Goal: Task Accomplishment & Management: Manage account settings

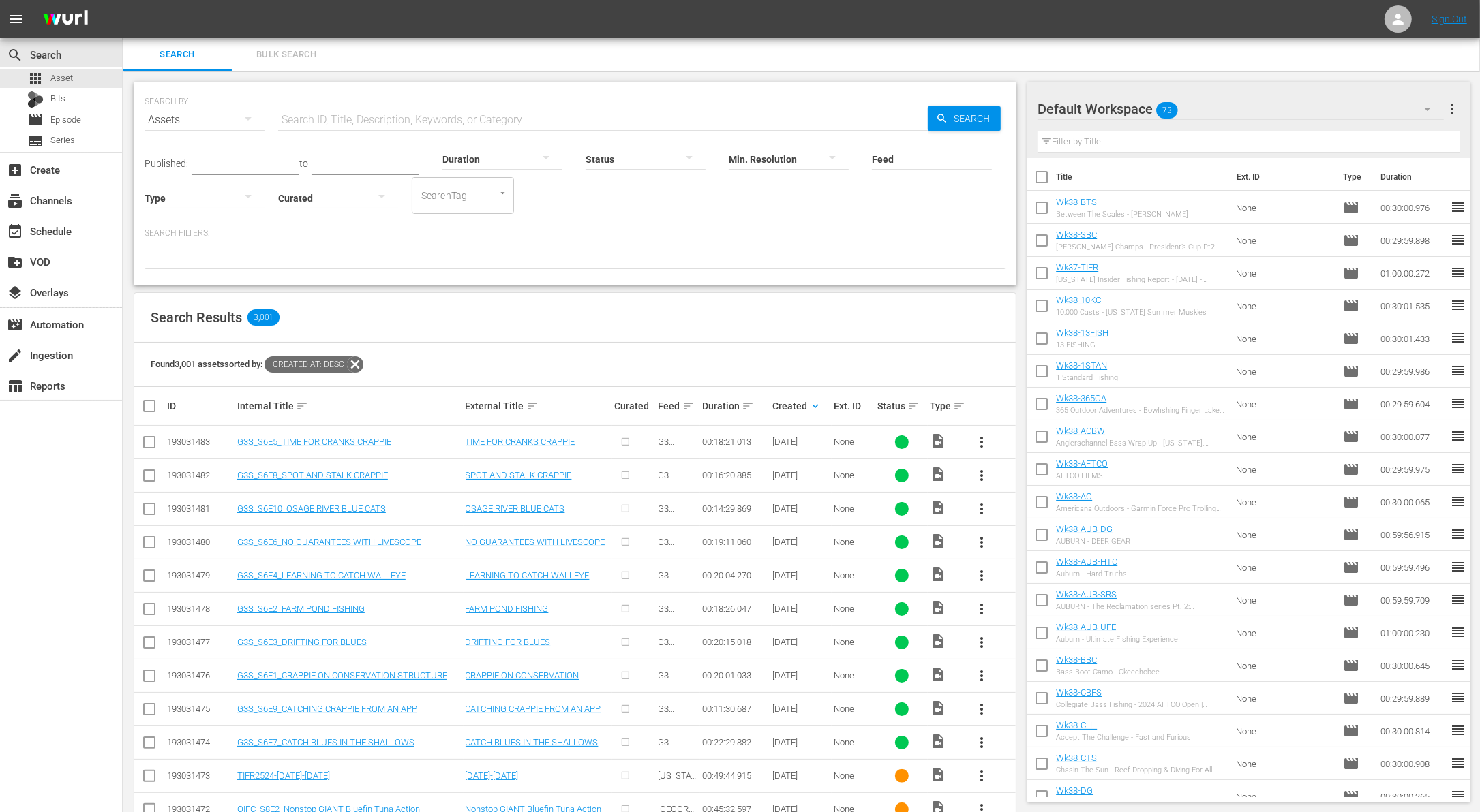
click at [1039, 210] on input "checkbox" at bounding box center [1041, 210] width 29 height 29
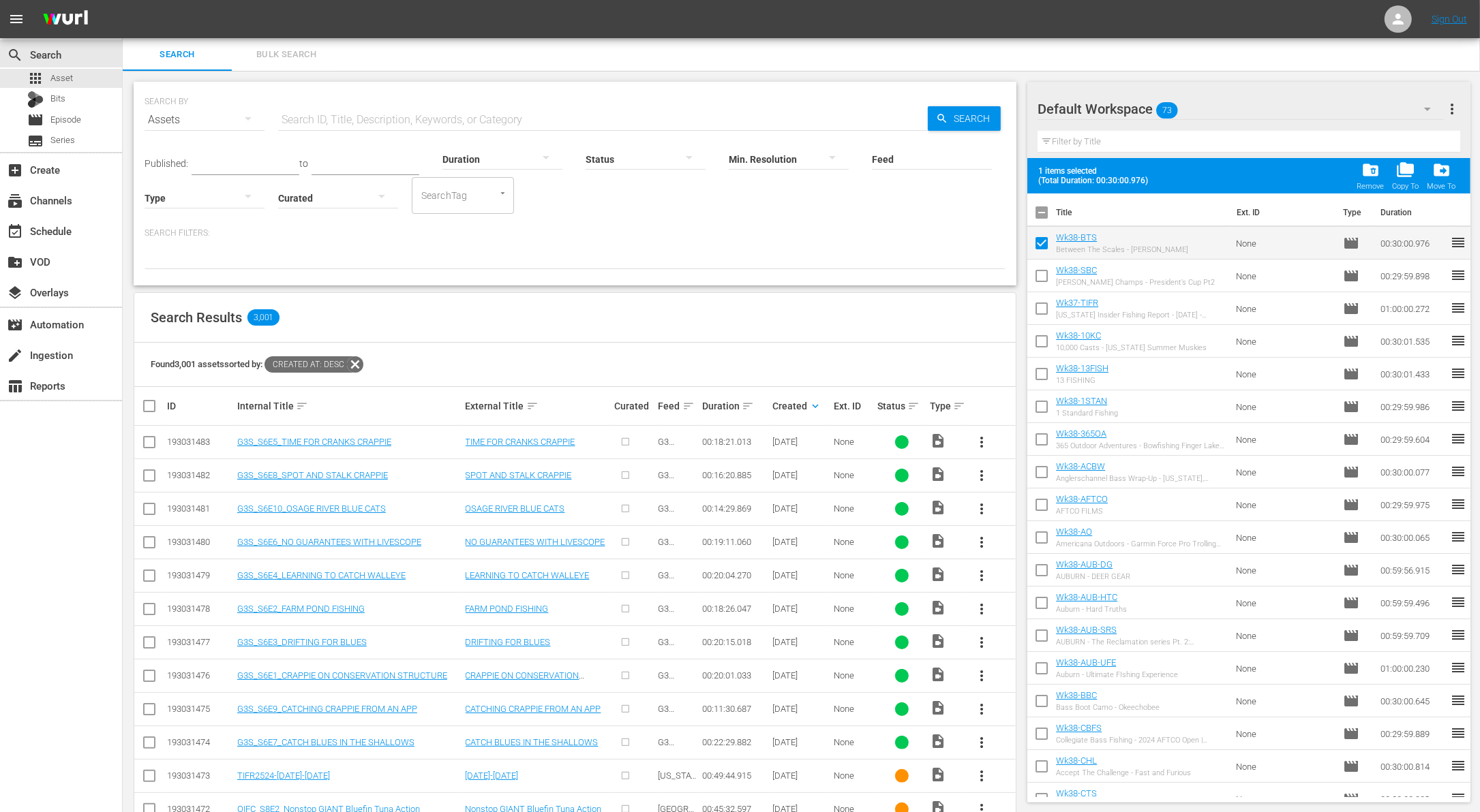
click at [1043, 250] on input "checkbox" at bounding box center [1041, 246] width 29 height 29
checkbox input "false"
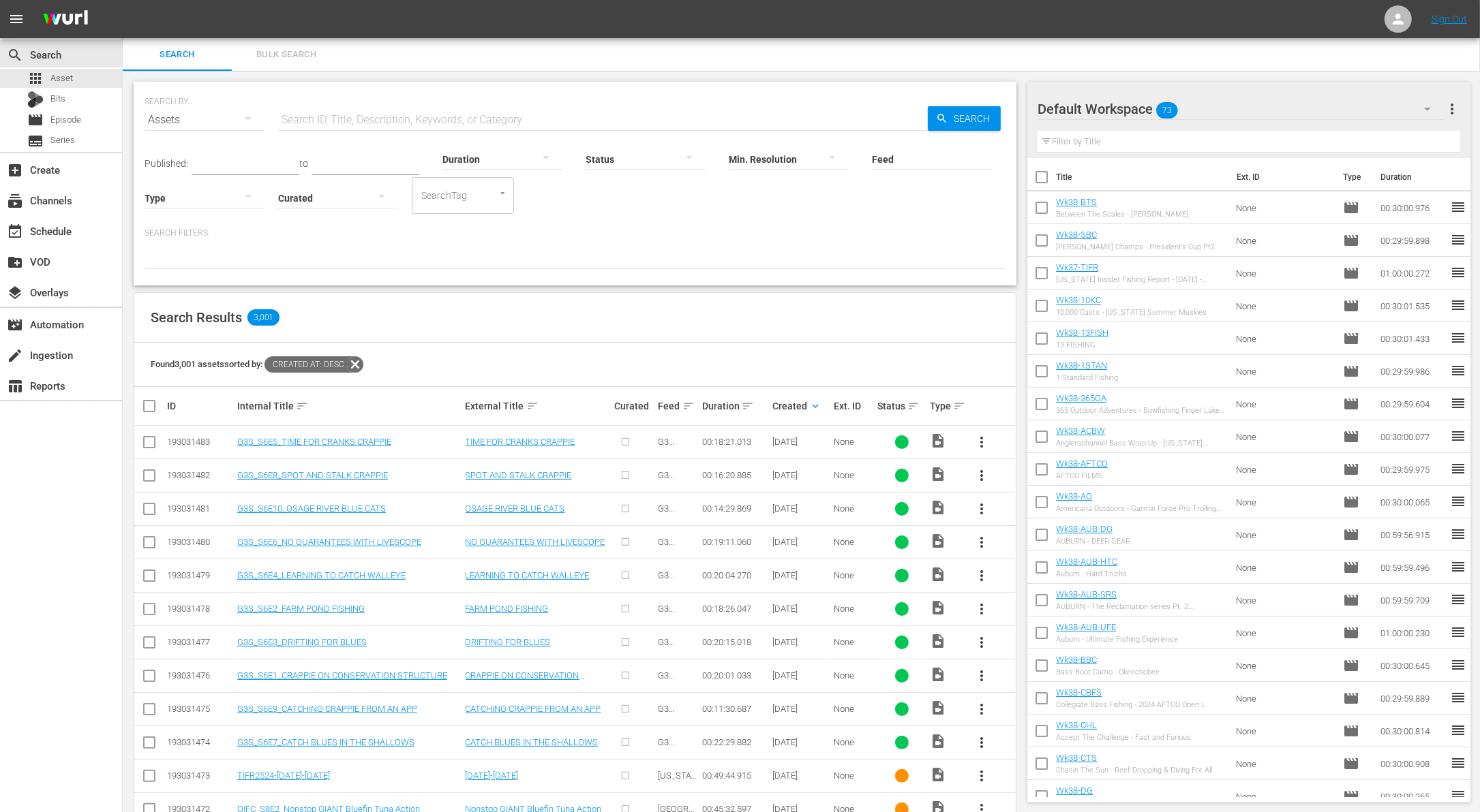
click at [1045, 175] on input "checkbox" at bounding box center [1041, 179] width 29 height 29
checkbox input "true"
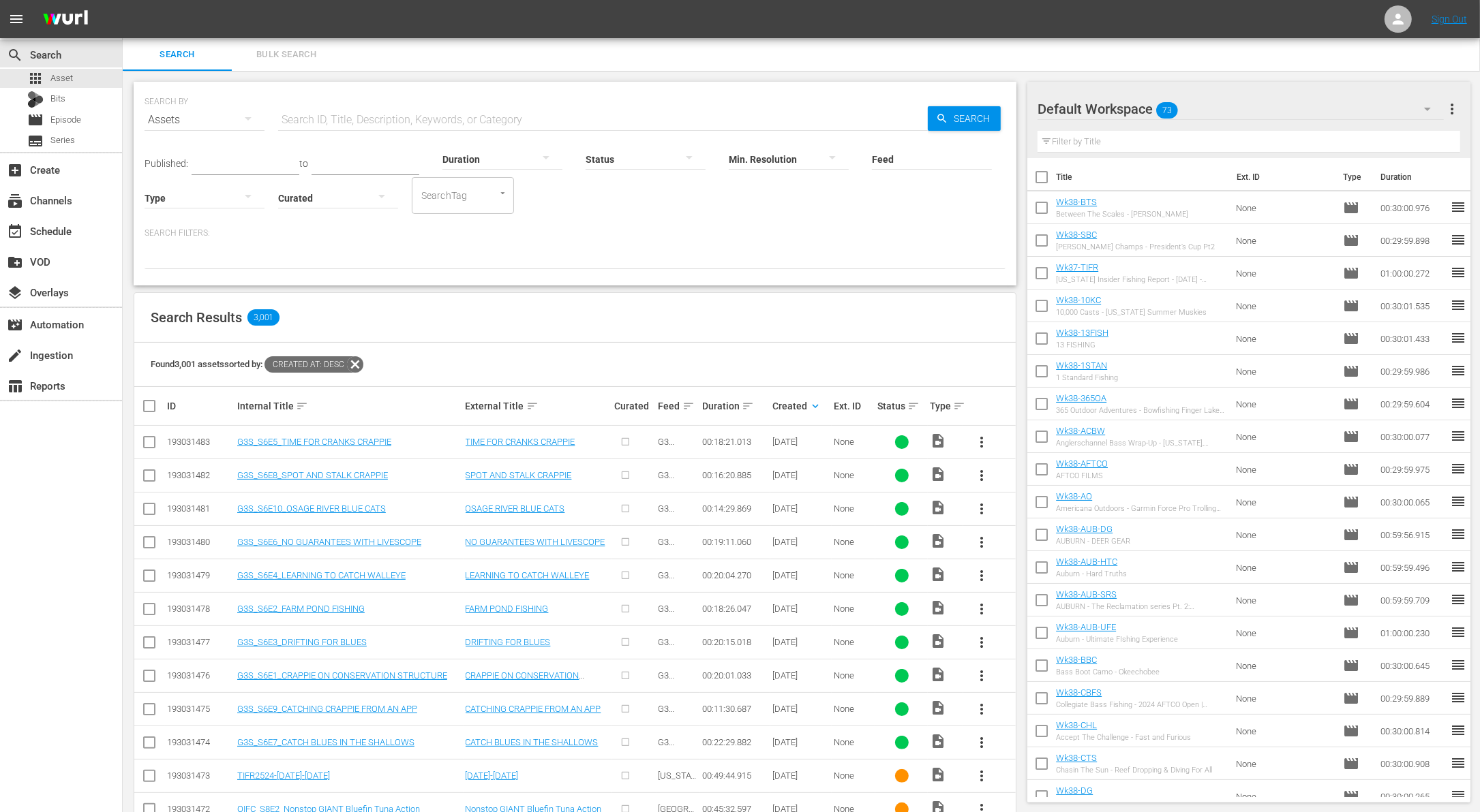
checkbox input "true"
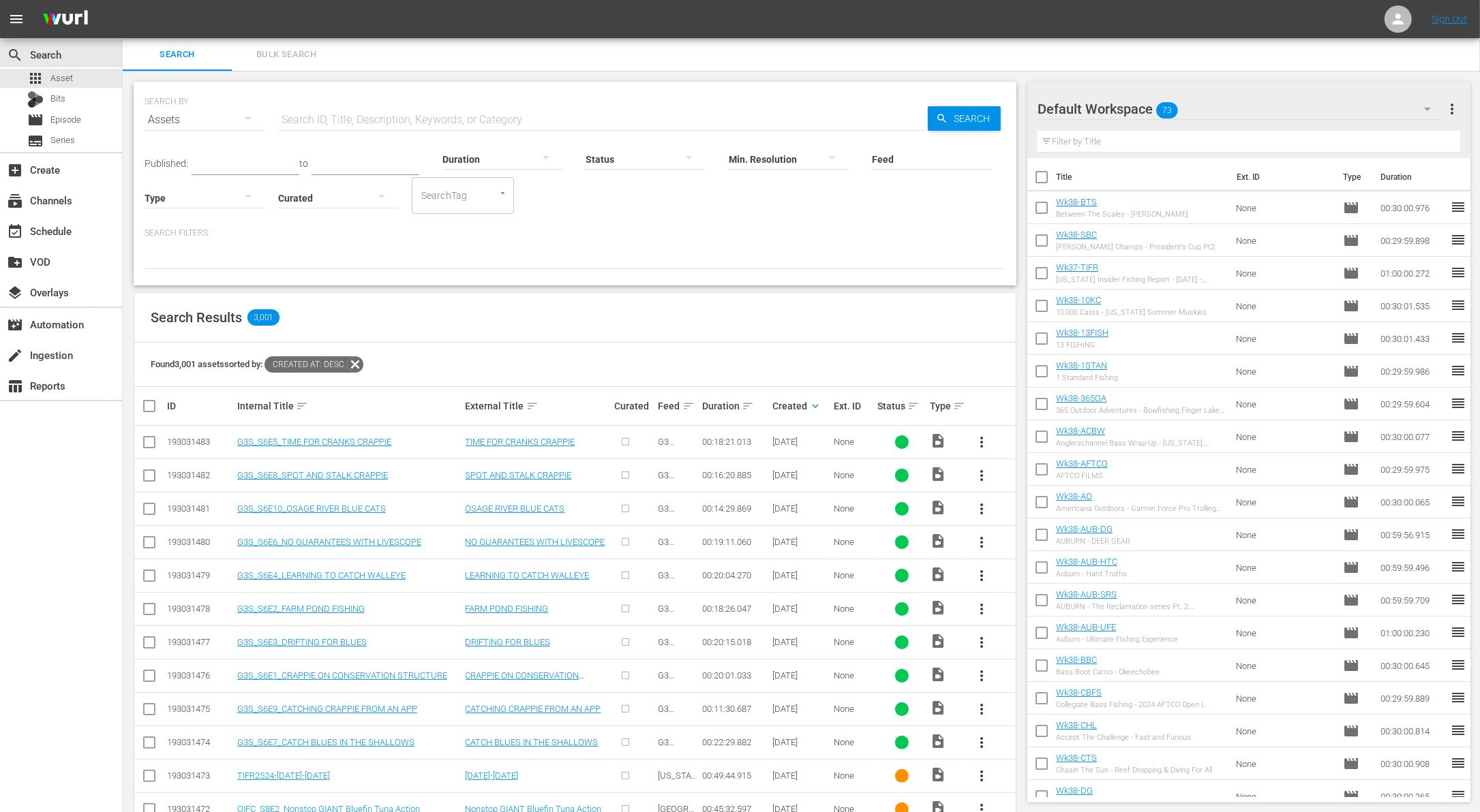
checkbox input "true"
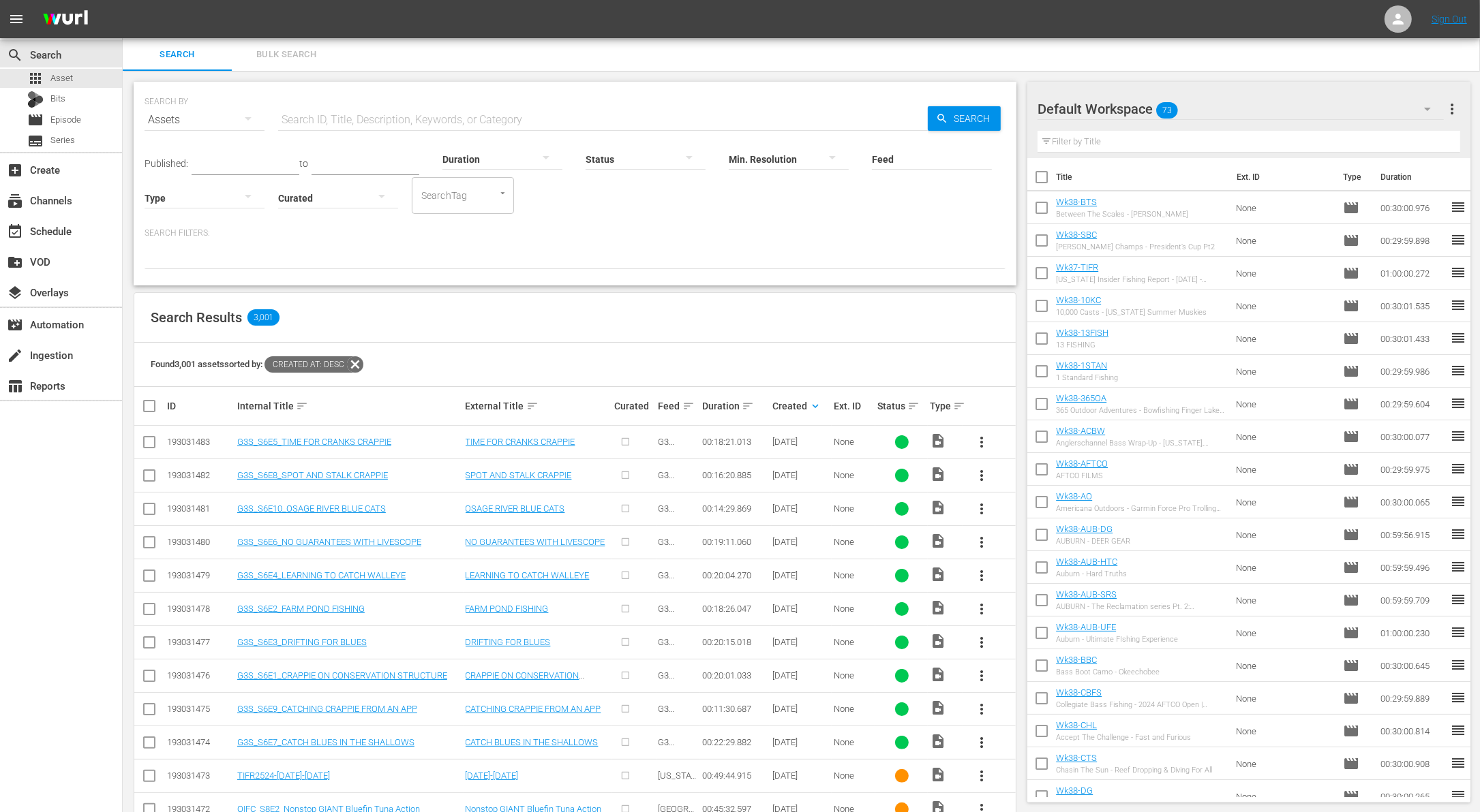
checkbox input "true"
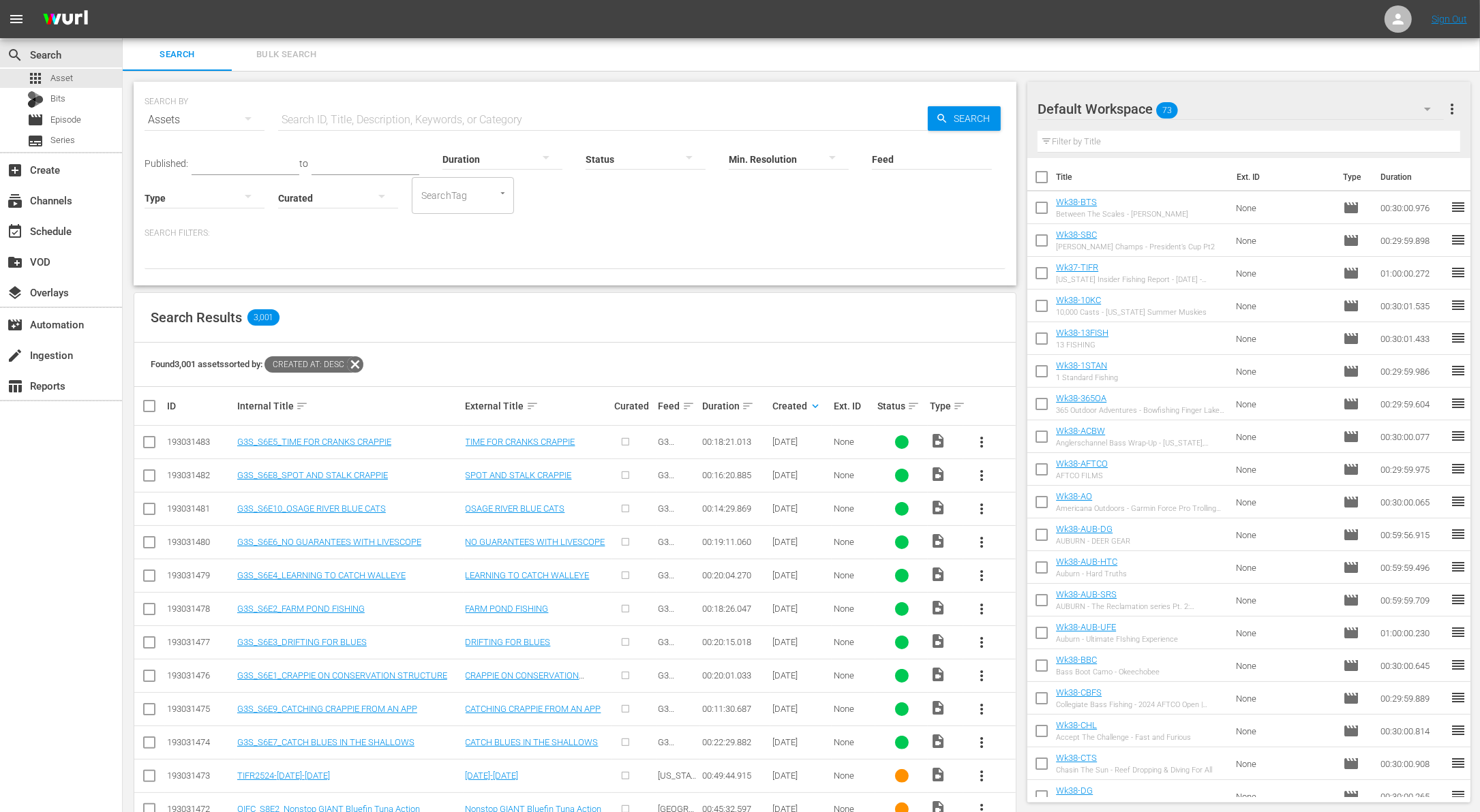
checkbox input "true"
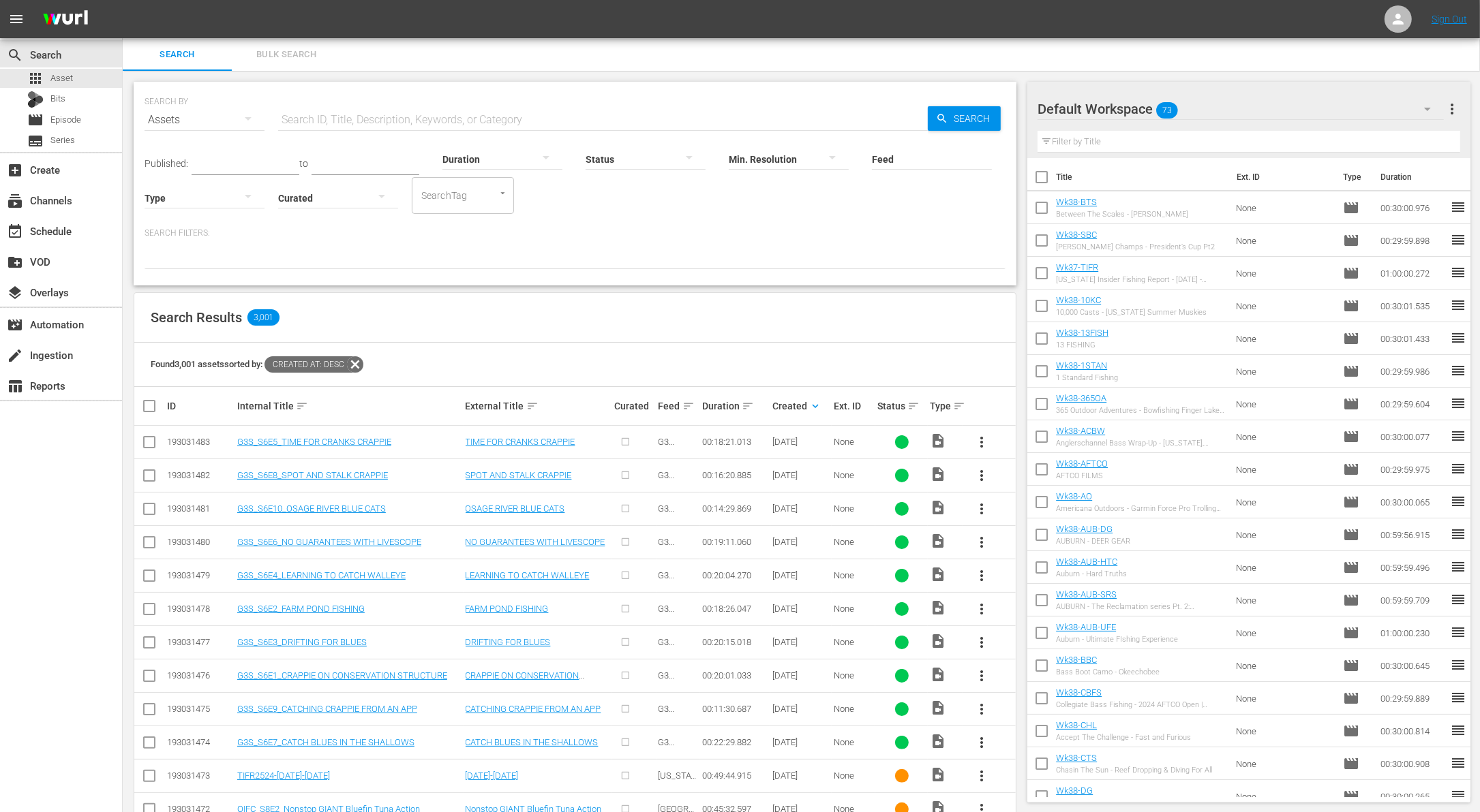
checkbox input "true"
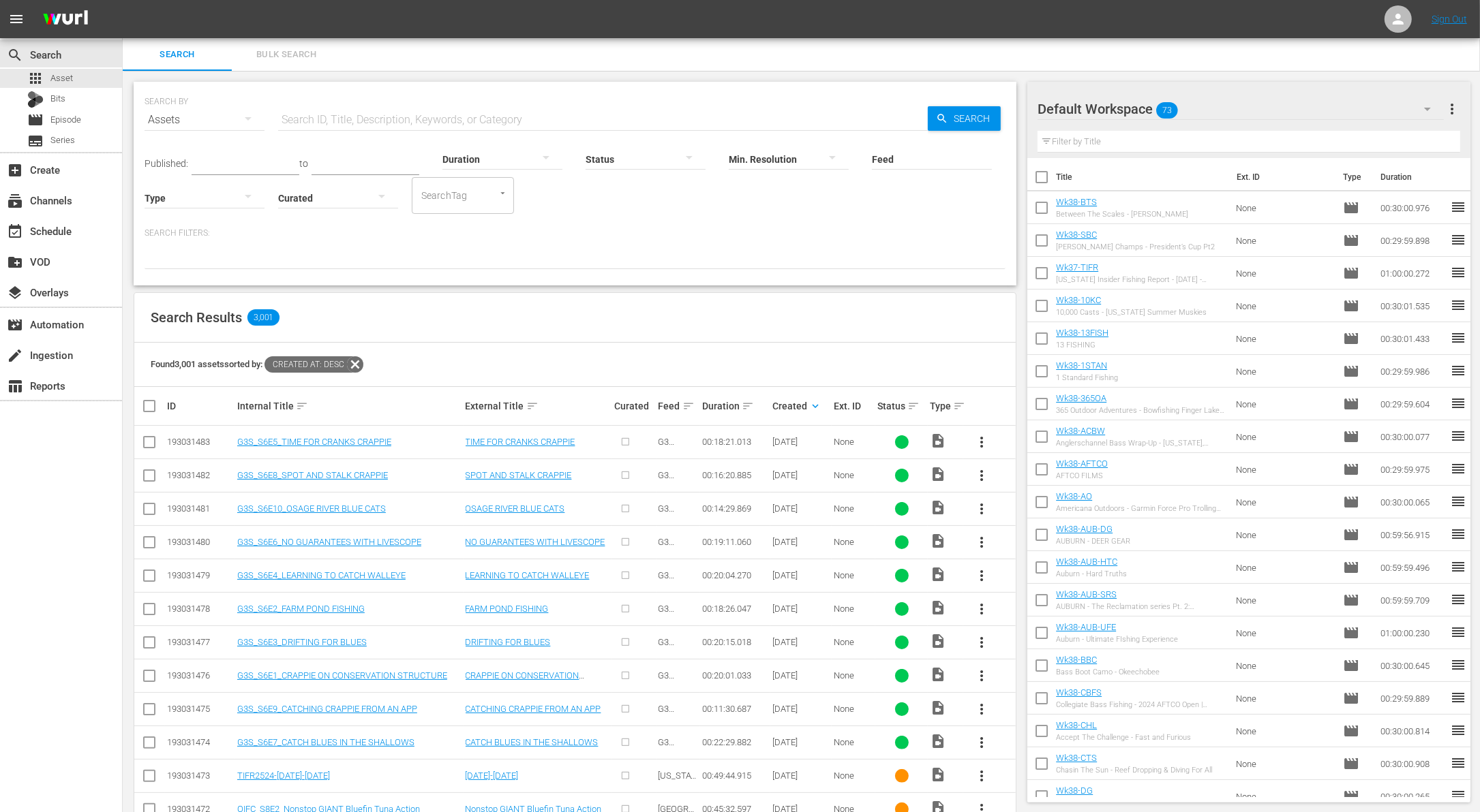
checkbox input "true"
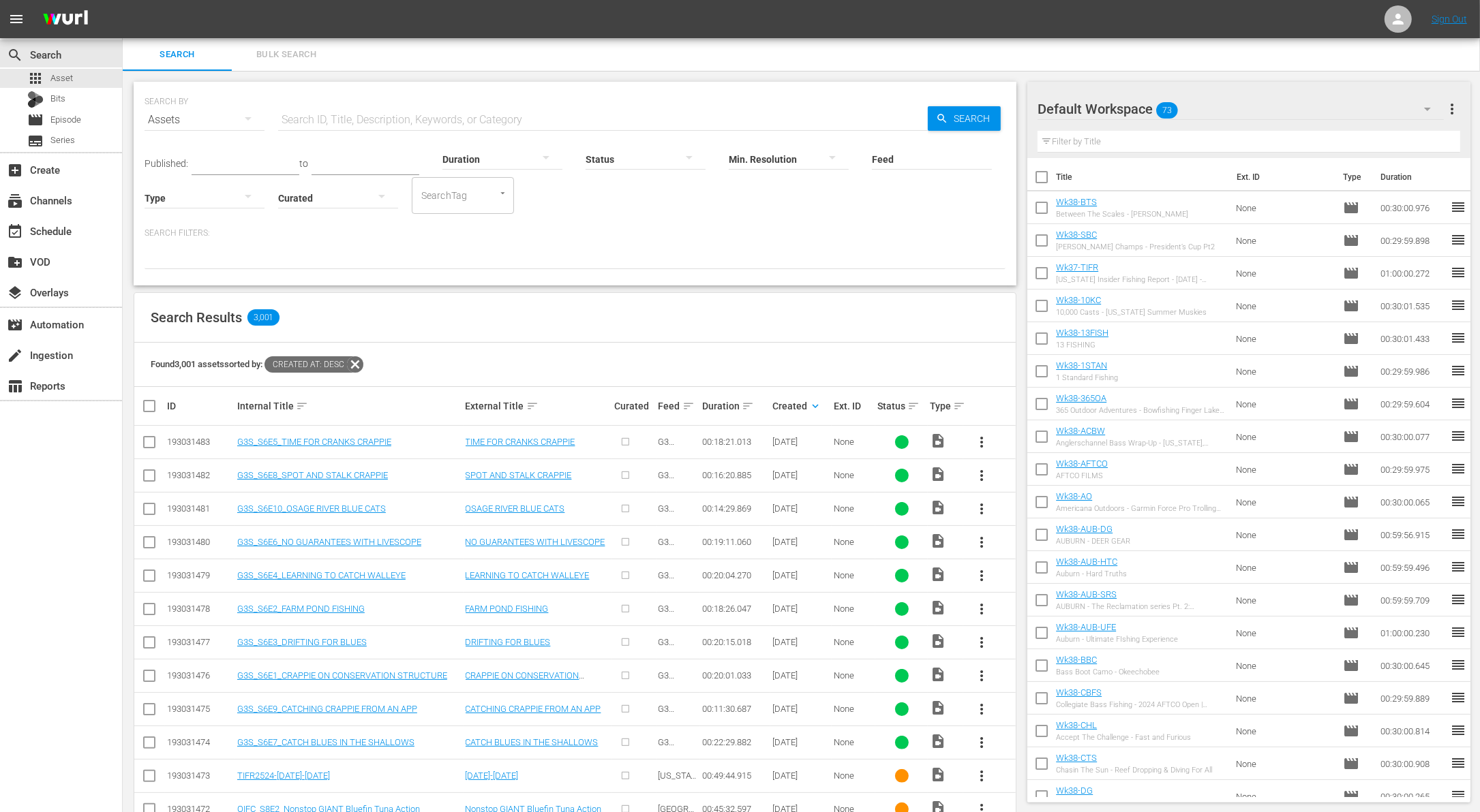
checkbox input "true"
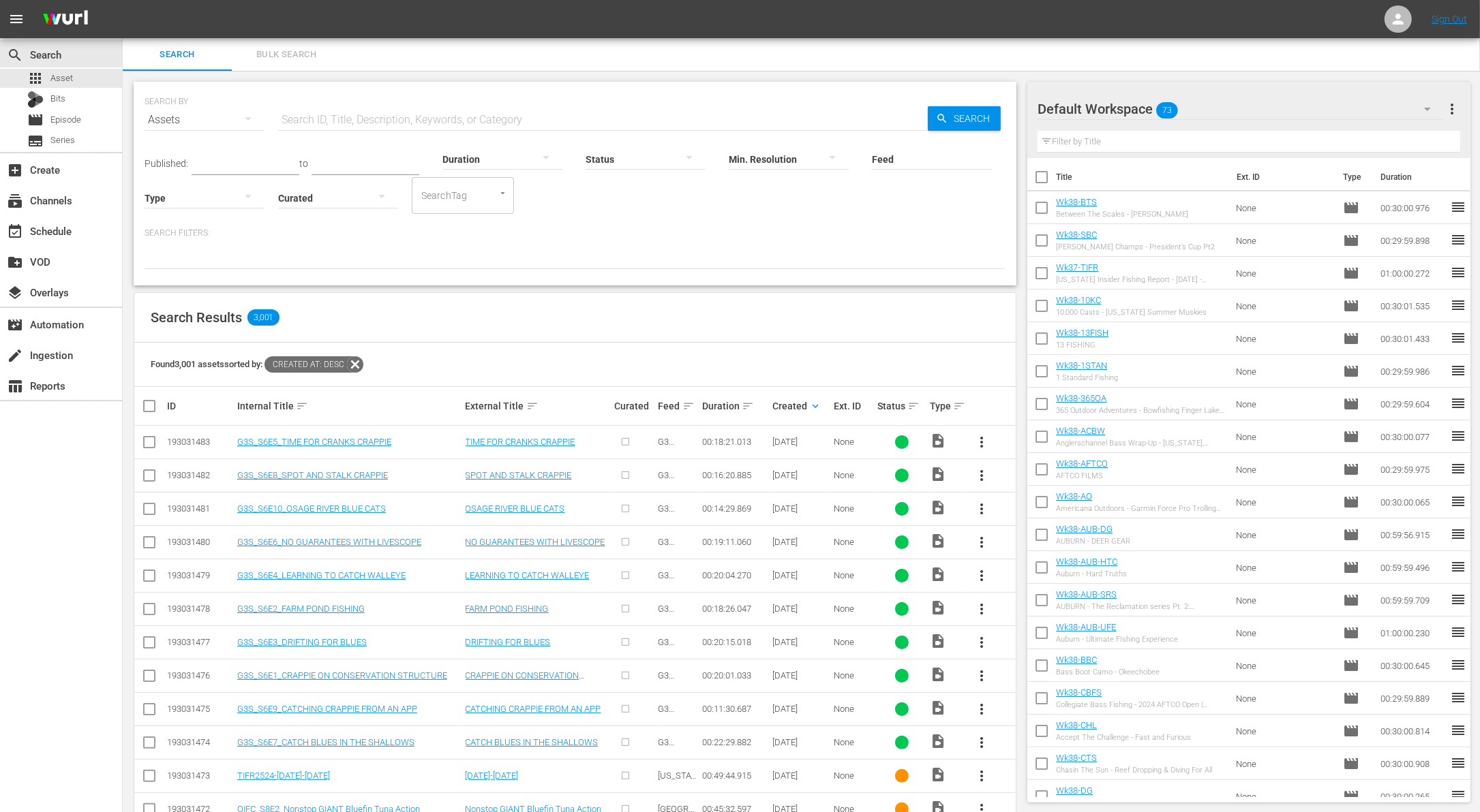
checkbox input "true"
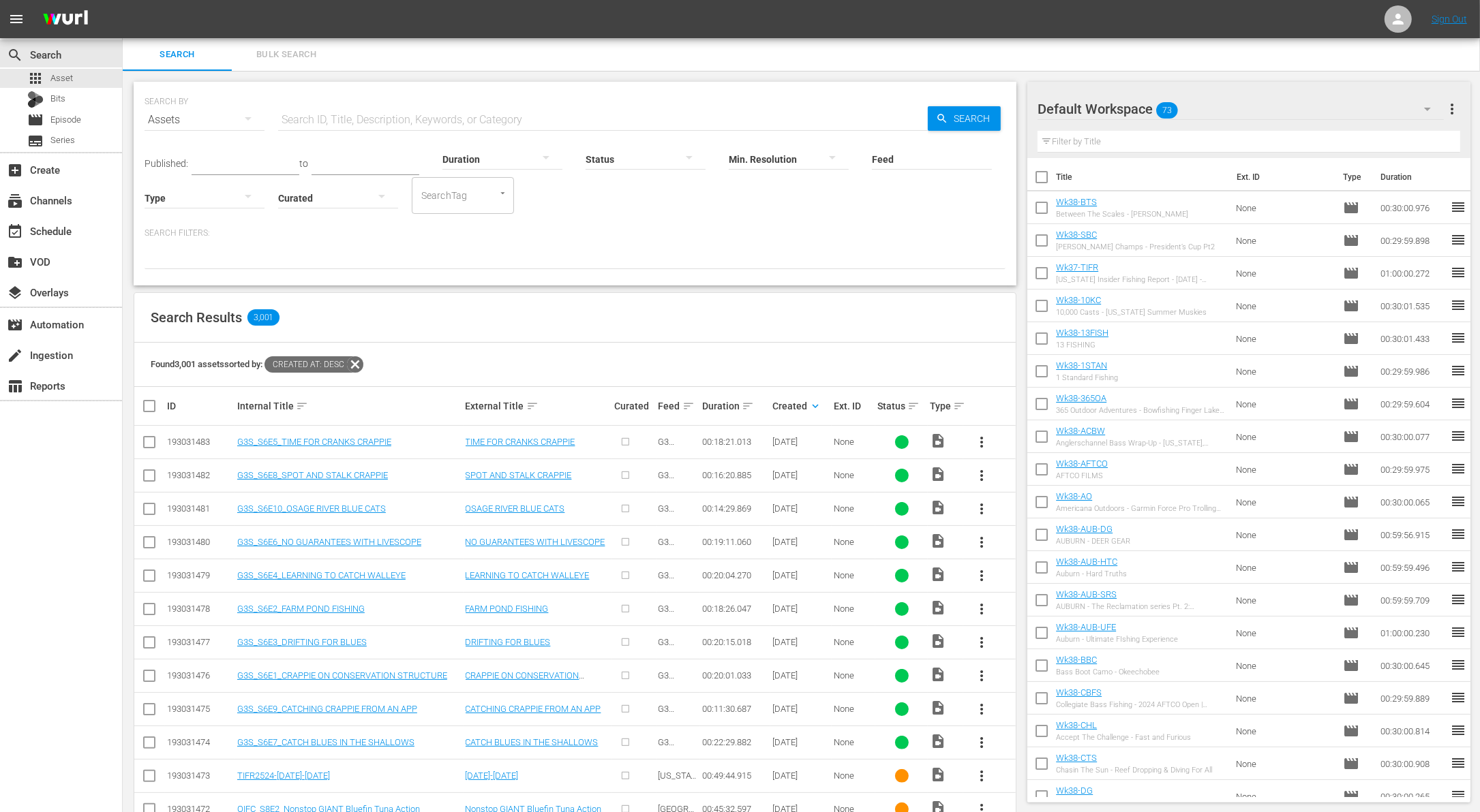
checkbox input "true"
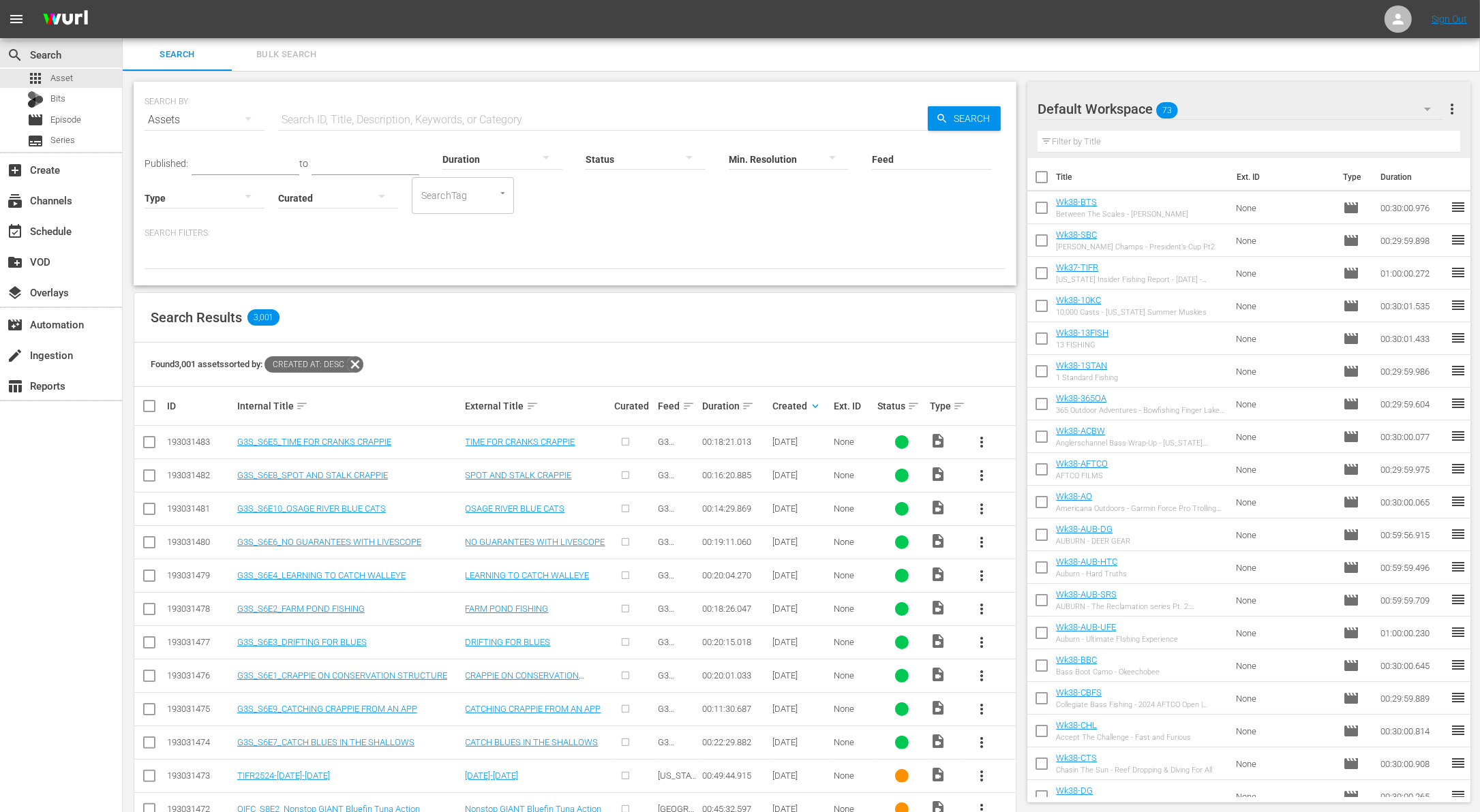
checkbox input "true"
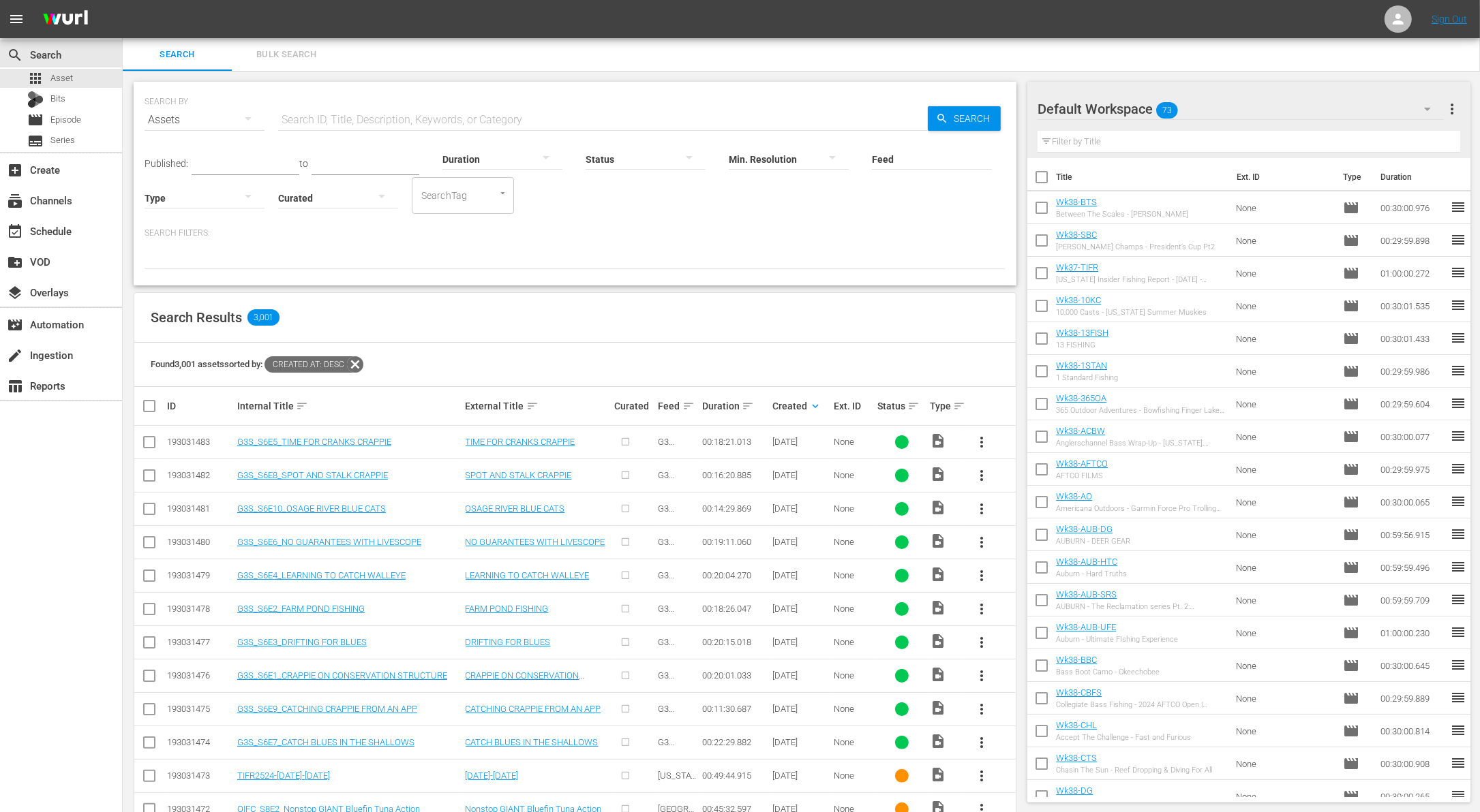
checkbox input "true"
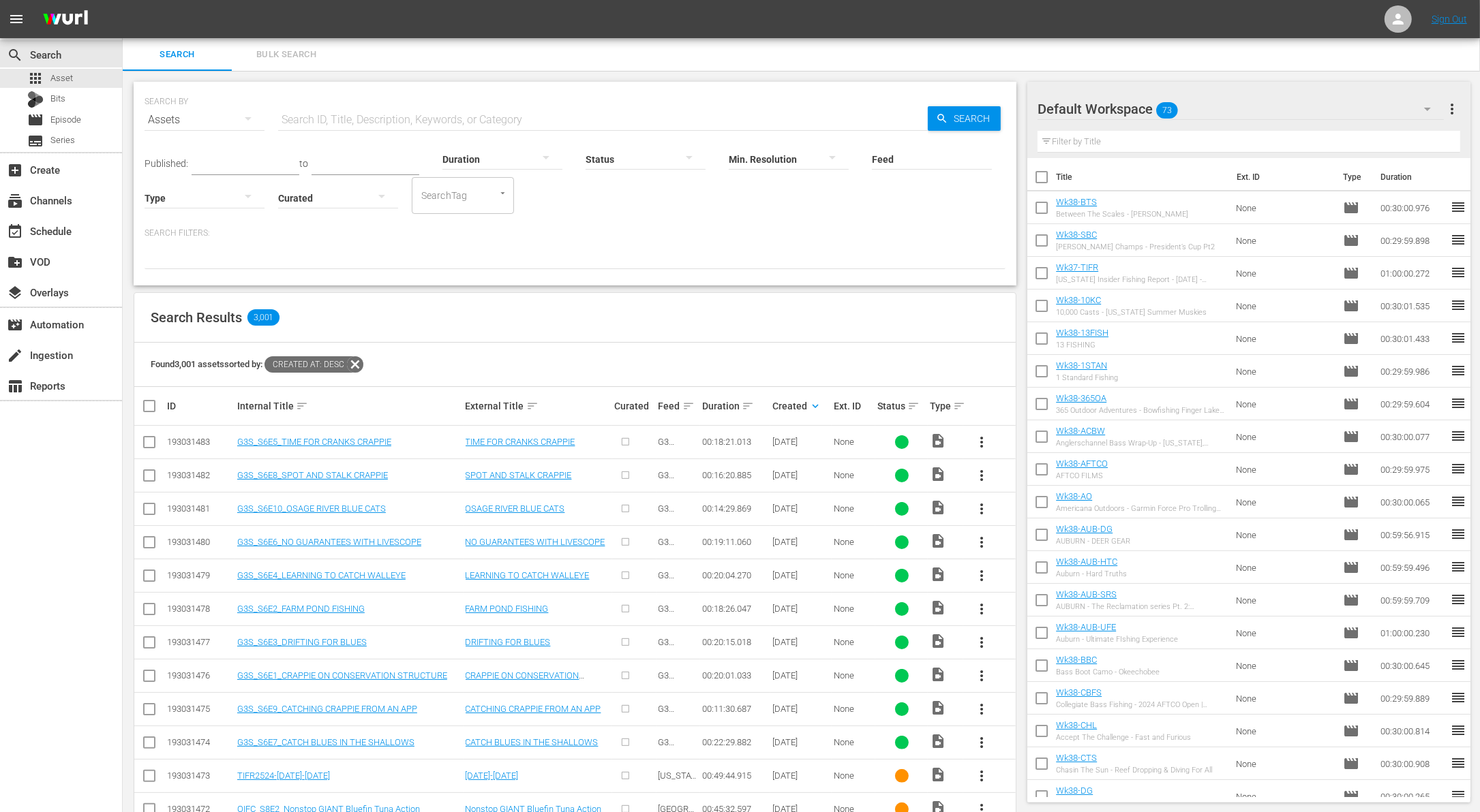
checkbox input "true"
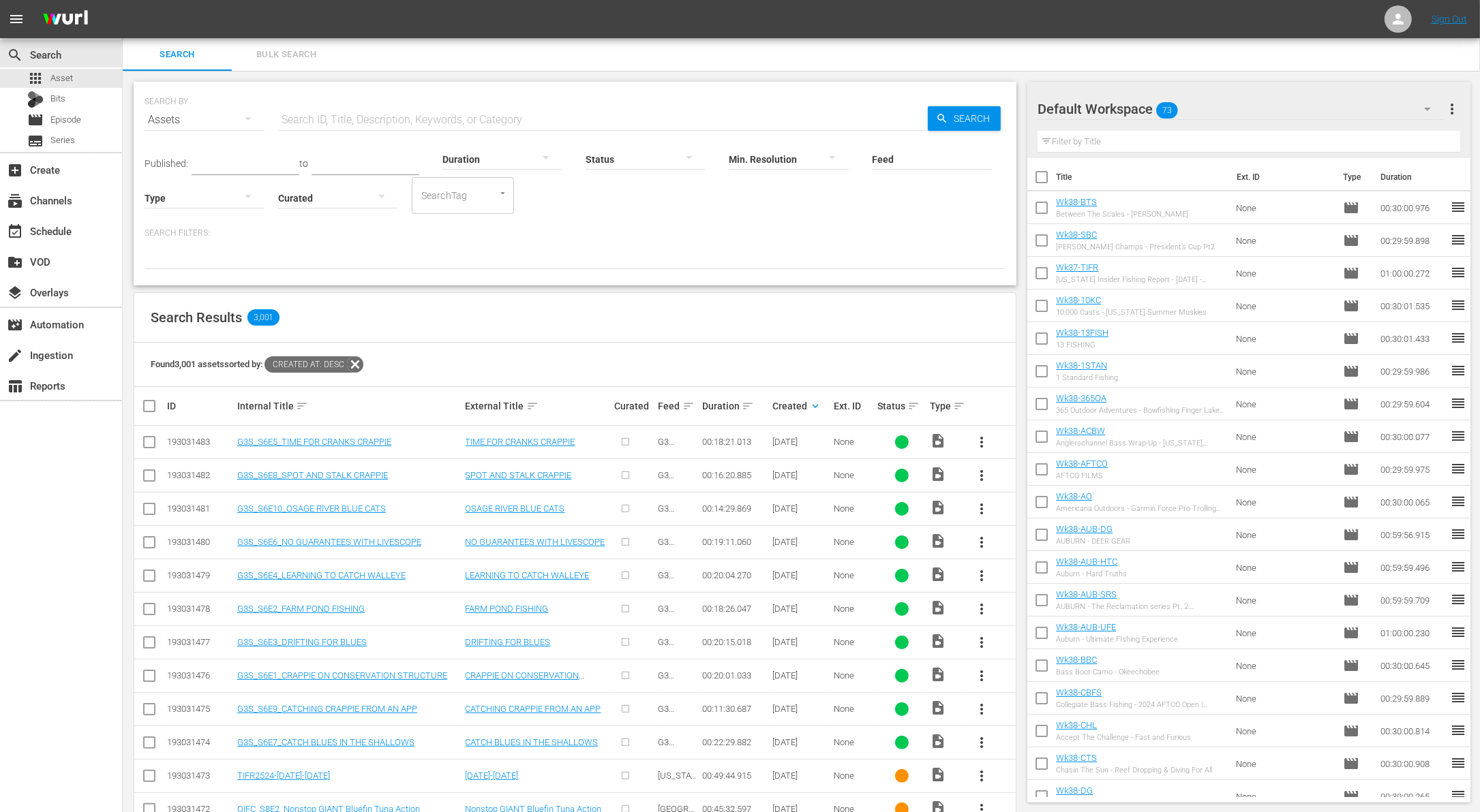
checkbox input "true"
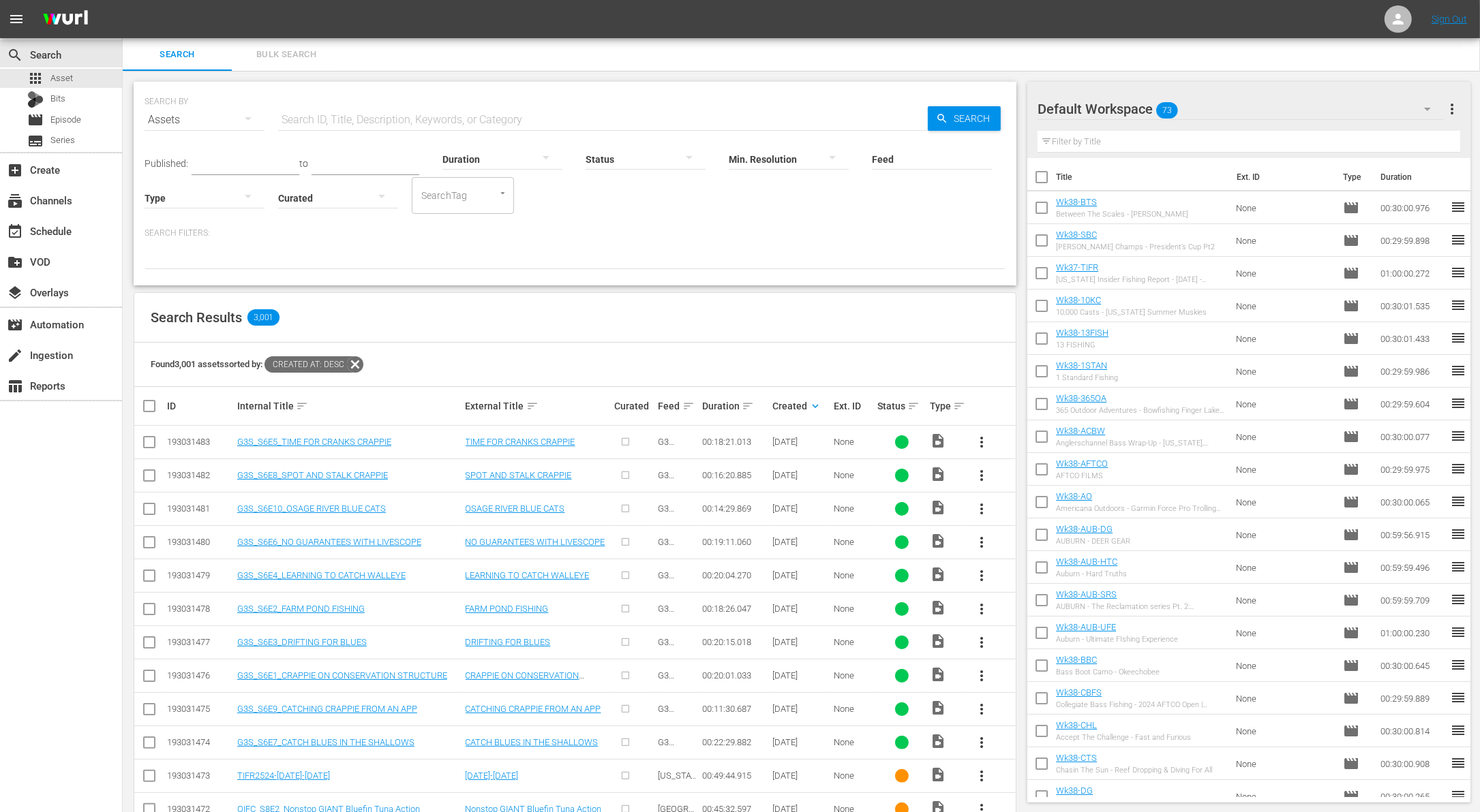
checkbox input "true"
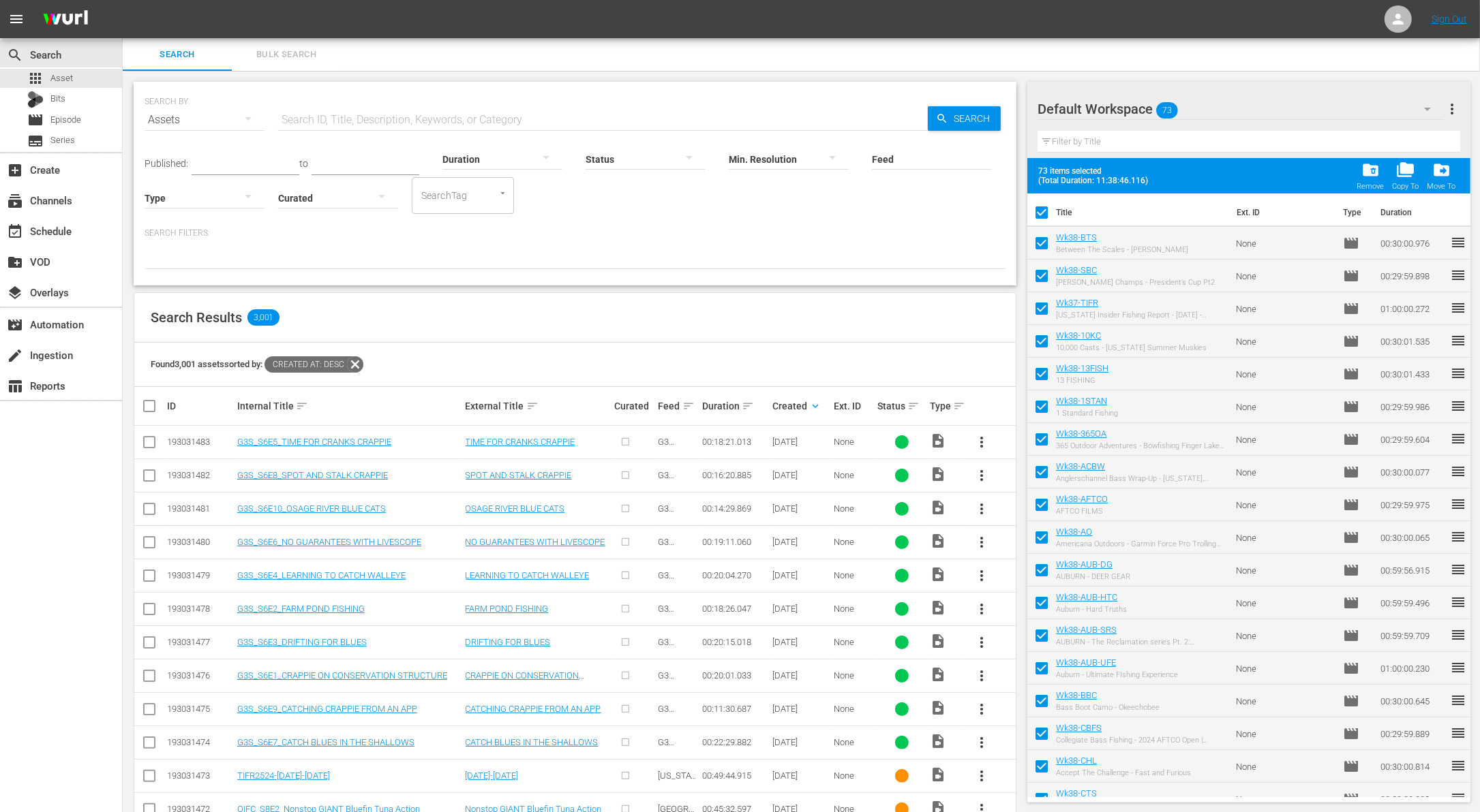
scroll to position [1817, 0]
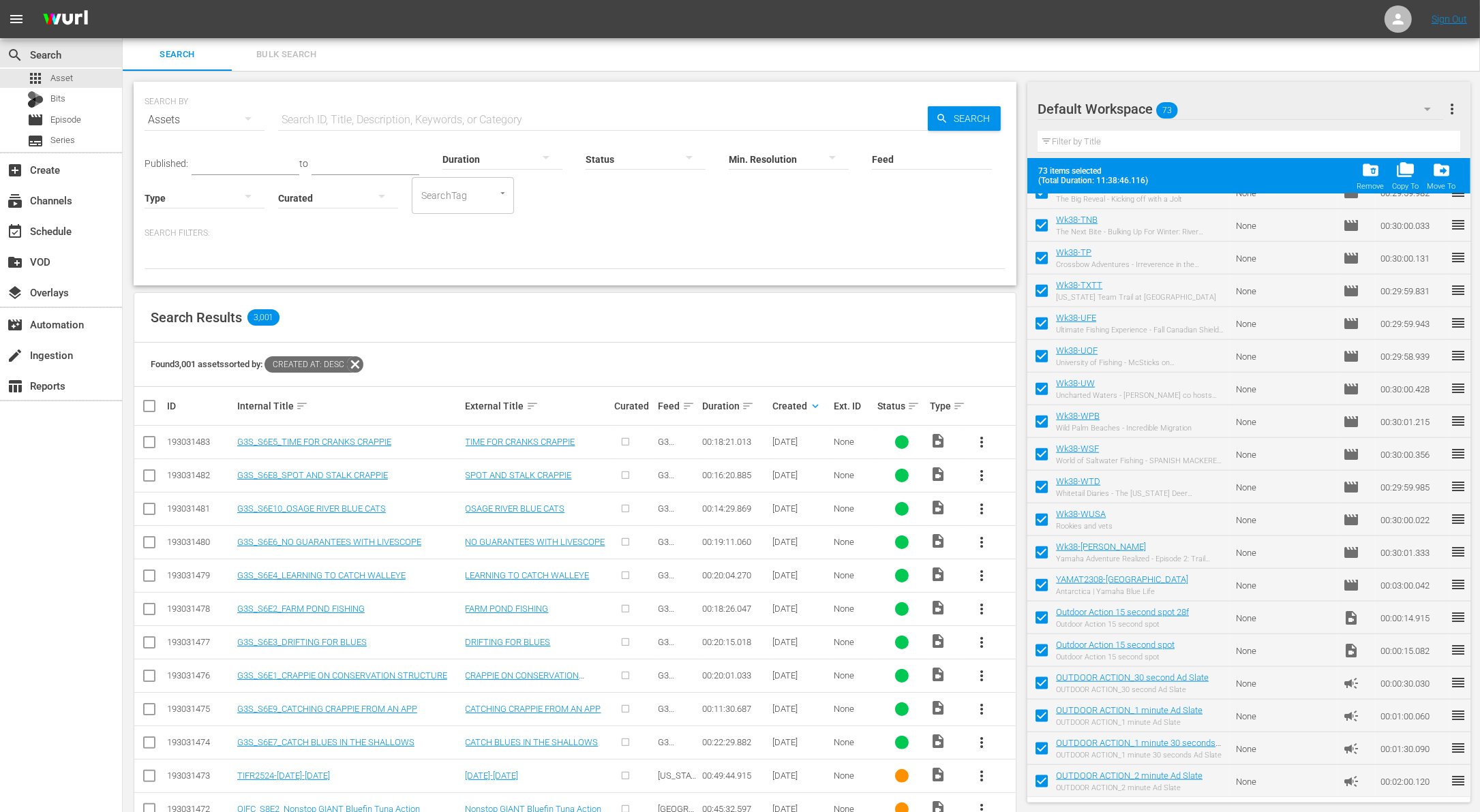
click at [1041, 782] on input "checkbox" at bounding box center [1041, 784] width 29 height 29
checkbox input "false"
click at [1038, 756] on input "checkbox" at bounding box center [1041, 751] width 29 height 29
checkbox input "false"
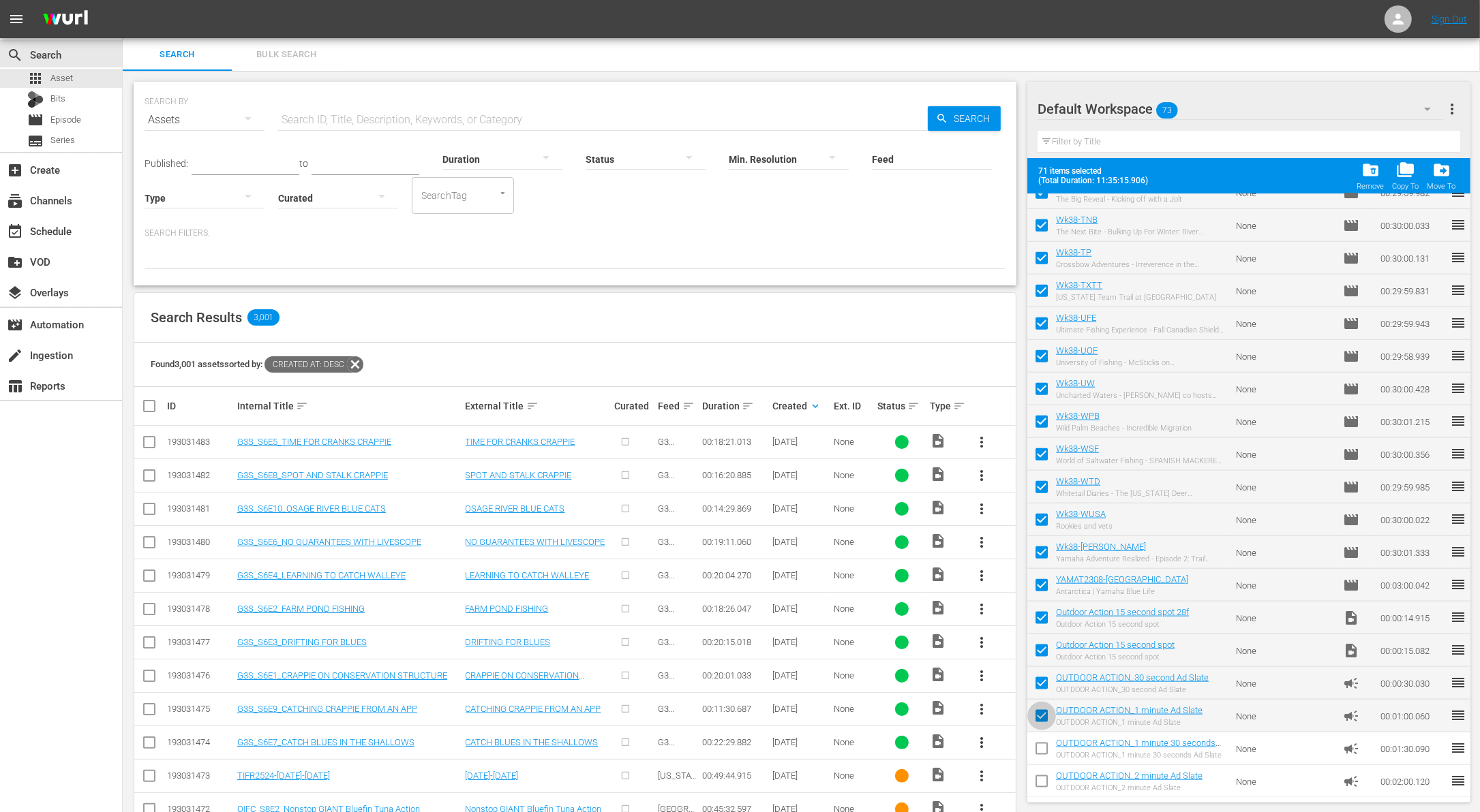
click at [1037, 719] on input "checkbox" at bounding box center [1041, 719] width 29 height 29
checkbox input "false"
click at [1034, 688] on input "checkbox" at bounding box center [1041, 686] width 29 height 29
checkbox input "false"
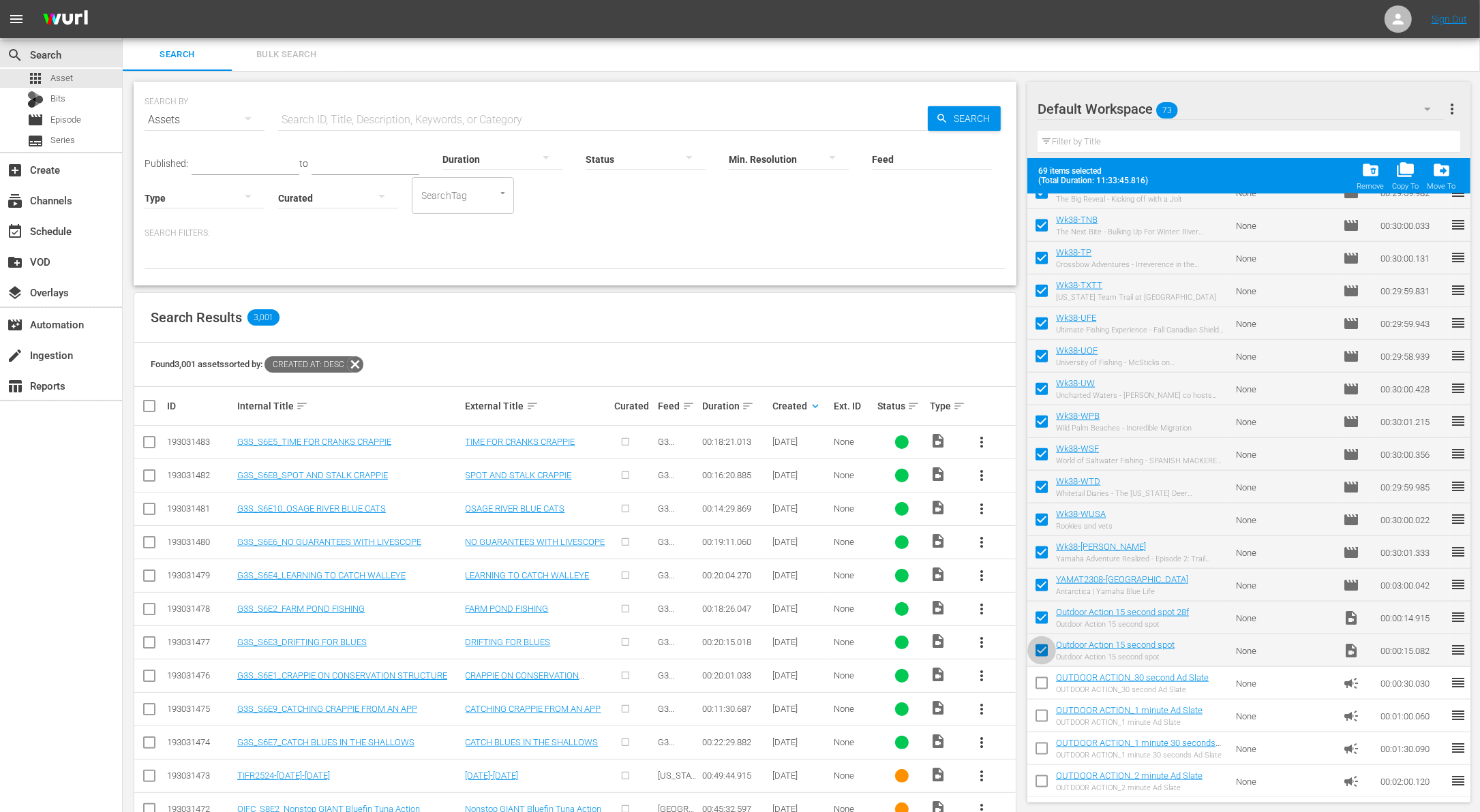
click at [1036, 657] on input "checkbox" at bounding box center [1041, 653] width 29 height 29
checkbox input "false"
click at [1035, 622] on input "checkbox" at bounding box center [1041, 620] width 29 height 29
checkbox input "false"
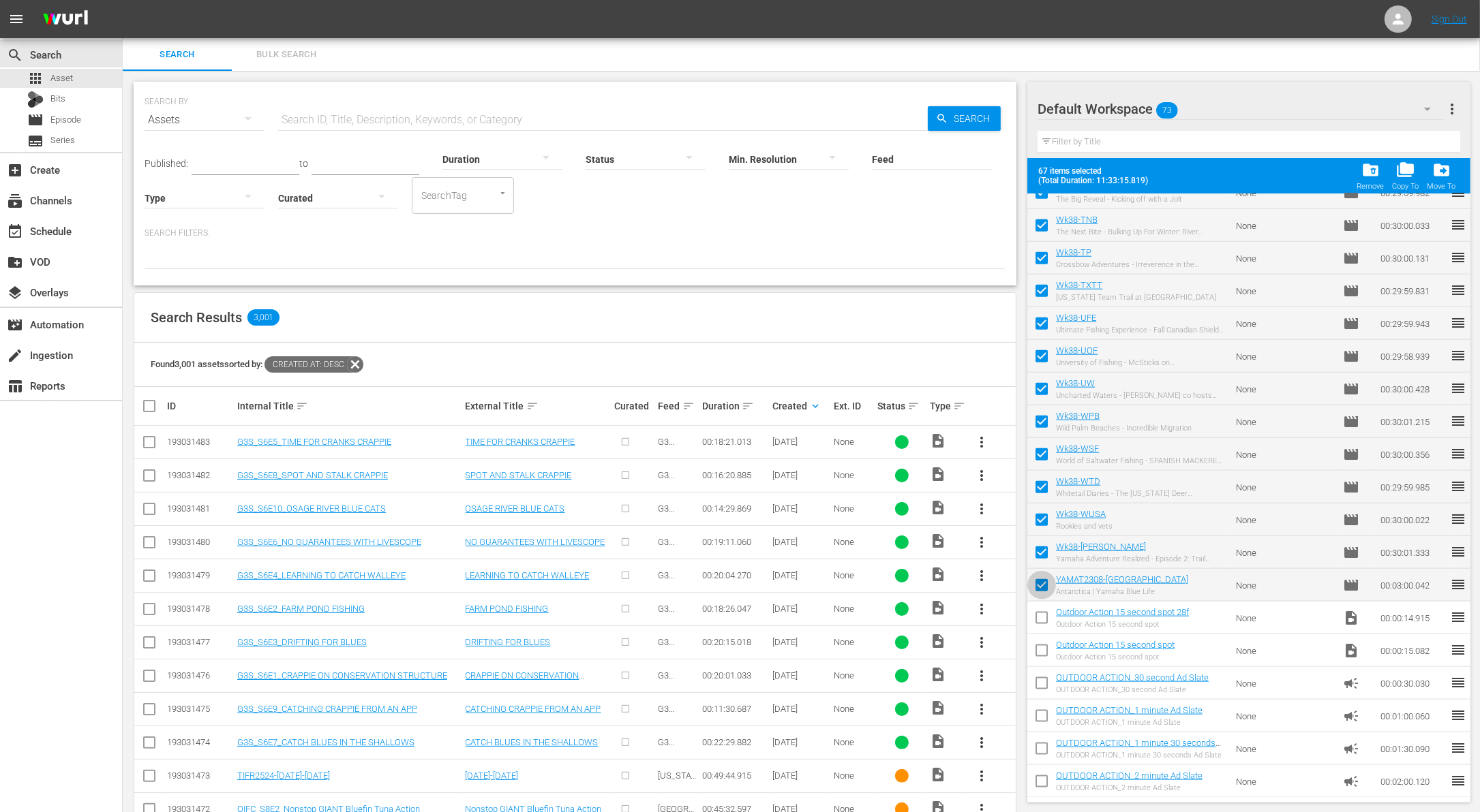
click at [1036, 582] on input "checkbox" at bounding box center [1041, 588] width 29 height 29
checkbox input "false"
click at [1375, 170] on span "folder_delete" at bounding box center [1370, 170] width 19 height 19
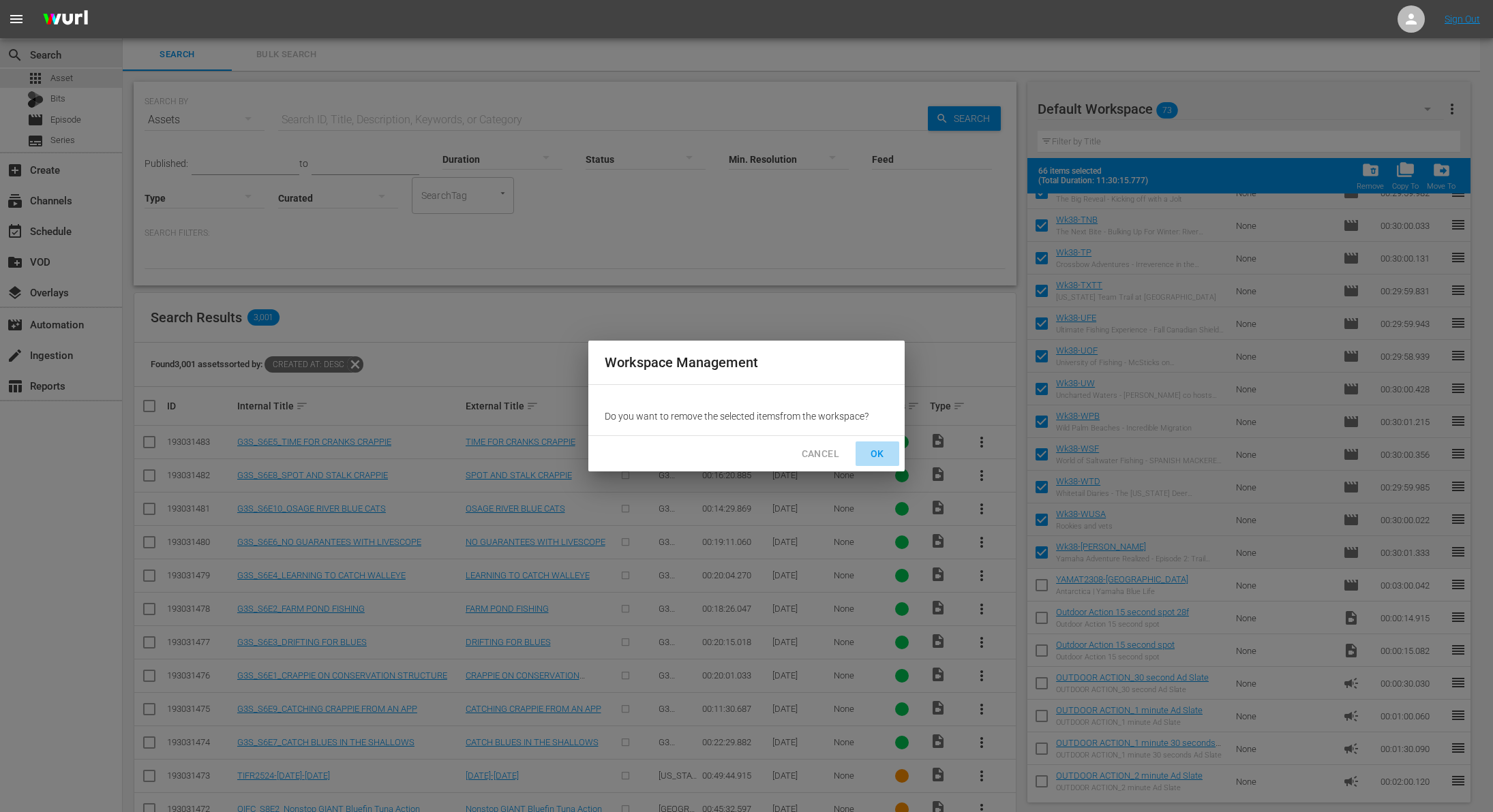
click at [884, 450] on span "OK" at bounding box center [877, 453] width 21 height 17
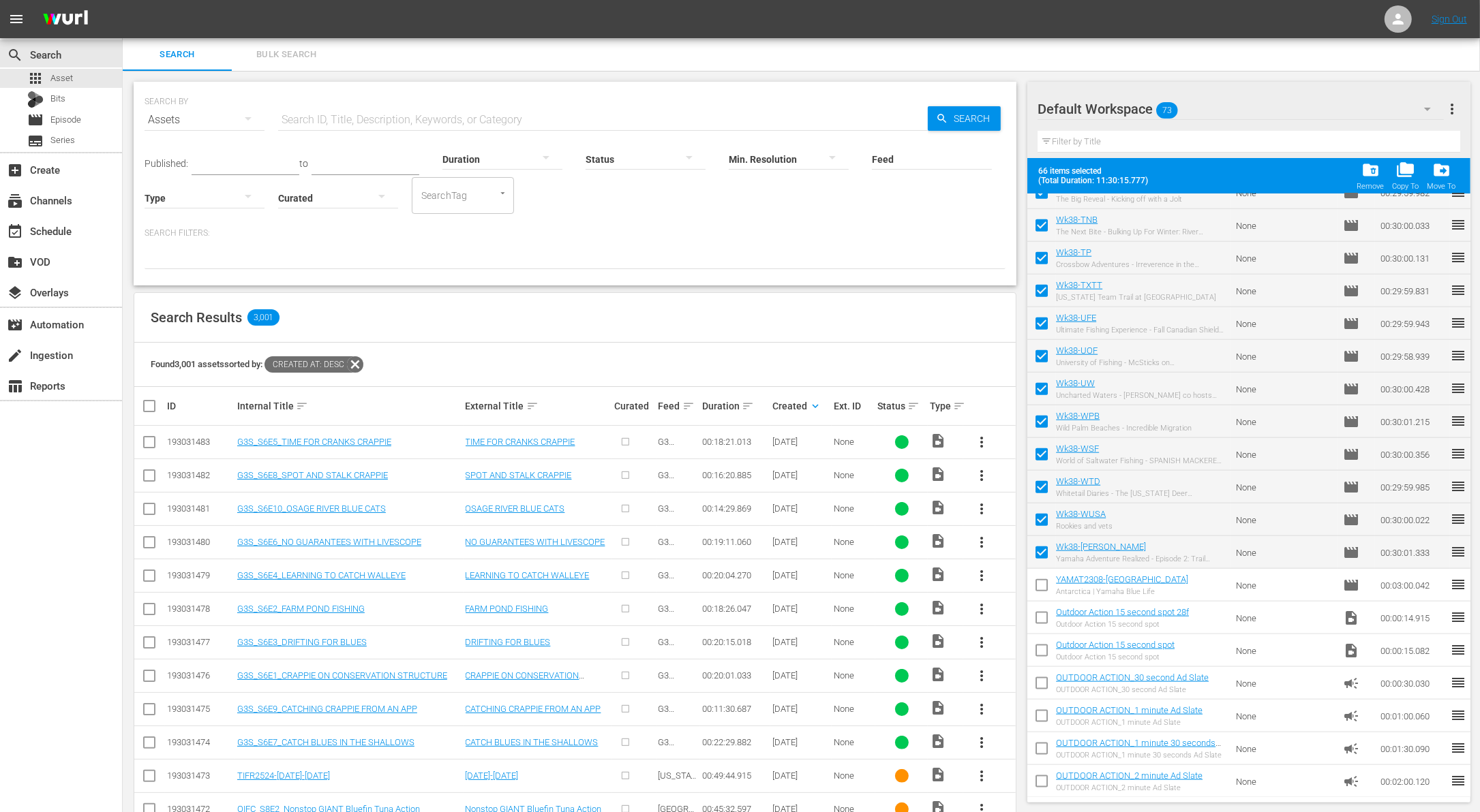
checkbox input "false"
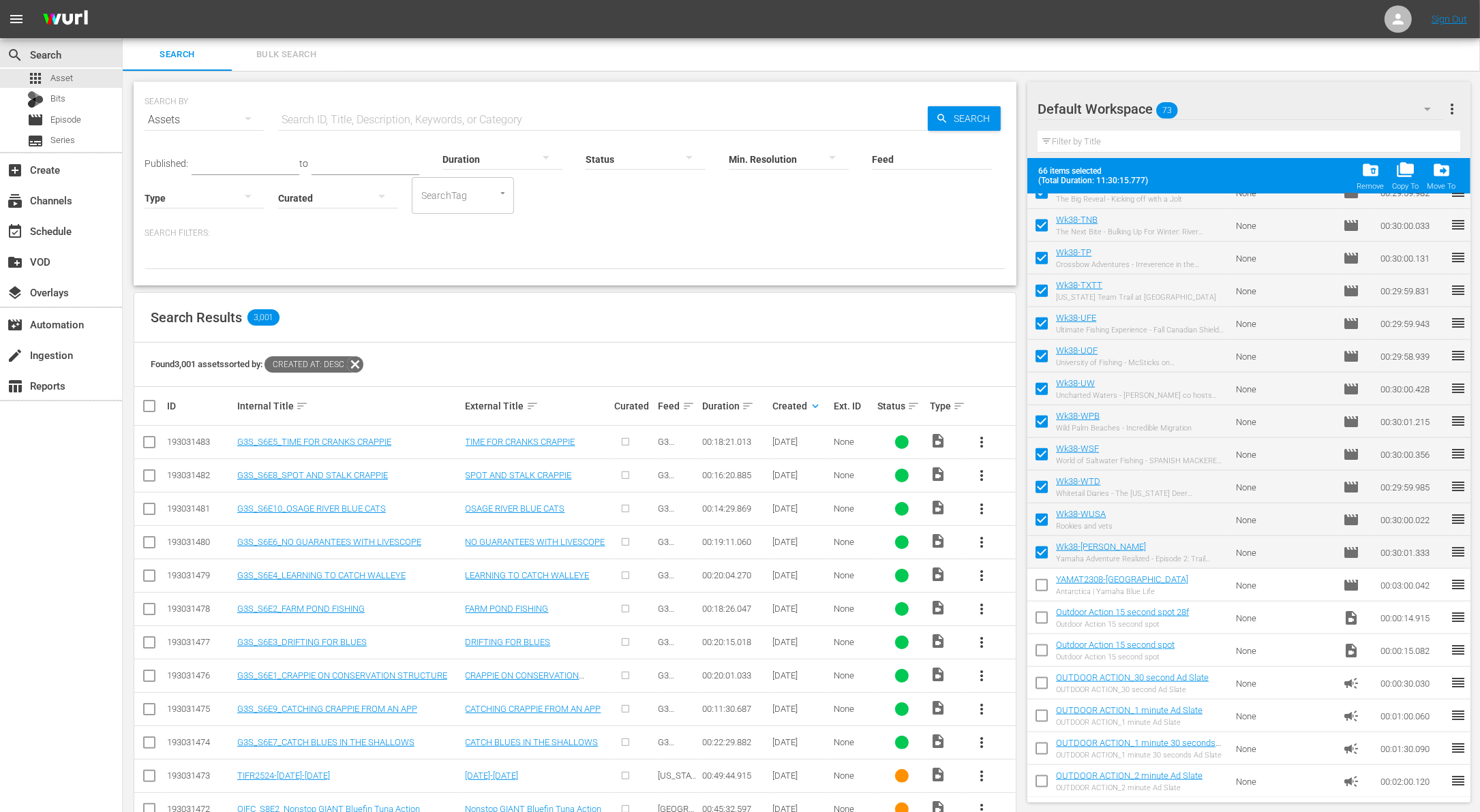
checkbox input "false"
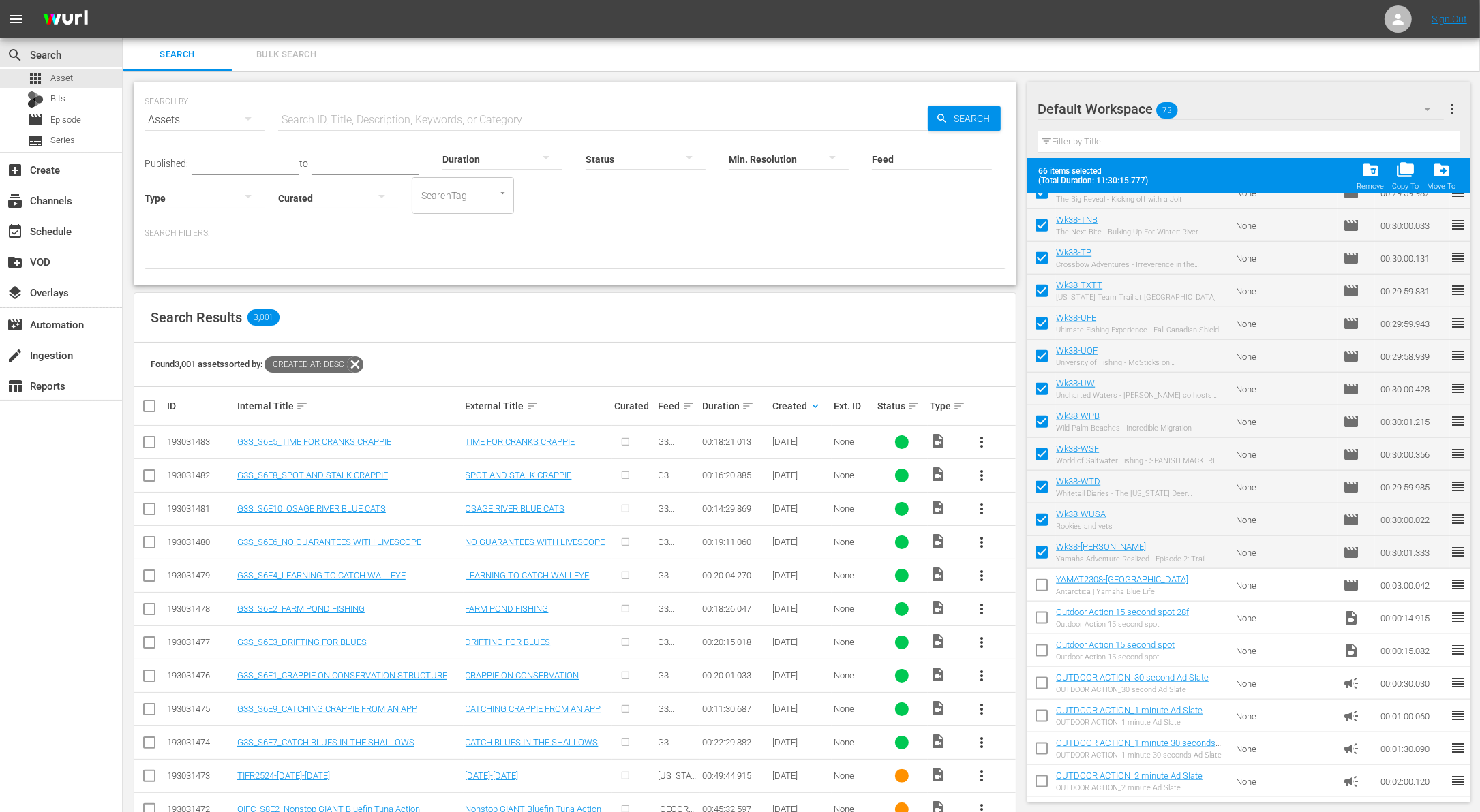
checkbox input "false"
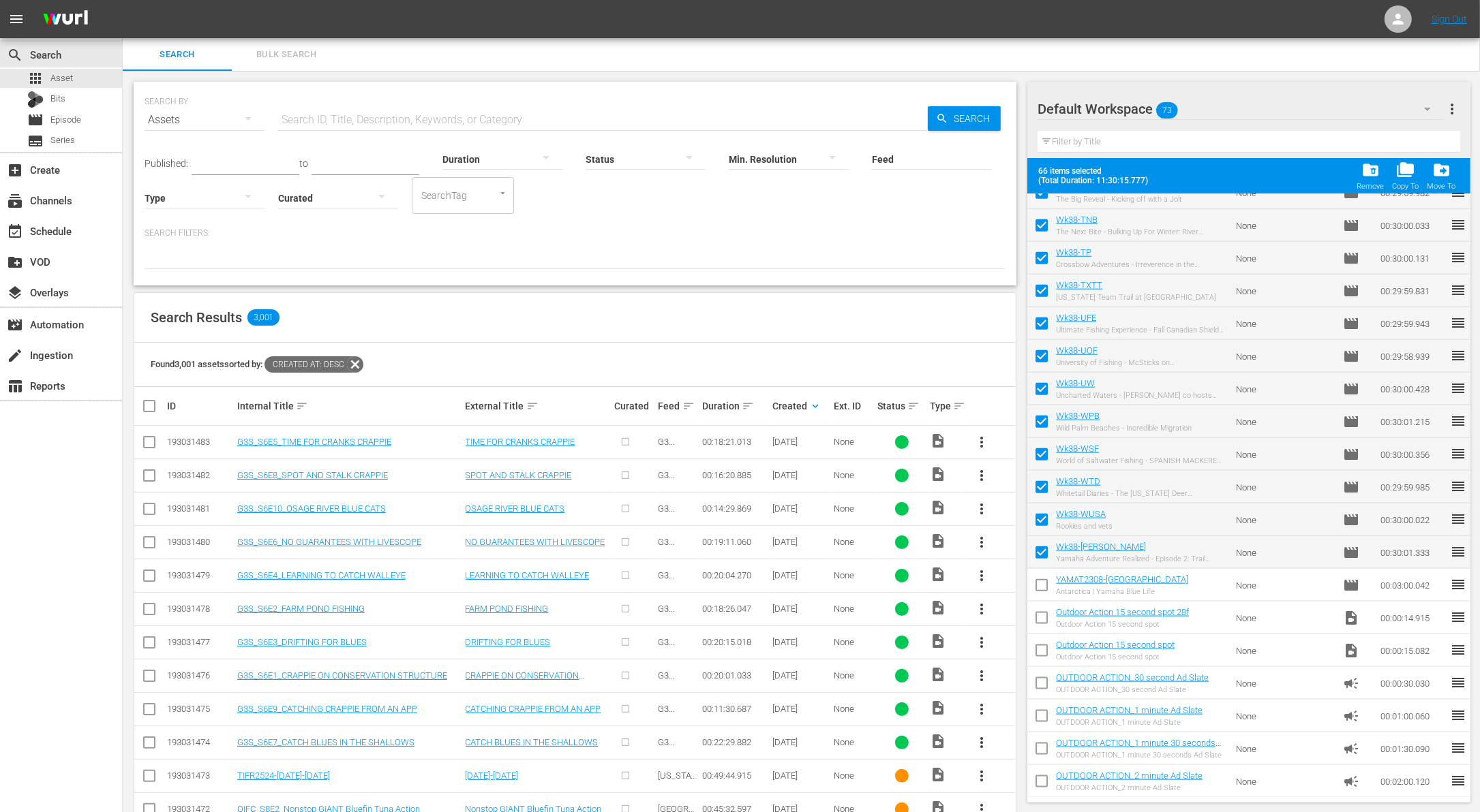
checkbox input "false"
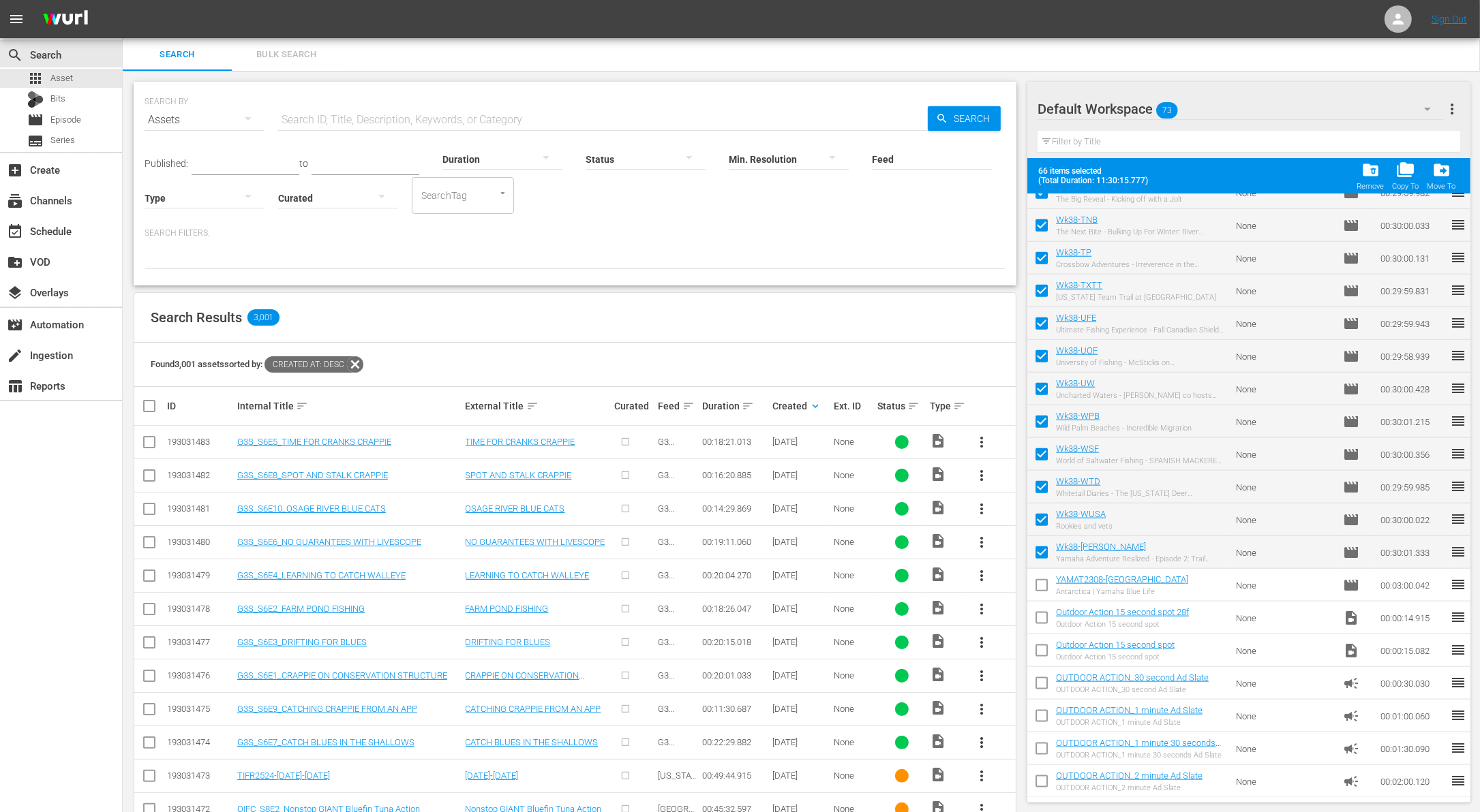
checkbox input "false"
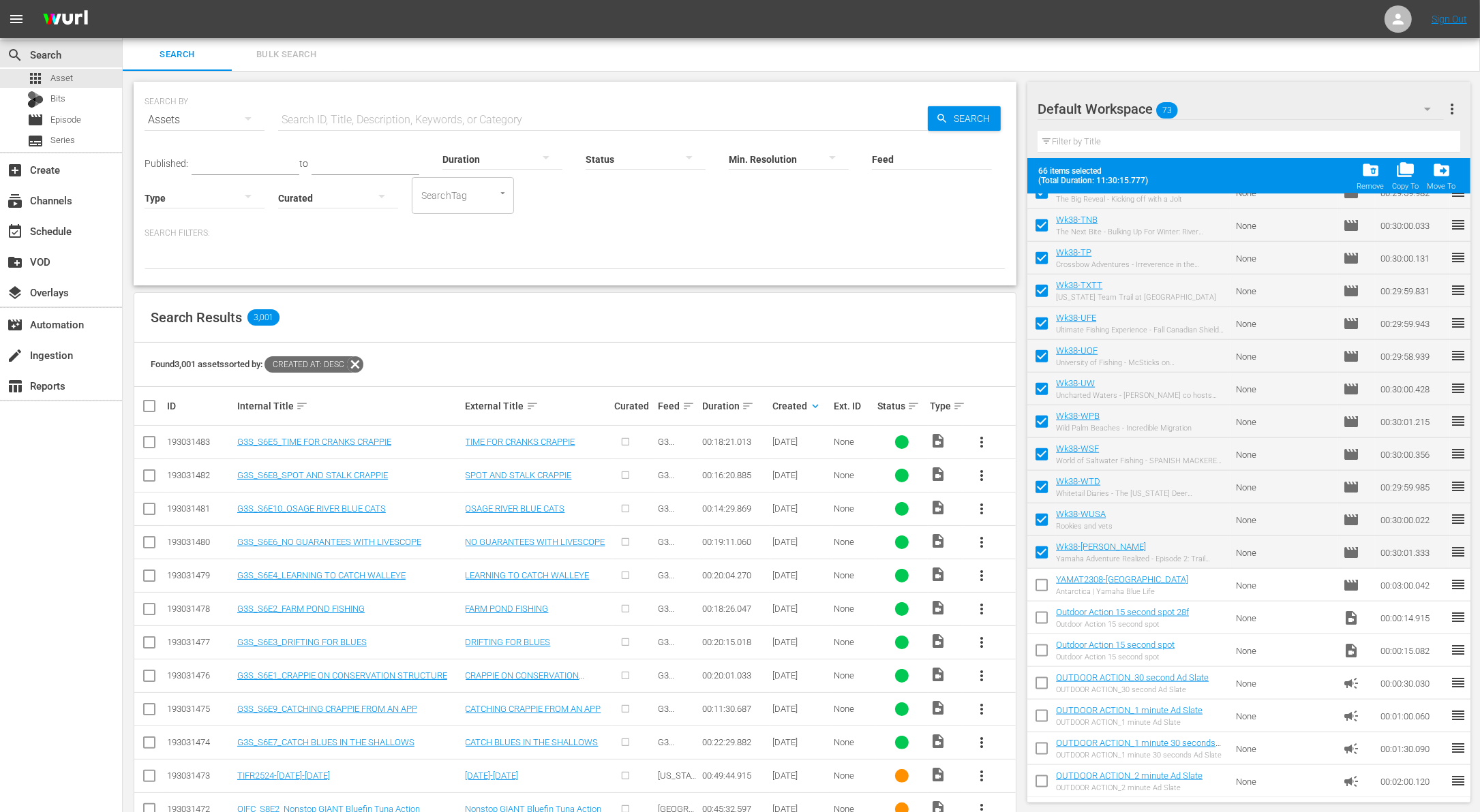
checkbox input "false"
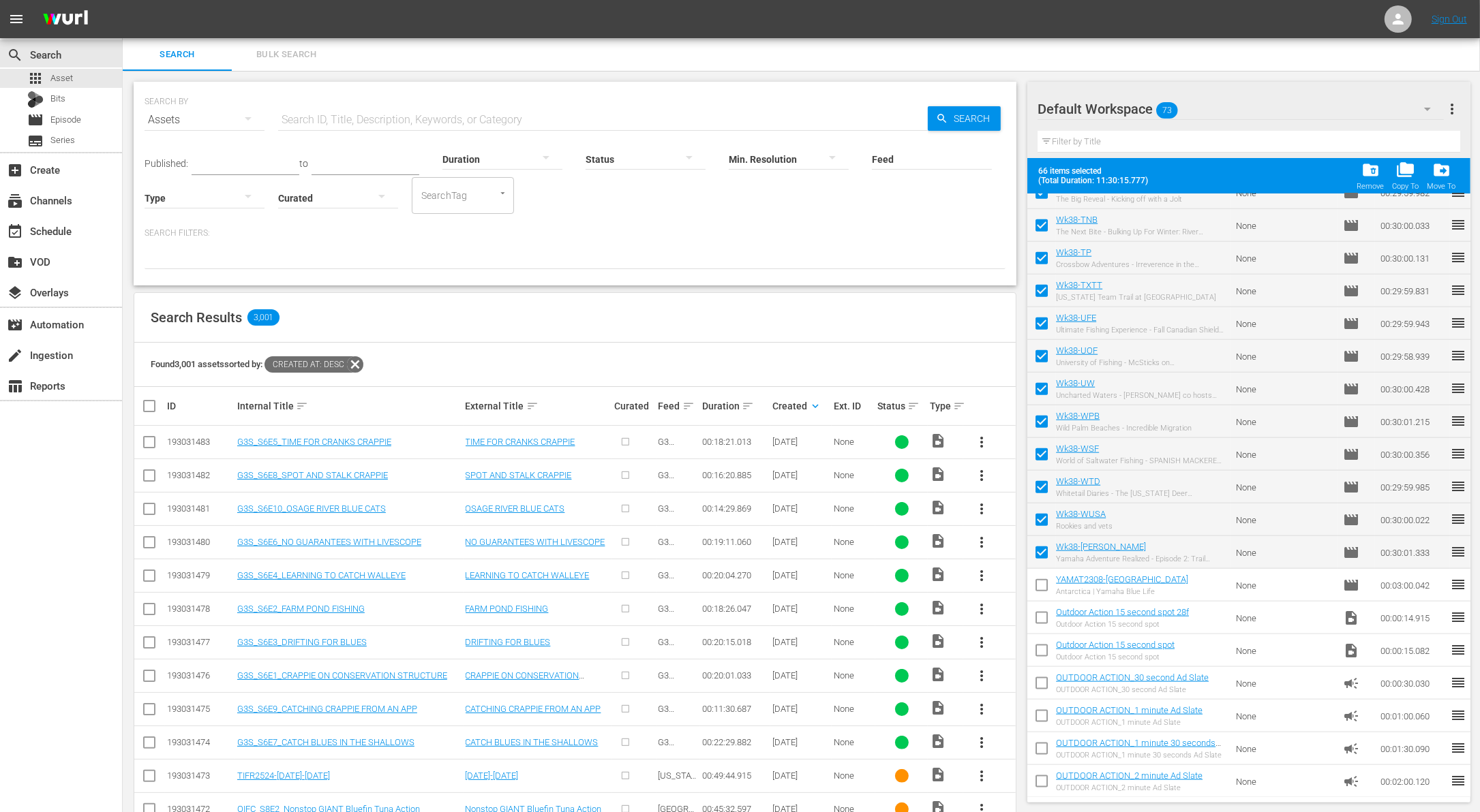
checkbox input "false"
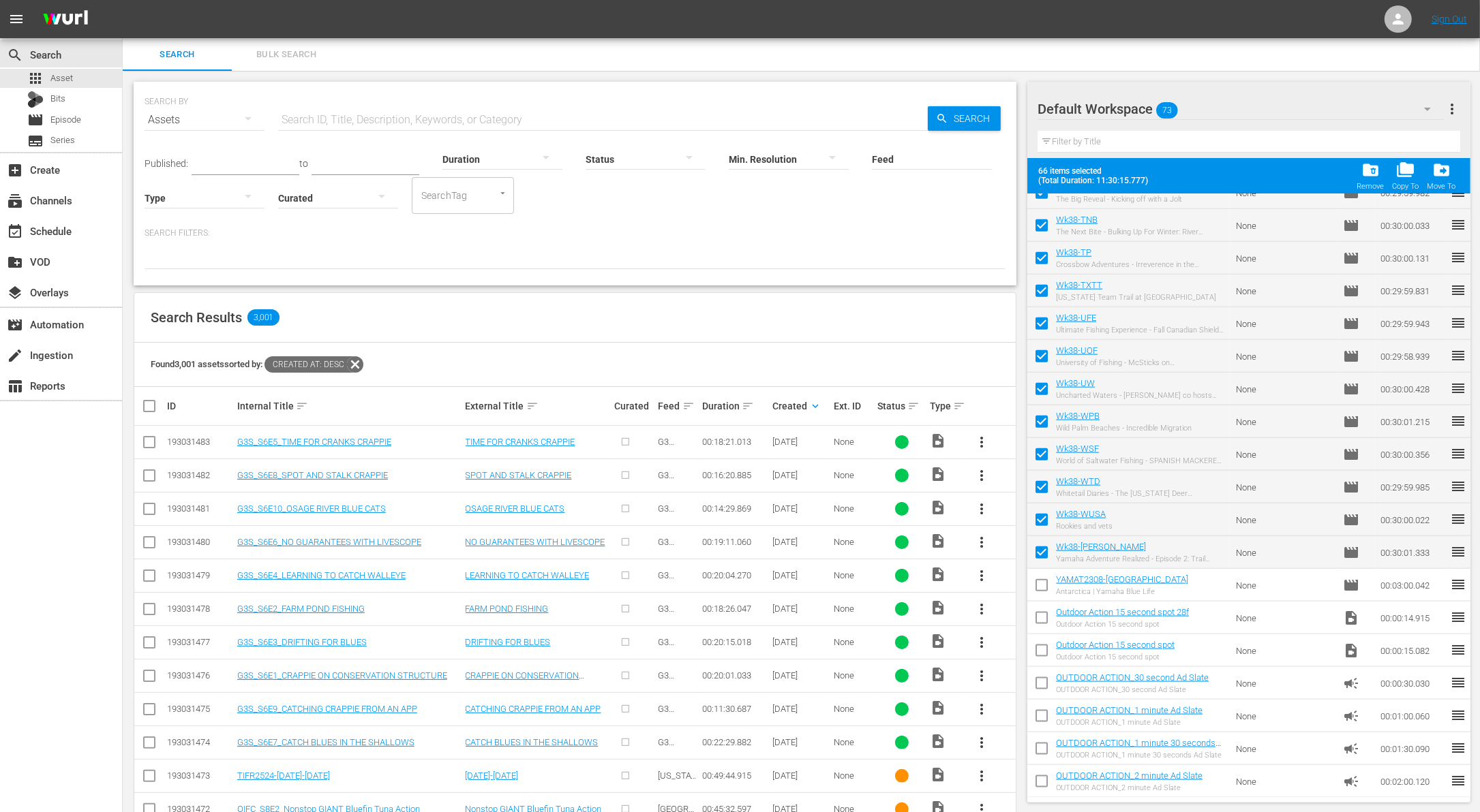
checkbox input "false"
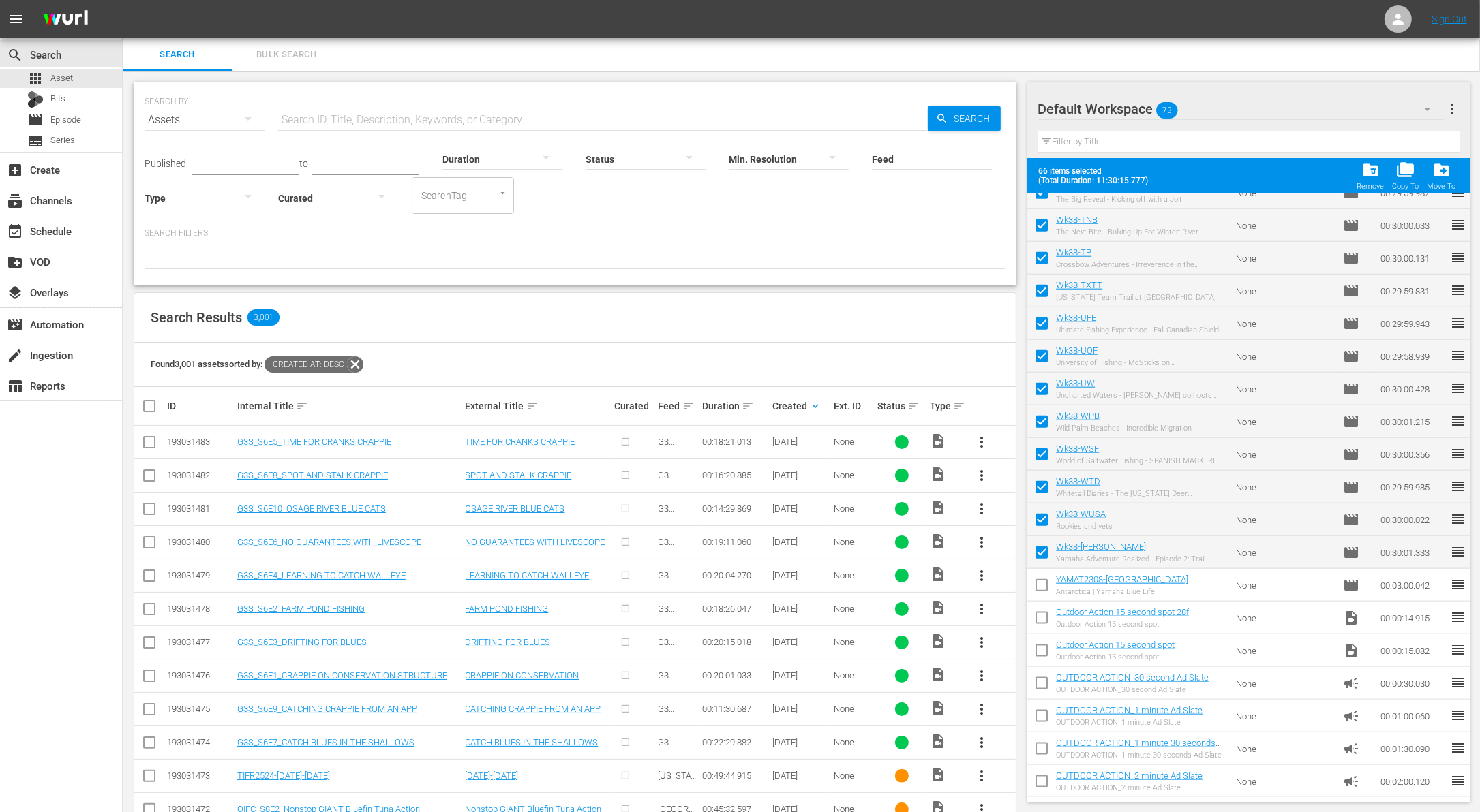
checkbox input "false"
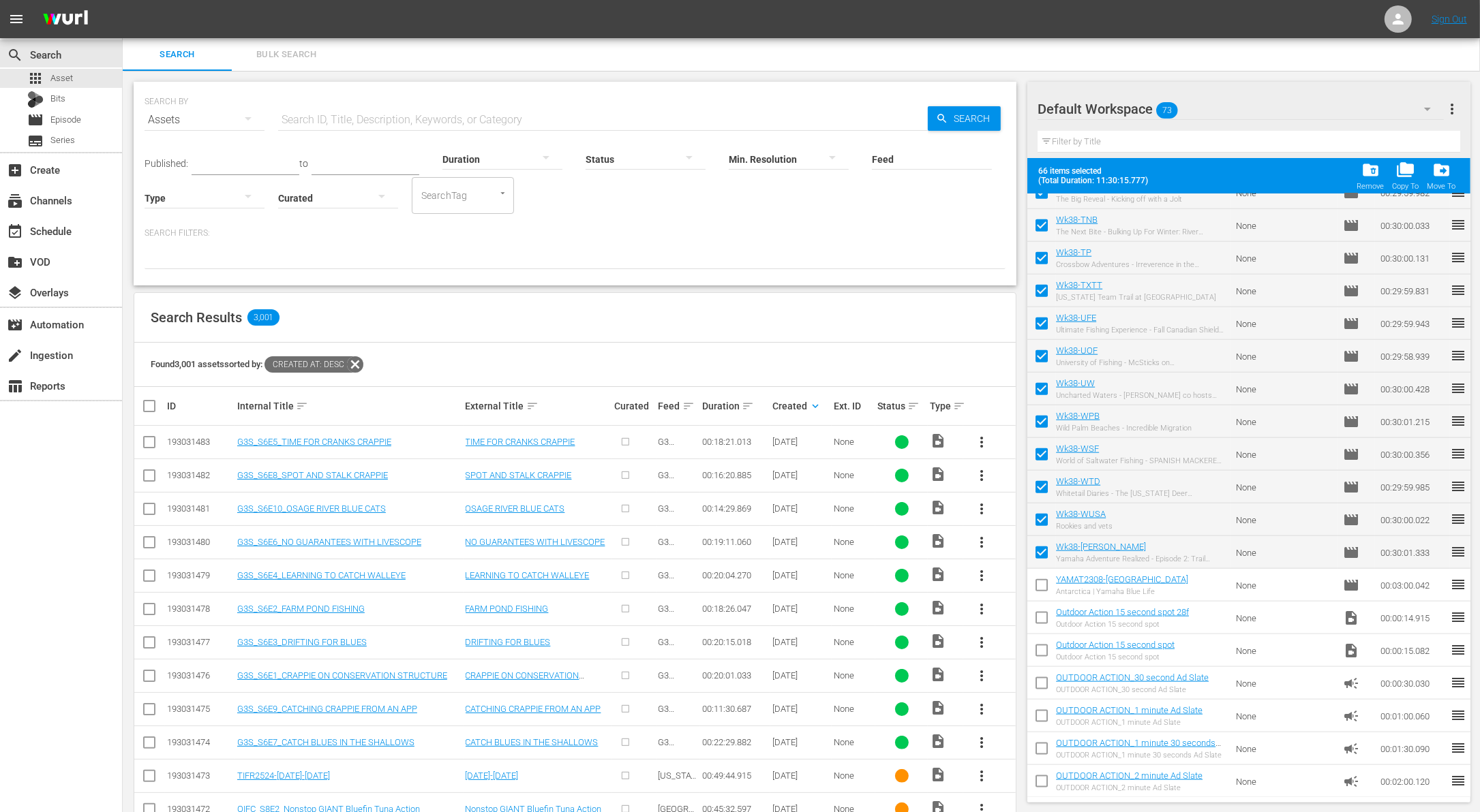
checkbox input "false"
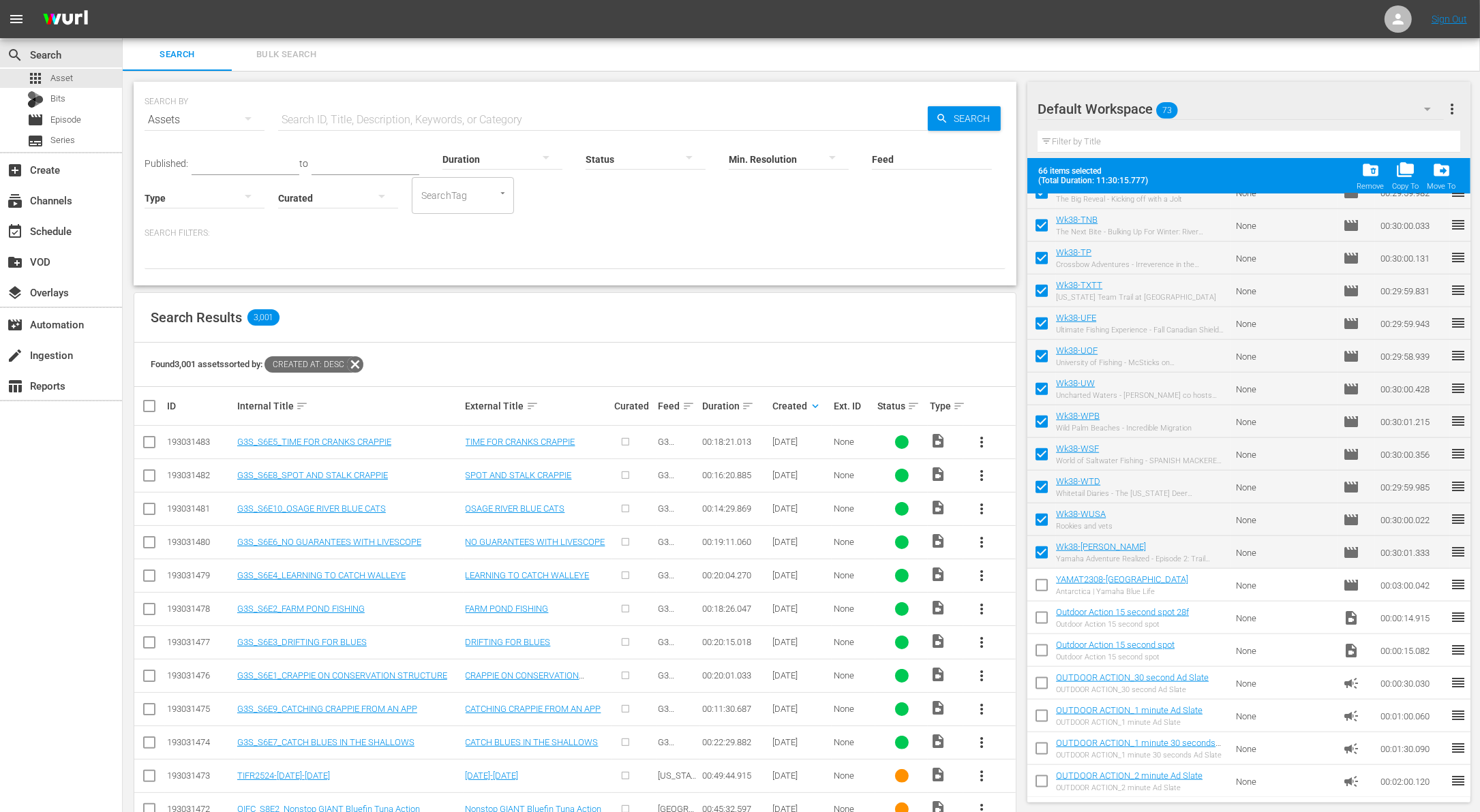
checkbox input "false"
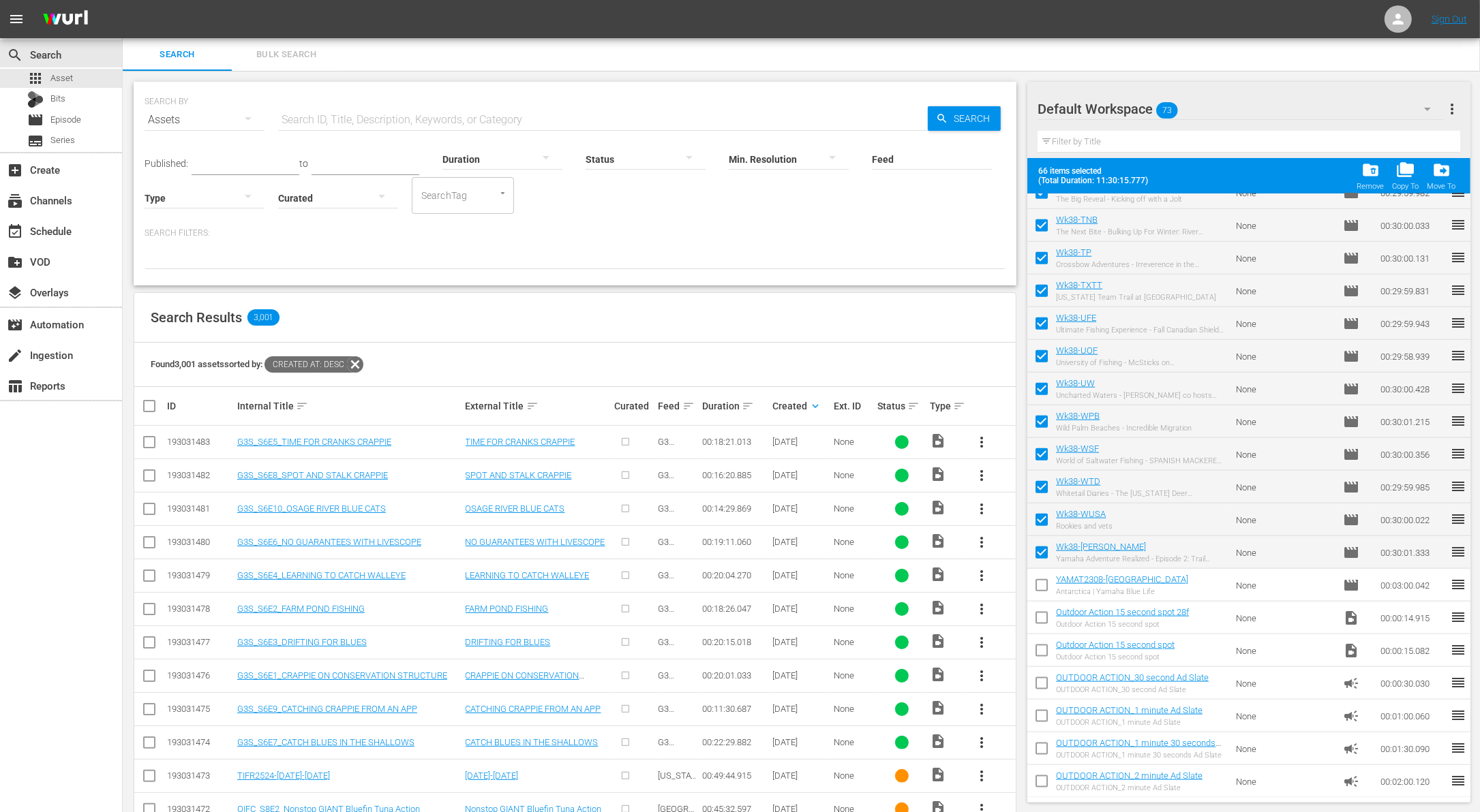
checkbox input "false"
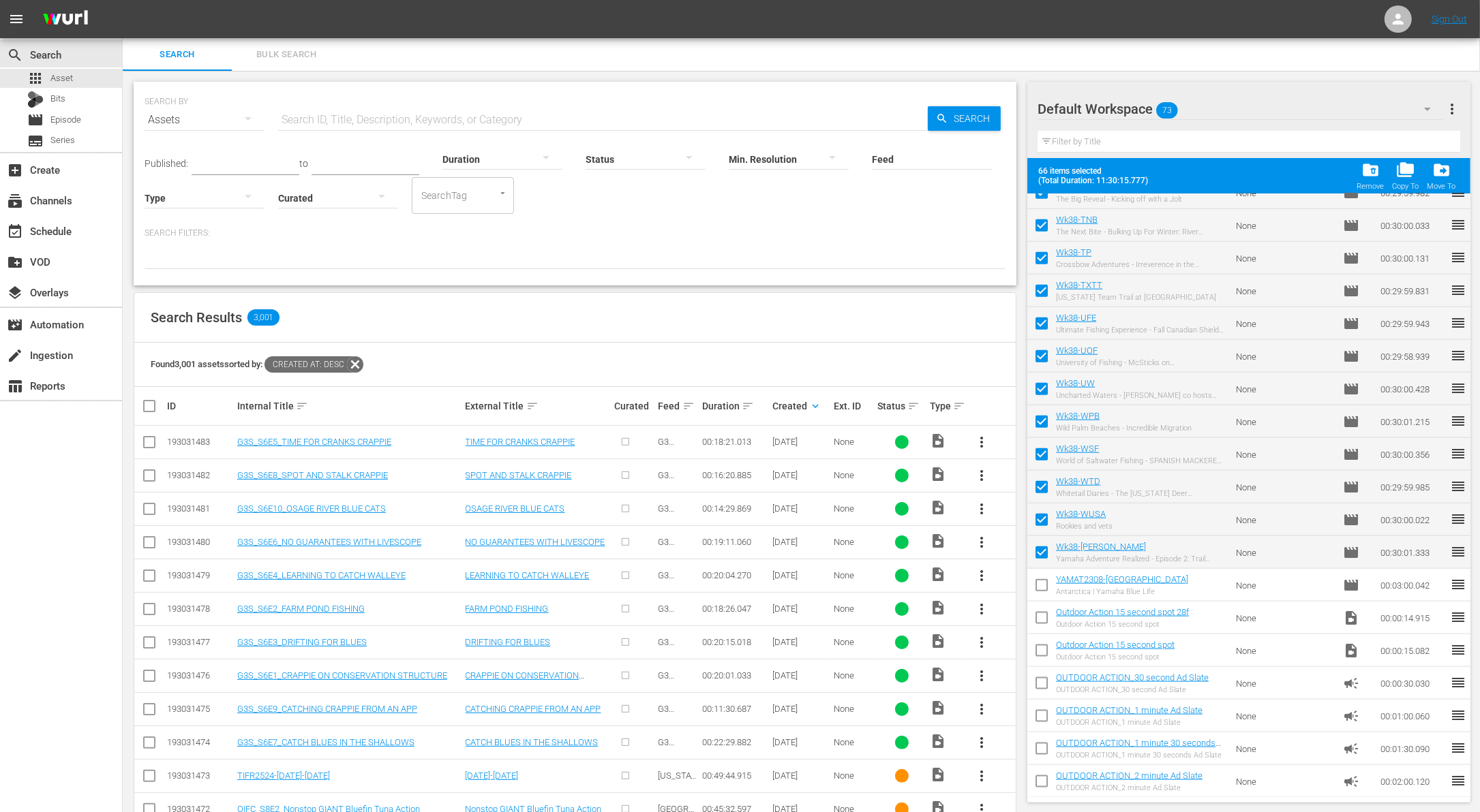
checkbox input "false"
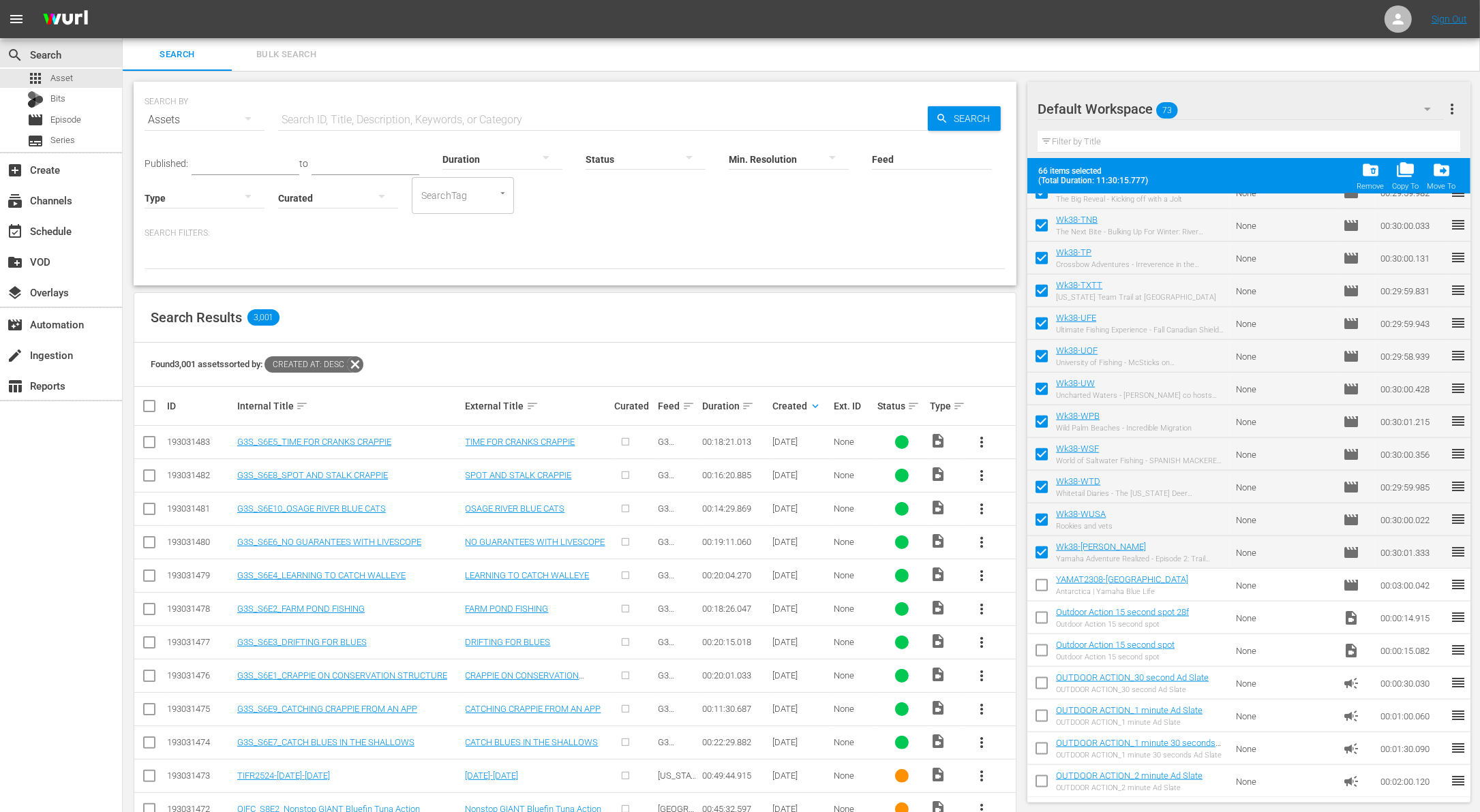
checkbox input "false"
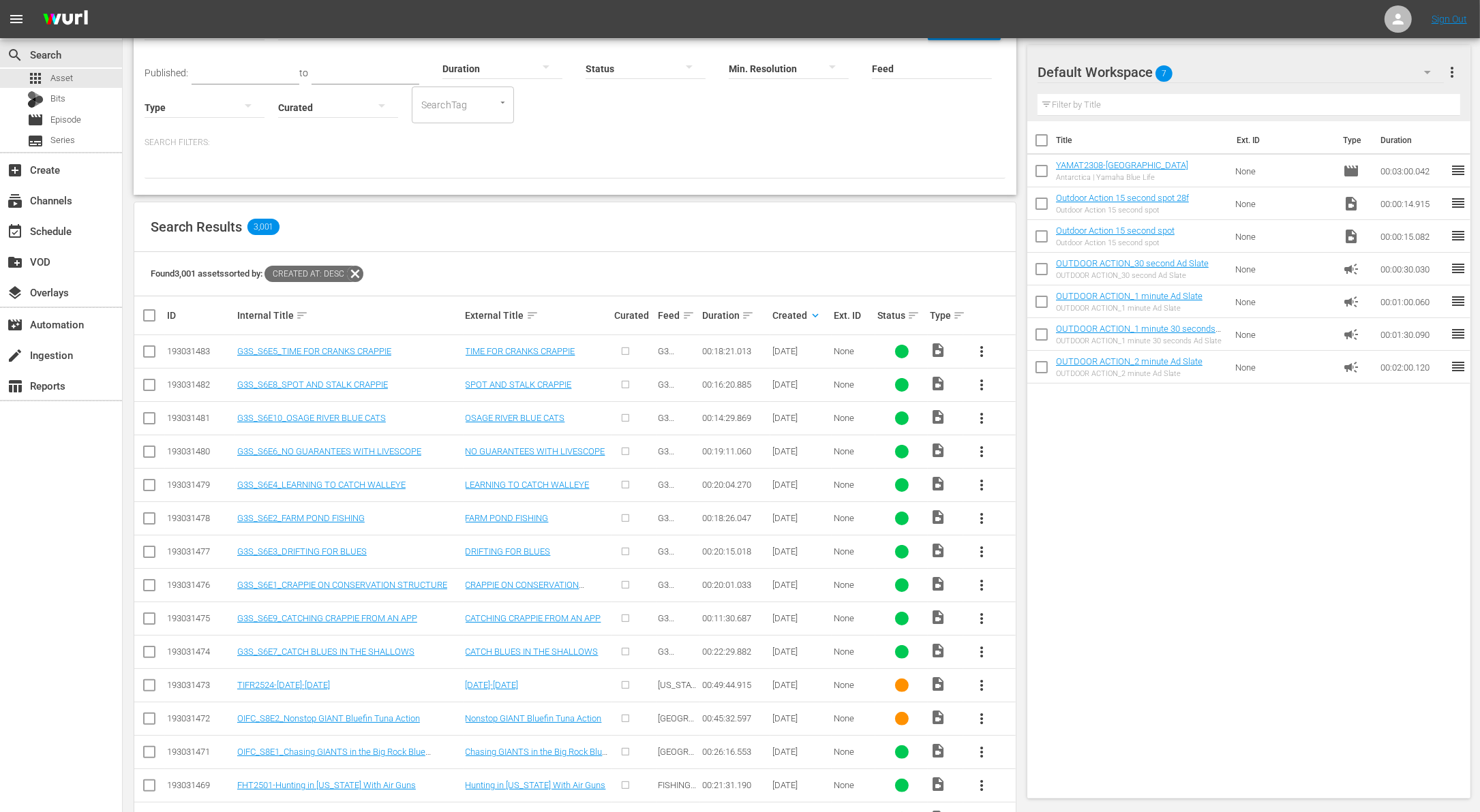
scroll to position [84, 0]
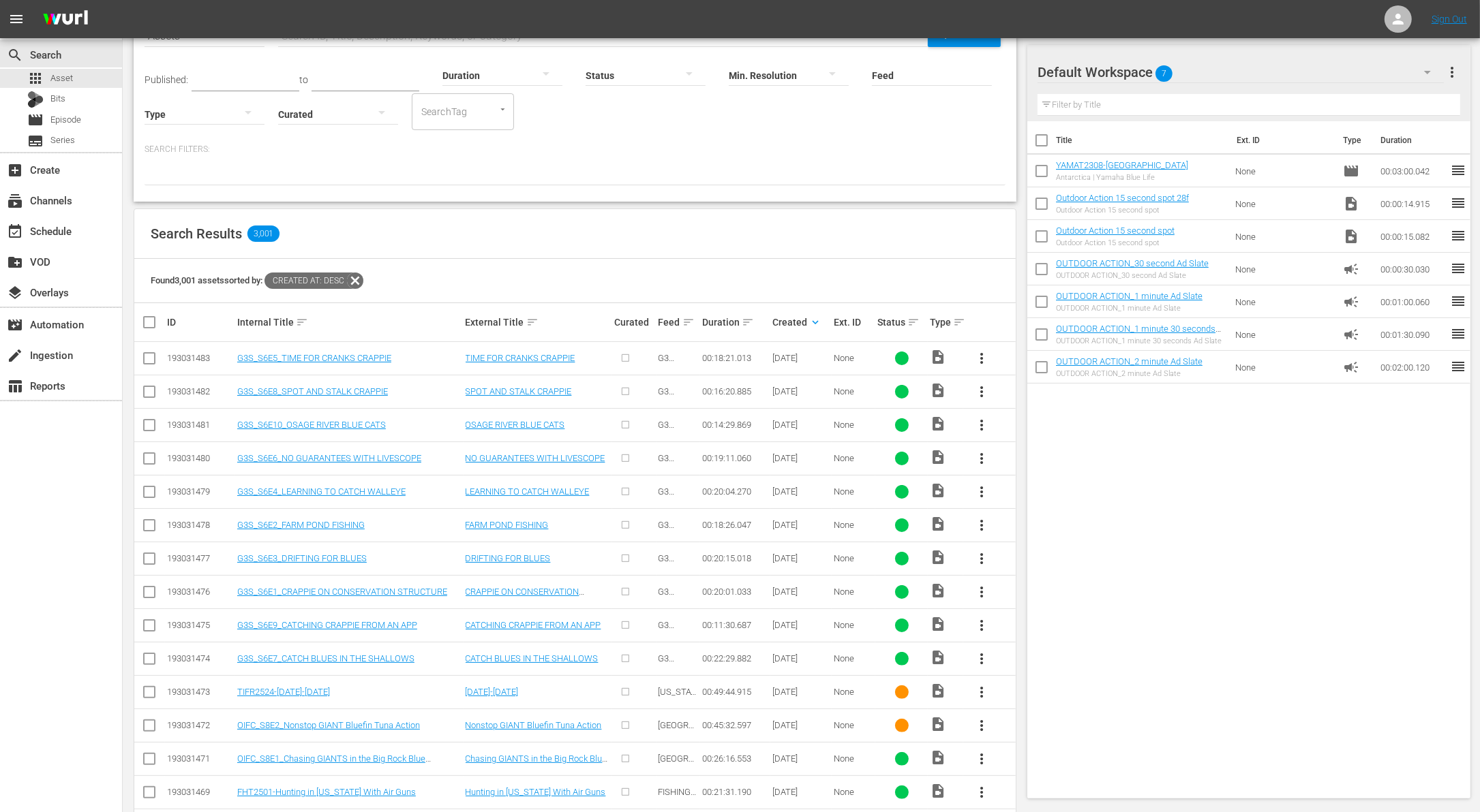
click at [158, 724] on td at bounding box center [149, 725] width 30 height 33
click at [149, 755] on input "checkbox" at bounding box center [149, 762] width 16 height 16
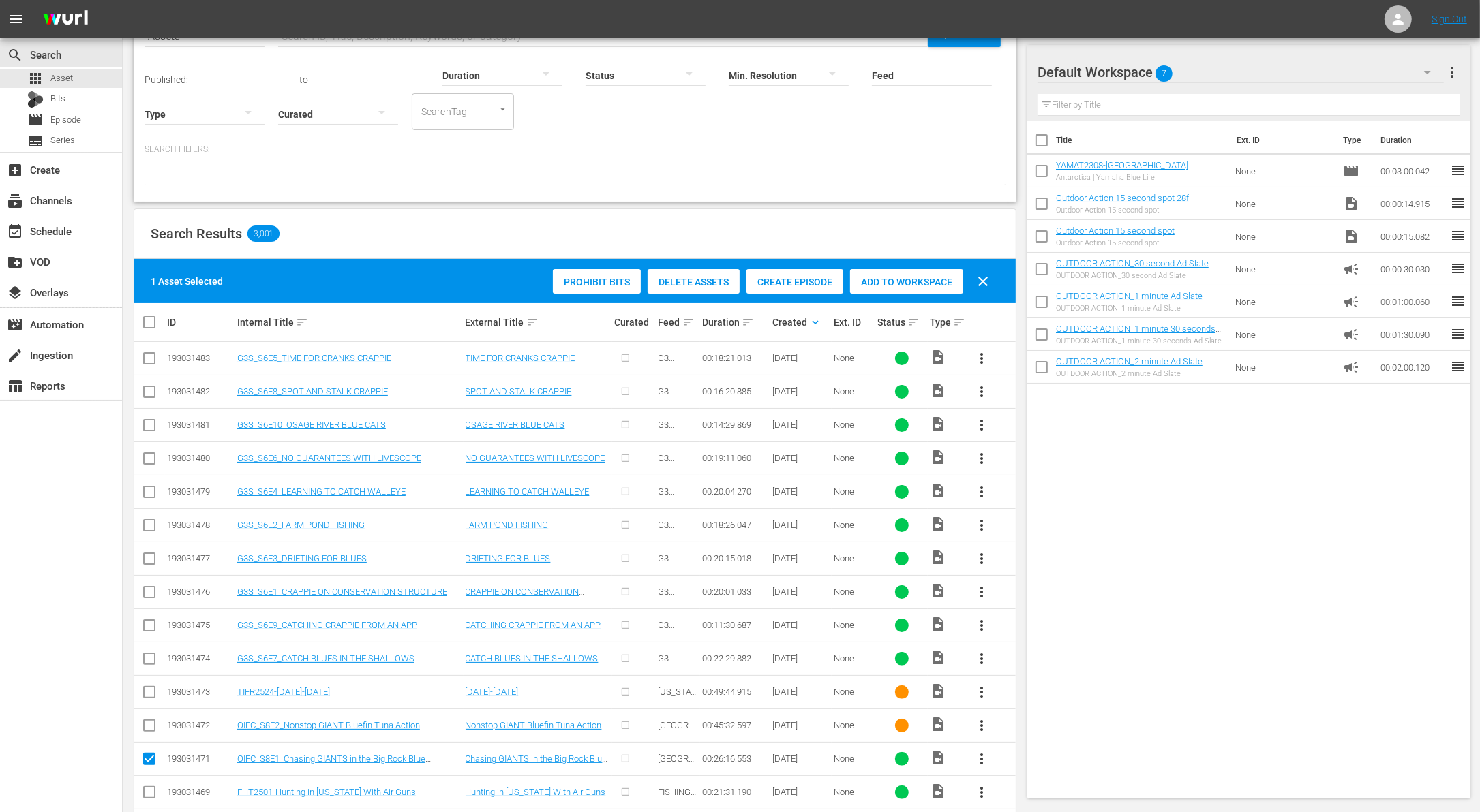
click at [149, 755] on input "checkbox" at bounding box center [149, 762] width 16 height 16
checkbox input "false"
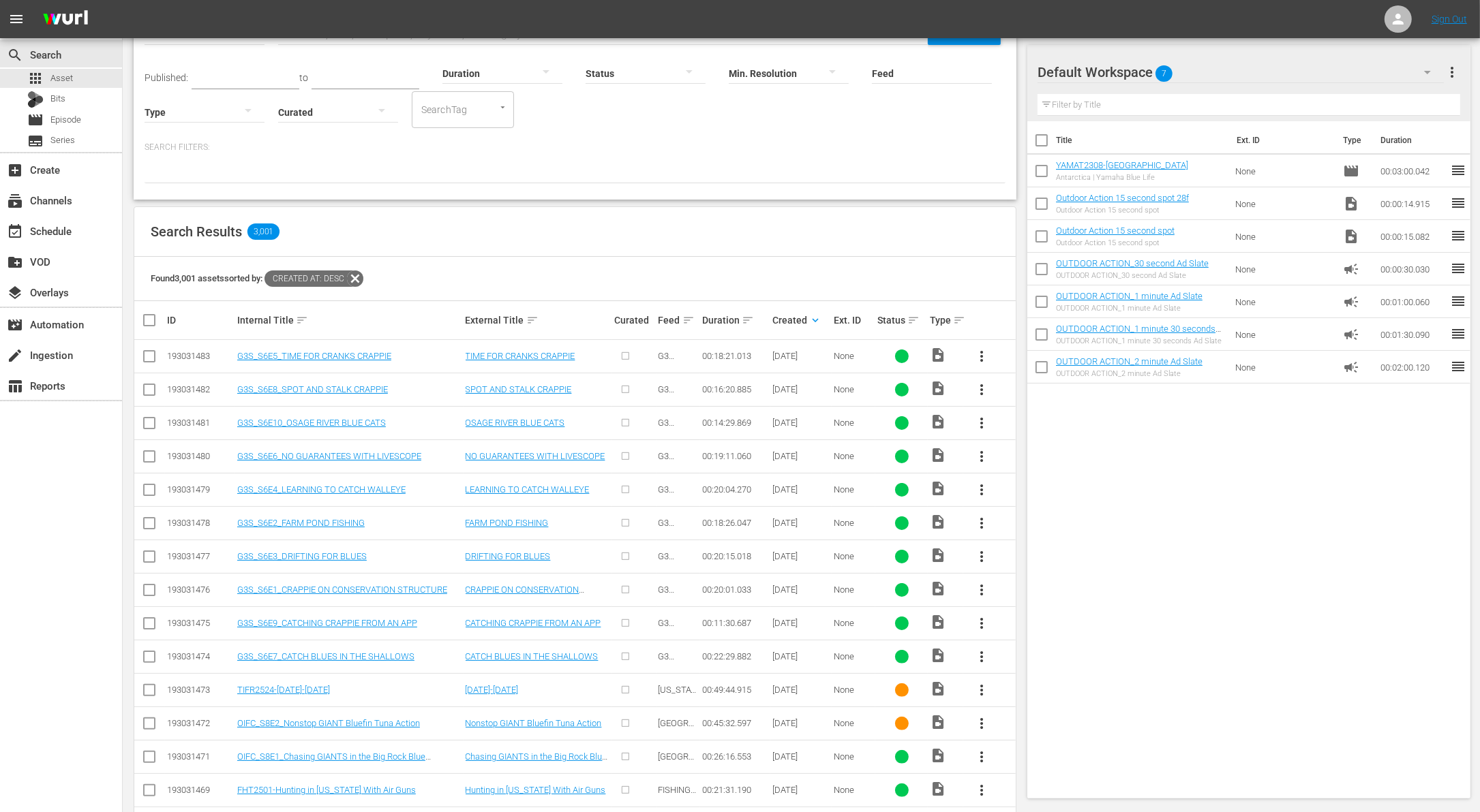
scroll to position [0, 0]
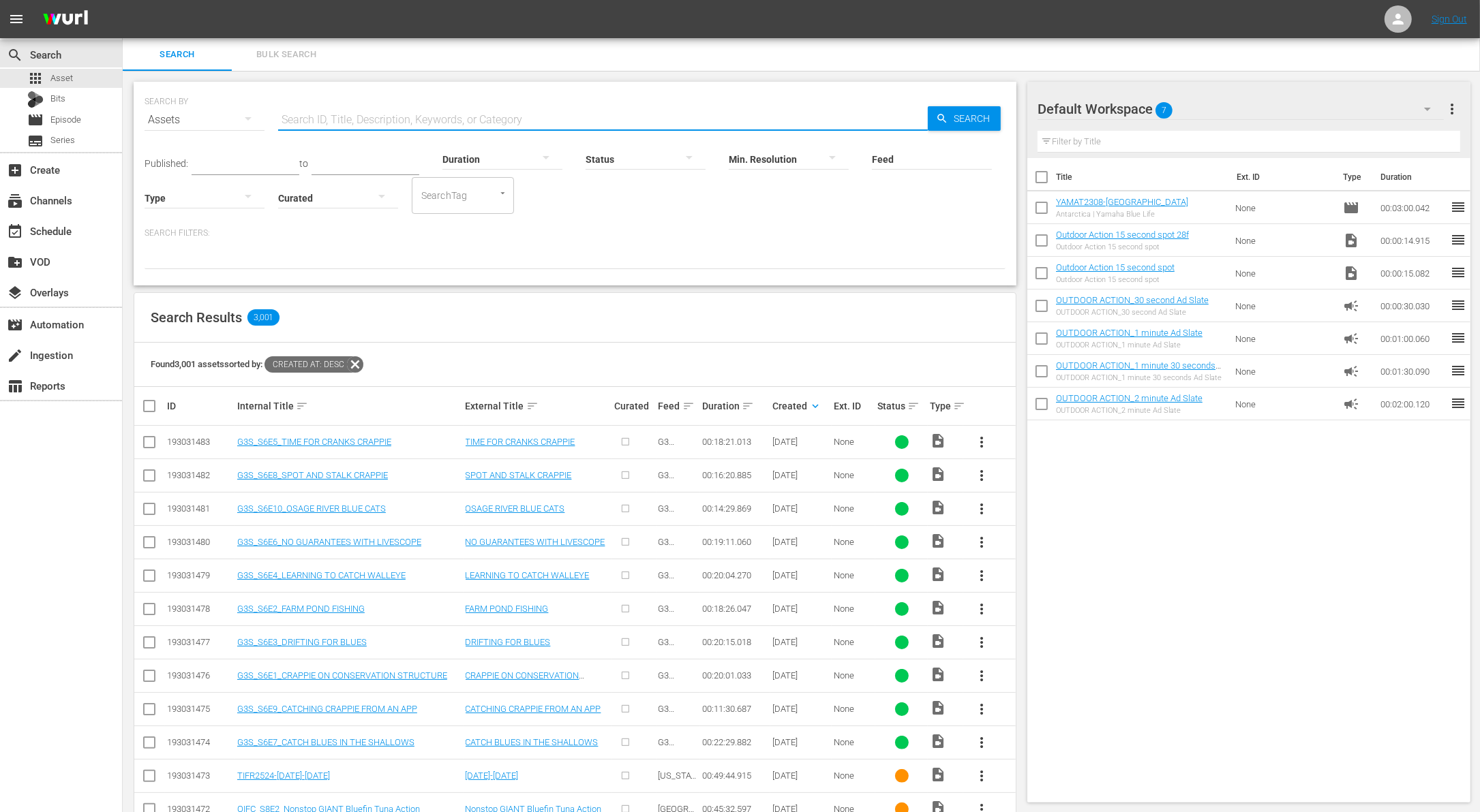
click at [522, 116] on input "text" at bounding box center [603, 120] width 649 height 33
paste input "Baffin"
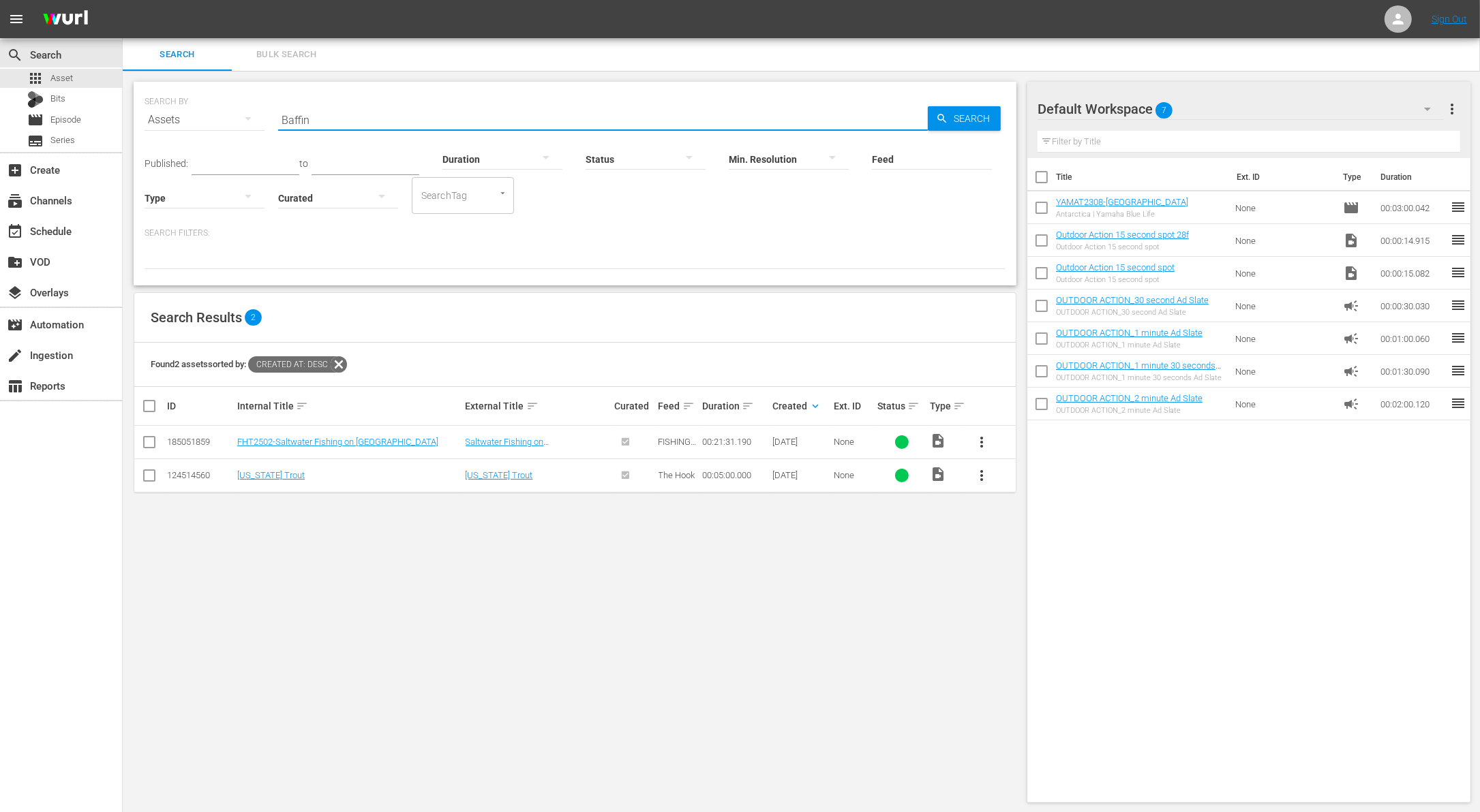
click at [431, 120] on input "Baffin" at bounding box center [603, 120] width 649 height 33
paste input "Port Mansfield"
type input "Port Mansfield"
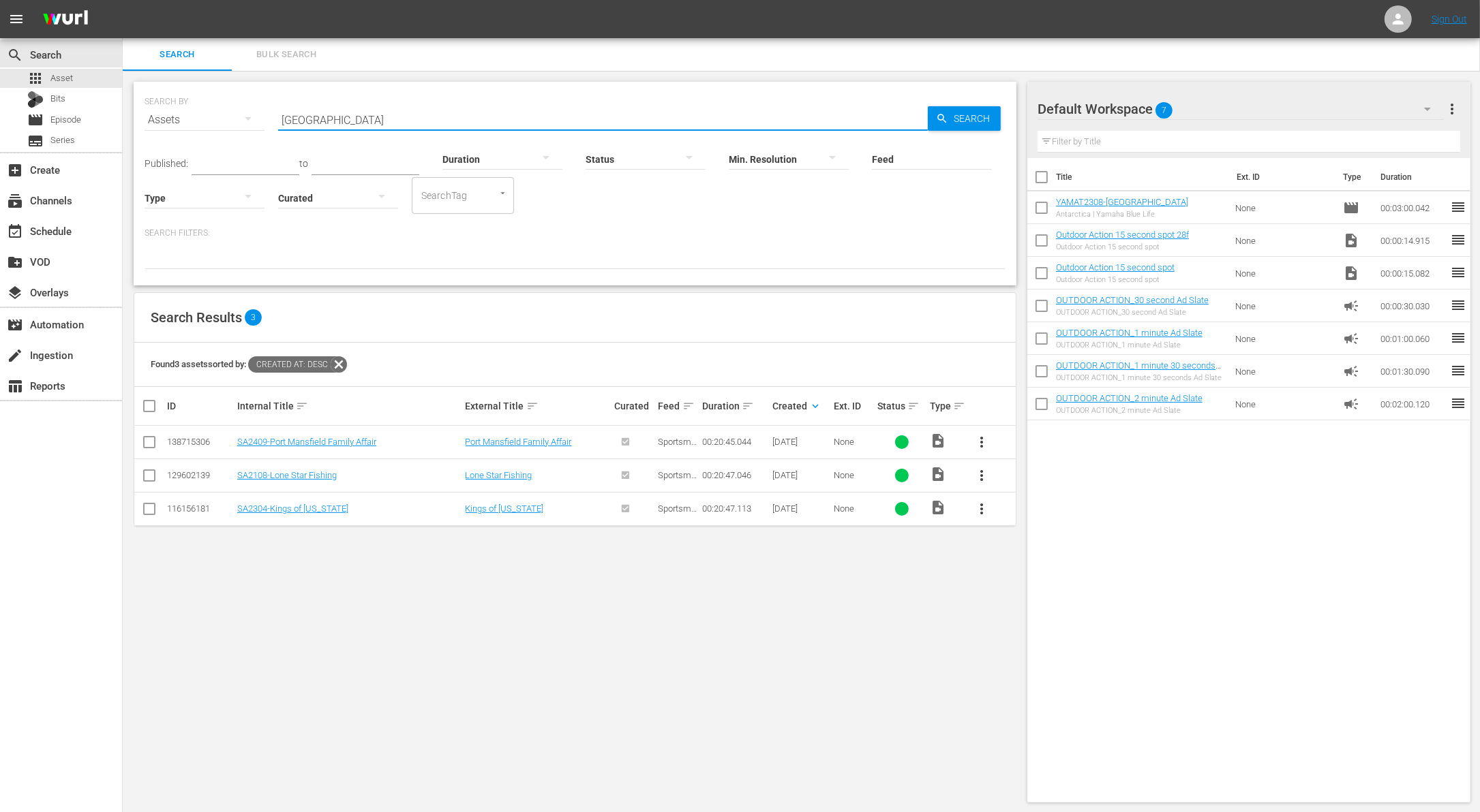
click at [396, 114] on input "Port Mansfield" at bounding box center [603, 120] width 649 height 33
click at [485, 254] on div at bounding box center [575, 257] width 861 height 23
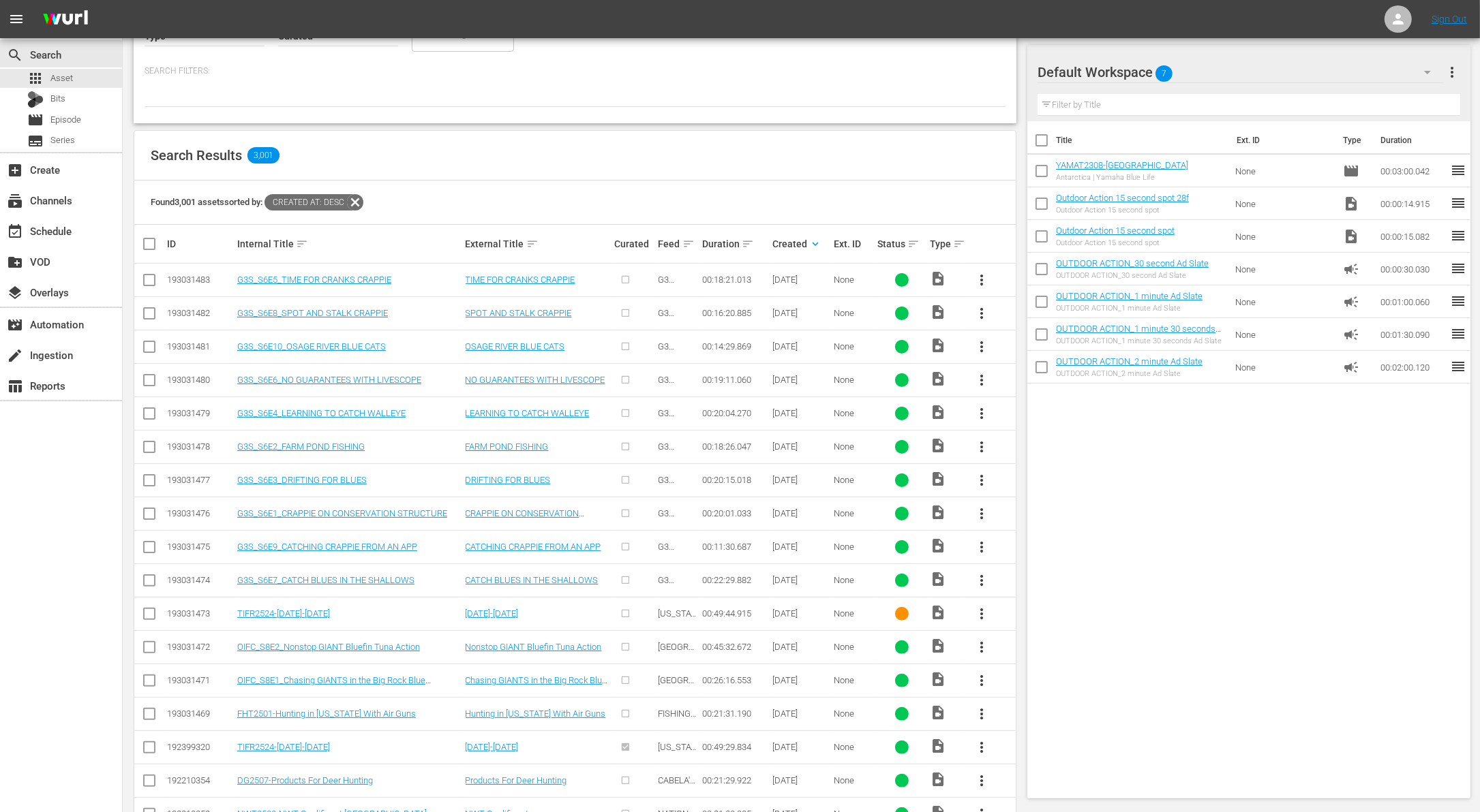
scroll to position [163, 0]
click at [156, 648] on input "checkbox" at bounding box center [149, 649] width 16 height 16
checkbox input "true"
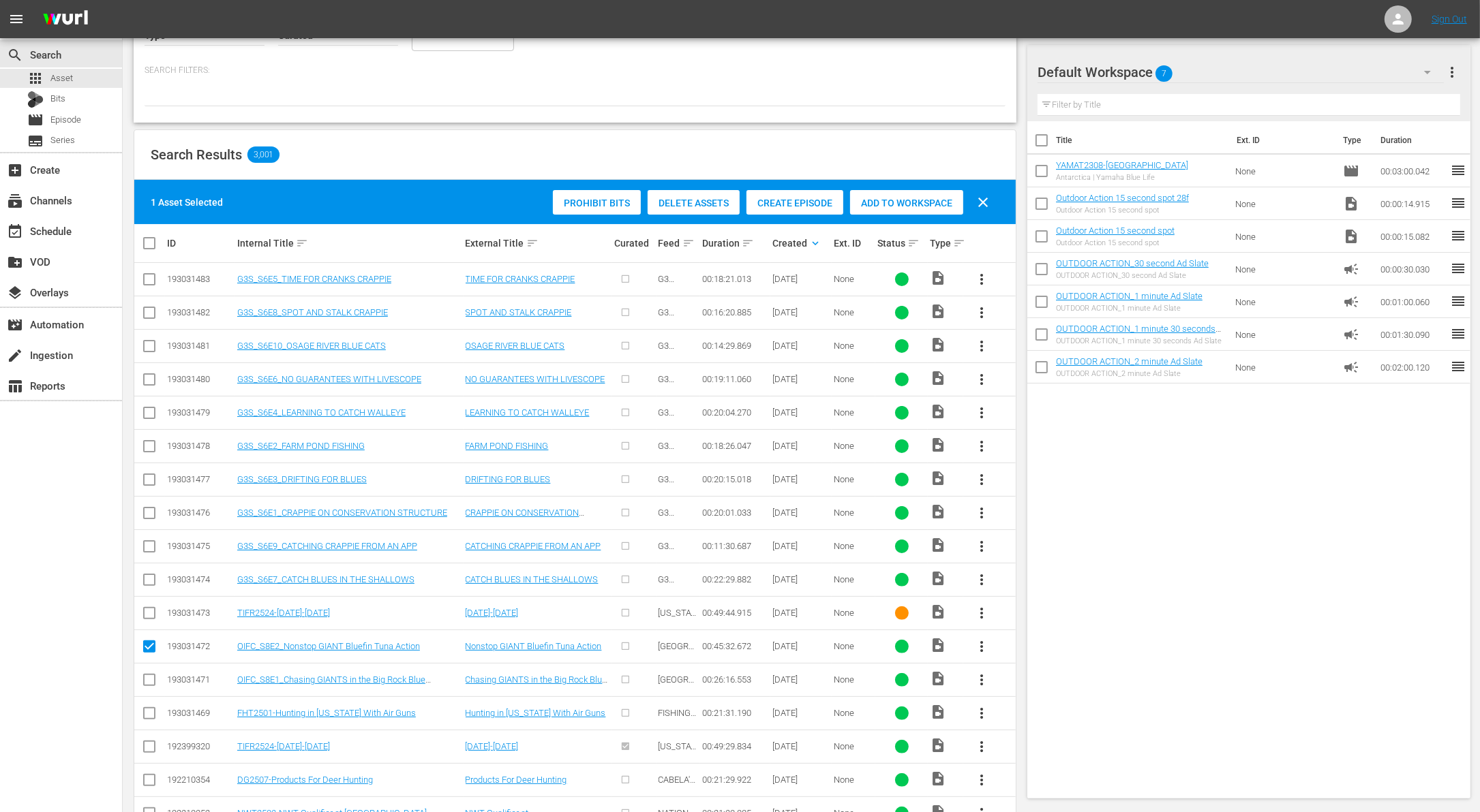
click at [717, 204] on span "Delete Assets" at bounding box center [694, 203] width 92 height 11
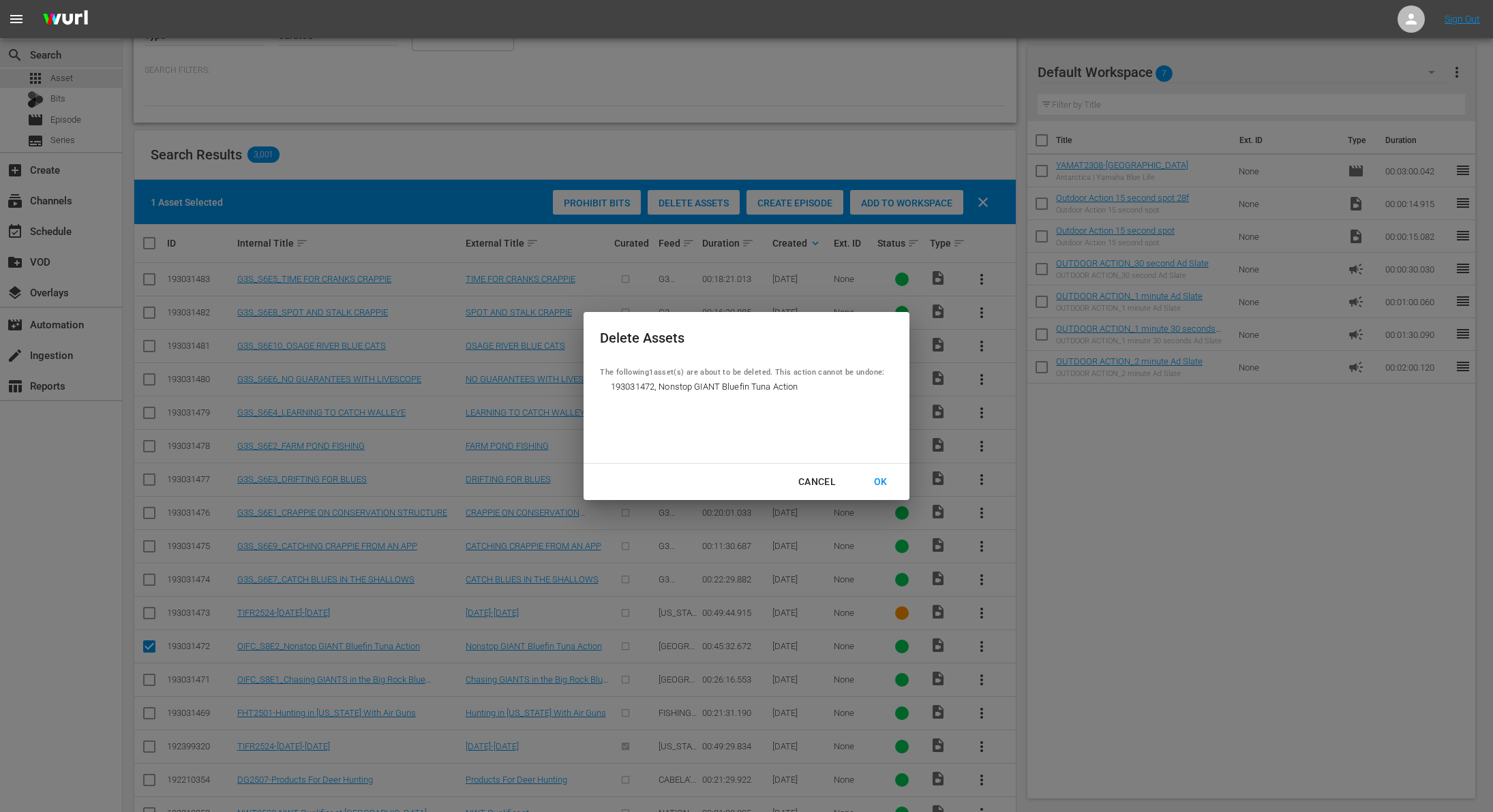
click at [821, 486] on div "Cancel" at bounding box center [817, 482] width 59 height 17
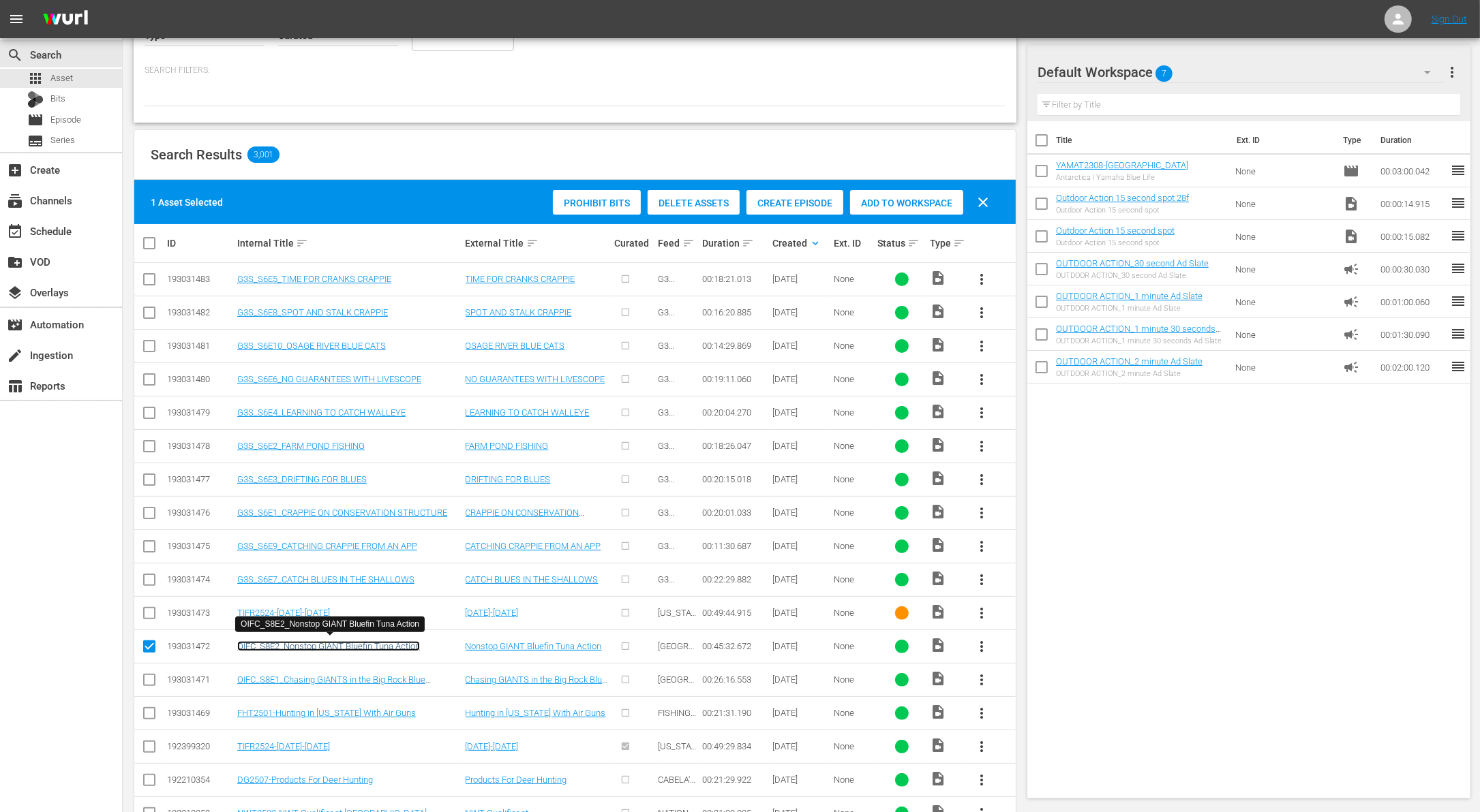
click at [273, 641] on link "OIFC_S8E2_Nonstop GIANT Bluefin Tuna Action" at bounding box center [328, 646] width 182 height 10
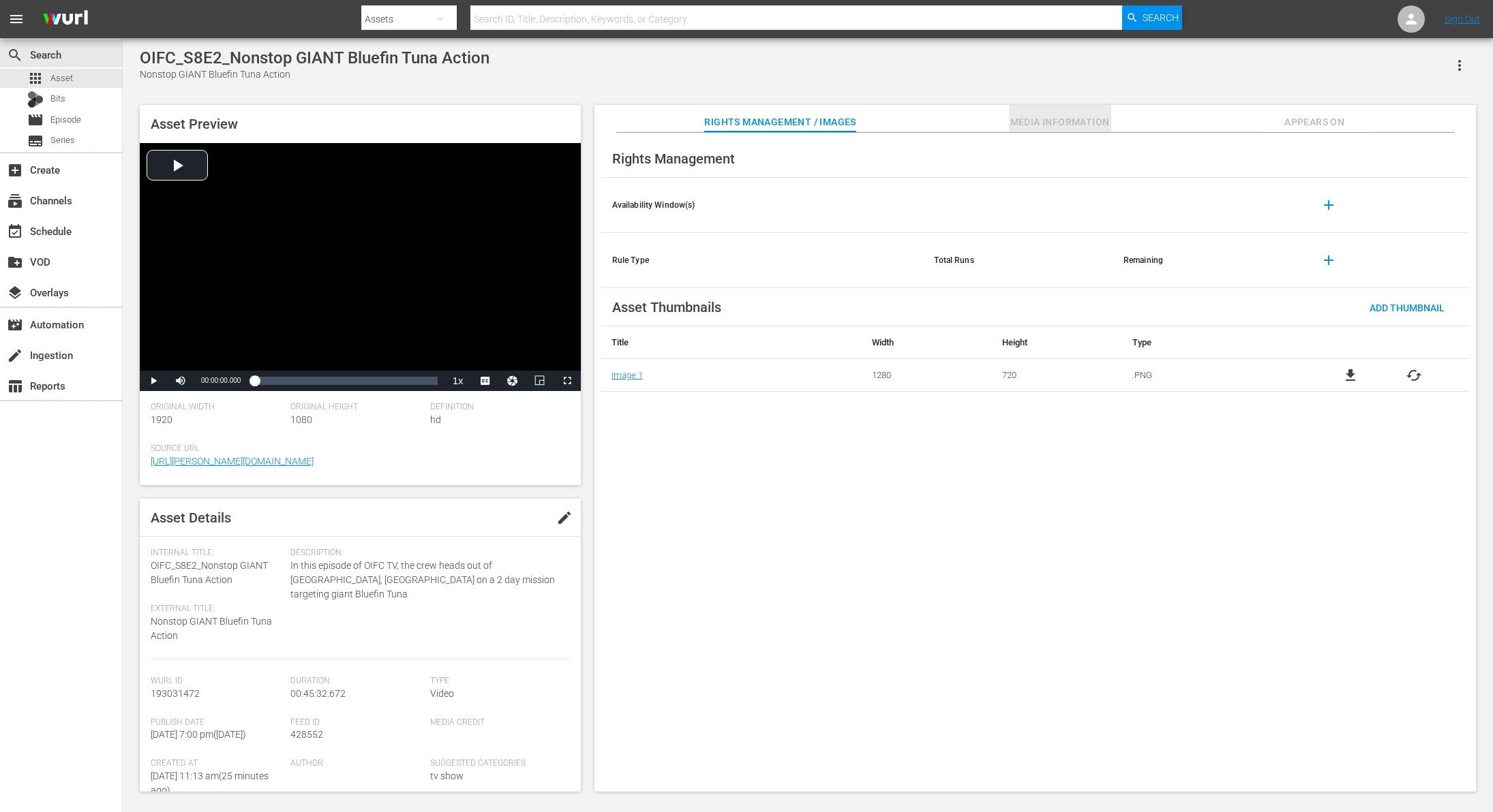
click at [1085, 117] on span "Media Information" at bounding box center [1060, 122] width 102 height 17
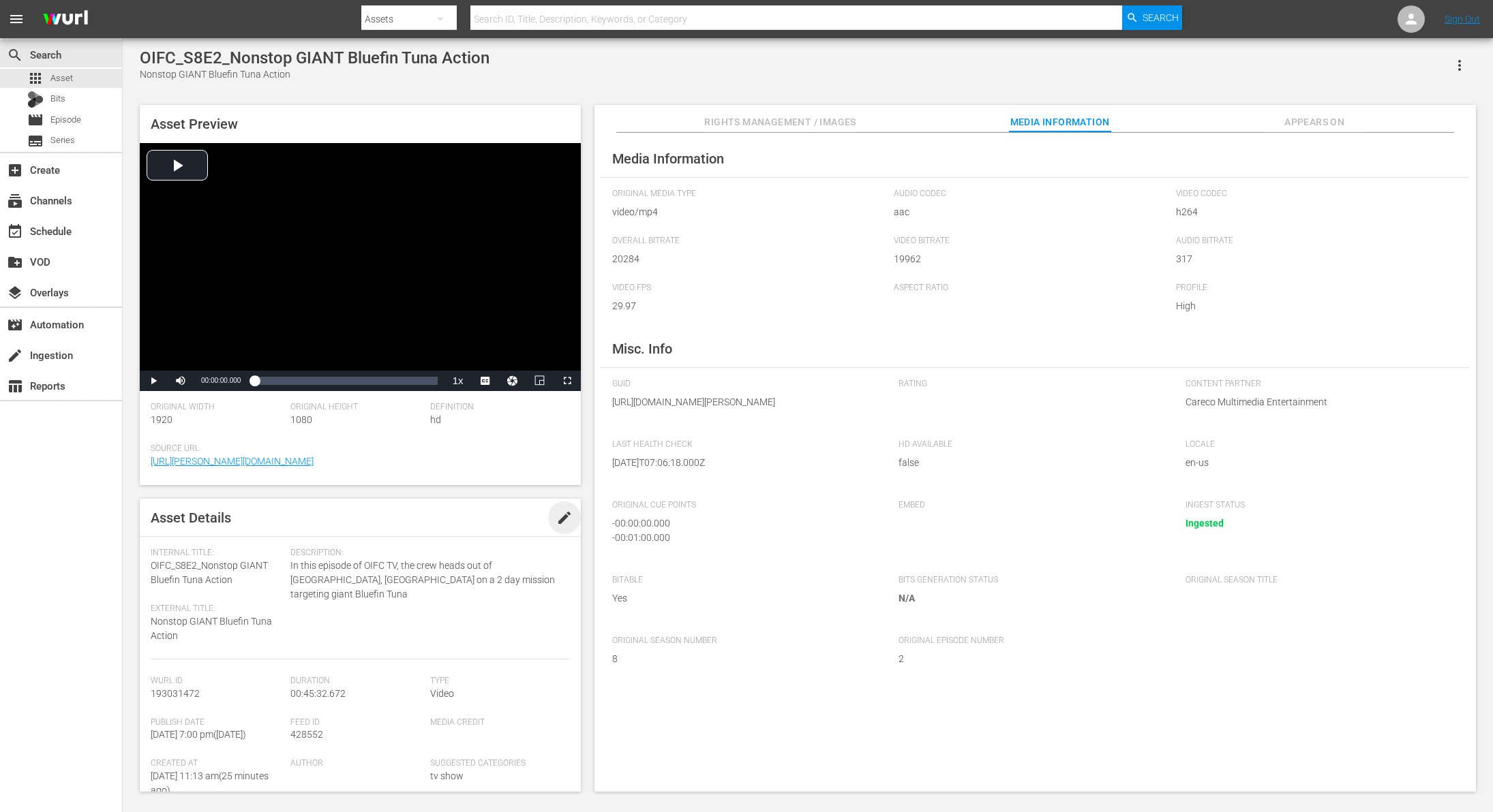
click at [556, 521] on span "edit" at bounding box center [564, 518] width 16 height 16
click at [471, 519] on span "Discard" at bounding box center [480, 519] width 61 height 11
click at [615, 678] on div "Original Season Number 8" at bounding box center [749, 659] width 273 height 47
click at [72, 74] on div "apps Asset" at bounding box center [61, 79] width 122 height 19
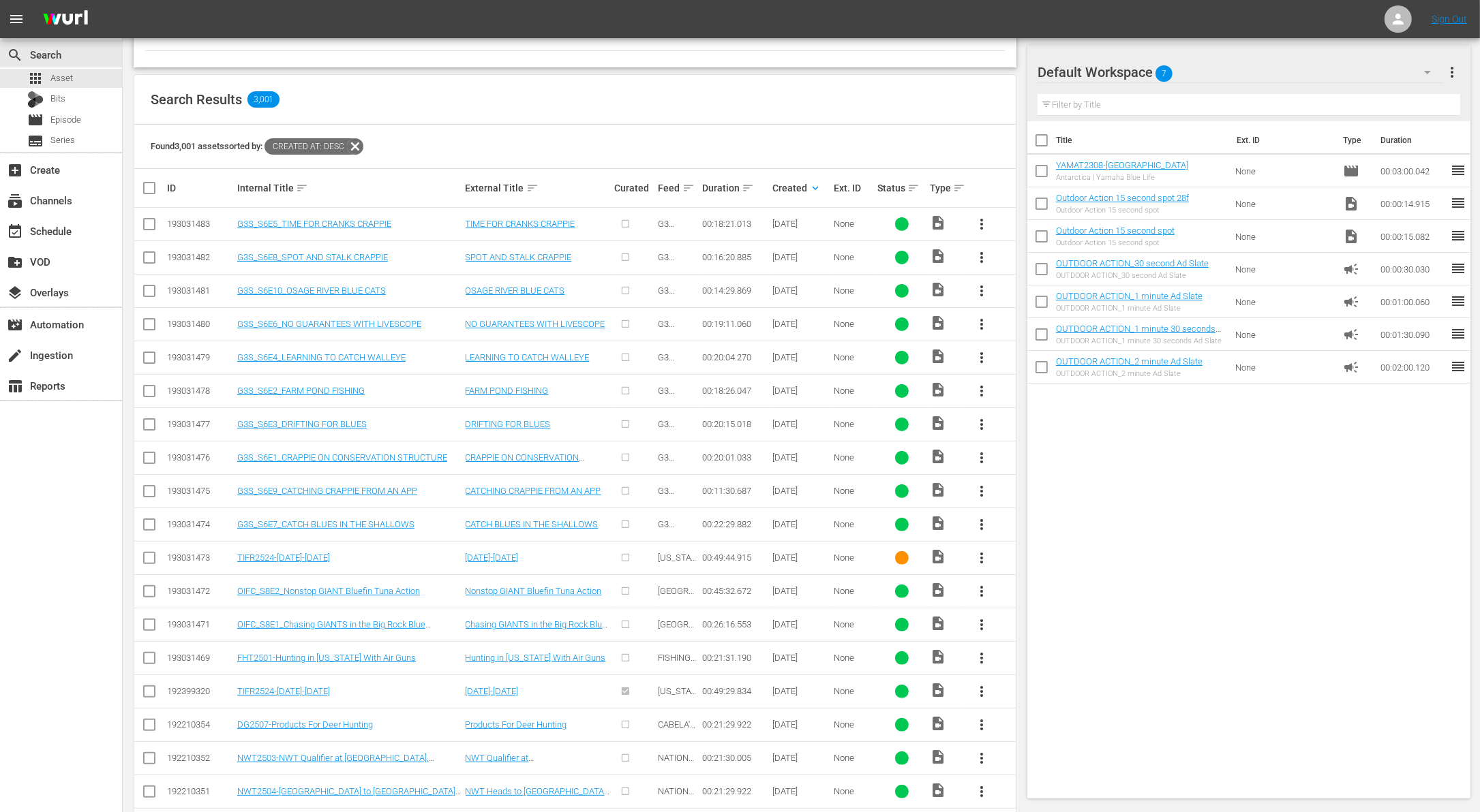
scroll to position [224, 0]
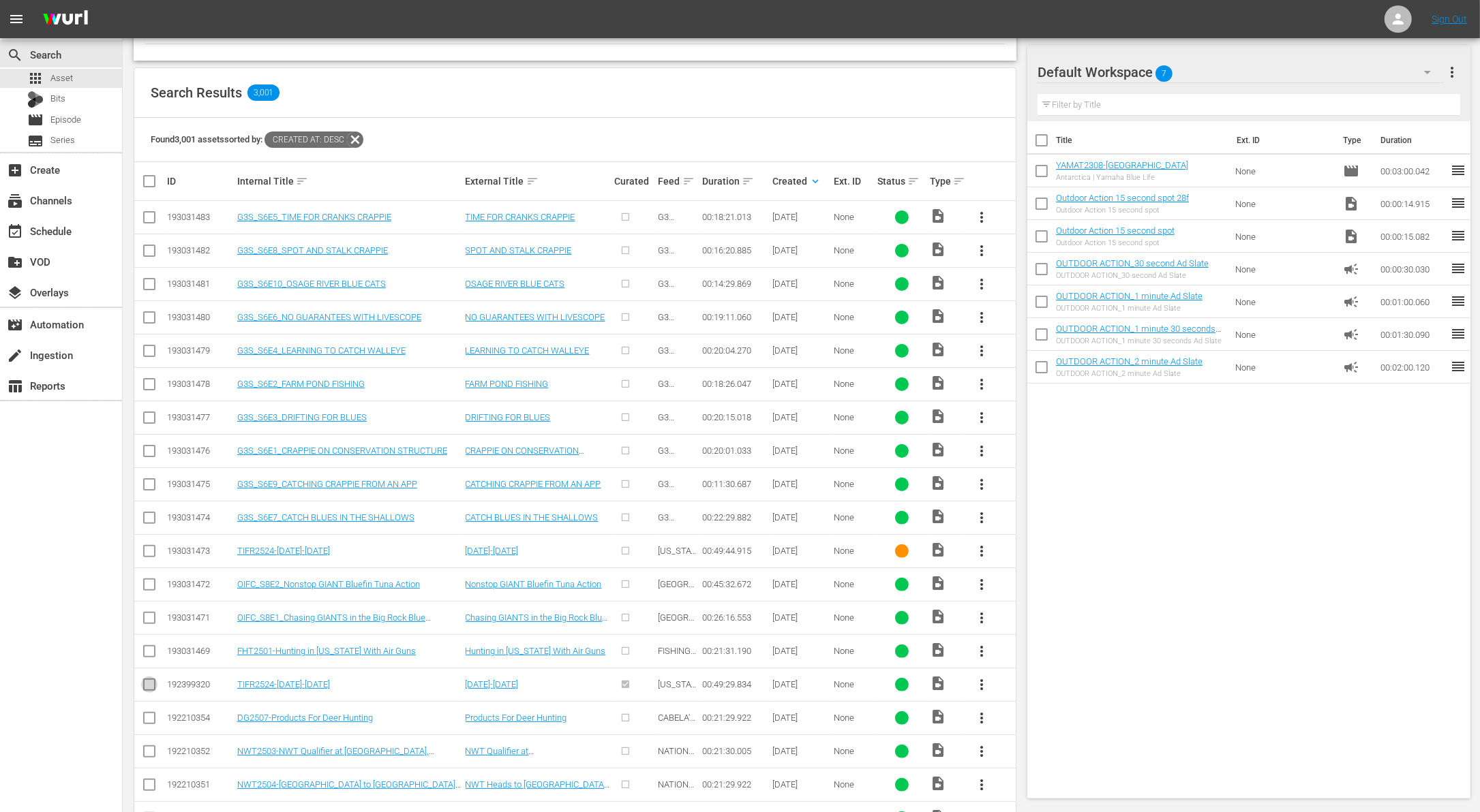
click at [150, 679] on input "checkbox" at bounding box center [149, 688] width 16 height 16
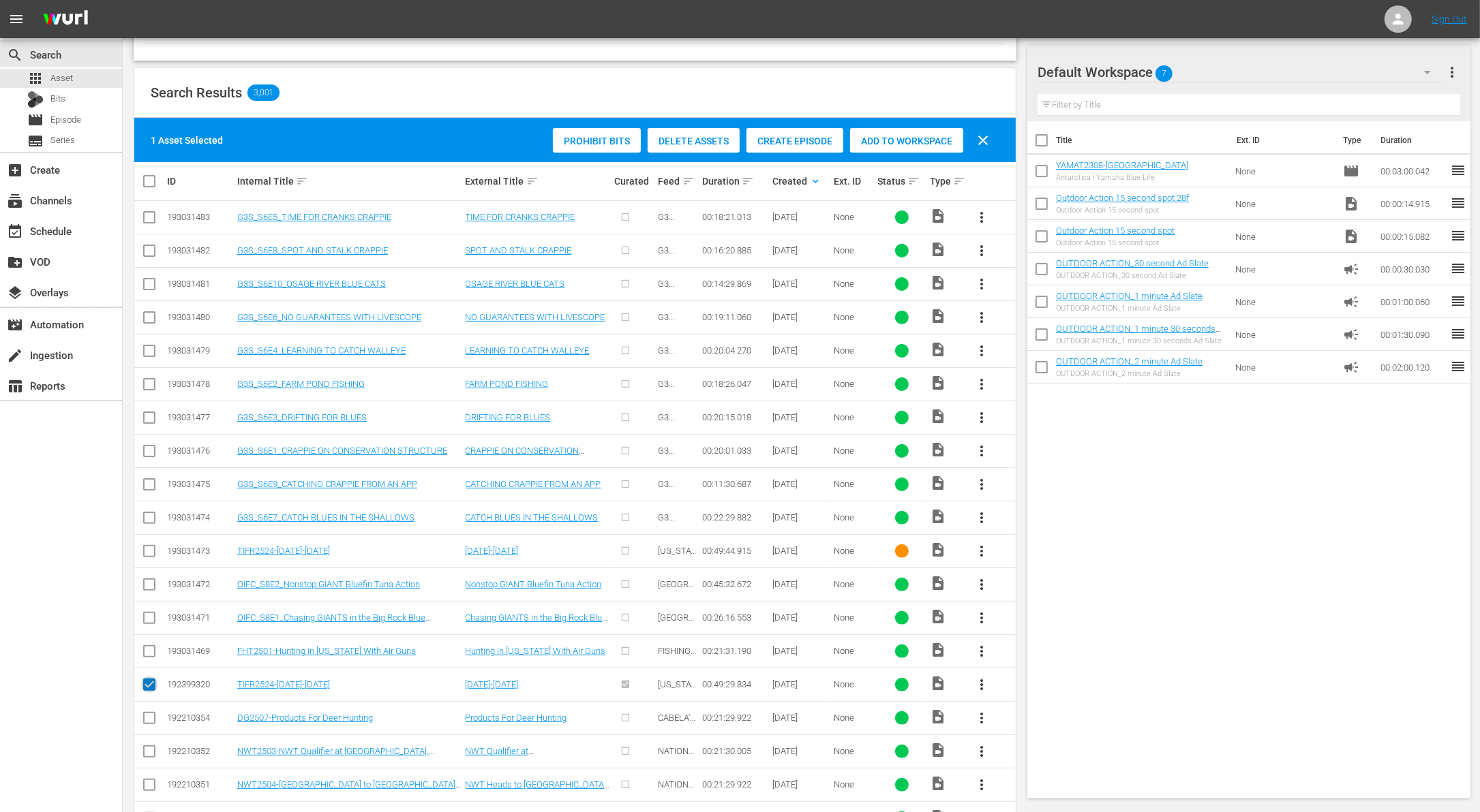
click at [150, 679] on input "checkbox" at bounding box center [149, 688] width 16 height 16
checkbox input "false"
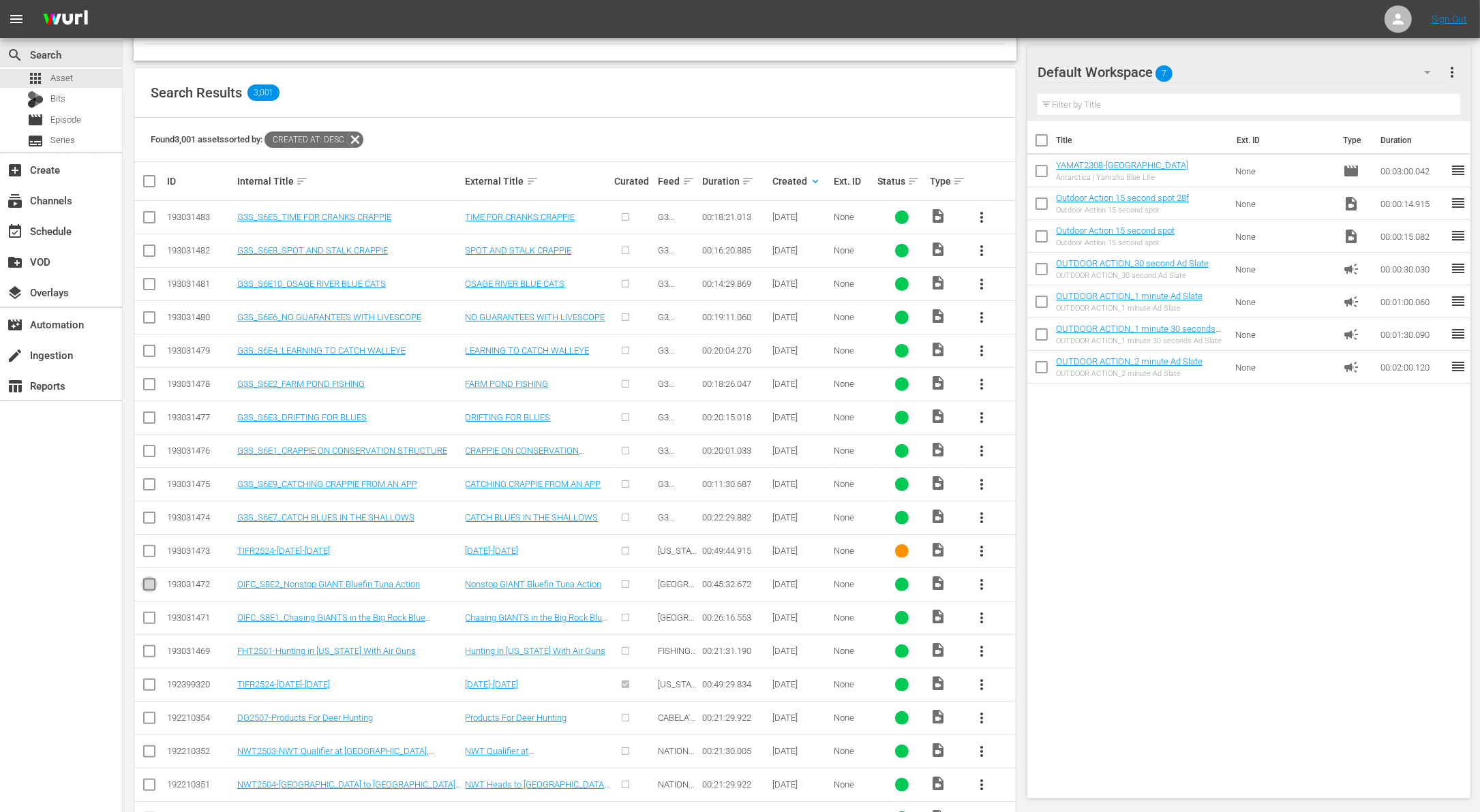
click at [148, 587] on input "checkbox" at bounding box center [149, 588] width 16 height 16
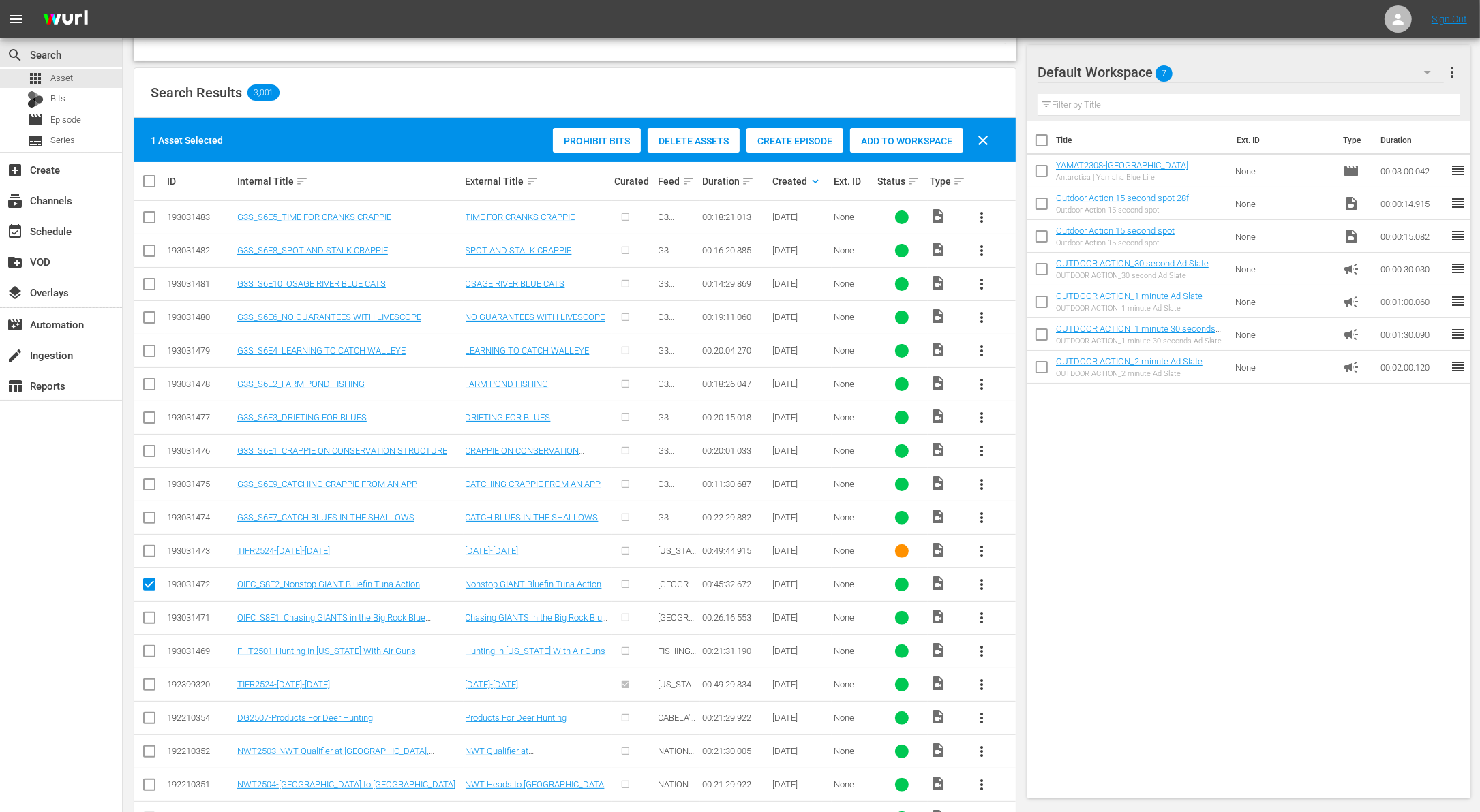
click at [713, 141] on span "Delete Assets" at bounding box center [694, 141] width 92 height 11
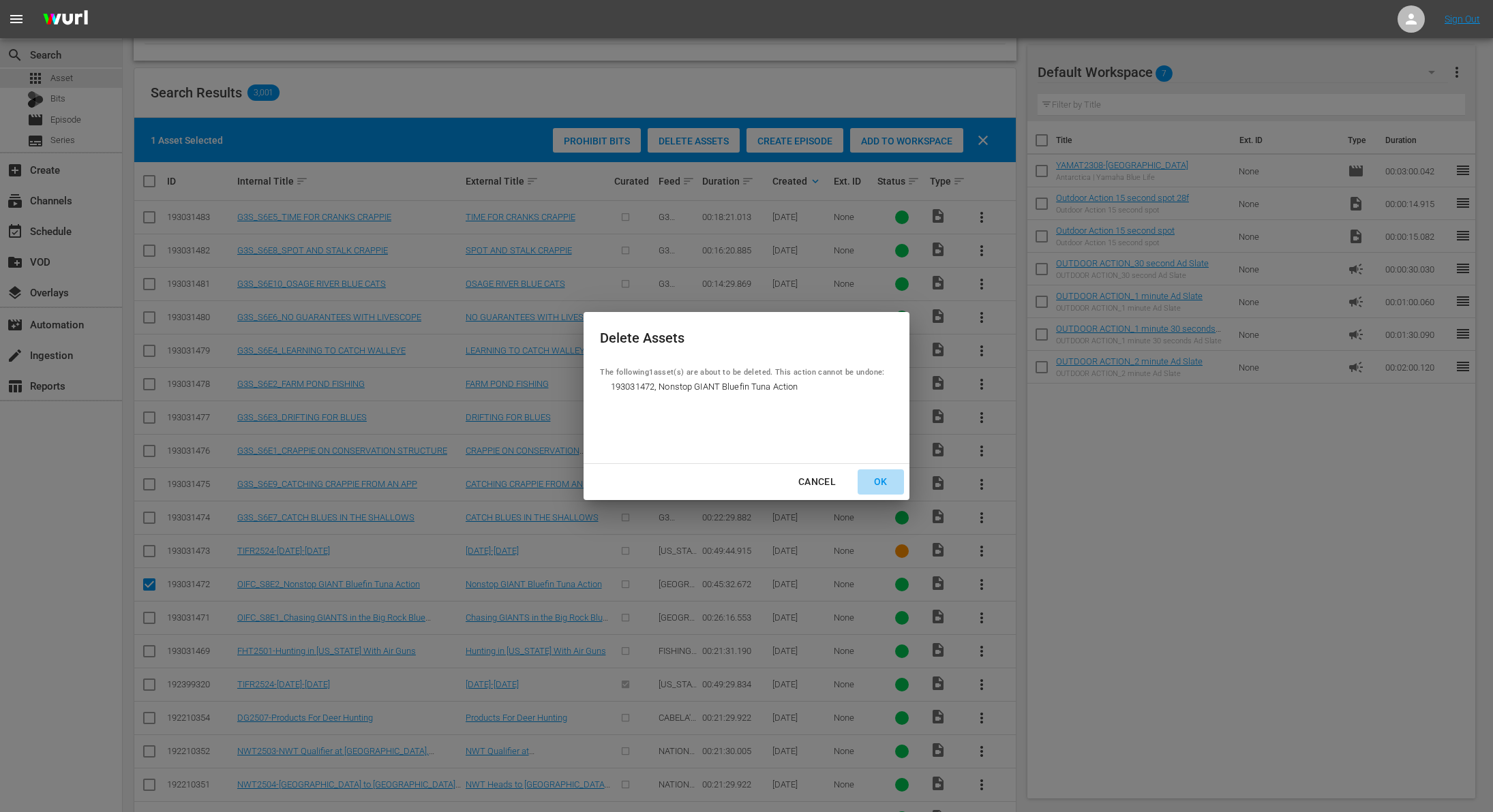
click at [882, 488] on div "OK" at bounding box center [881, 482] width 36 height 17
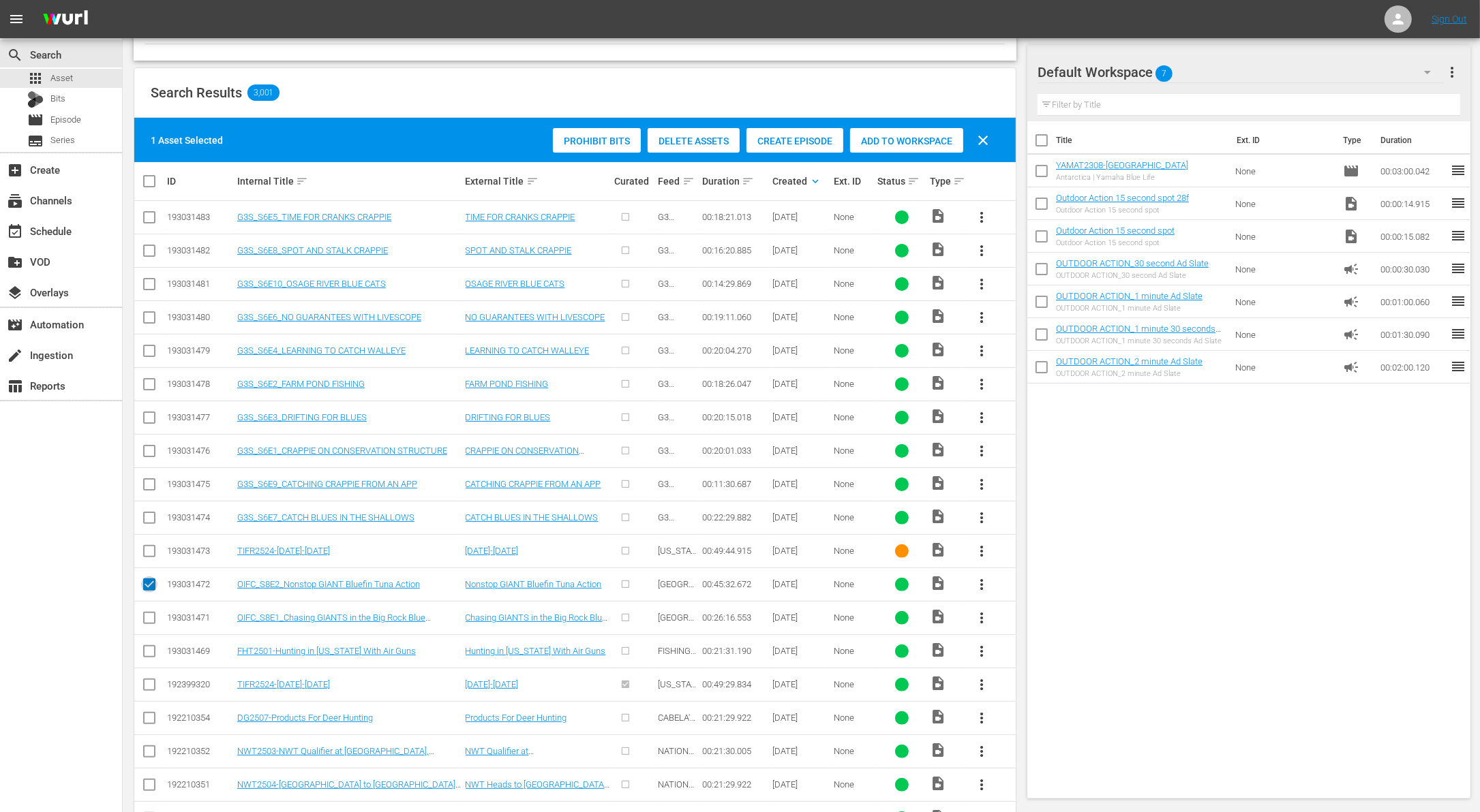
click at [145, 579] on input "checkbox" at bounding box center [149, 588] width 16 height 16
checkbox input "false"
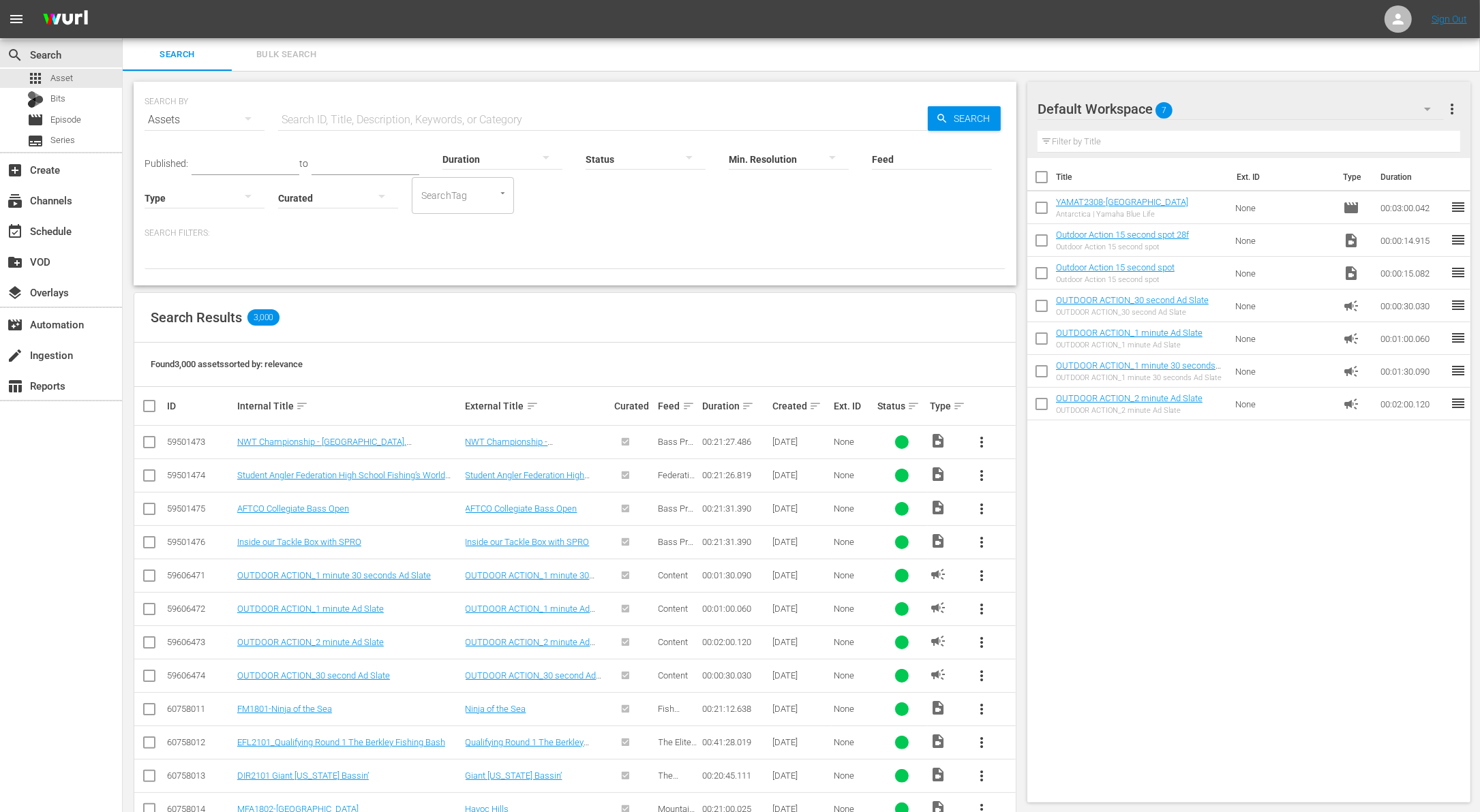
click at [816, 398] on div "Created sort" at bounding box center [800, 406] width 57 height 16
click at [814, 396] on th "Created sort" at bounding box center [800, 406] width 62 height 39
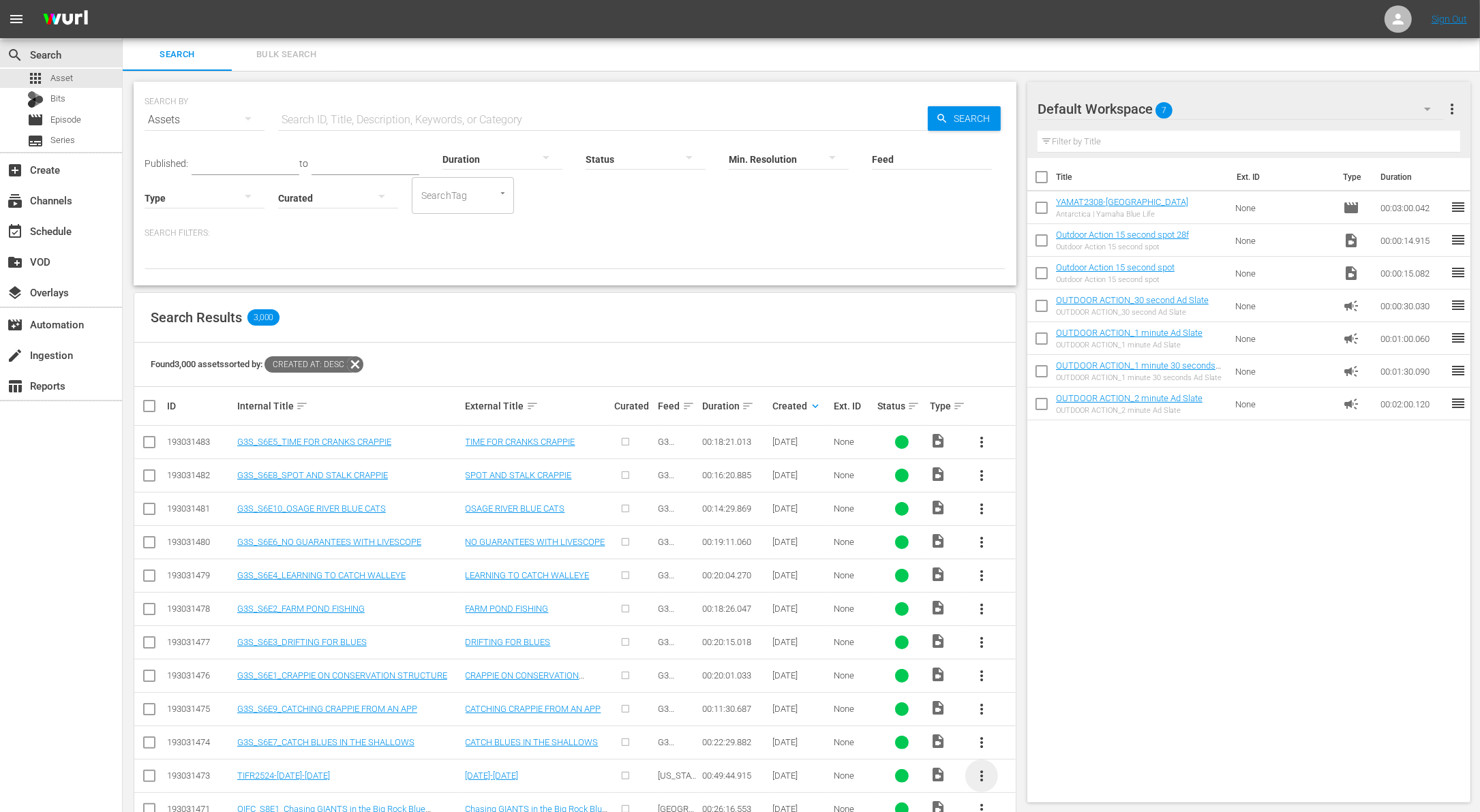
click at [980, 769] on span "more_vert" at bounding box center [981, 776] width 16 height 16
click at [1064, 696] on div "Workspace" at bounding box center [1055, 702] width 93 height 33
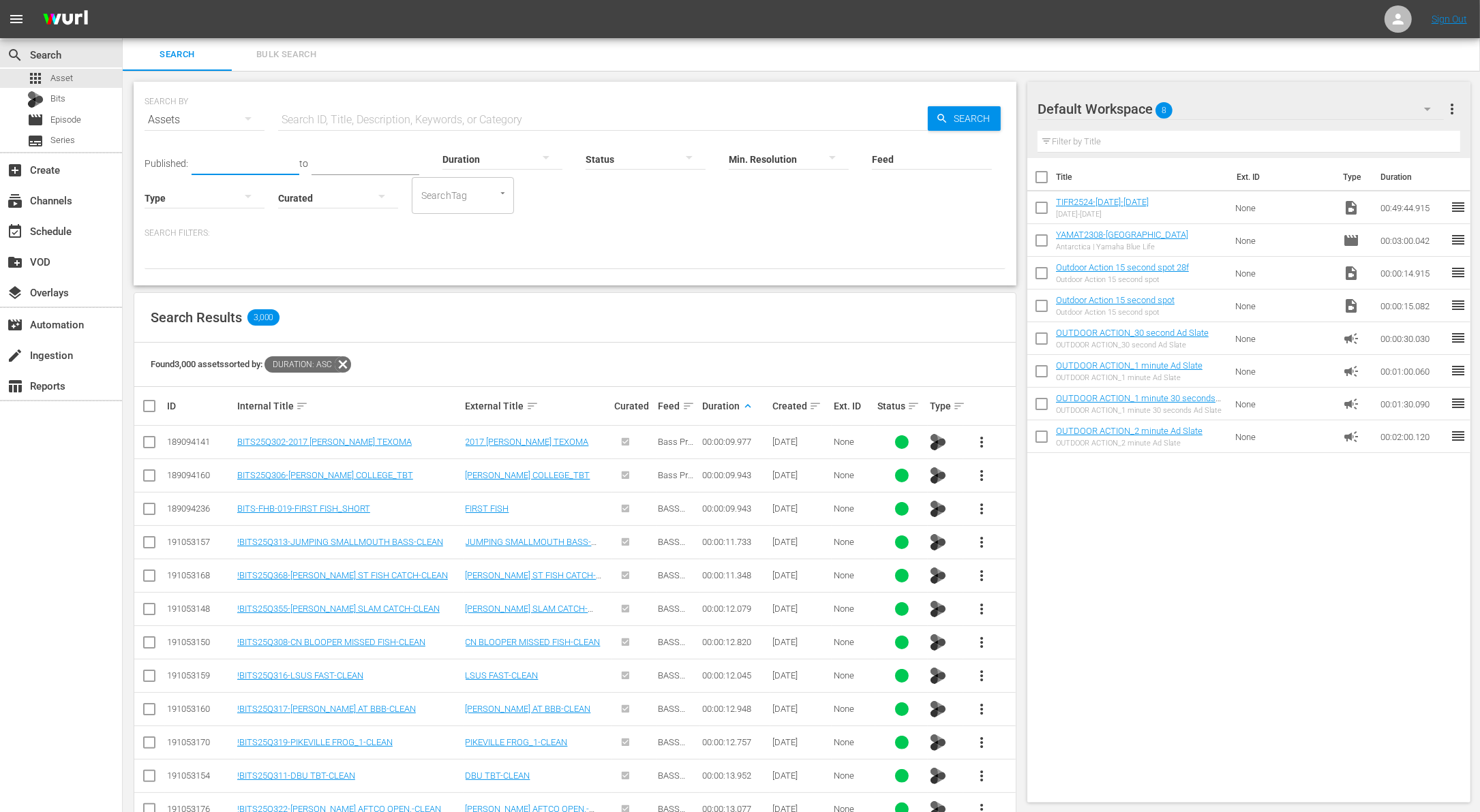
click at [233, 160] on input "text" at bounding box center [245, 165] width 107 height 21
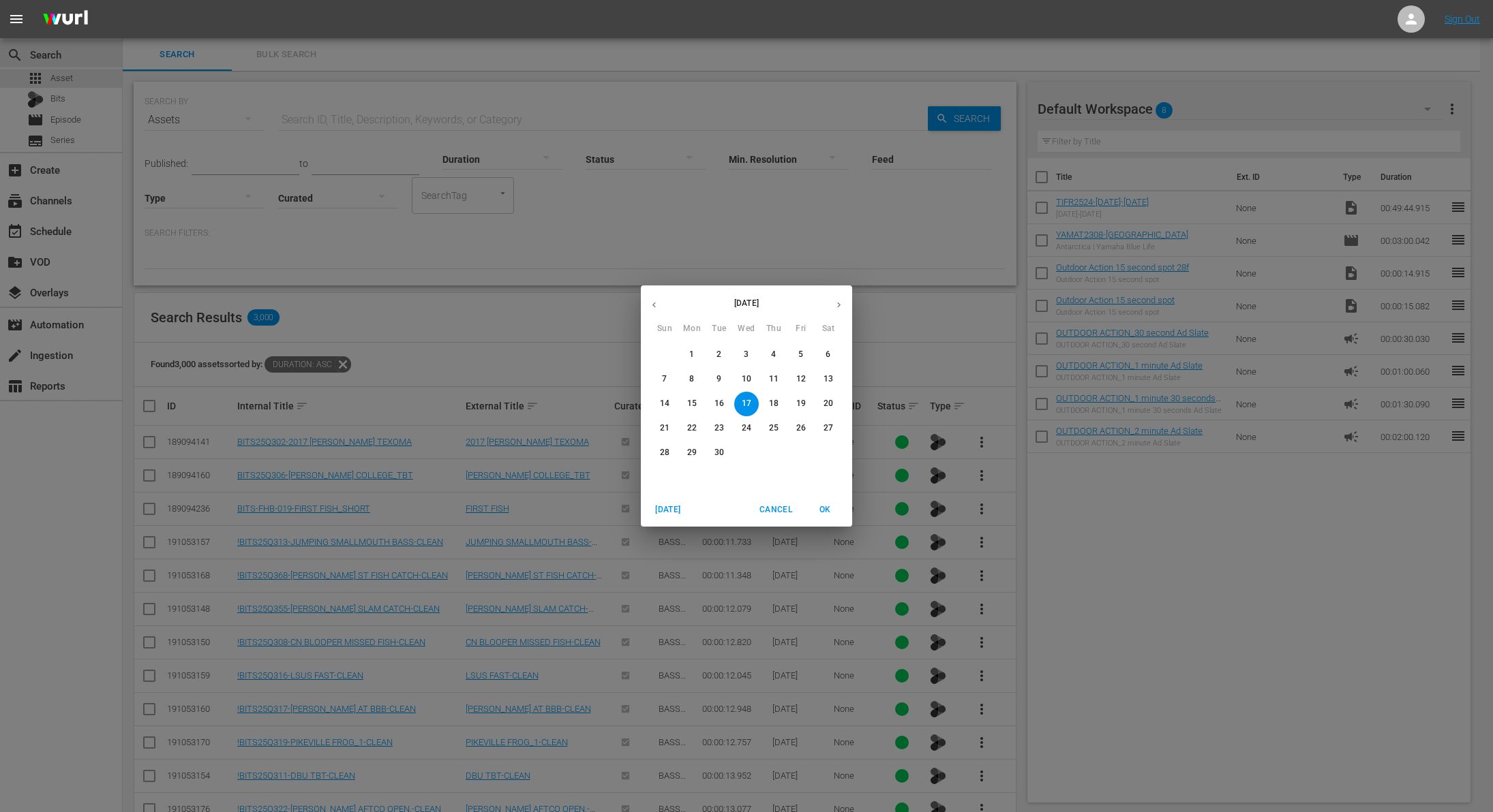
click at [652, 300] on icon "button" at bounding box center [655, 305] width 10 height 10
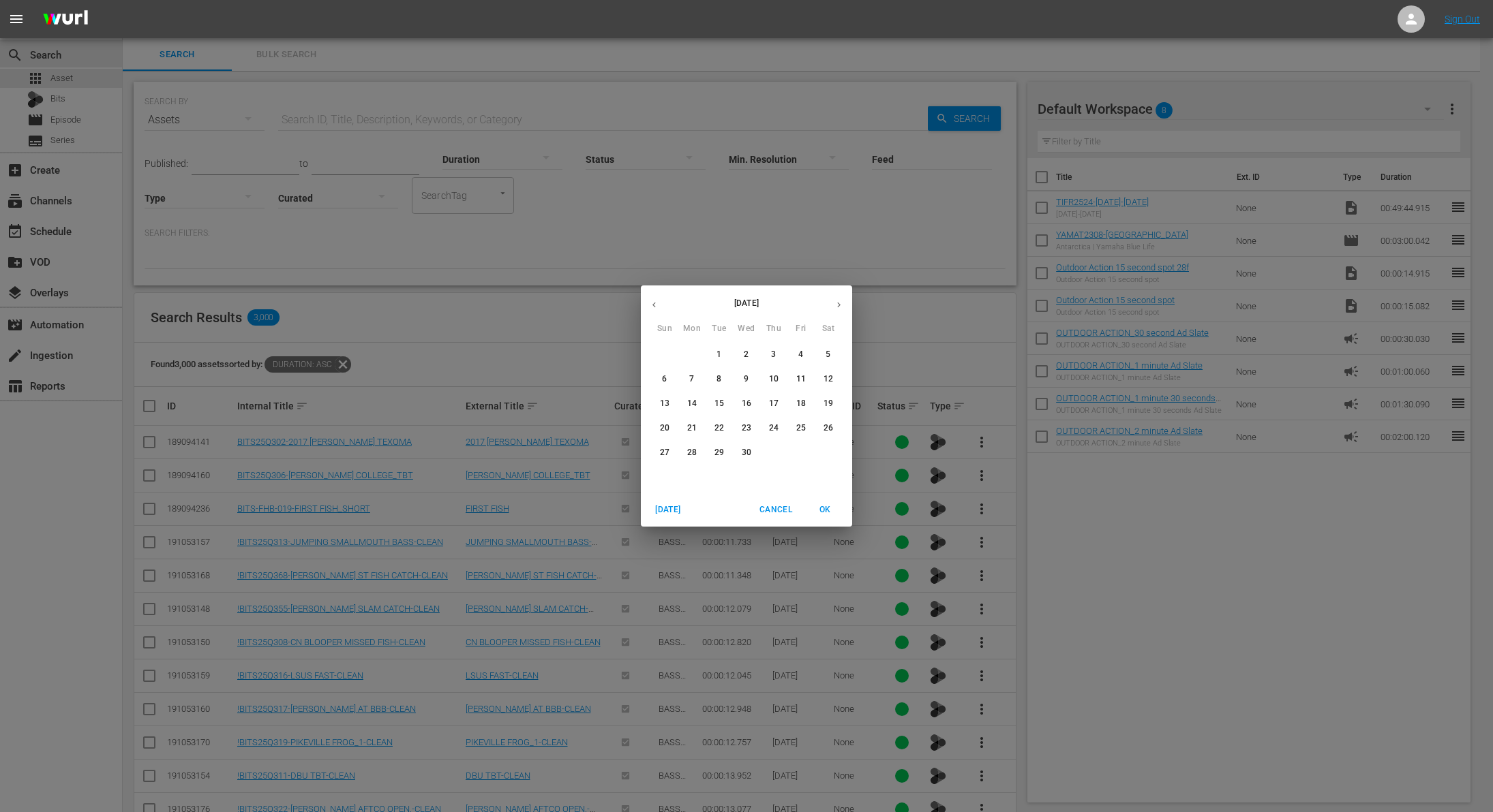
click at [652, 300] on icon "button" at bounding box center [655, 305] width 10 height 10
click at [745, 351] on p "1" at bounding box center [746, 355] width 4 height 12
type input "Jan 1, 2025"
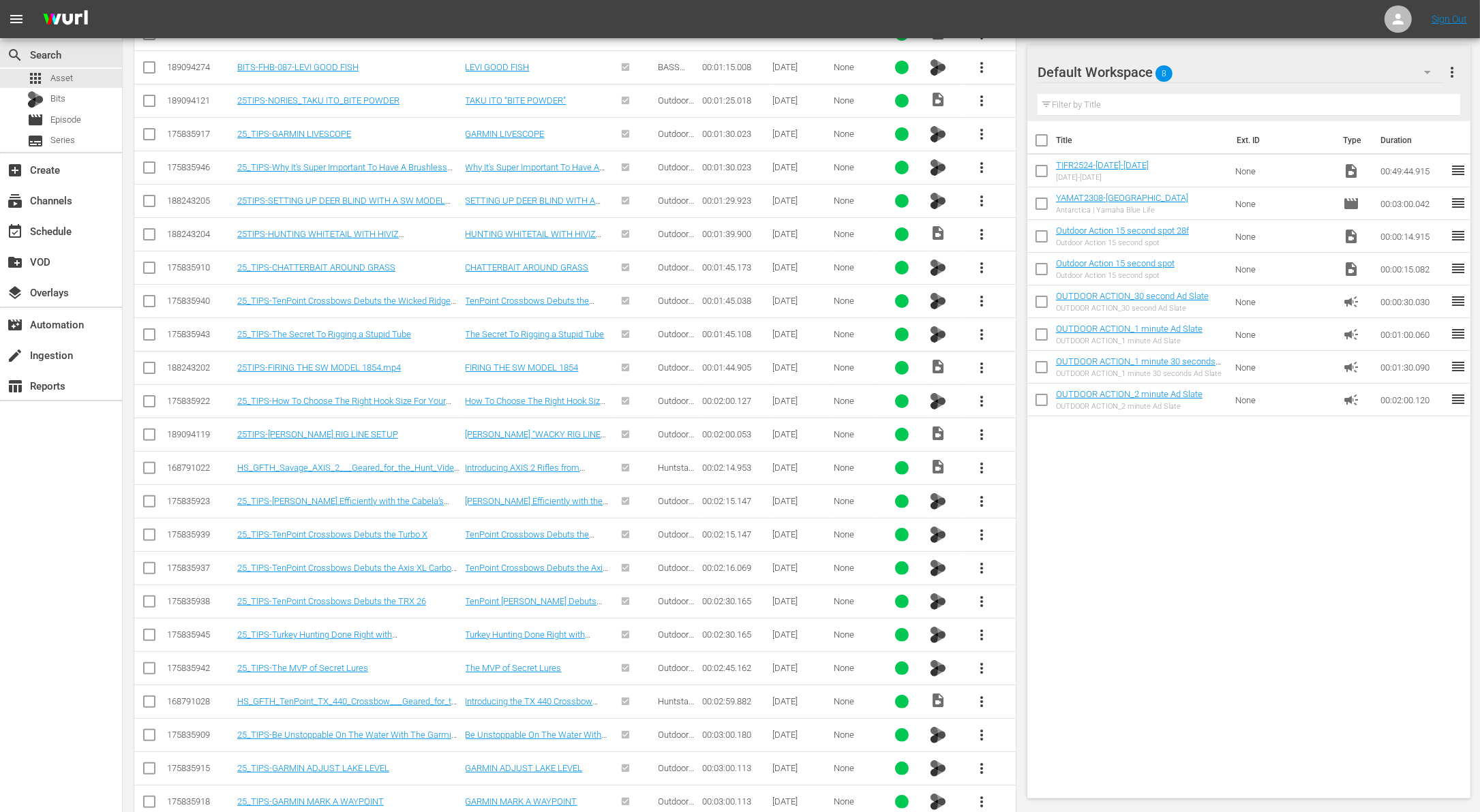
scroll to position [12756, 0]
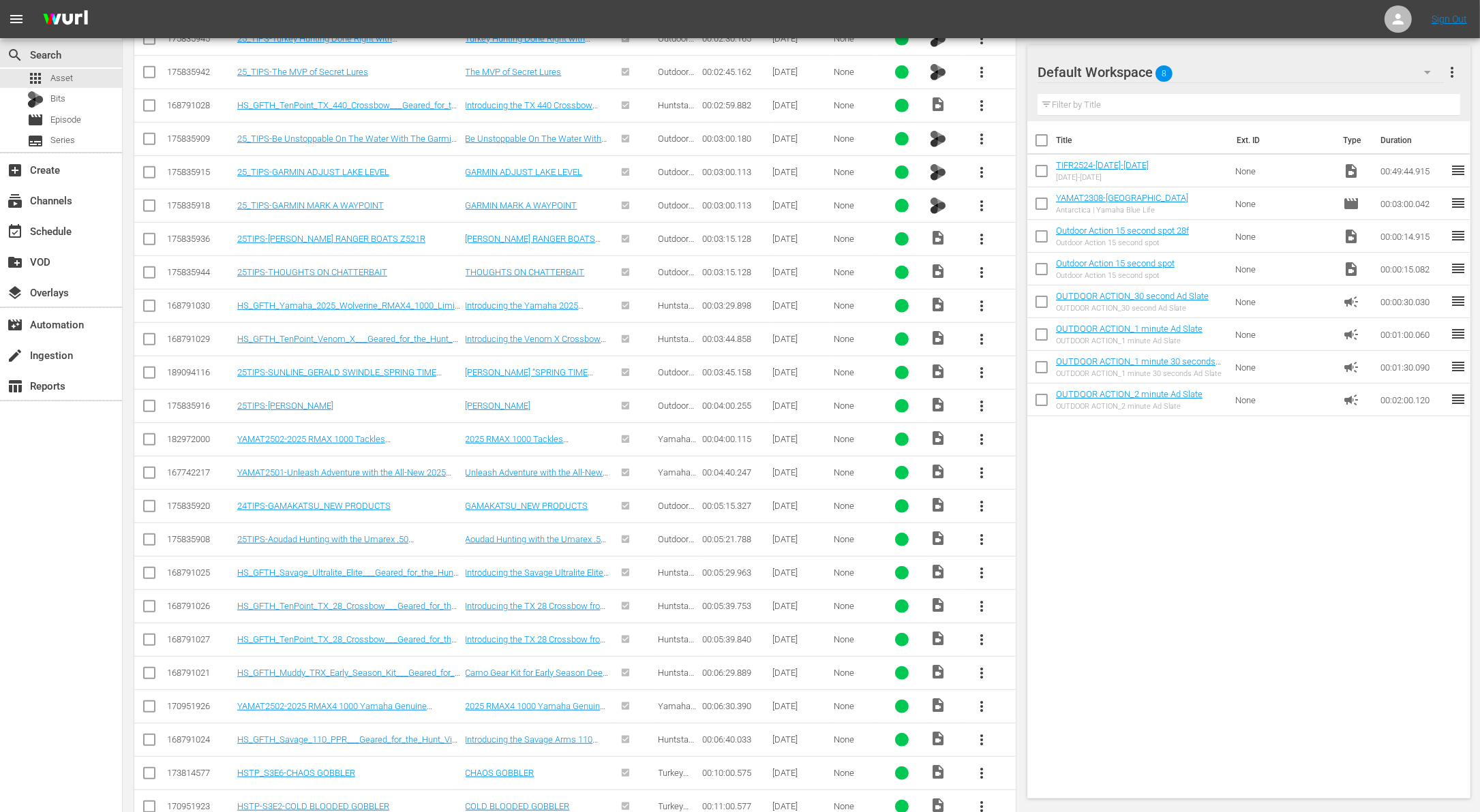
click at [980, 498] on span "more_vert" at bounding box center [981, 506] width 16 height 16
click at [1029, 434] on div "Workspace" at bounding box center [1055, 445] width 93 height 33
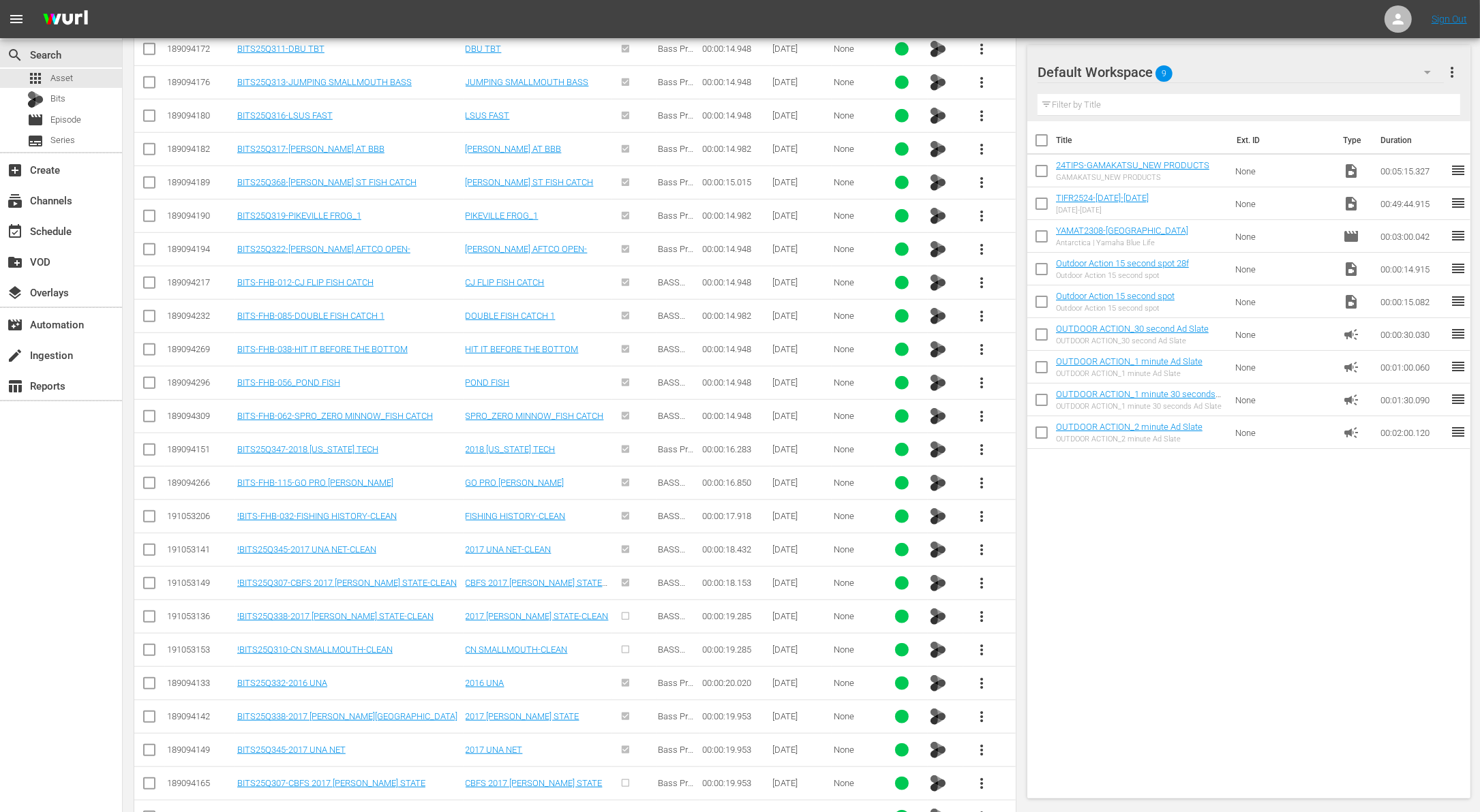
scroll to position [12127, 0]
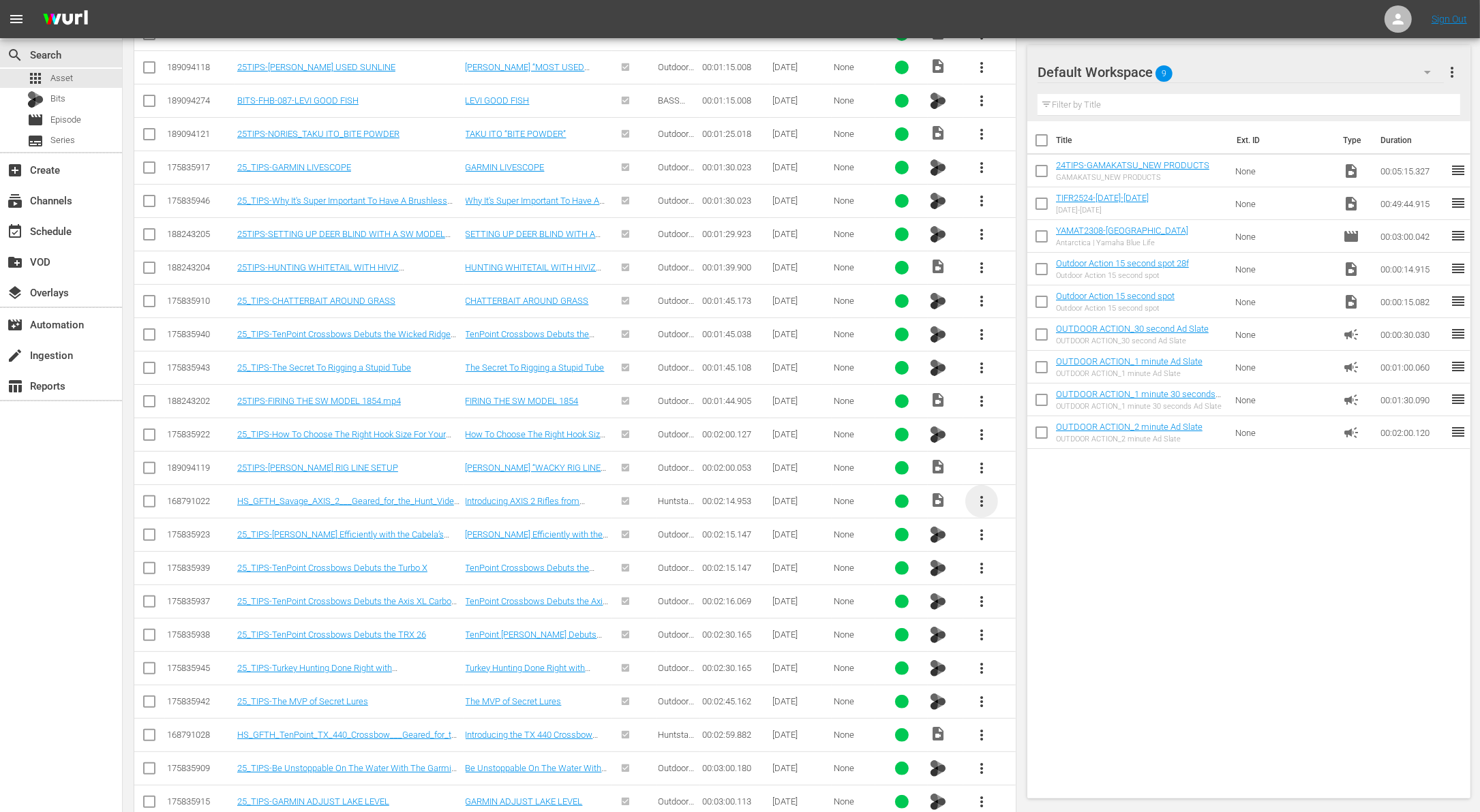
click at [980, 493] on span "more_vert" at bounding box center [981, 502] width 16 height 16
click at [1037, 445] on div "Workspace" at bounding box center [1055, 445] width 93 height 33
click at [1038, 237] on input "checkbox" at bounding box center [1041, 239] width 29 height 29
checkbox input "true"
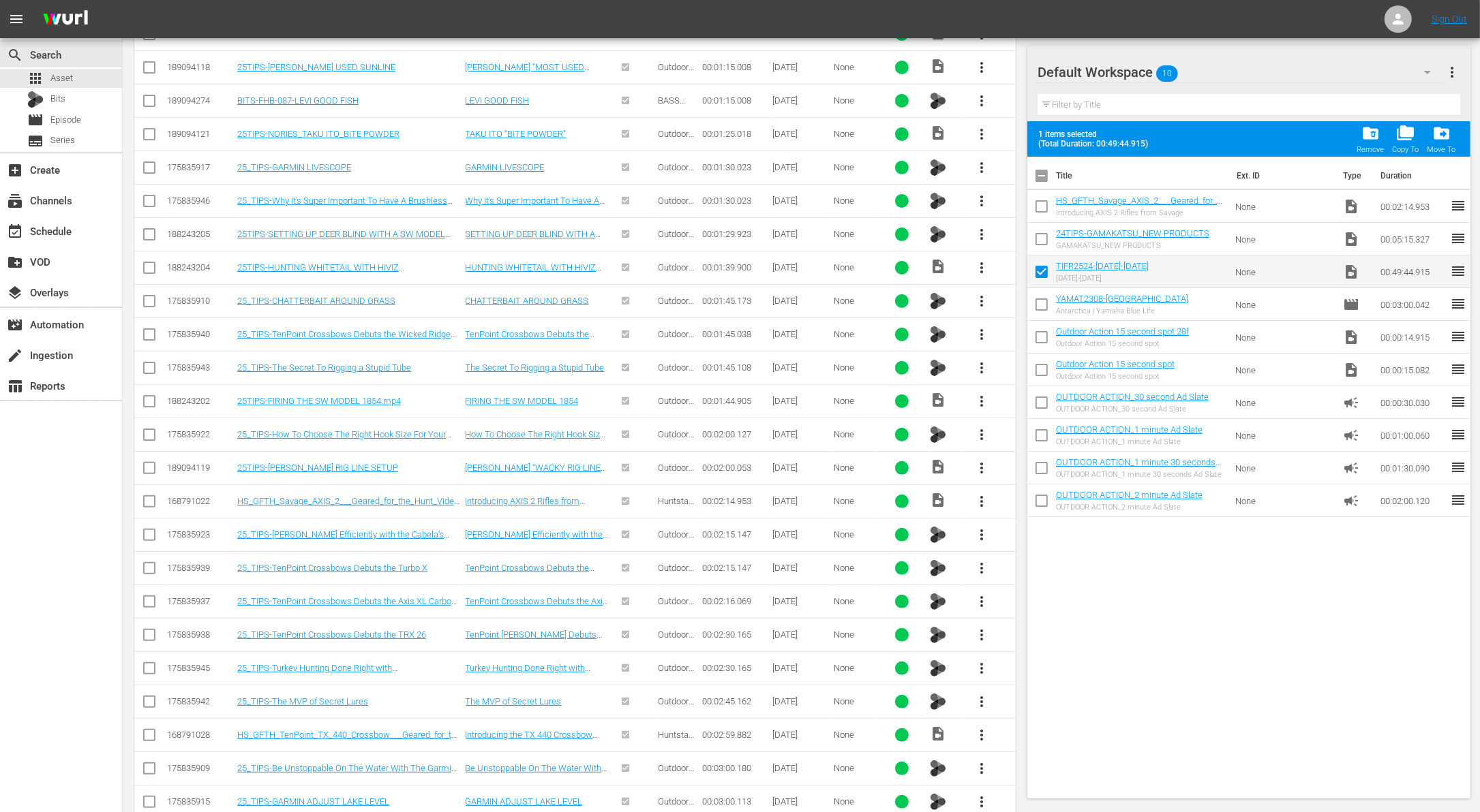
click at [1038, 202] on input "checkbox" at bounding box center [1041, 209] width 29 height 29
checkbox input "true"
click at [980, 727] on span "more_vert" at bounding box center [981, 735] width 16 height 16
click at [1024, 666] on div "Workspace" at bounding box center [1055, 676] width 93 height 33
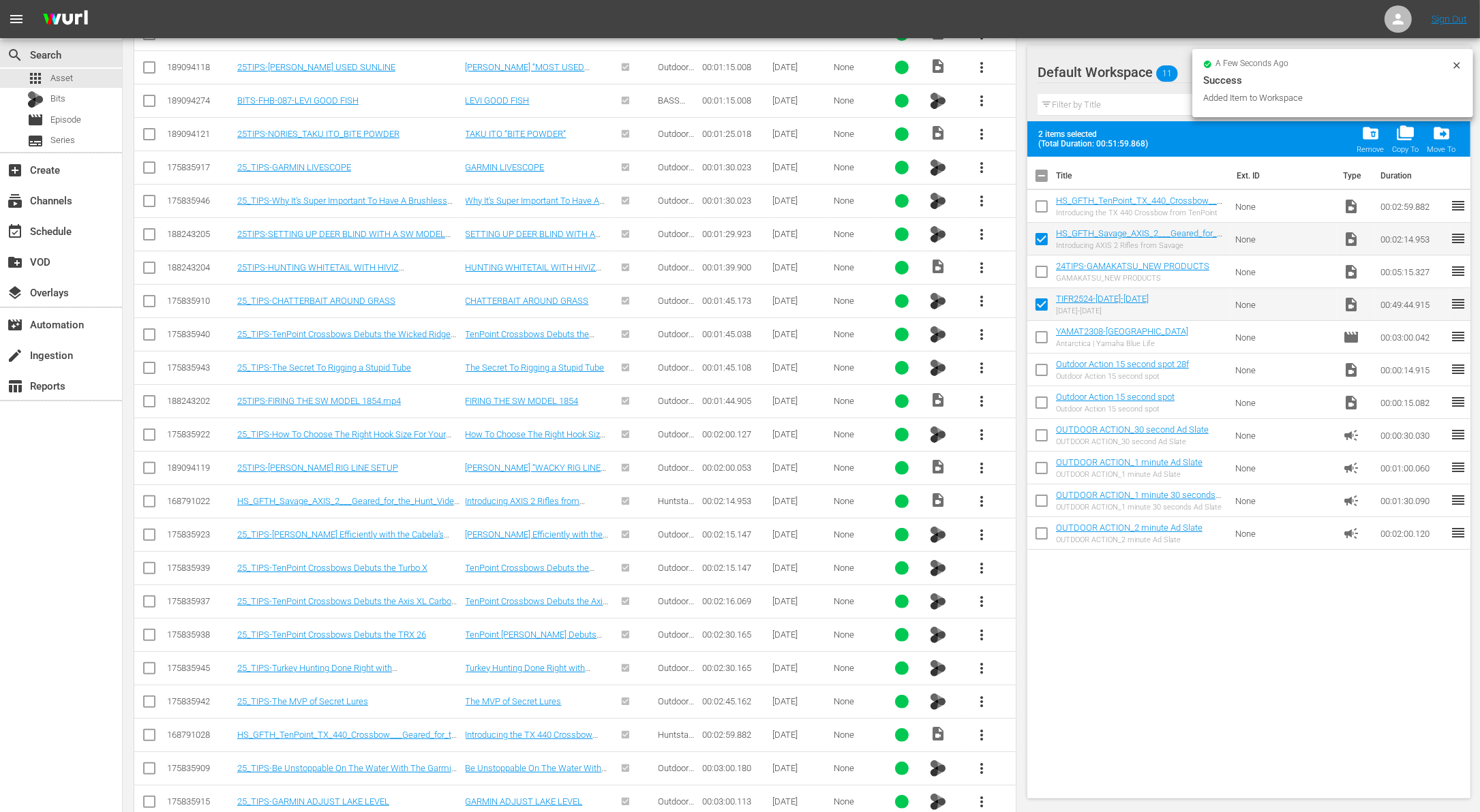
click at [1040, 207] on input "checkbox" at bounding box center [1041, 209] width 29 height 29
checkbox input "true"
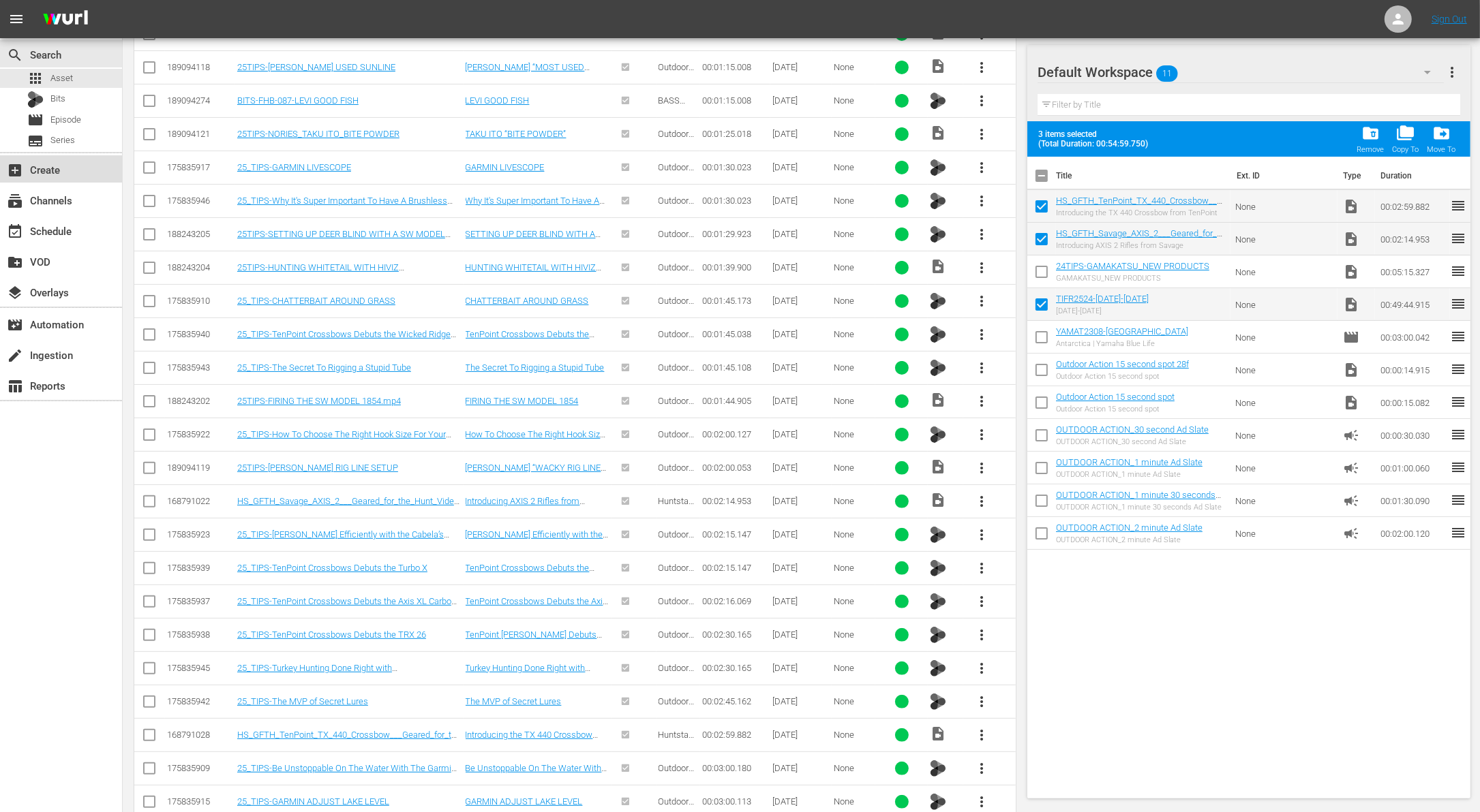
click at [62, 173] on div "add_box Create" at bounding box center [38, 167] width 76 height 13
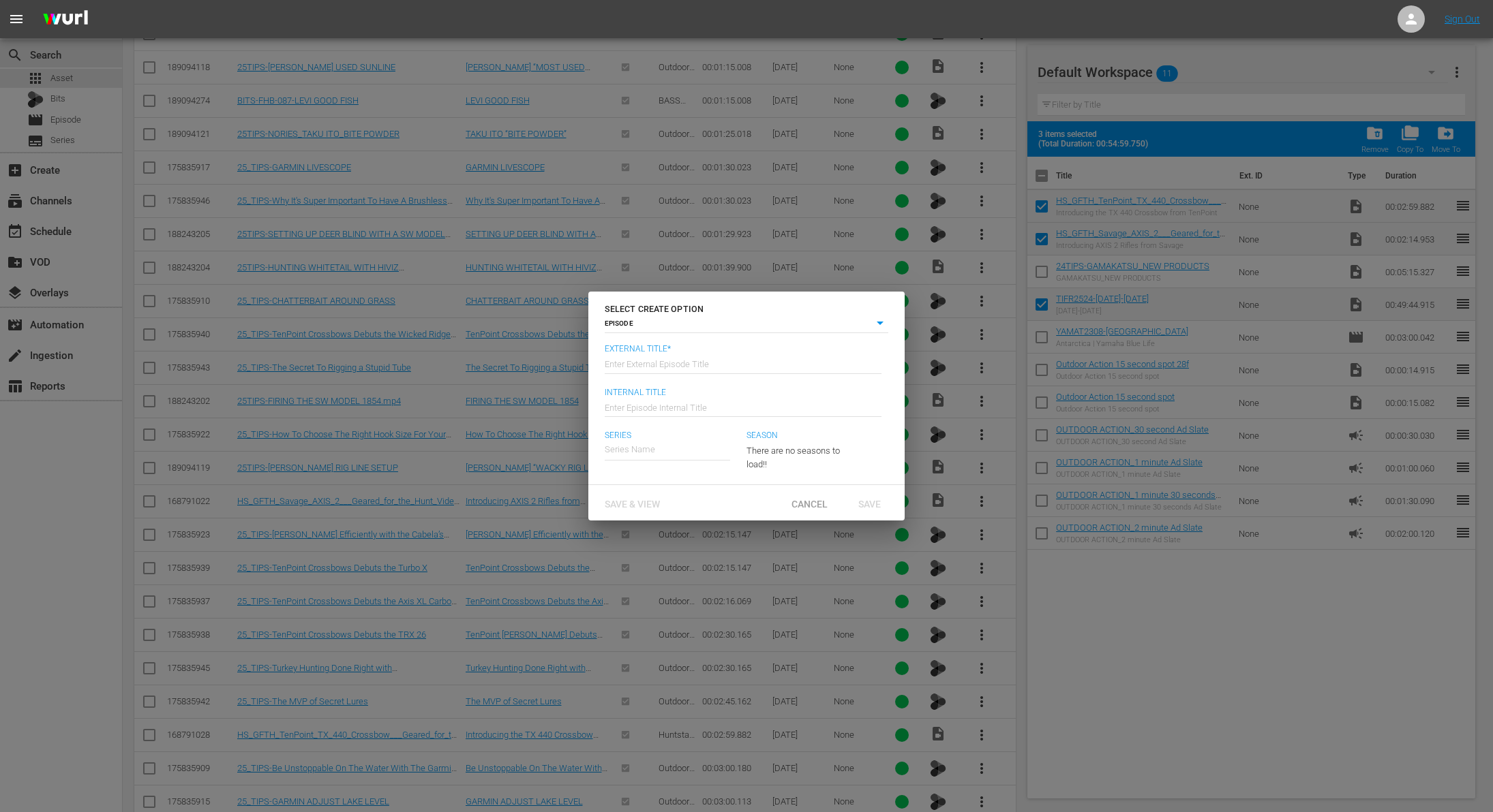
click at [718, 367] on input "text" at bounding box center [743, 363] width 277 height 33
paste input "FHT-1280x720.jpg"
type input "[US_STATE] Insider Fishing Report - [DATE]-[DATE]"
type input "Wk38-TIFR"
click at [695, 493] on div "[US_STATE] Insider Fishing Report" at bounding box center [681, 488] width 130 height 33
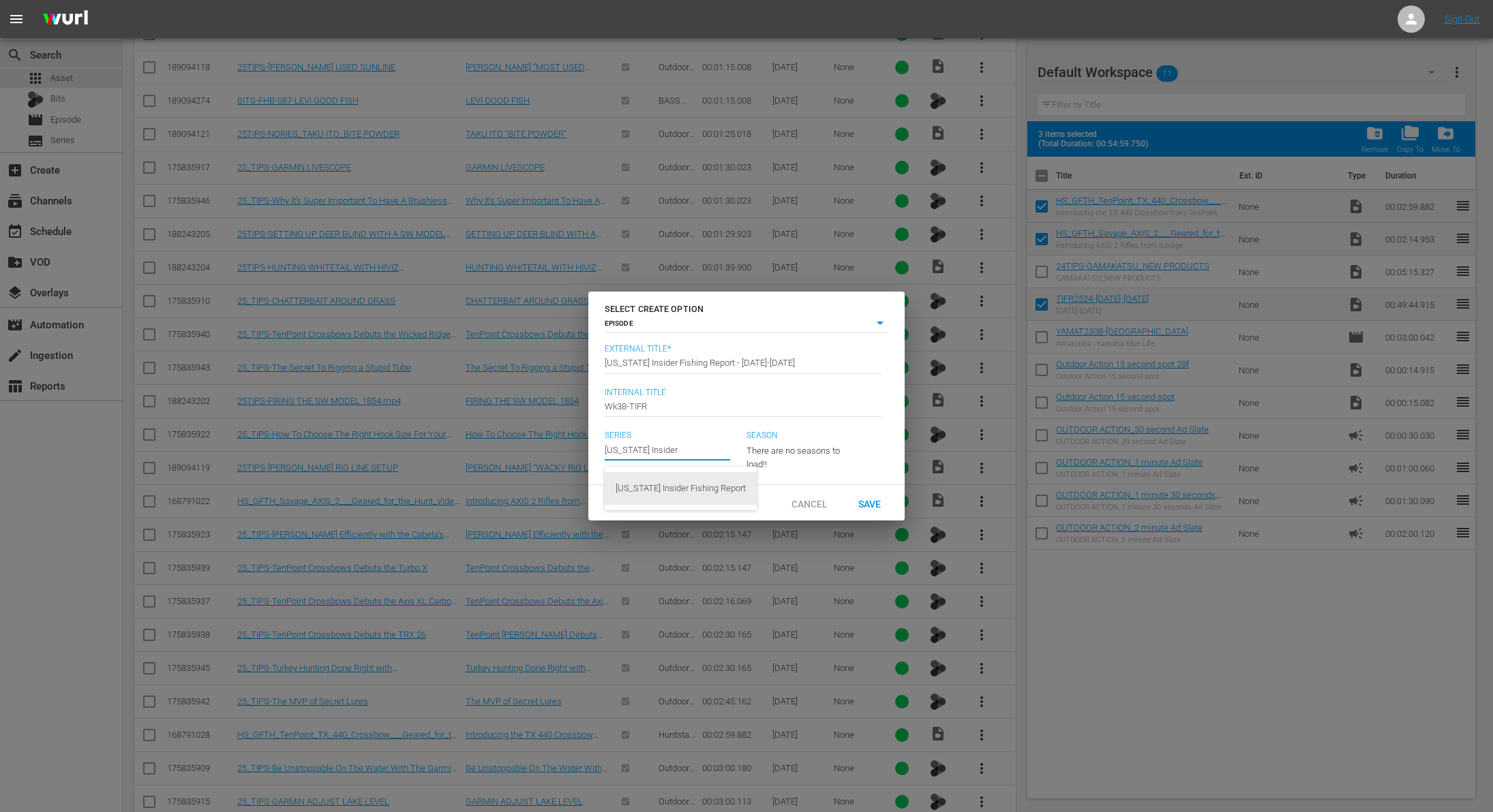
type input "[US_STATE] Insider Fishing Report"
click at [878, 499] on div "Save" at bounding box center [869, 502] width 60 height 25
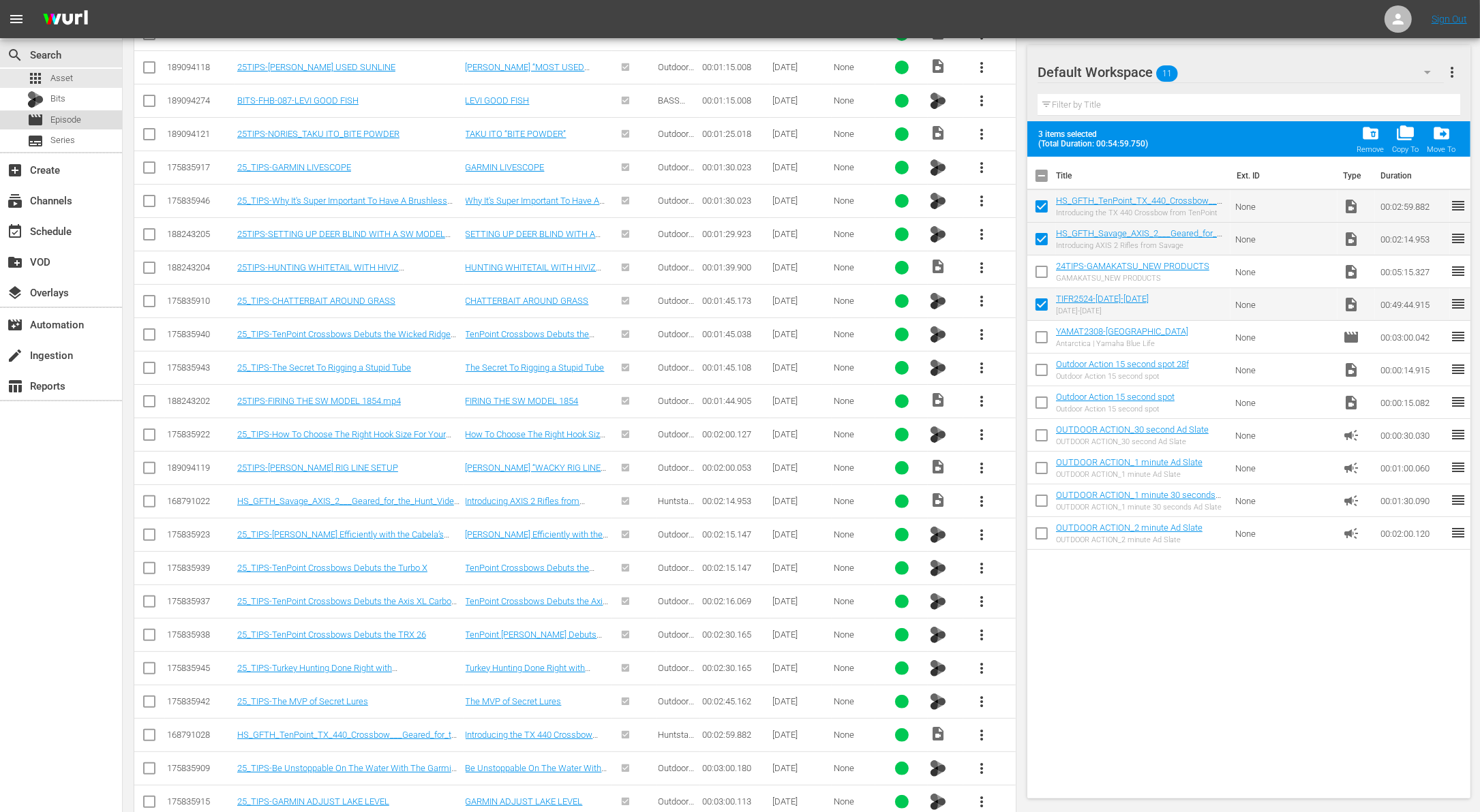
click at [83, 123] on div "movie Episode" at bounding box center [61, 120] width 122 height 19
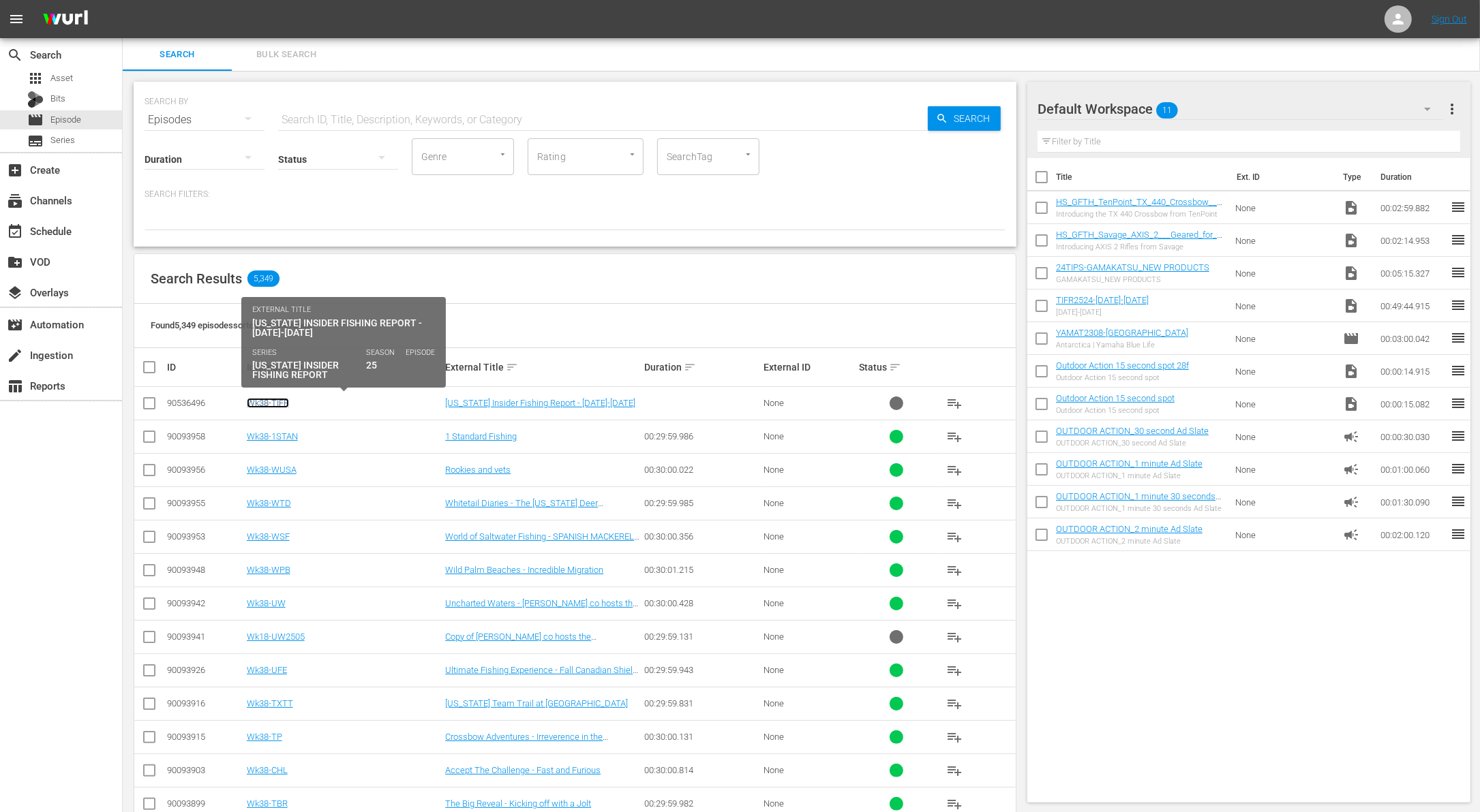
click at [279, 398] on link "Wk38-TIFR" at bounding box center [268, 403] width 42 height 10
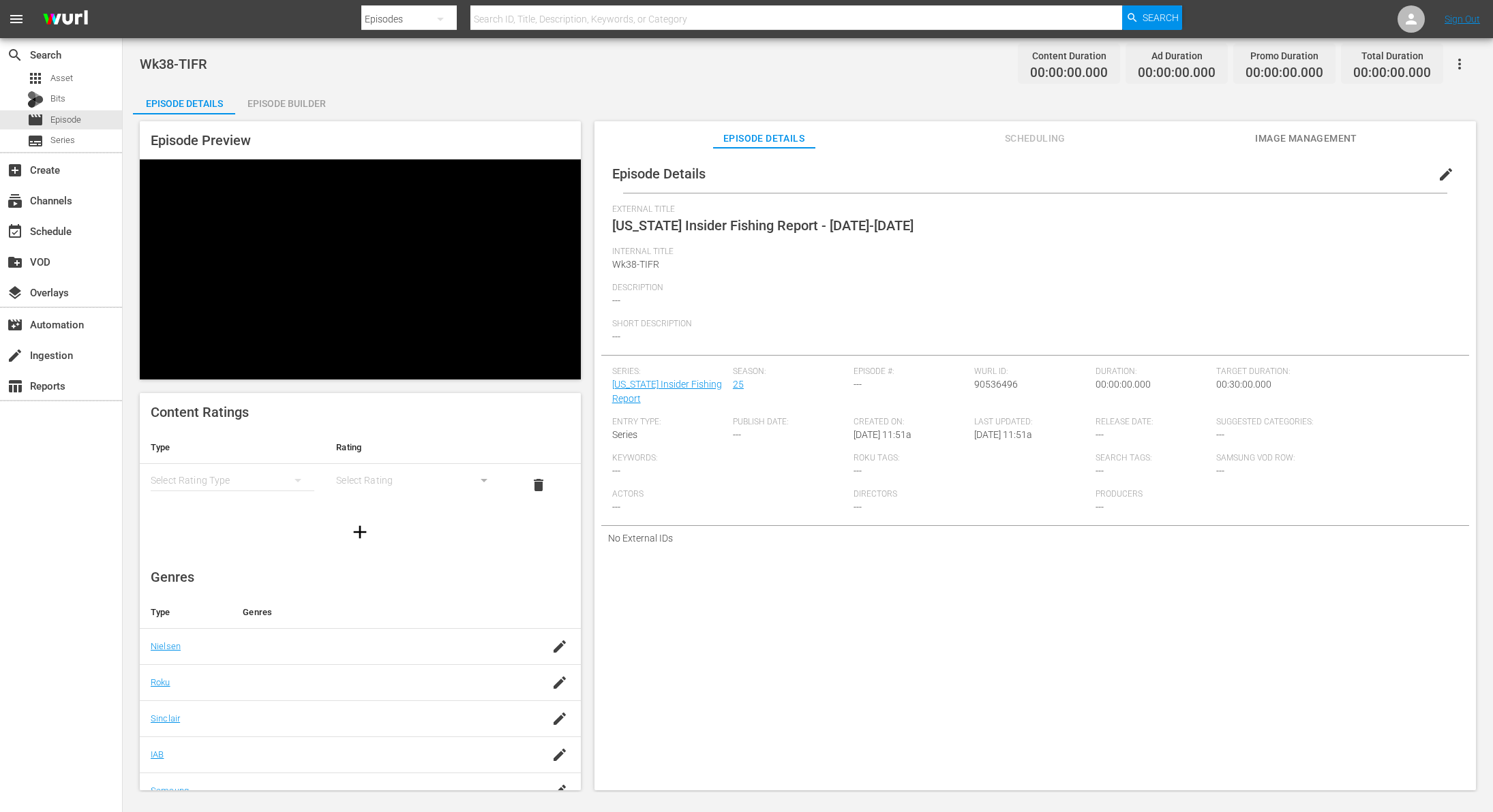
click at [304, 103] on div "Episode Builder" at bounding box center [286, 104] width 102 height 33
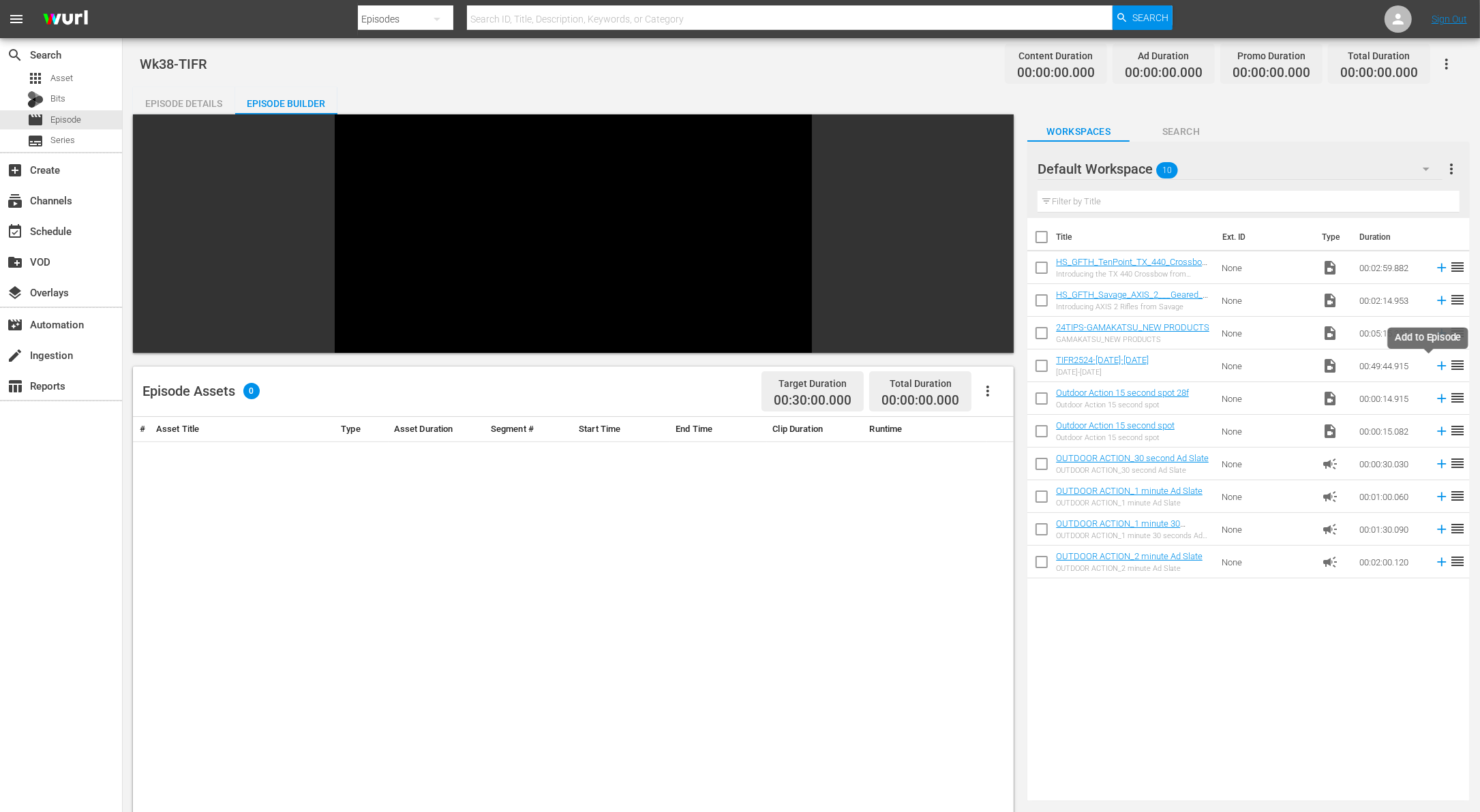
click at [1434, 364] on icon at bounding box center [1441, 366] width 15 height 15
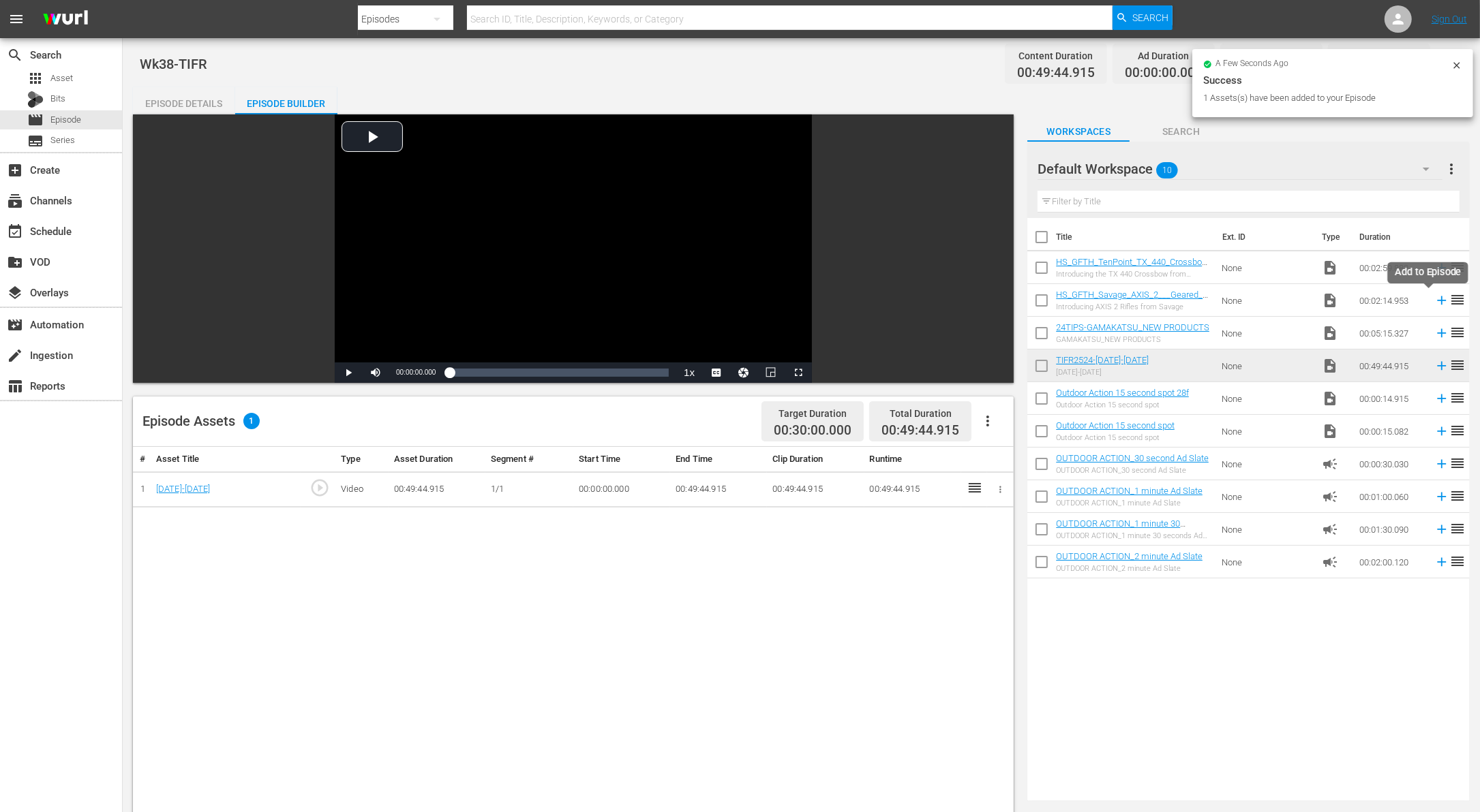
click at [1434, 299] on icon at bounding box center [1441, 300] width 15 height 15
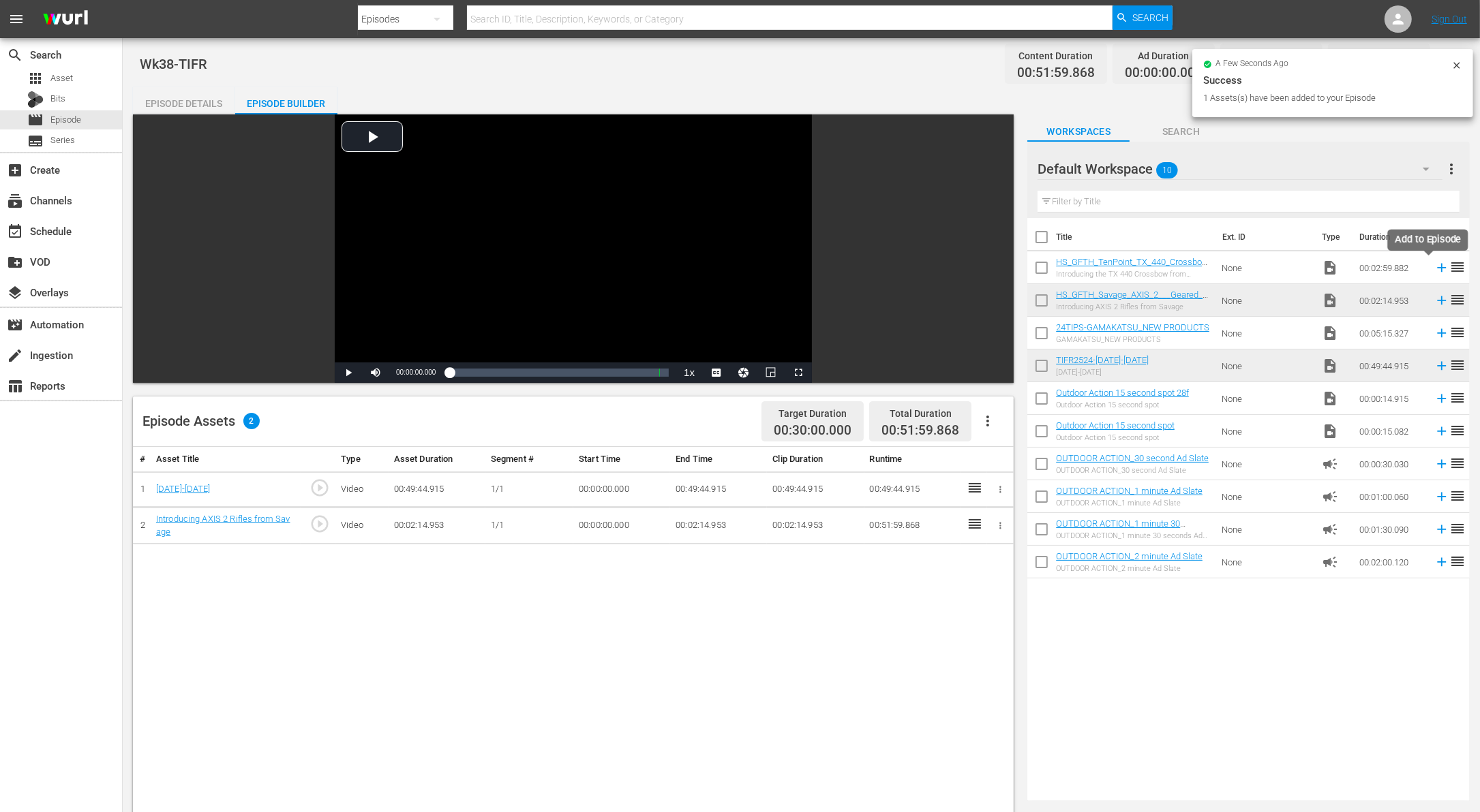
click at [1434, 267] on icon at bounding box center [1441, 267] width 15 height 15
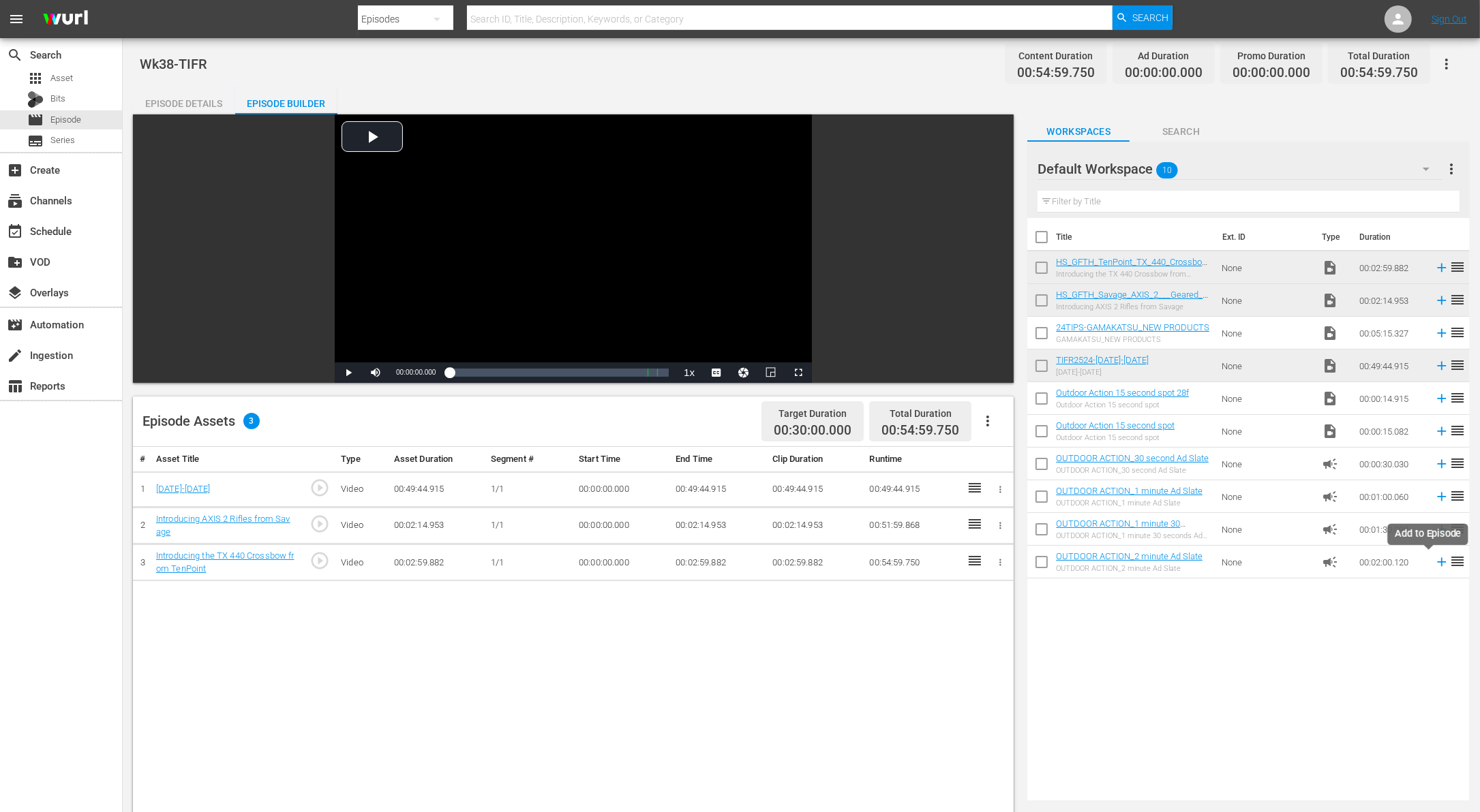
click at [1434, 563] on icon at bounding box center [1441, 562] width 15 height 15
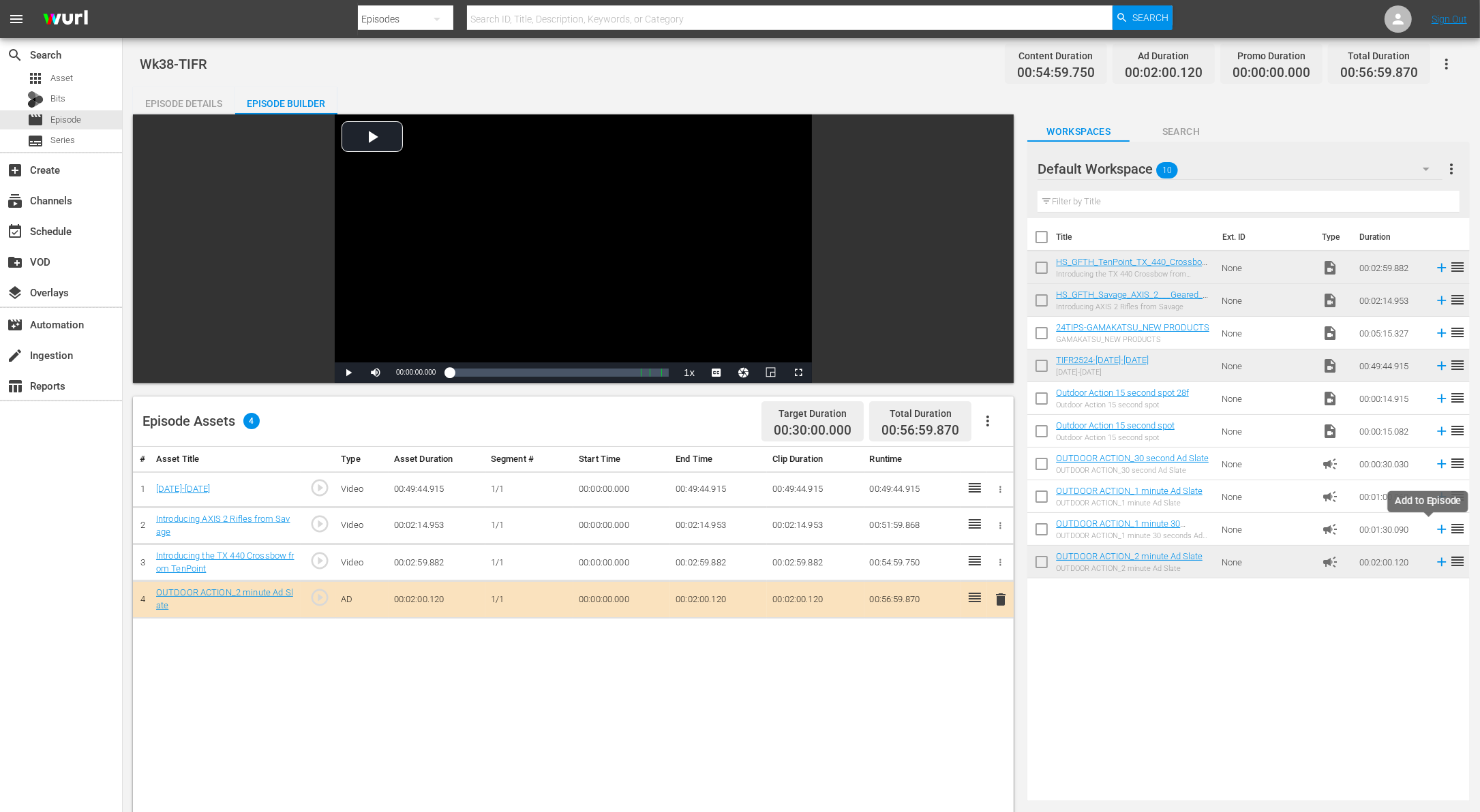
click at [1438, 529] on icon at bounding box center [1442, 530] width 9 height 9
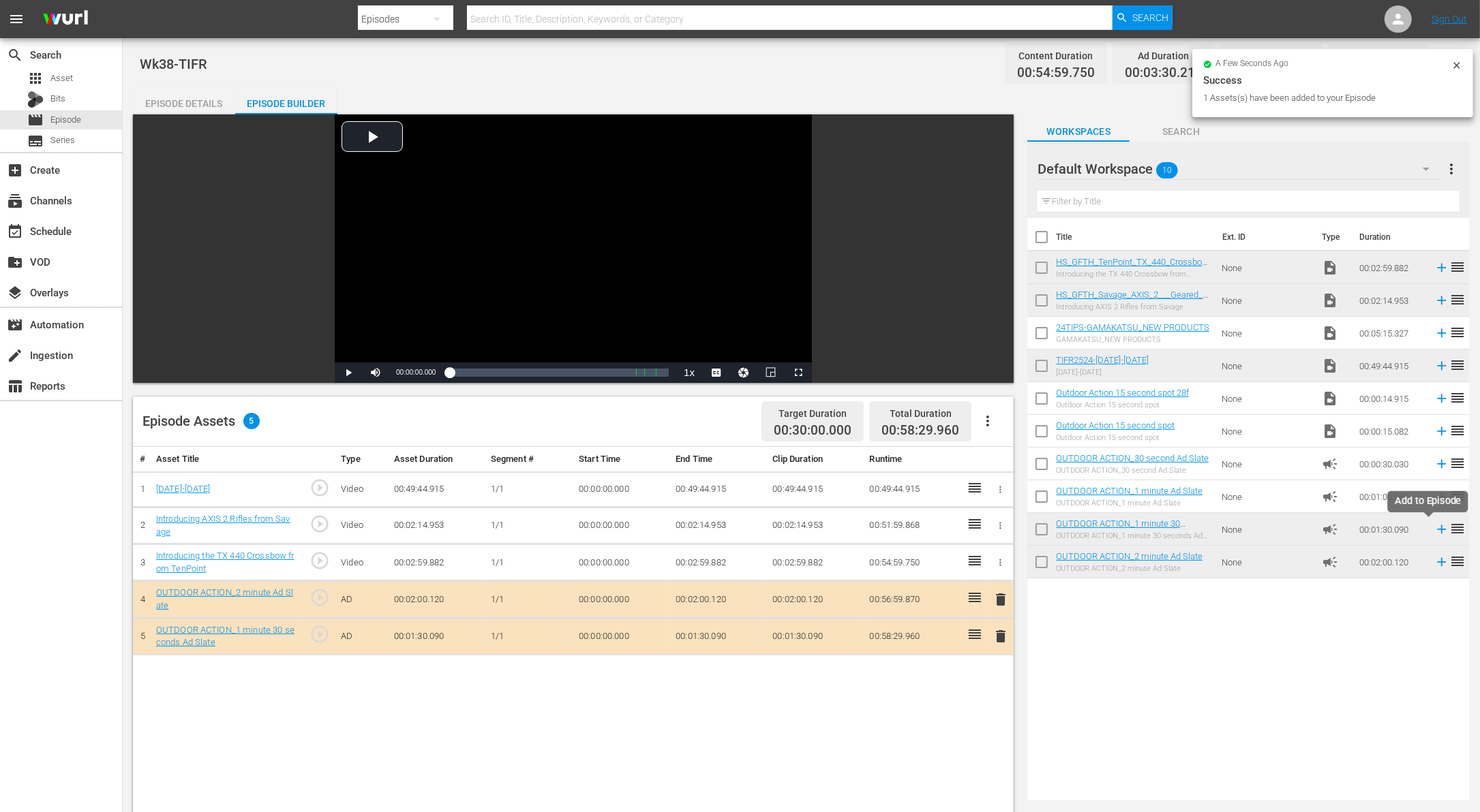
click at [1434, 525] on icon at bounding box center [1441, 529] width 15 height 15
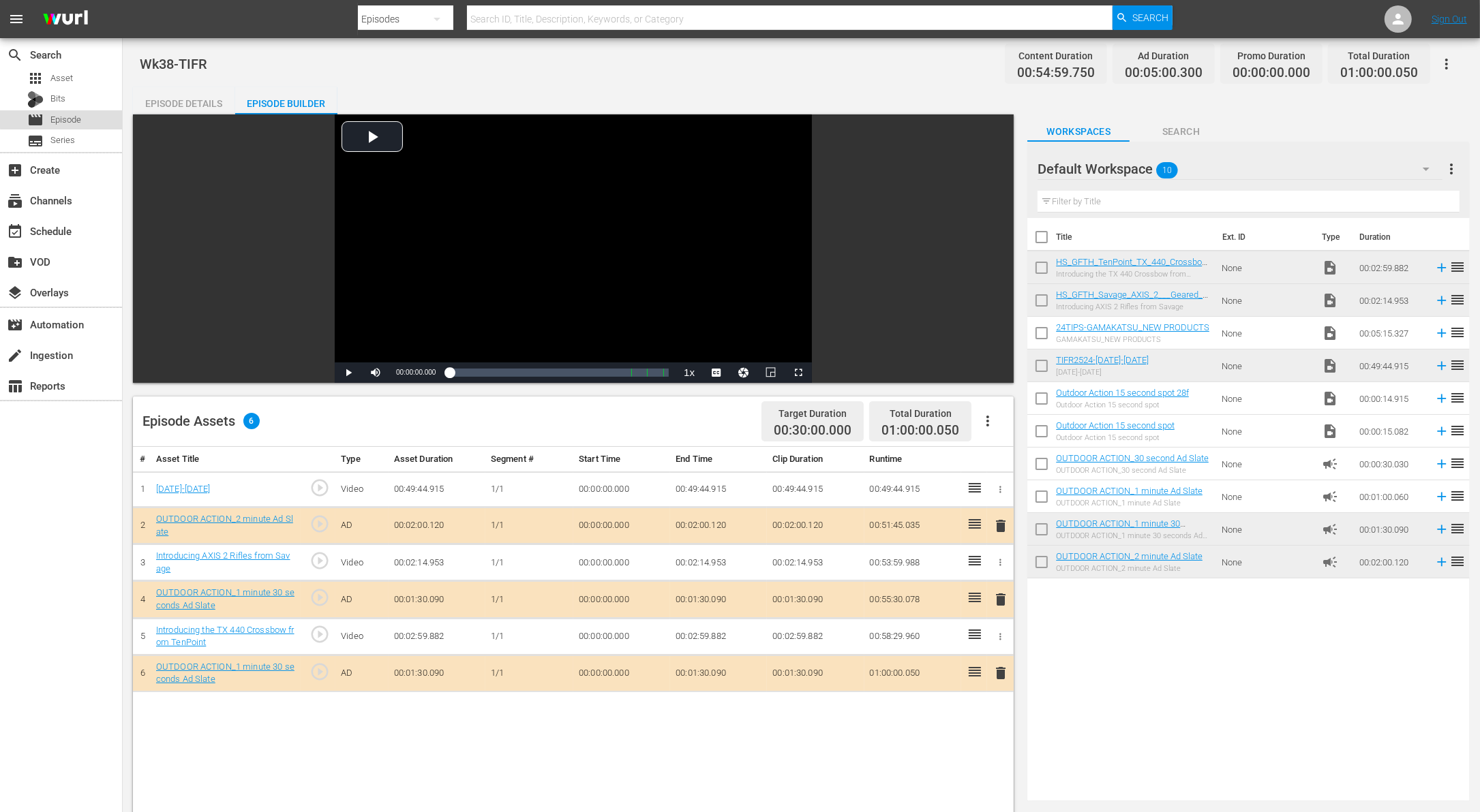
click at [72, 118] on span "Episode" at bounding box center [65, 120] width 30 height 13
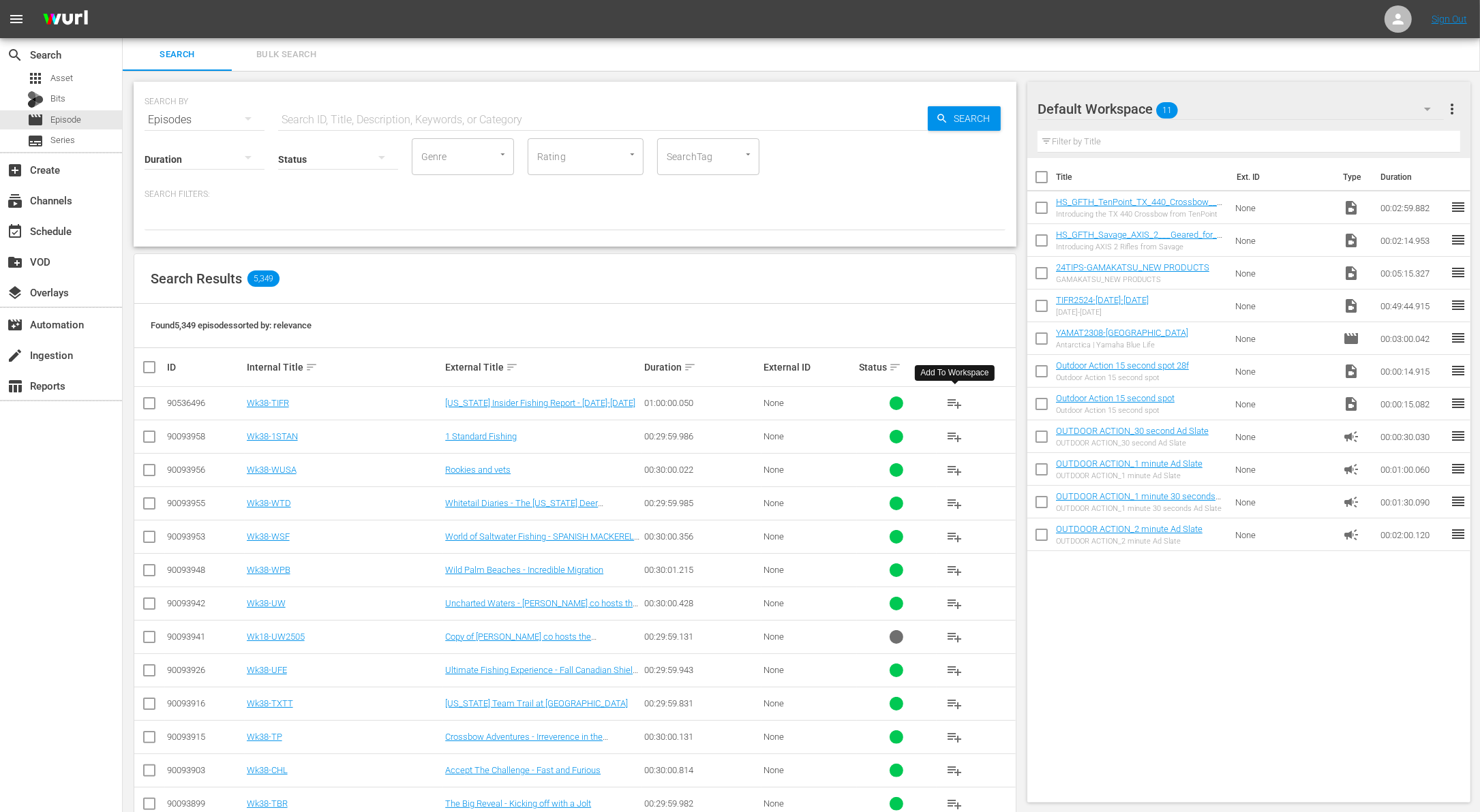
click at [955, 396] on span "playlist_add" at bounding box center [955, 403] width 16 height 16
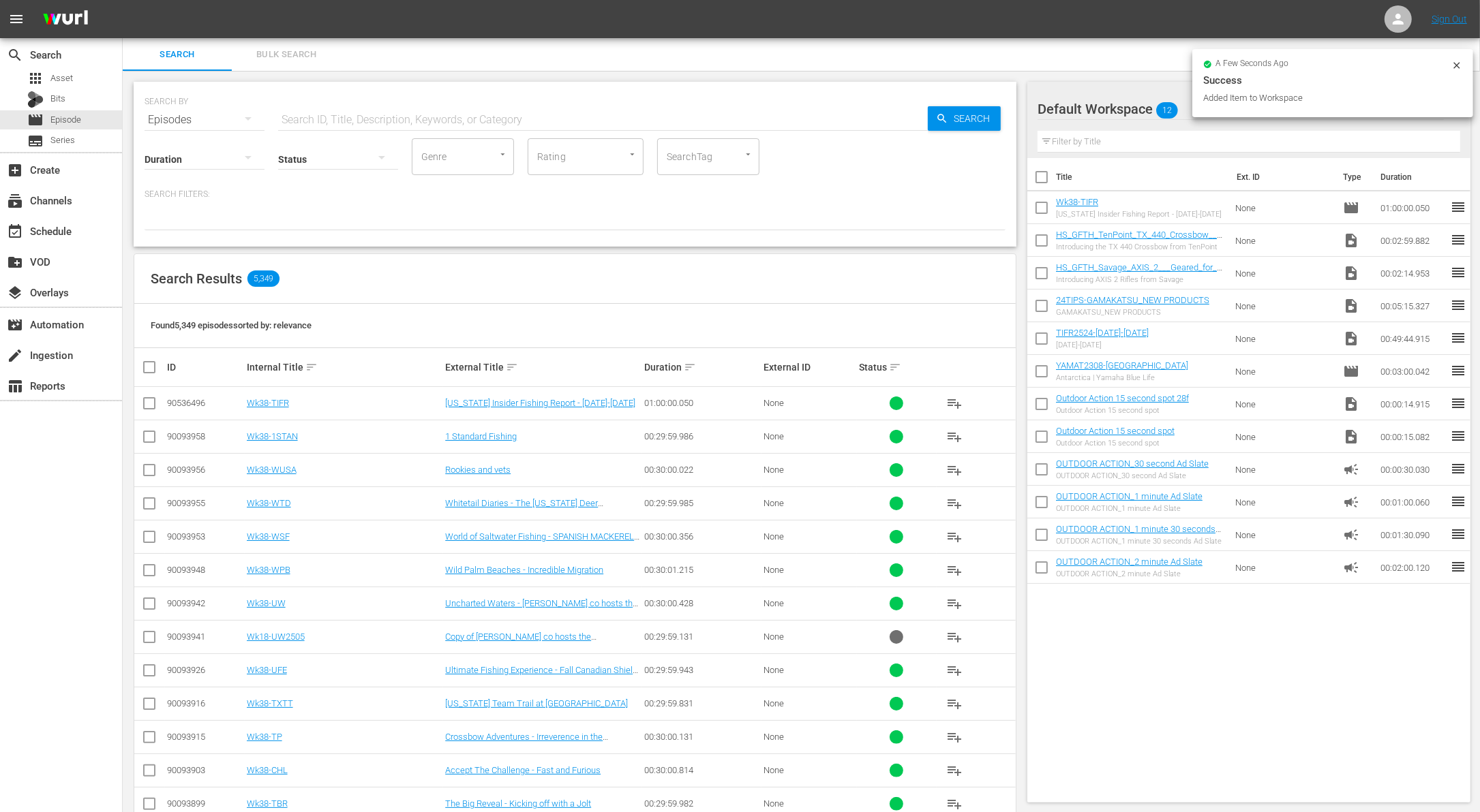
click at [1041, 233] on input "checkbox" at bounding box center [1041, 243] width 29 height 29
checkbox input "true"
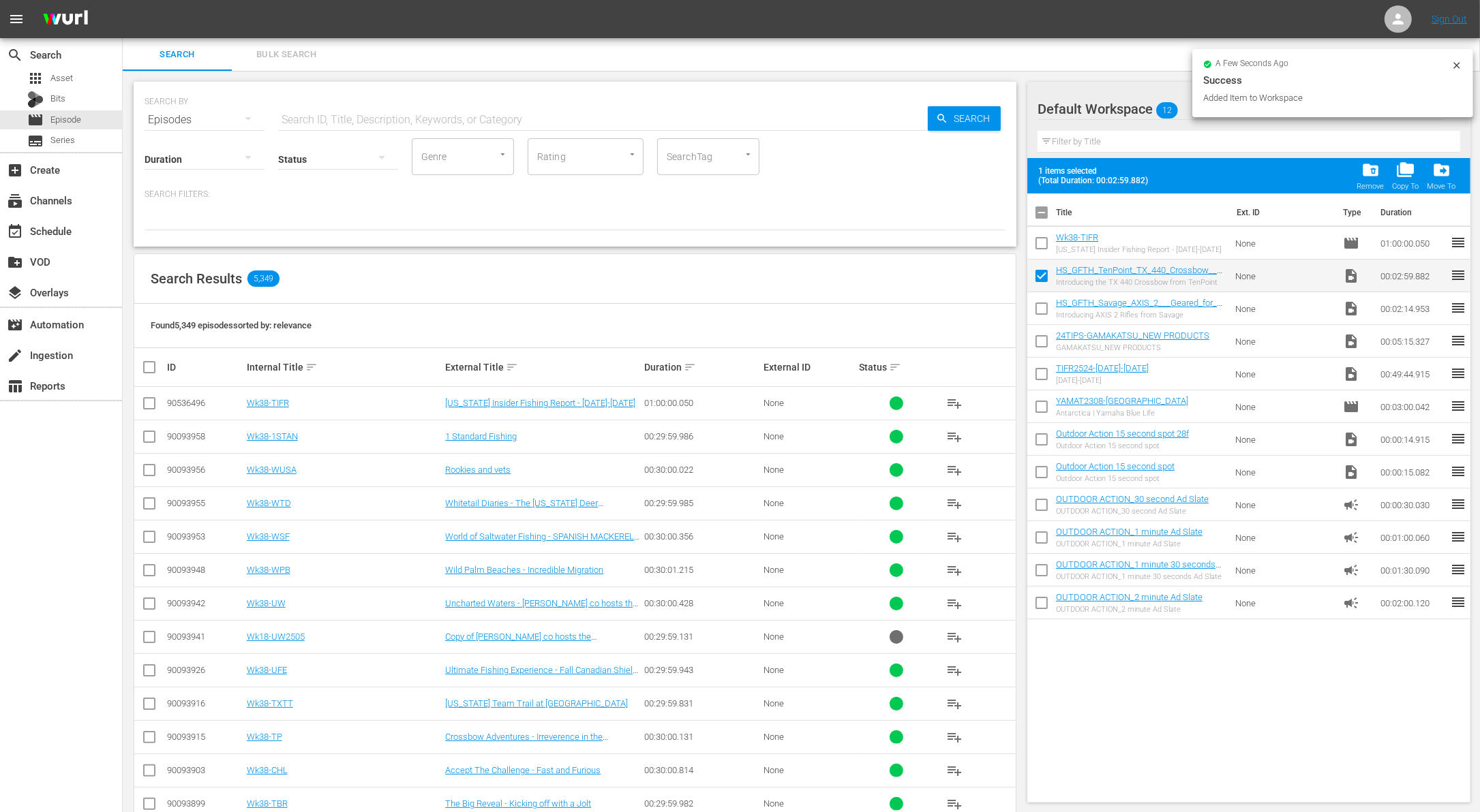
click at [1041, 307] on input "checkbox" at bounding box center [1041, 311] width 29 height 29
checkbox input "true"
click at [1041, 350] on input "checkbox" at bounding box center [1041, 344] width 29 height 29
checkbox input "true"
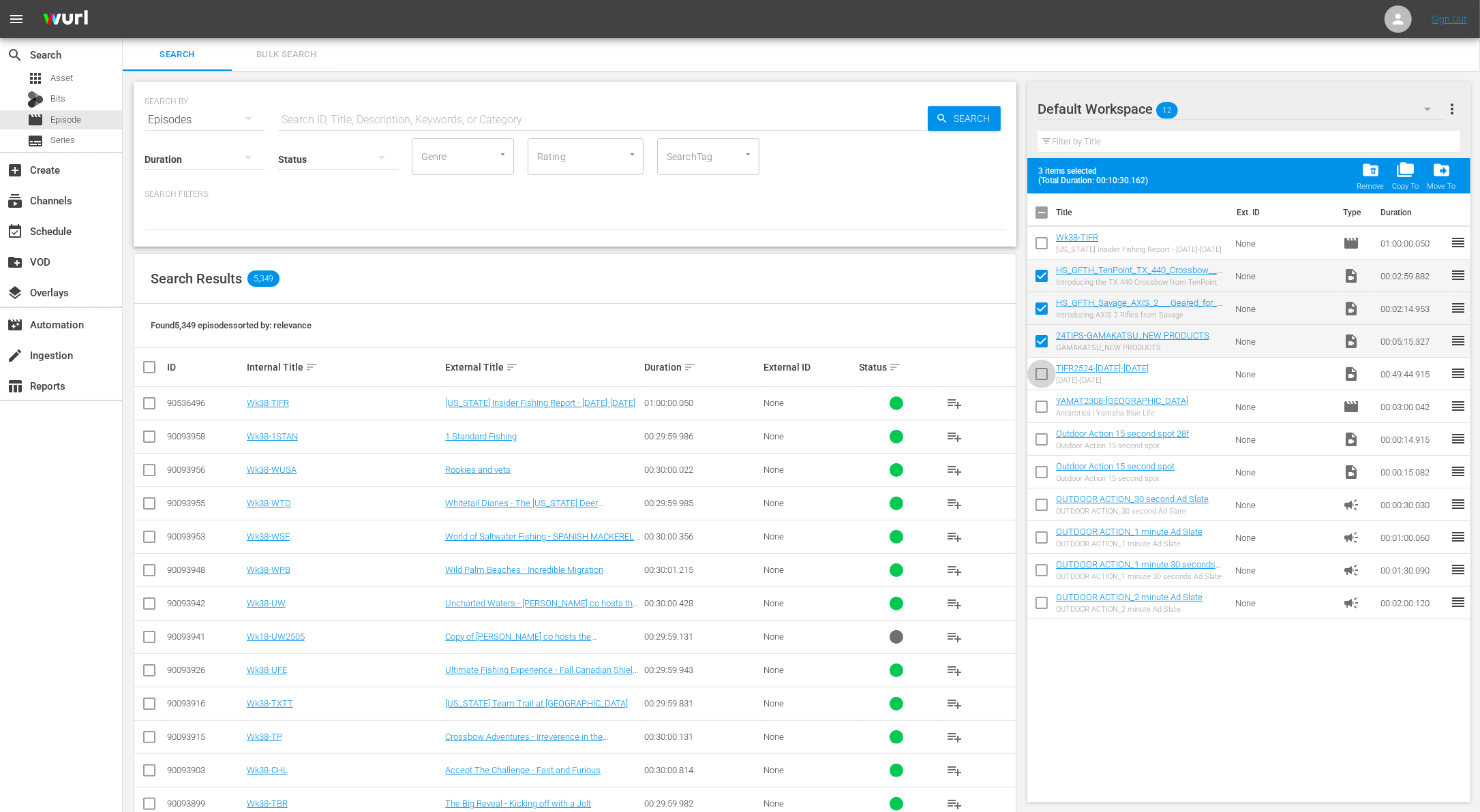
click at [1042, 373] on input "checkbox" at bounding box center [1041, 376] width 29 height 29
checkbox input "true"
click at [1370, 170] on span "folder_delete" at bounding box center [1370, 170] width 19 height 19
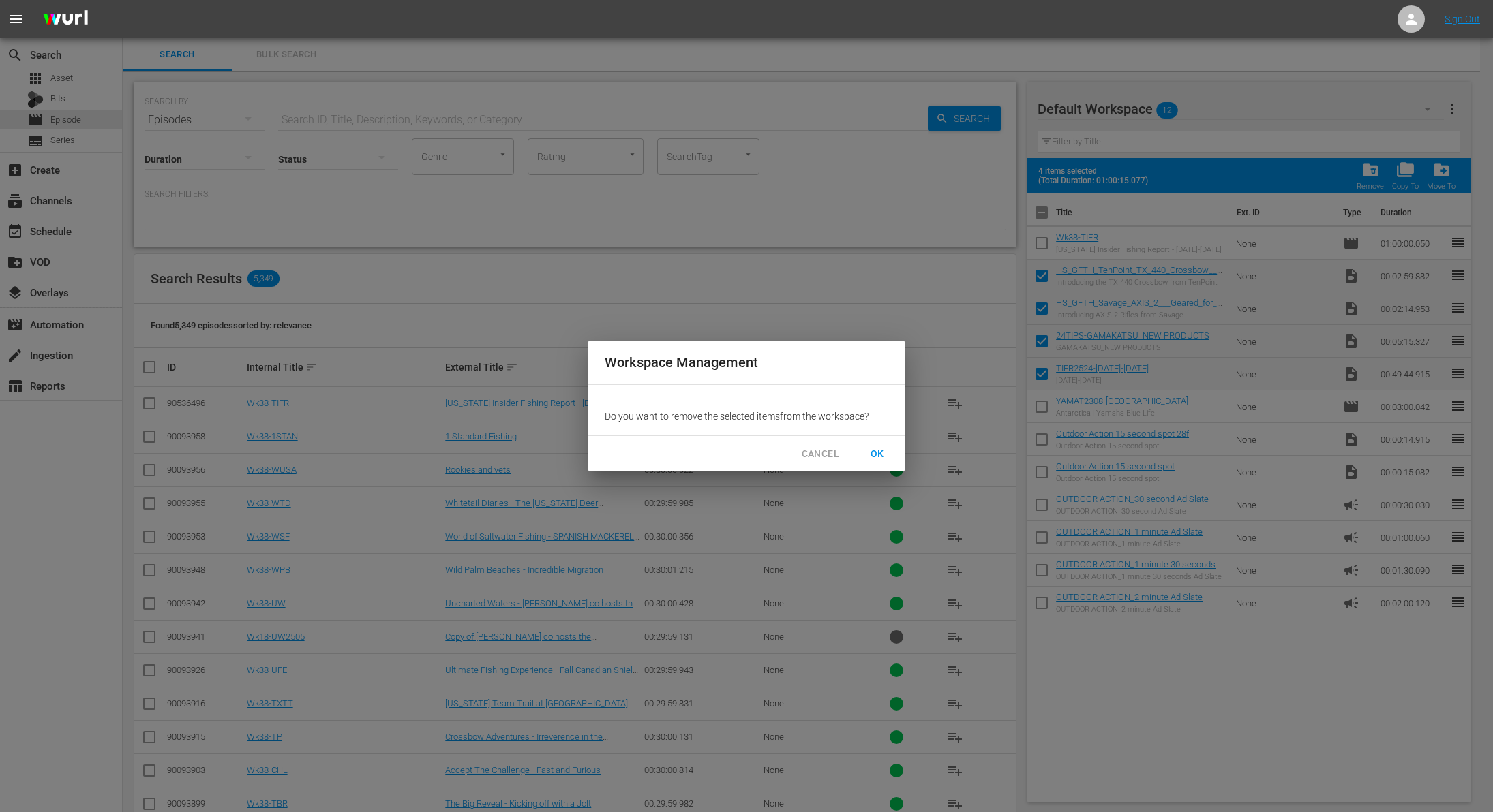
click at [878, 447] on span "OK" at bounding box center [877, 453] width 21 height 17
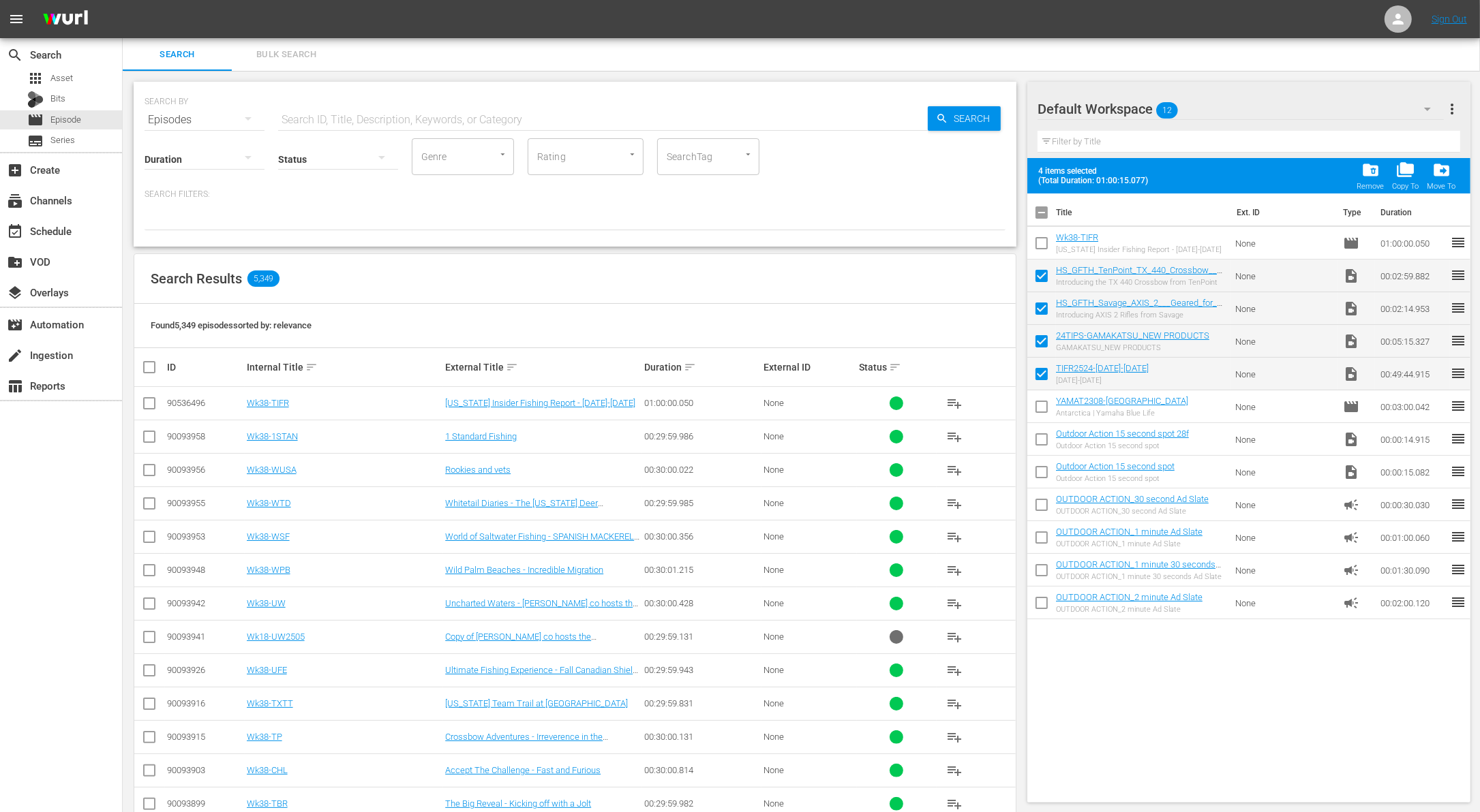
checkbox input "false"
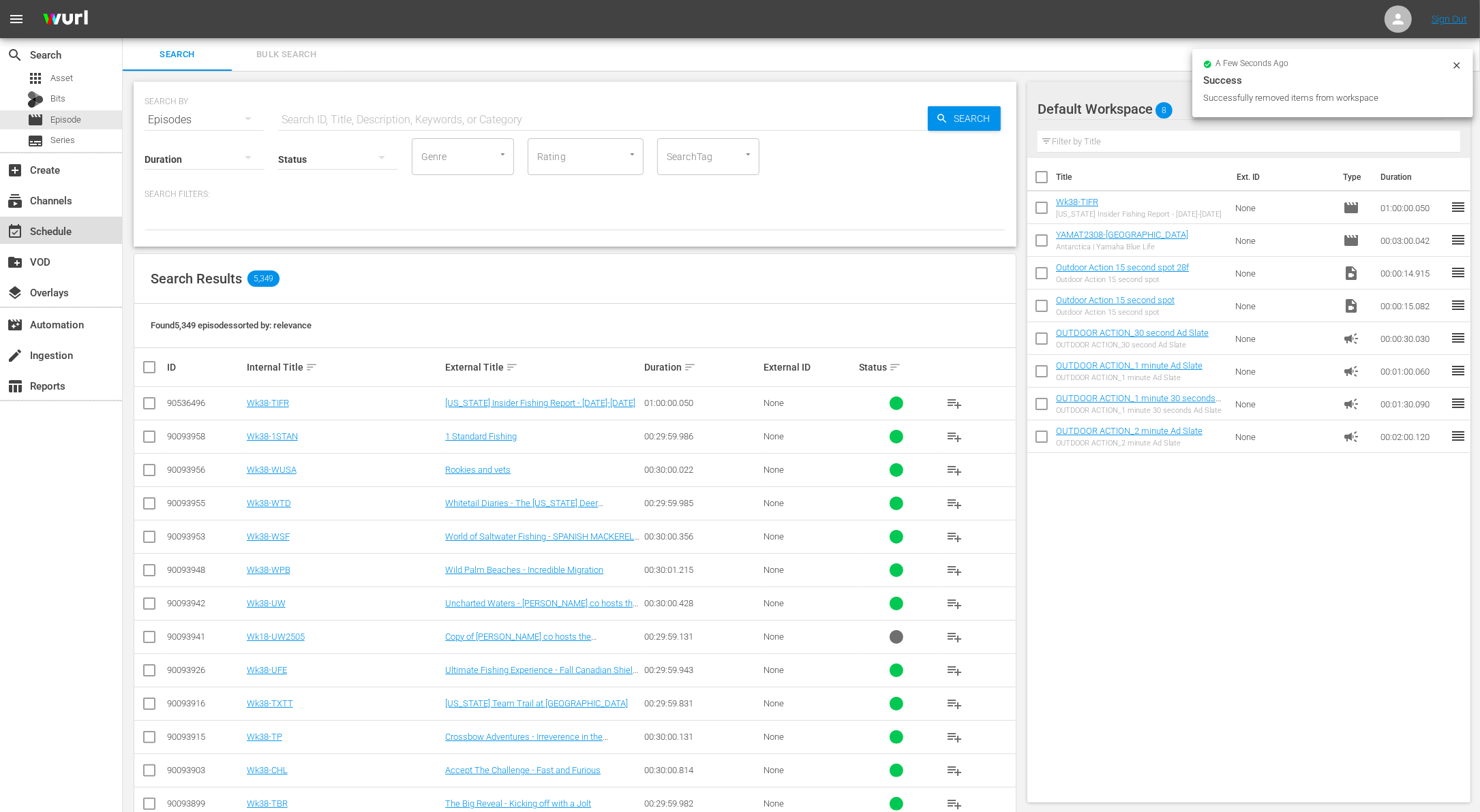
click at [55, 222] on div "event_available Schedule" at bounding box center [61, 230] width 122 height 27
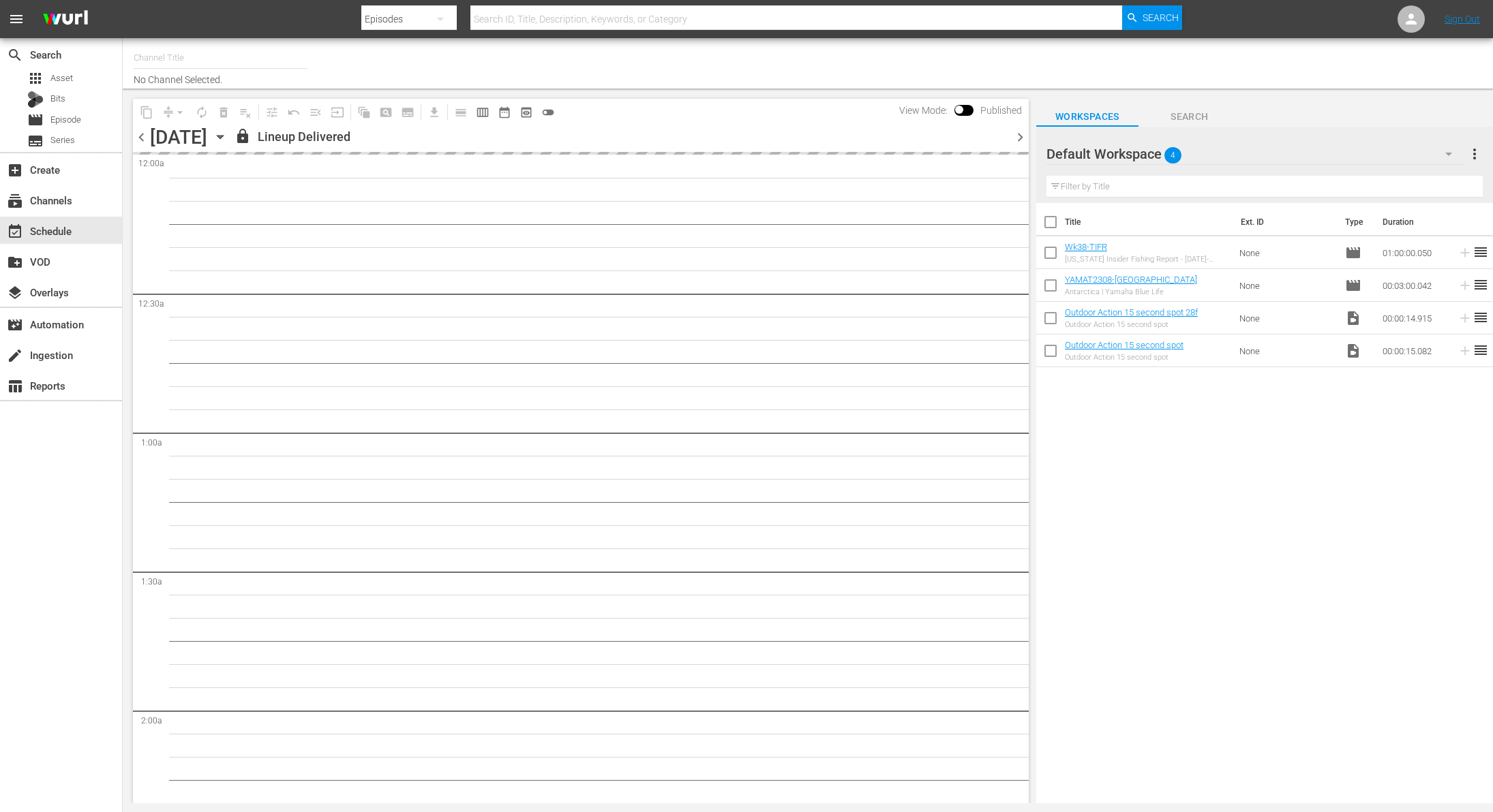
type input "Outdoor Action (1158)"
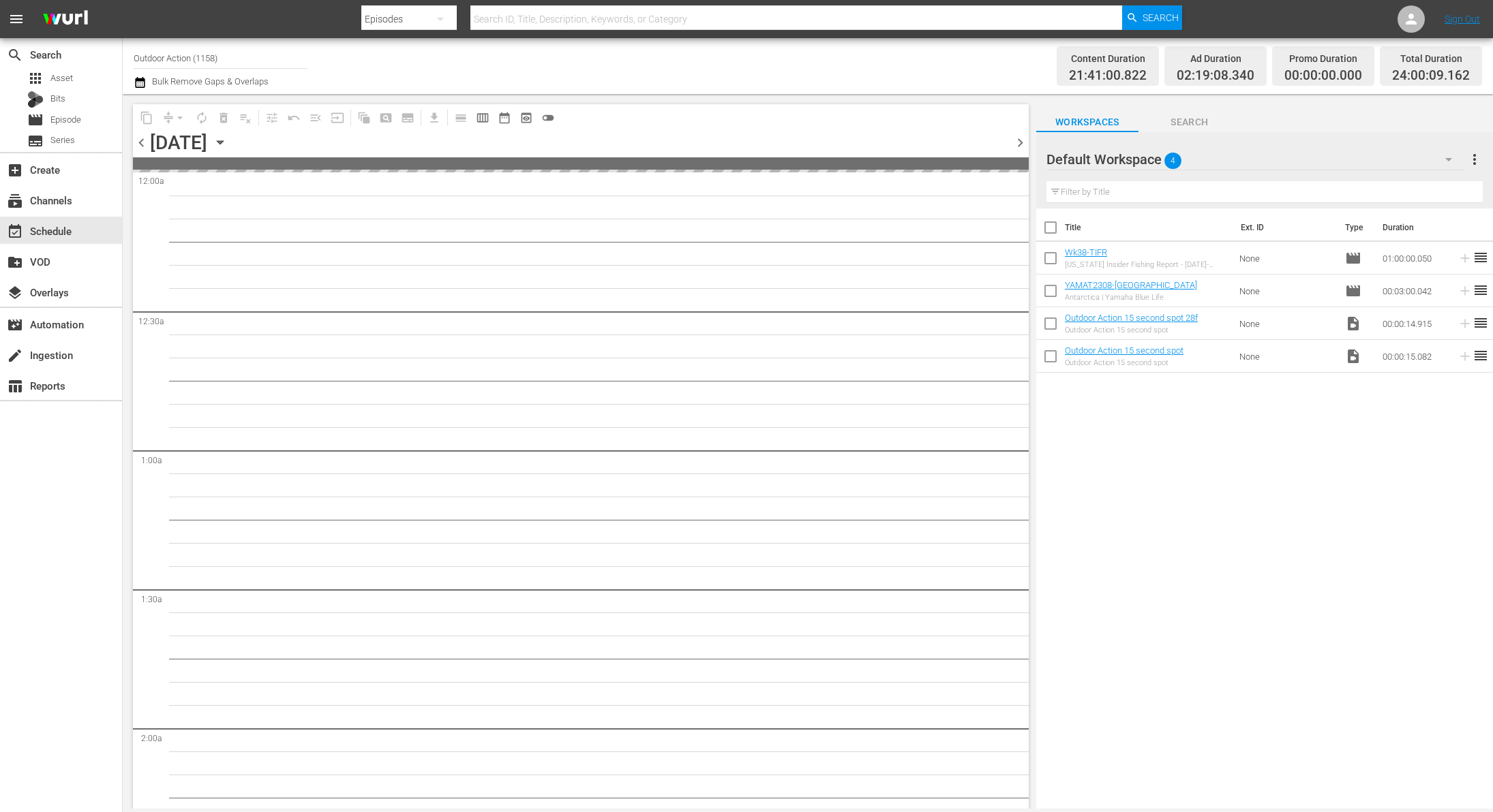
click at [228, 144] on icon "button" at bounding box center [220, 142] width 15 height 15
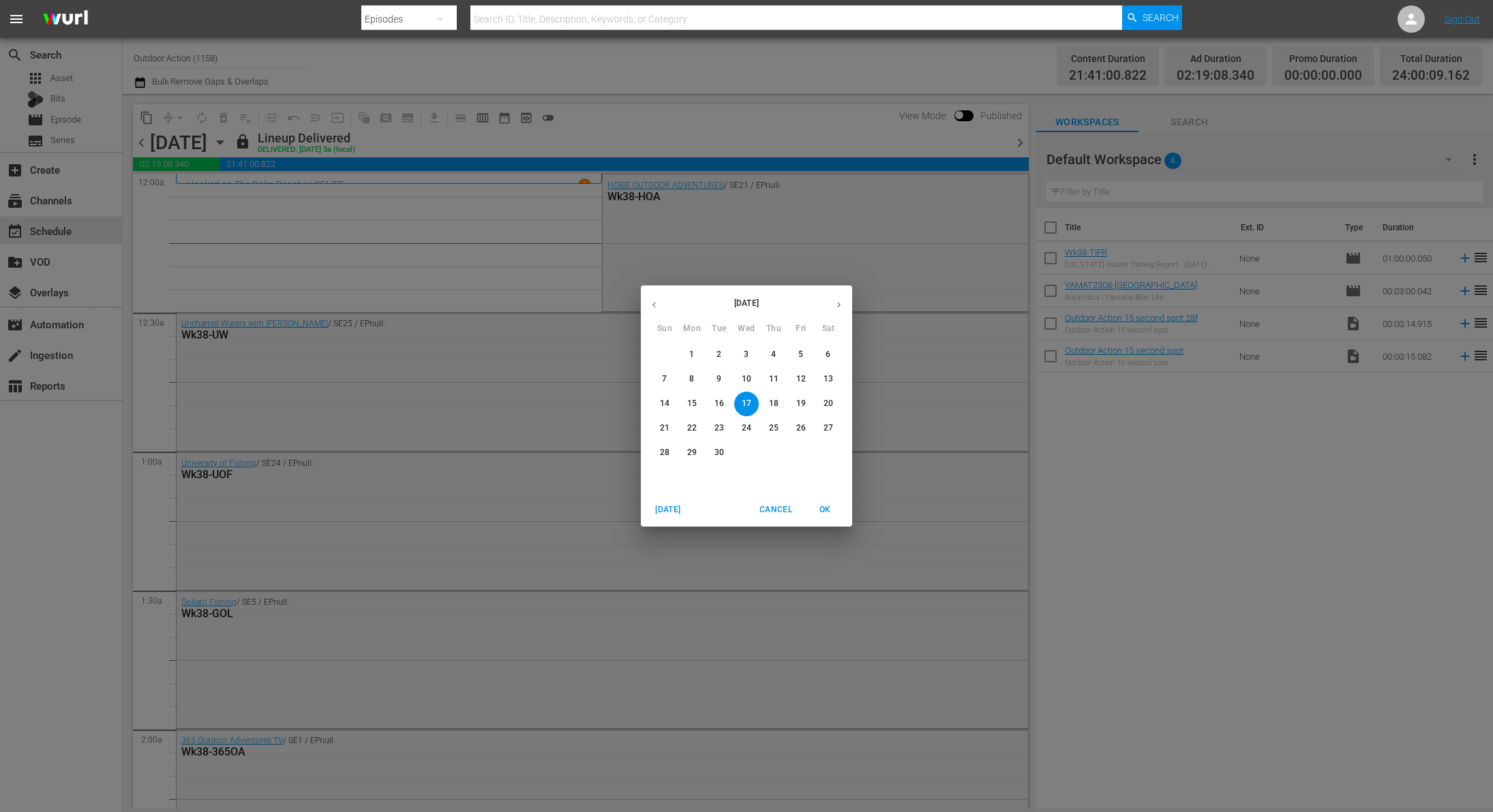
click at [805, 409] on p "19" at bounding box center [801, 404] width 10 height 12
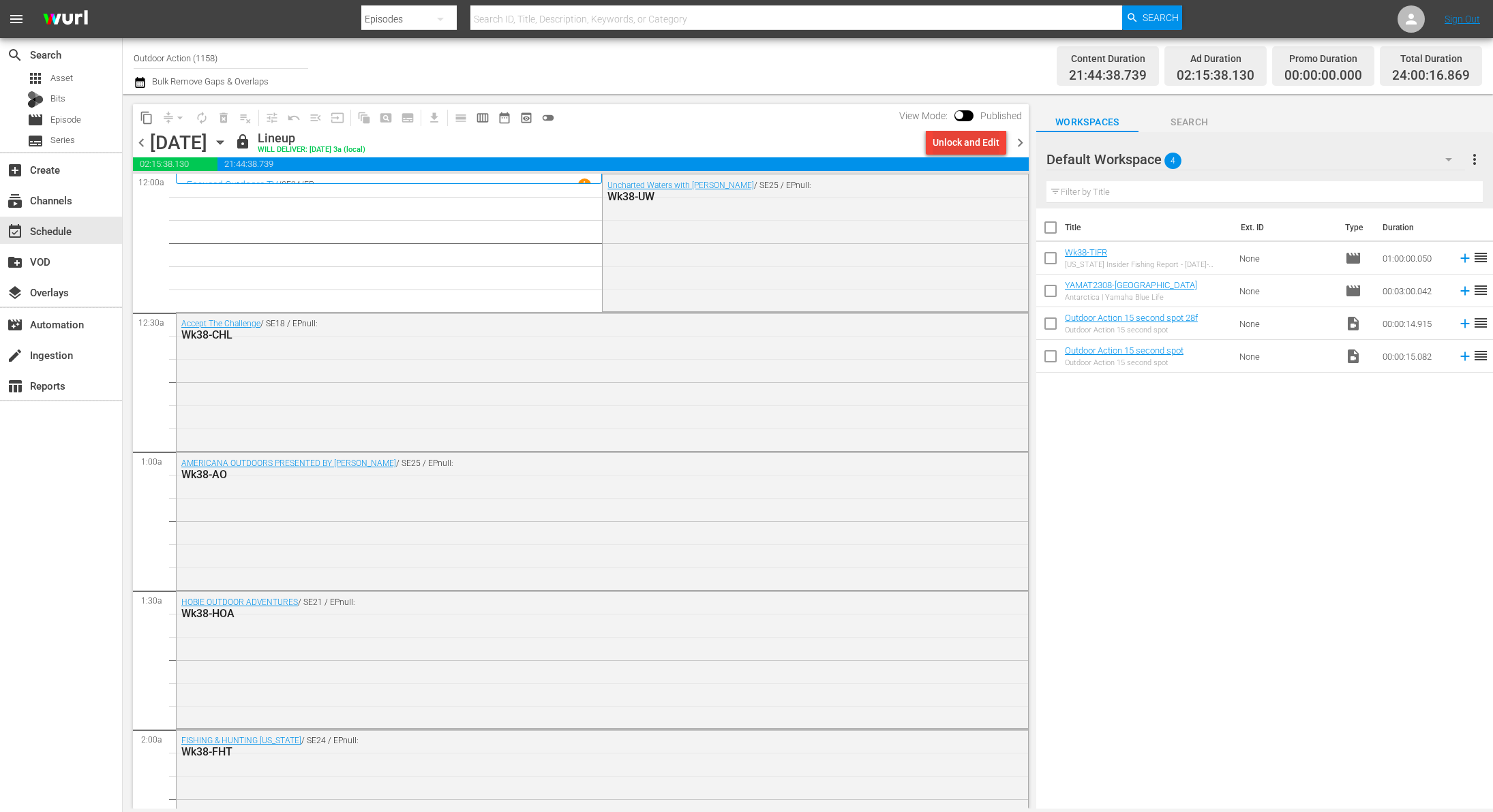
click at [959, 141] on div "Unlock and Edit" at bounding box center [966, 142] width 67 height 24
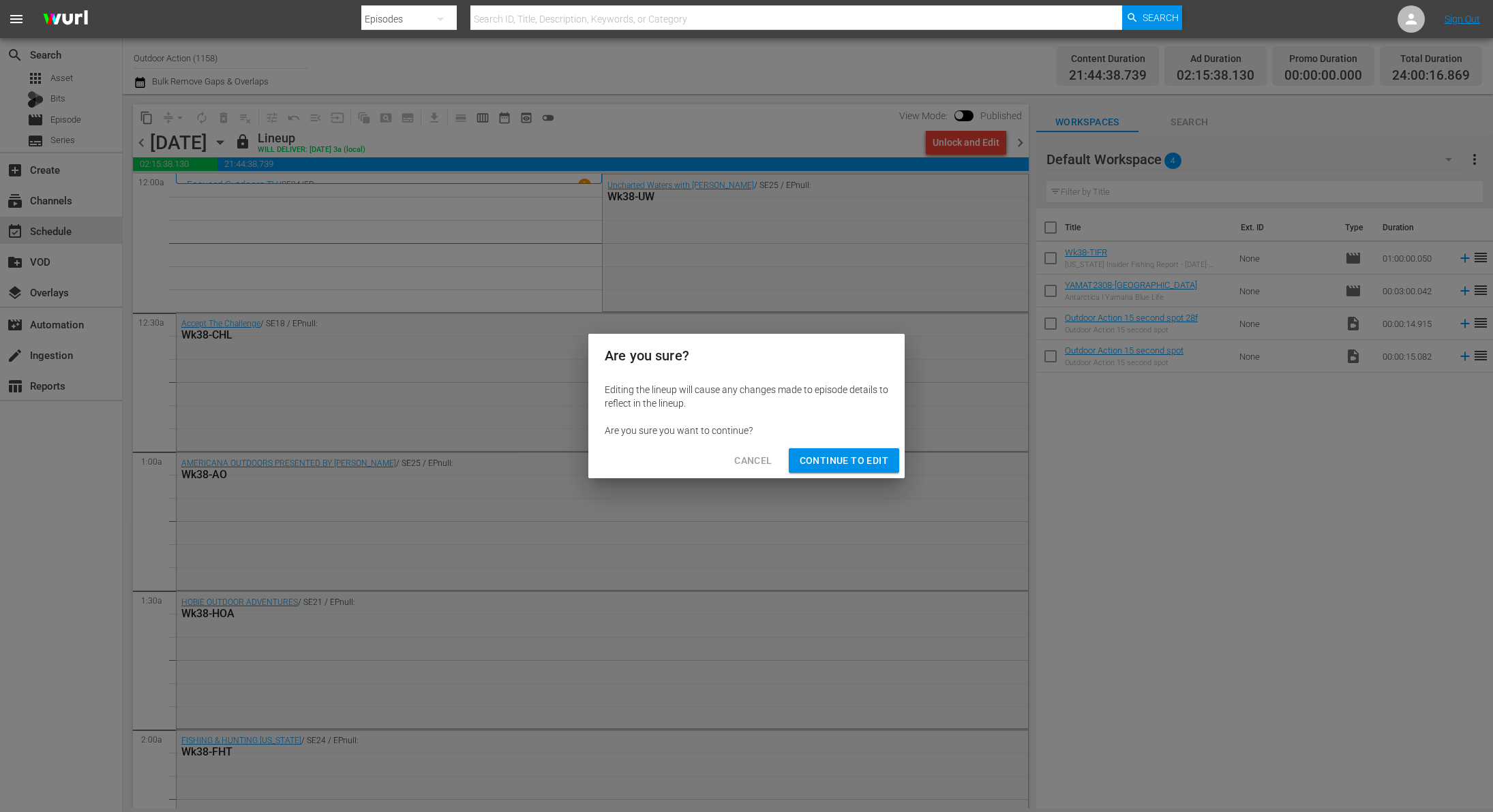
click at [845, 462] on span "Continue to Edit" at bounding box center [844, 461] width 89 height 17
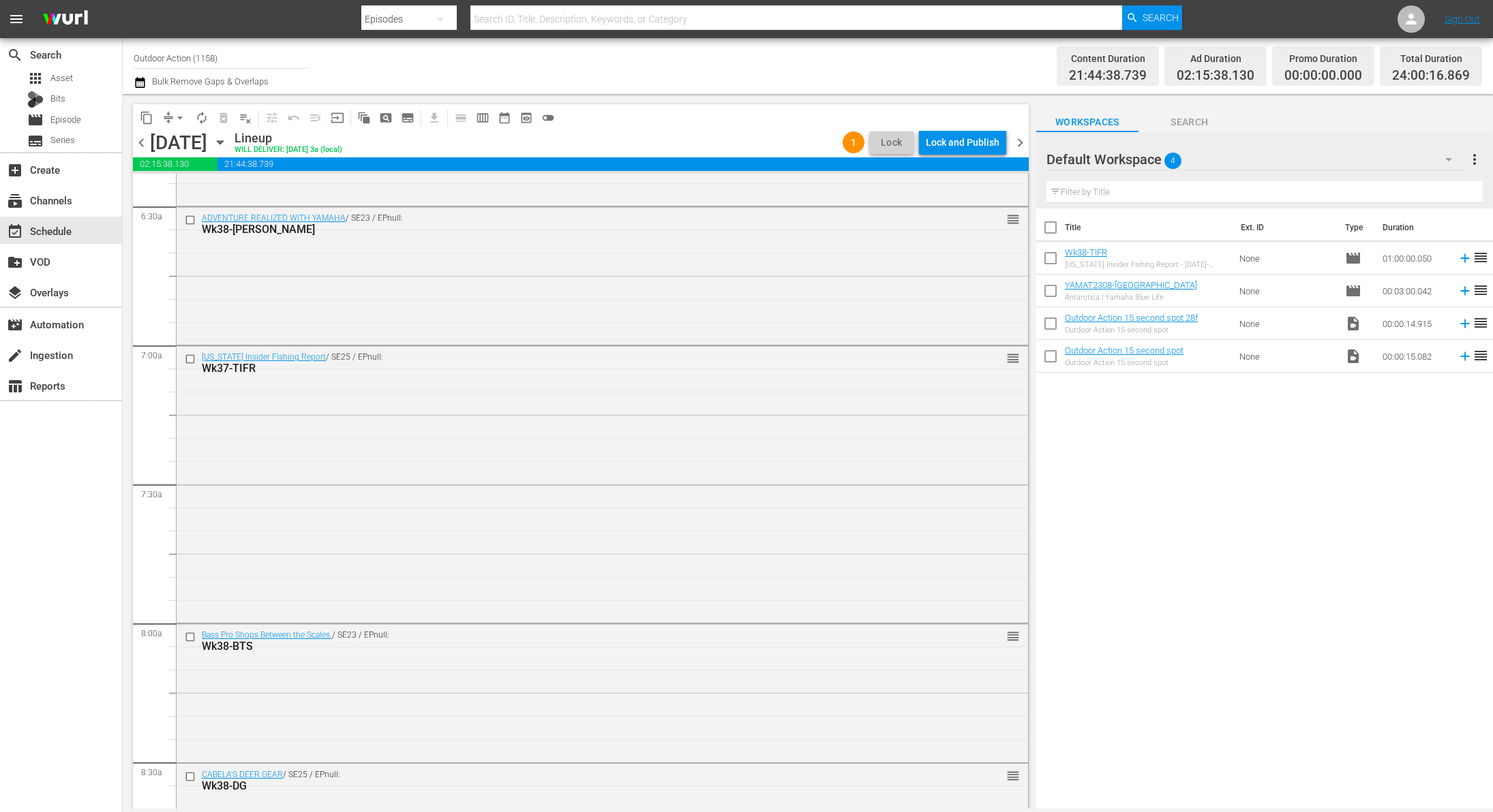
scroll to position [1778, 0]
click at [193, 352] on input "checkbox" at bounding box center [191, 356] width 14 height 12
click at [226, 115] on span "delete_forever_outlined" at bounding box center [223, 118] width 13 height 13
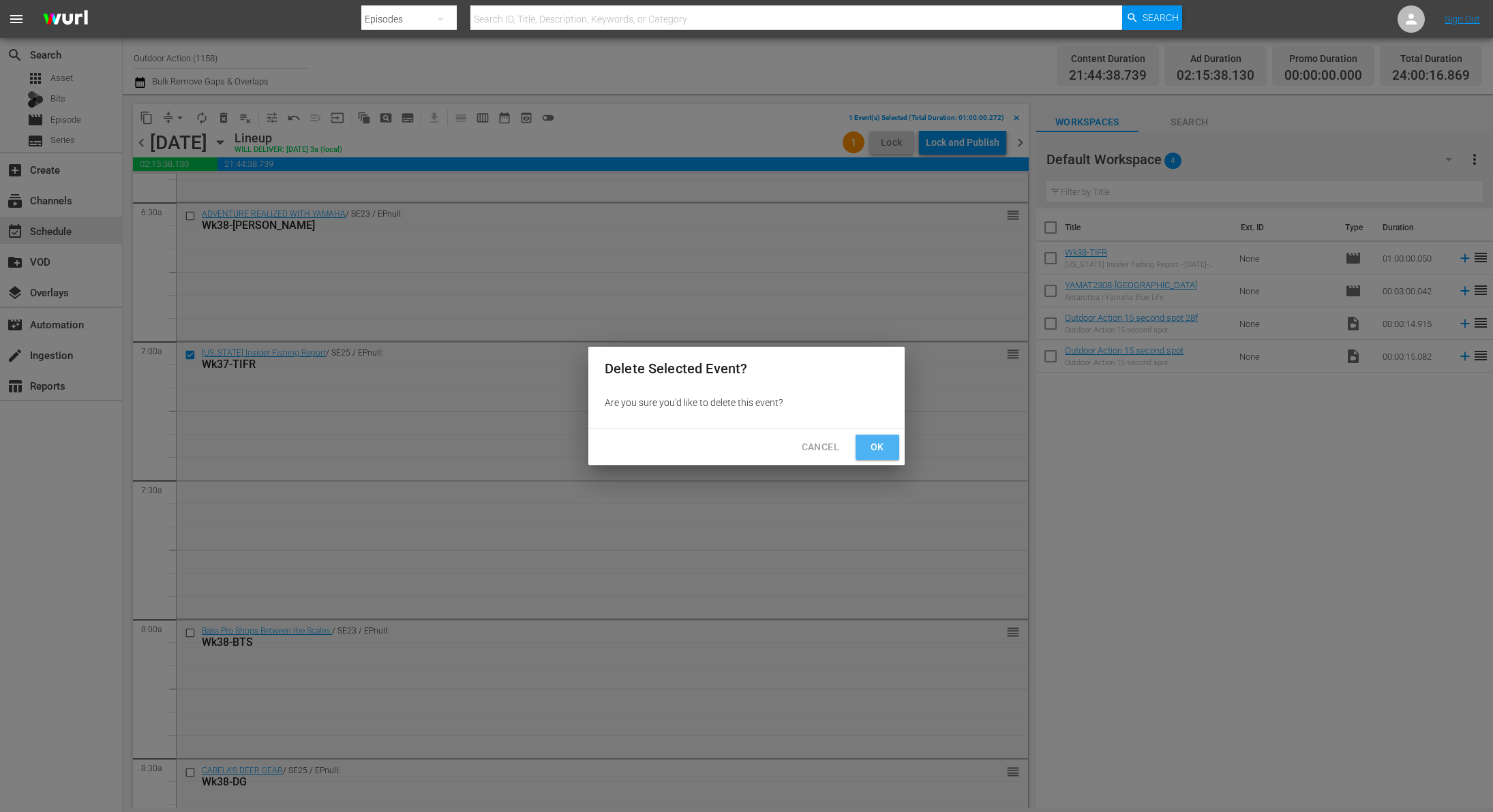
click at [867, 443] on span "Ok" at bounding box center [877, 447] width 21 height 17
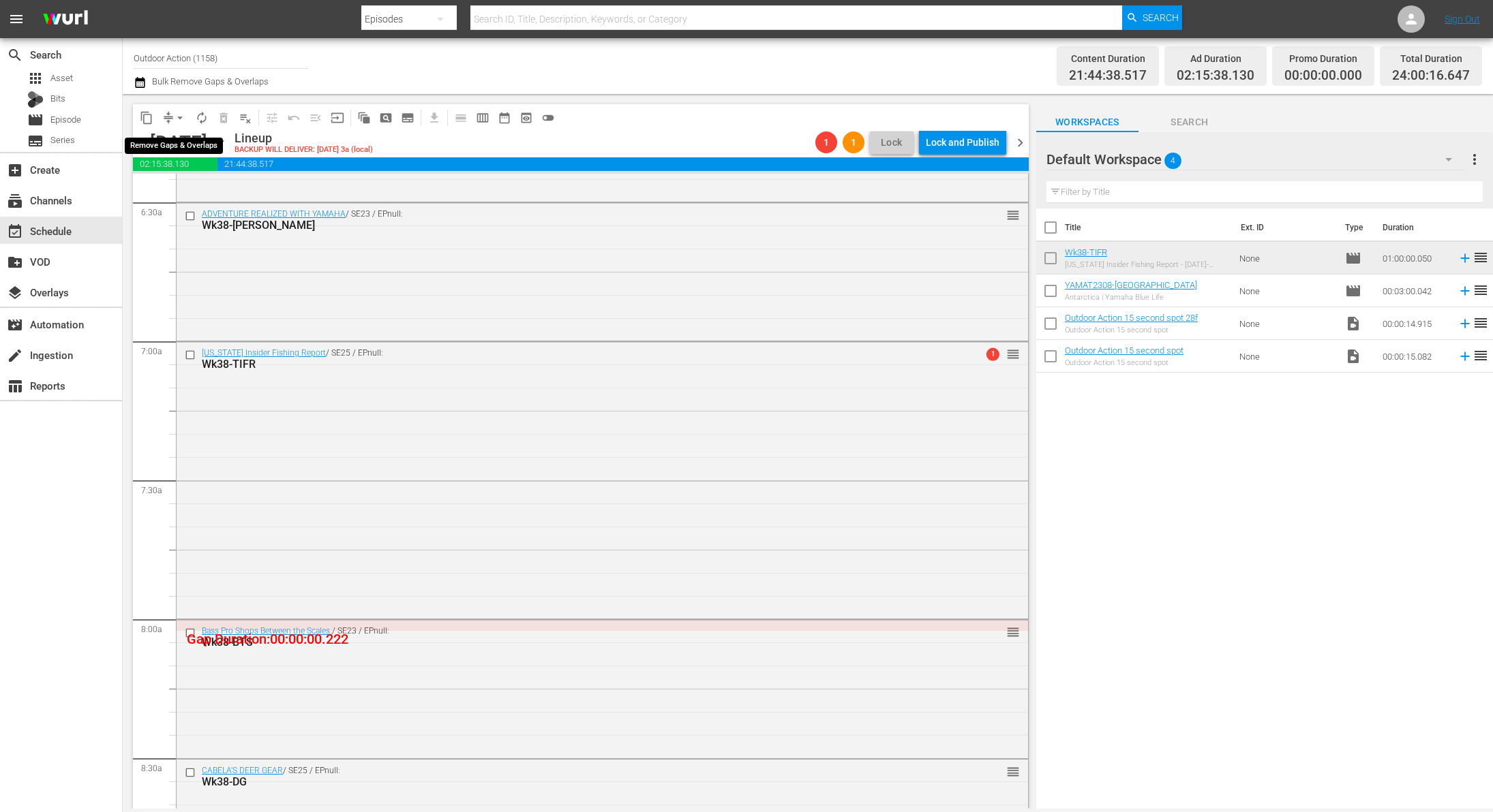
click at [166, 116] on span "compress" at bounding box center [168, 118] width 13 height 13
click at [174, 119] on span "arrow_drop_down" at bounding box center [180, 118] width 13 height 13
click at [182, 141] on li "Align to Midnight" at bounding box center [180, 144] width 143 height 22
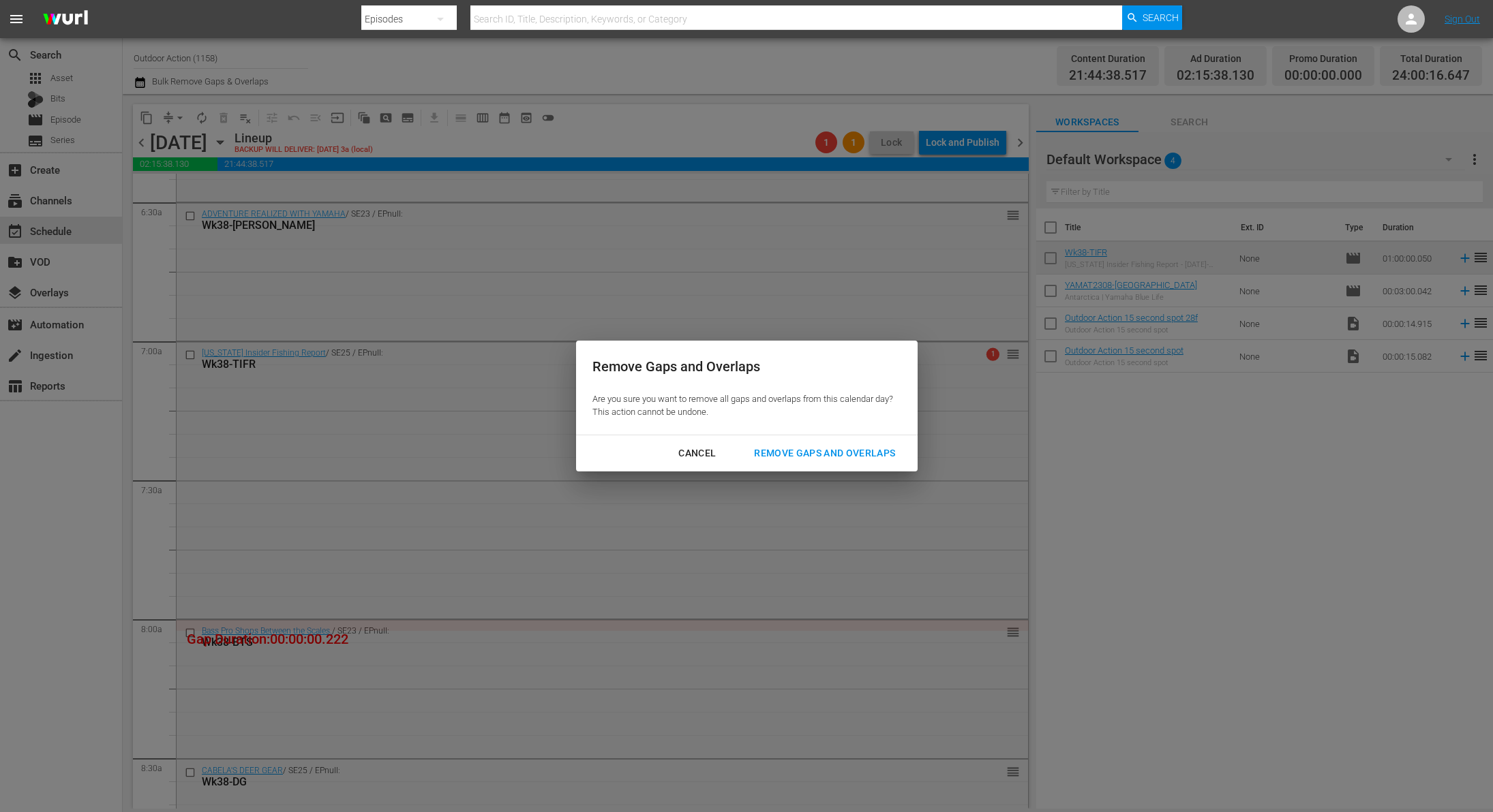
click at [855, 446] on div "Remove Gaps and Overlaps" at bounding box center [824, 453] width 163 height 17
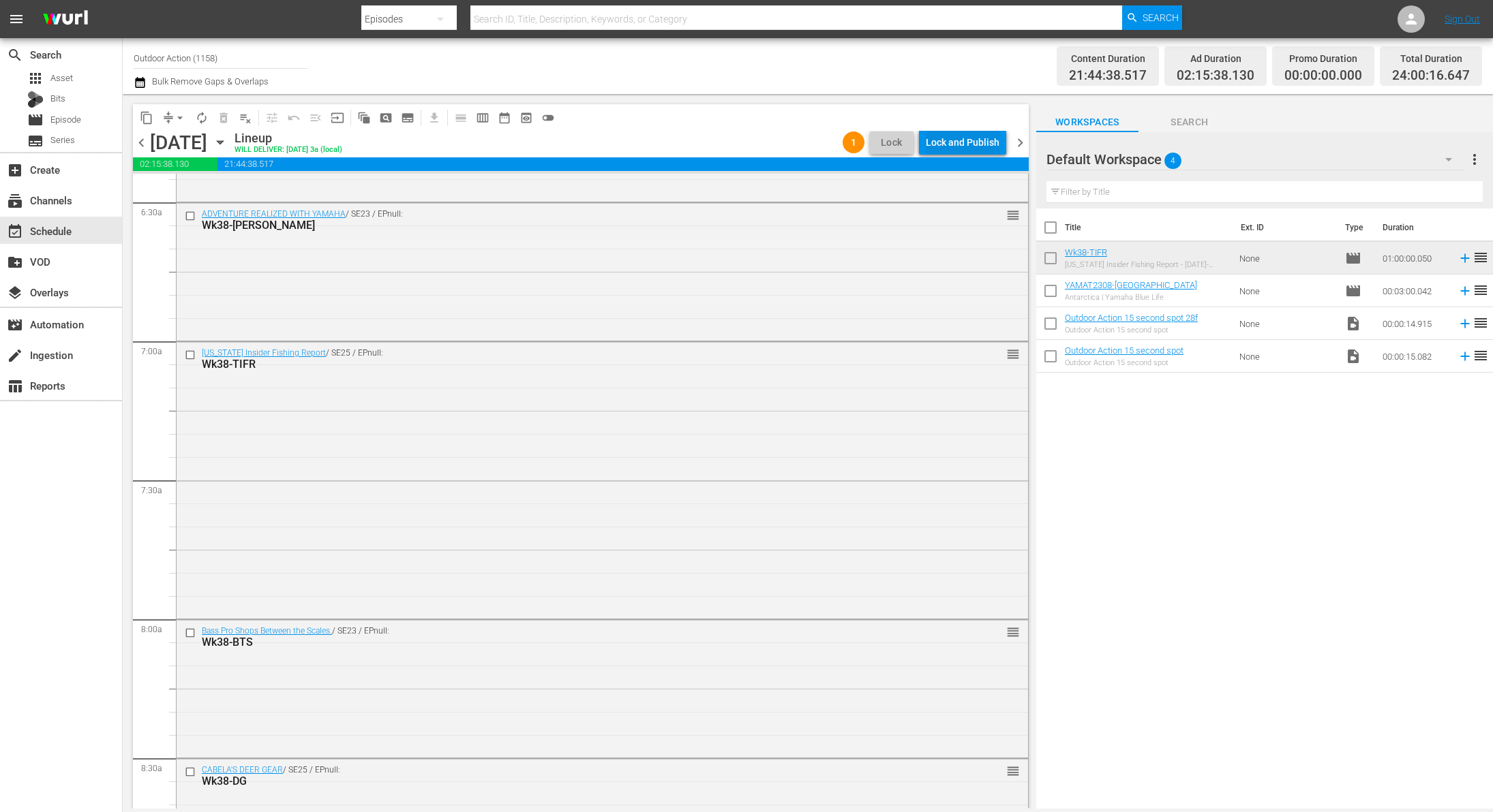
click at [974, 136] on div "Lock and Publish" at bounding box center [962, 142] width 73 height 24
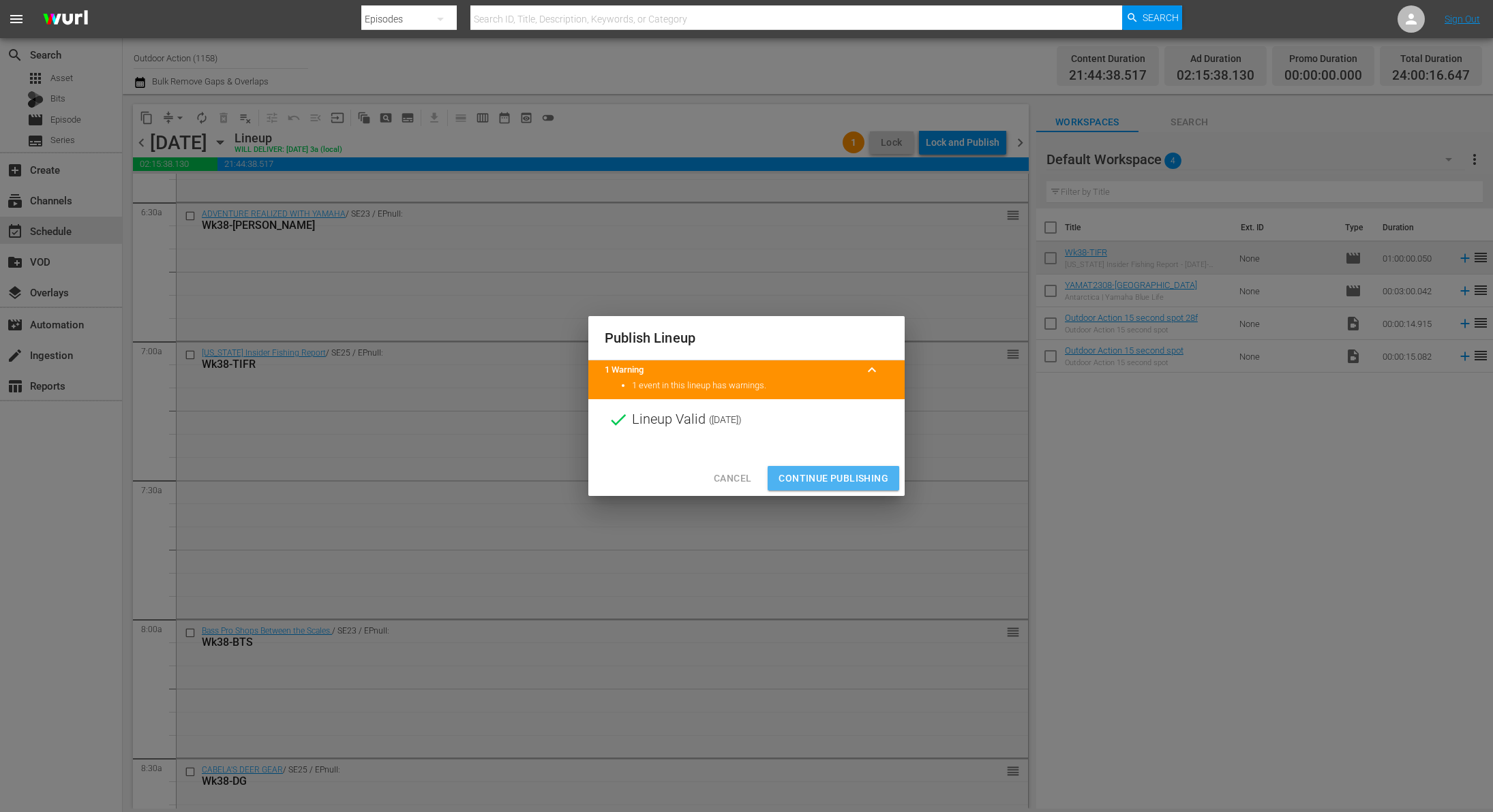
click at [831, 482] on span "Continue Publishing" at bounding box center [833, 479] width 110 height 17
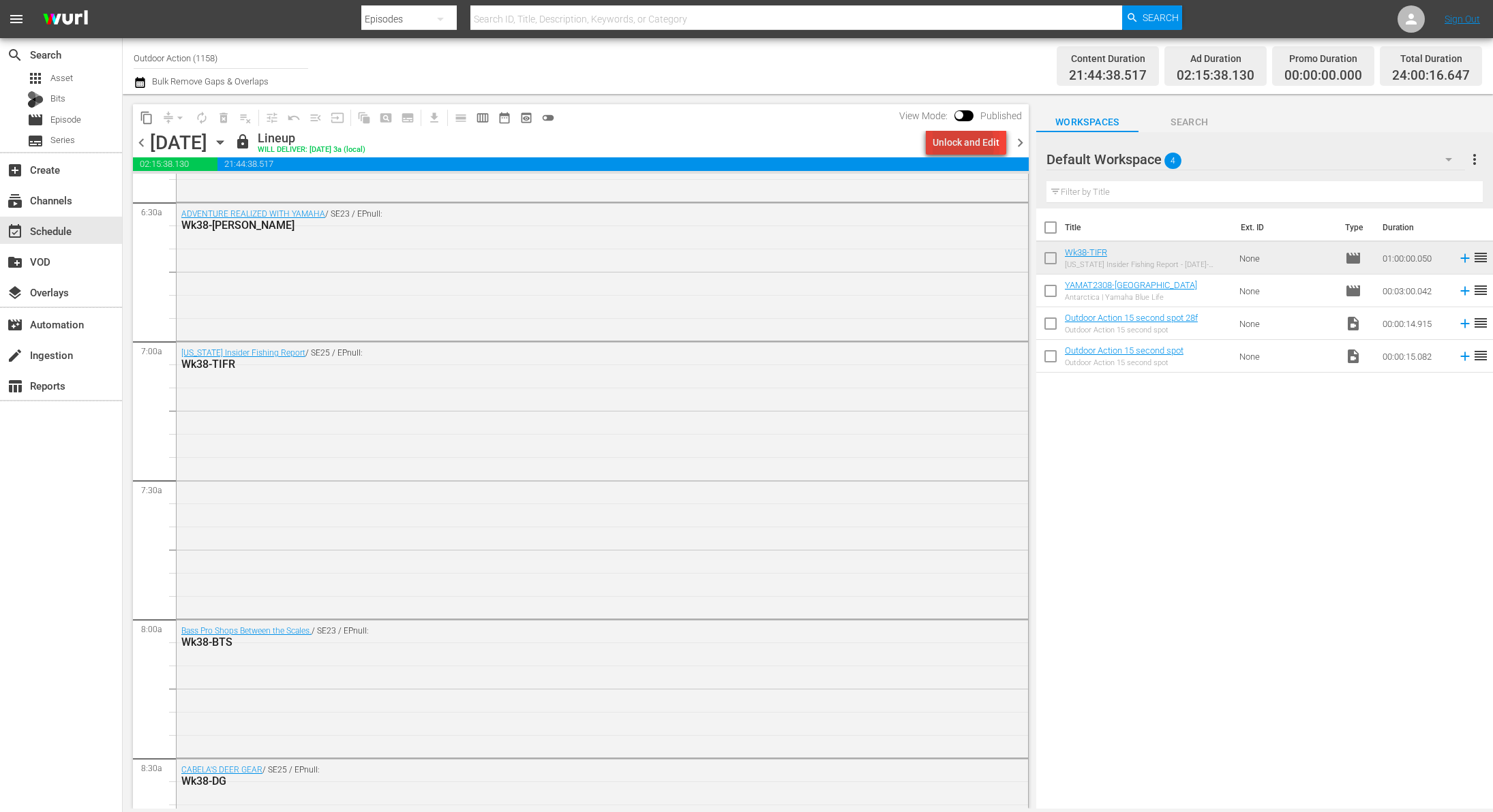
click at [948, 145] on div "Unlock and Edit" at bounding box center [966, 142] width 67 height 24
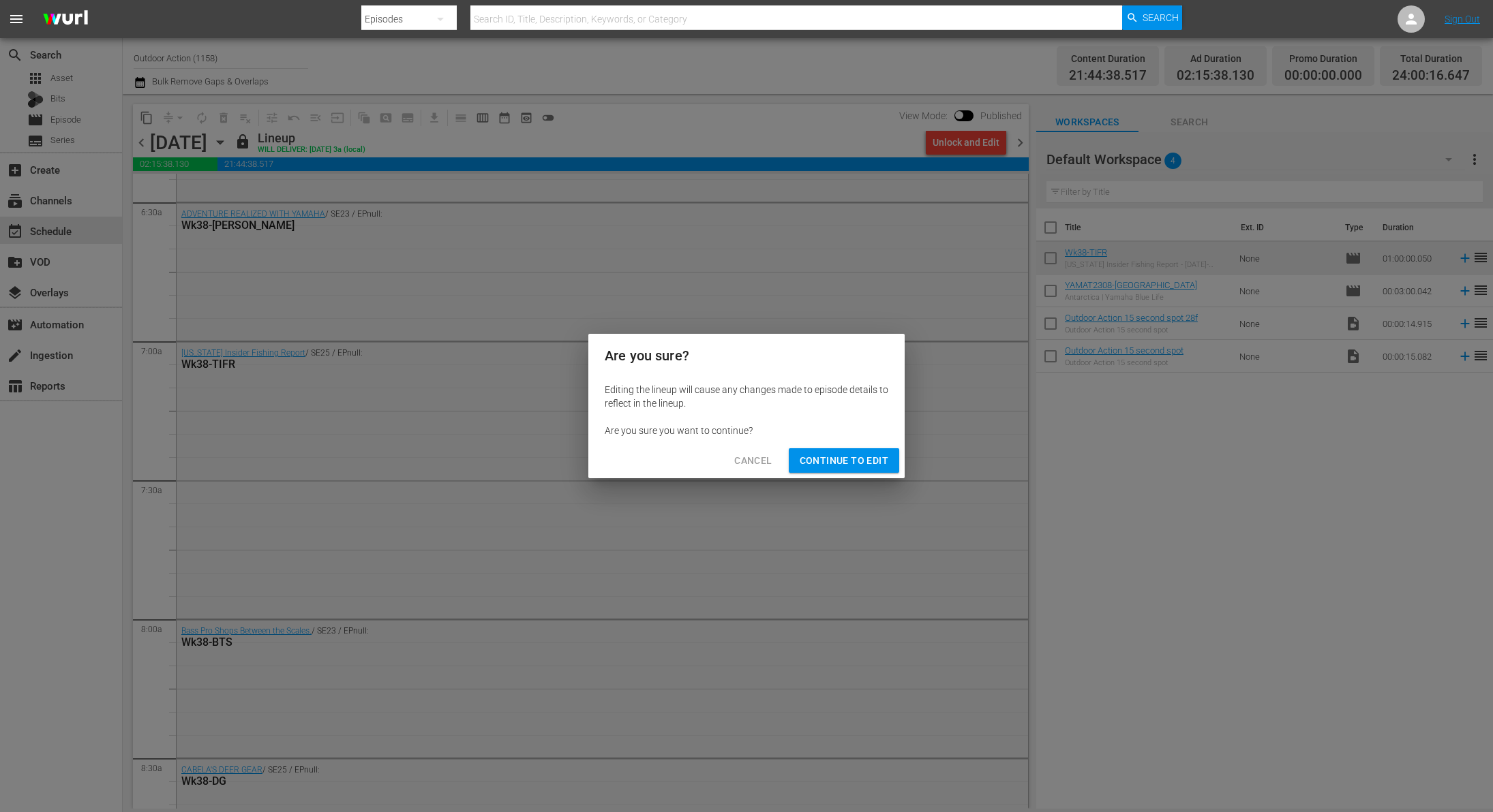
click at [751, 459] on span "Cancel" at bounding box center [752, 461] width 38 height 17
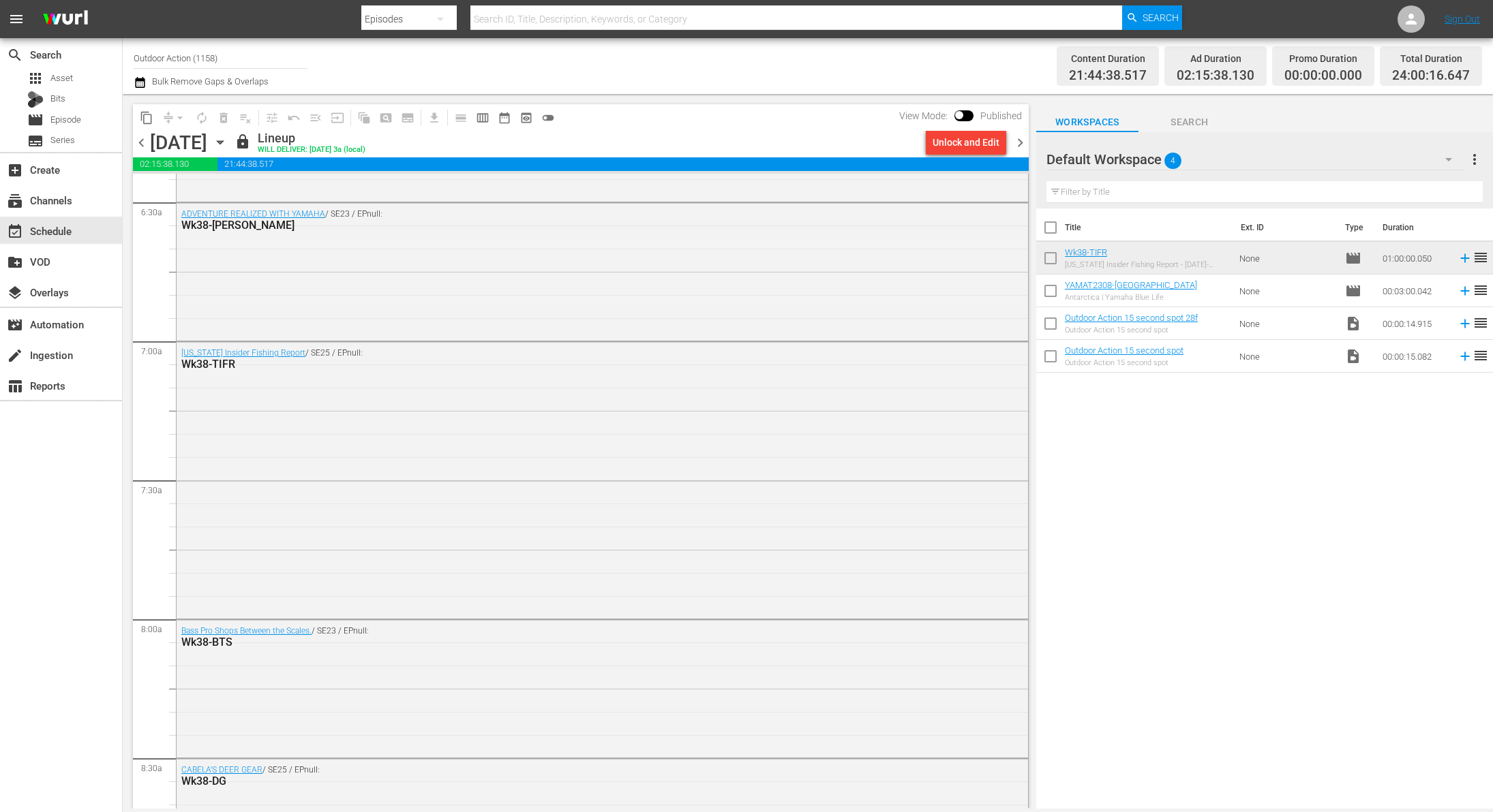
click at [1013, 147] on span "chevron_right" at bounding box center [1020, 142] width 17 height 17
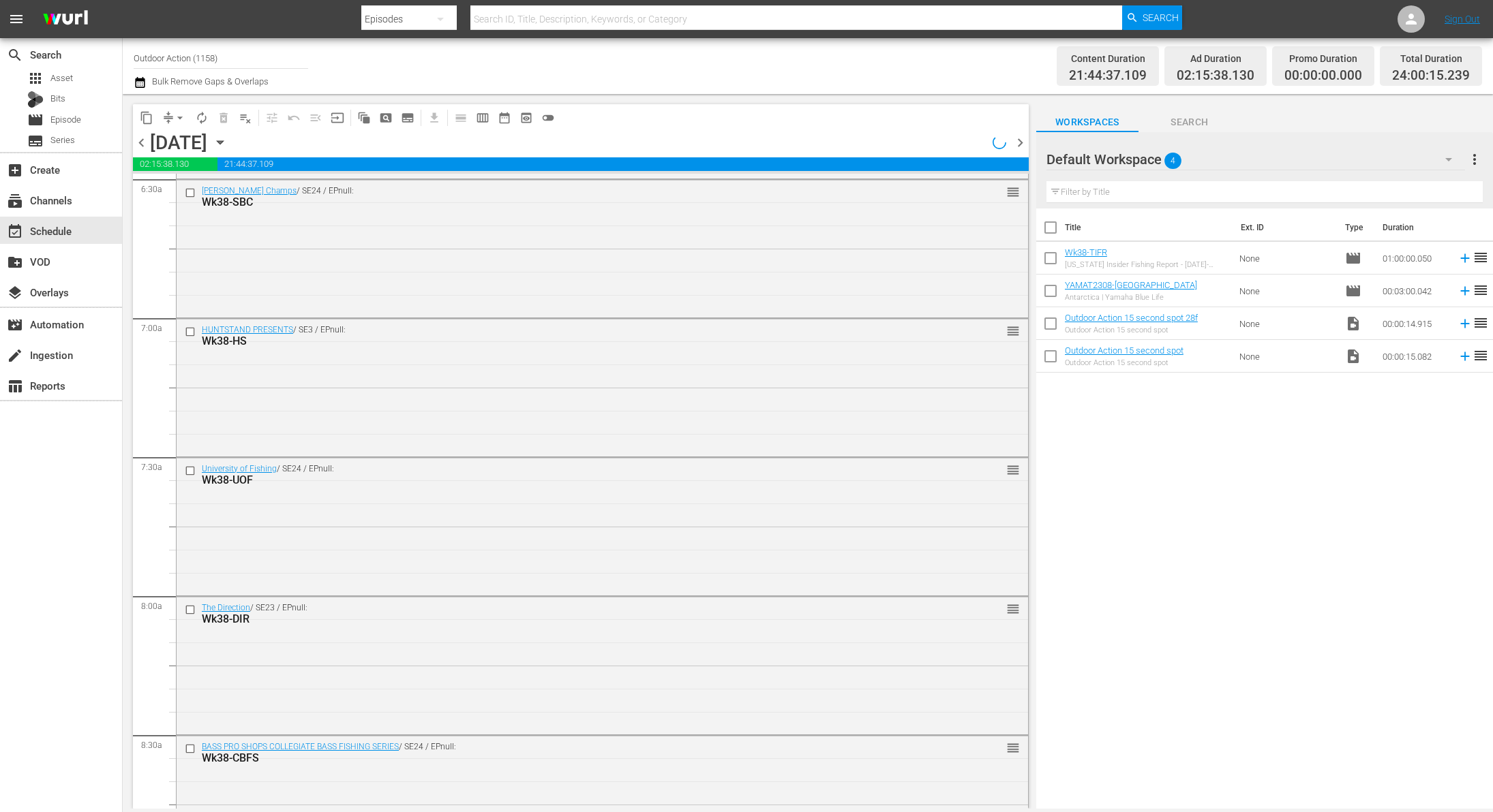
scroll to position [1778, 0]
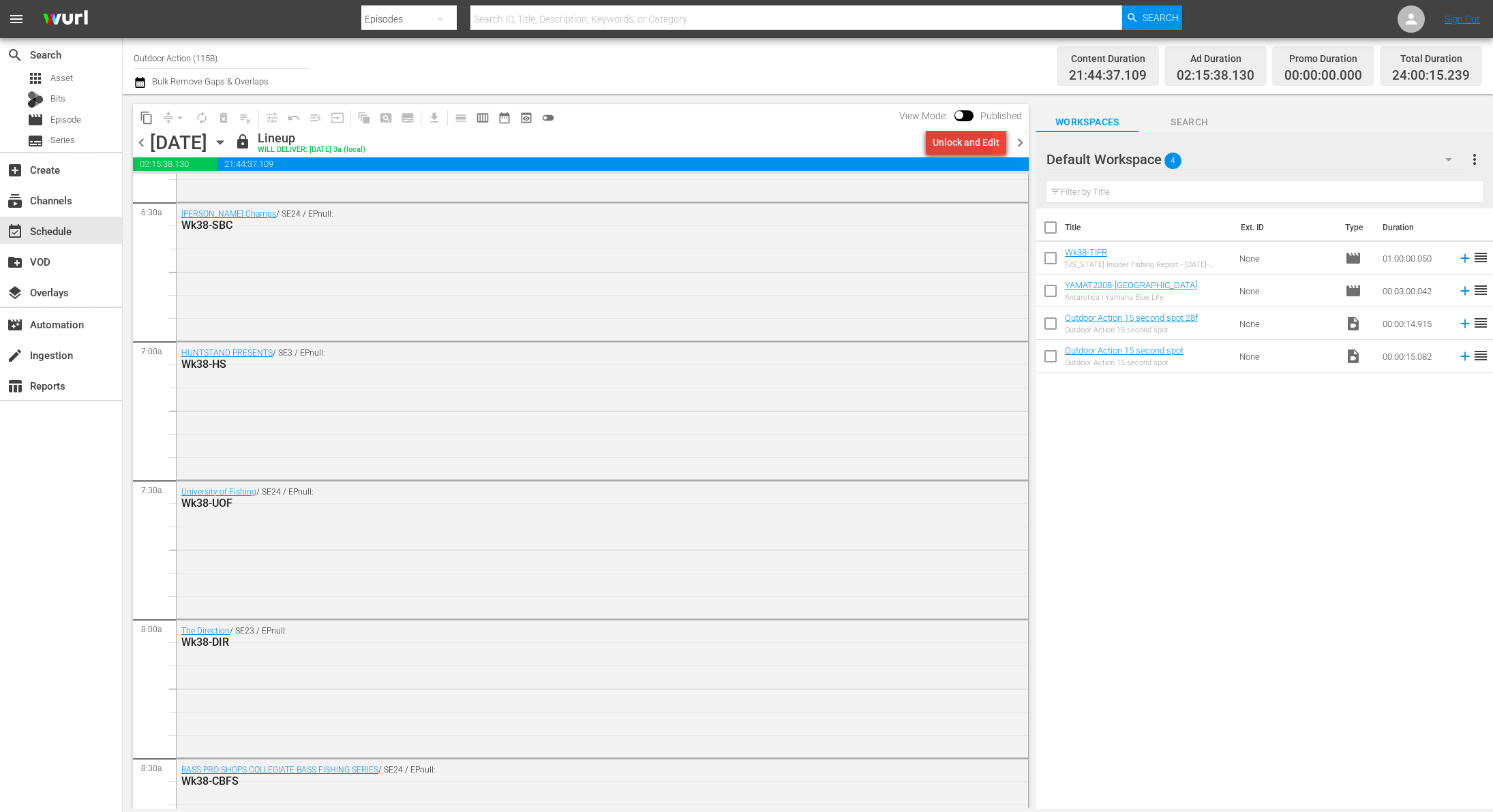
click at [953, 142] on div "Unlock and Edit" at bounding box center [966, 142] width 67 height 24
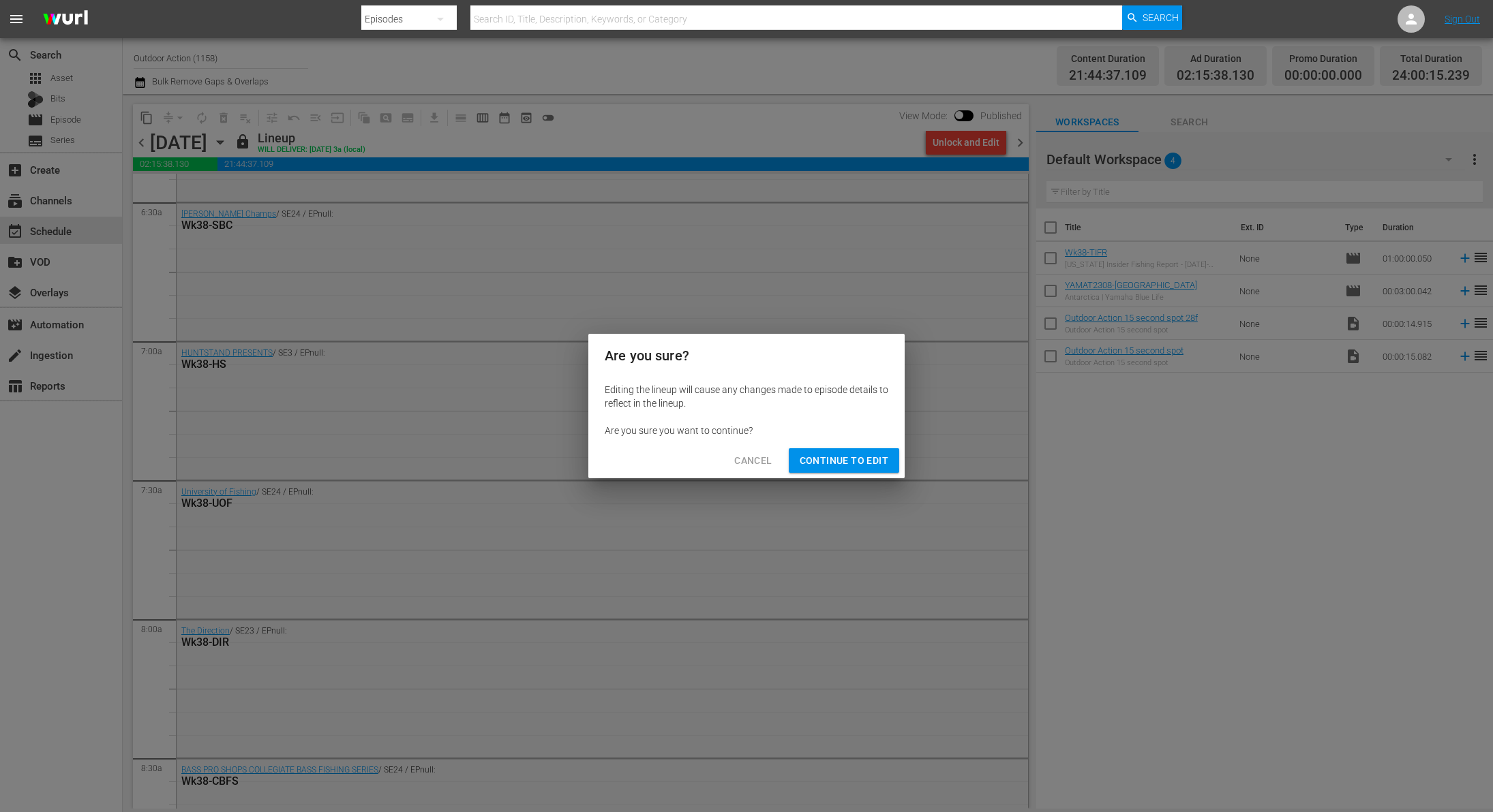
click at [839, 462] on span "Continue to Edit" at bounding box center [844, 461] width 89 height 17
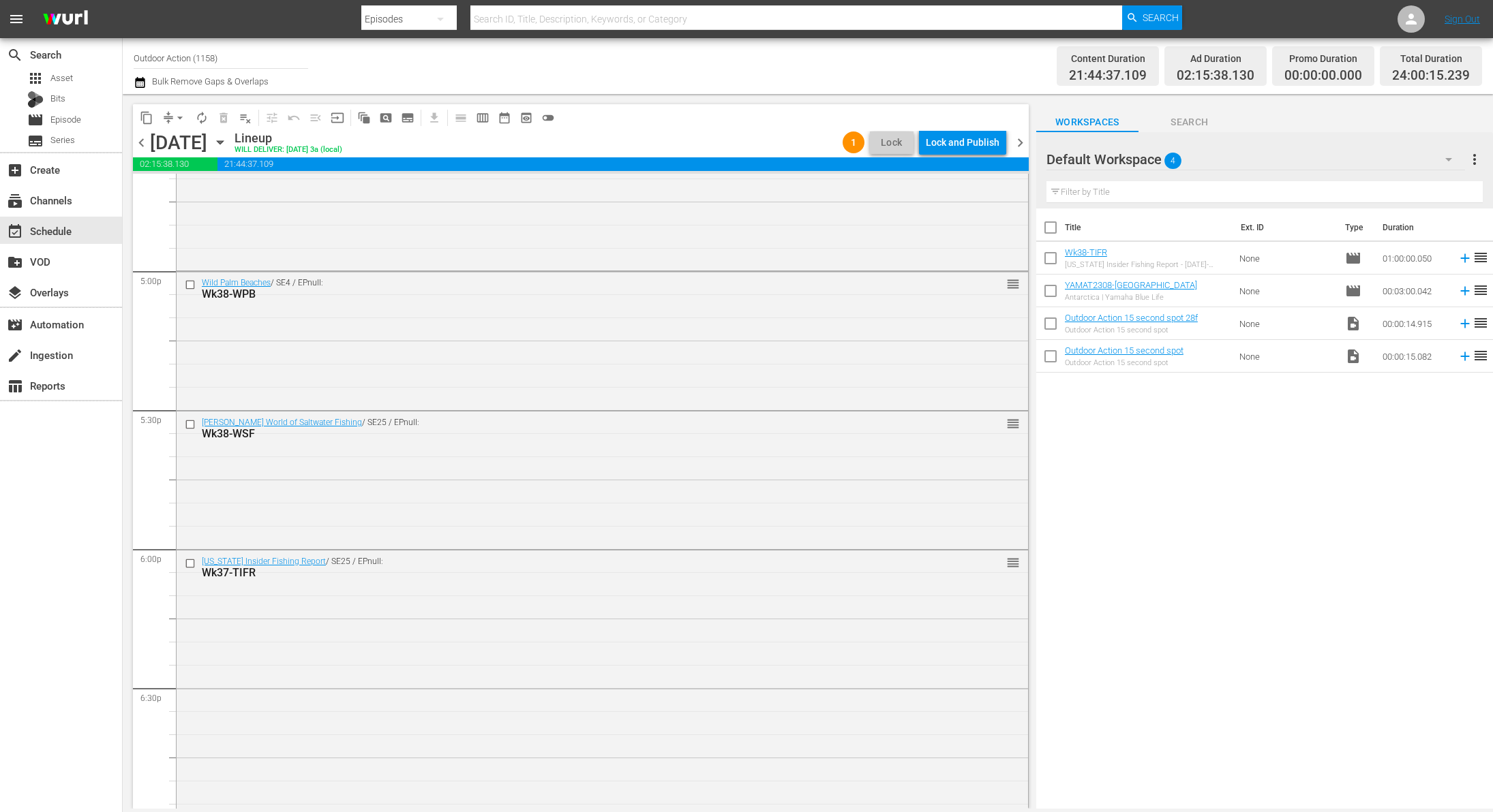
scroll to position [4736, 0]
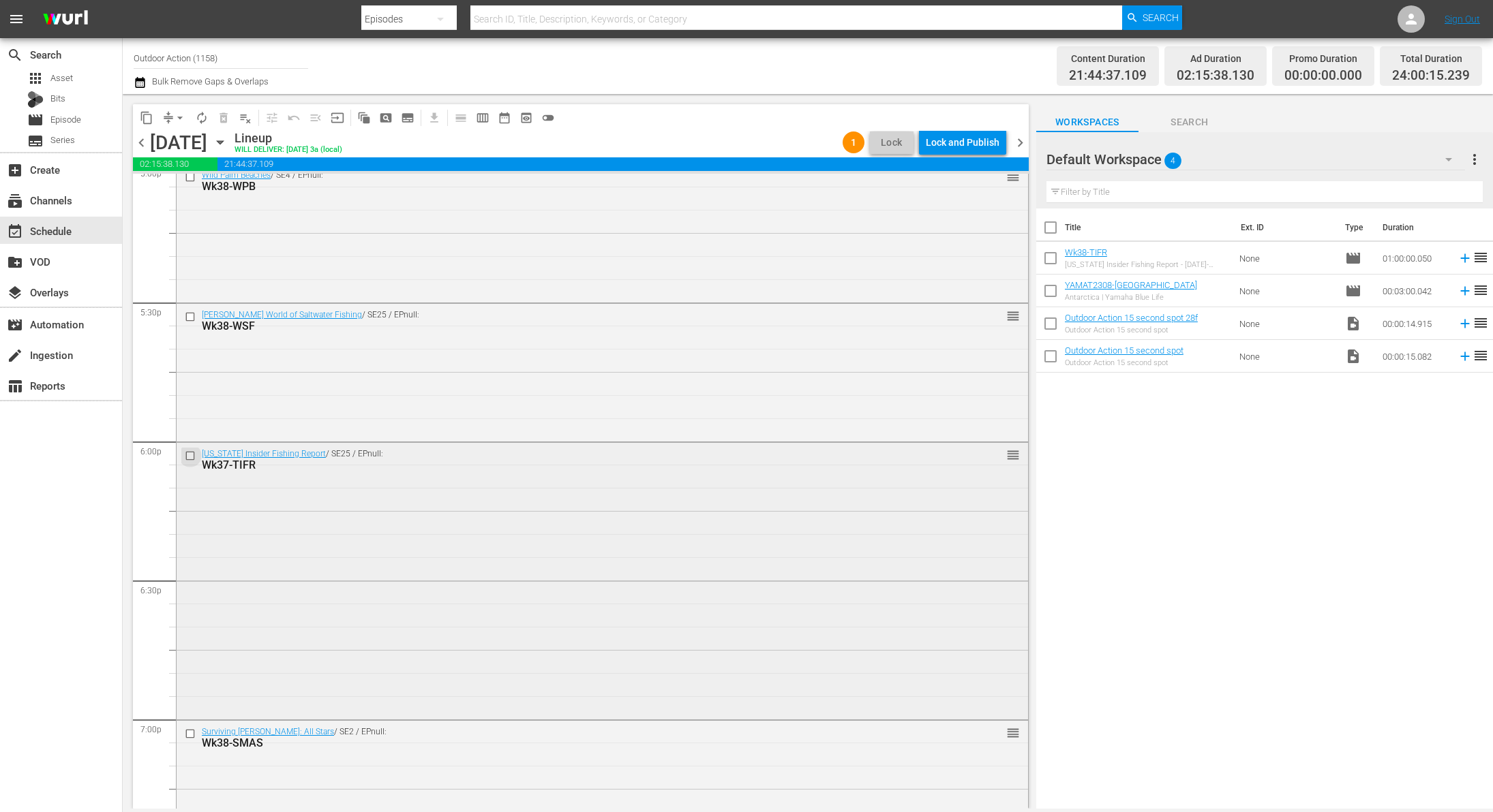
click at [188, 456] on input "checkbox" at bounding box center [191, 456] width 14 height 12
click at [208, 131] on div "Saturday, September 20th" at bounding box center [178, 142] width 57 height 22
click at [223, 117] on span "delete_forever_outlined" at bounding box center [223, 118] width 13 height 13
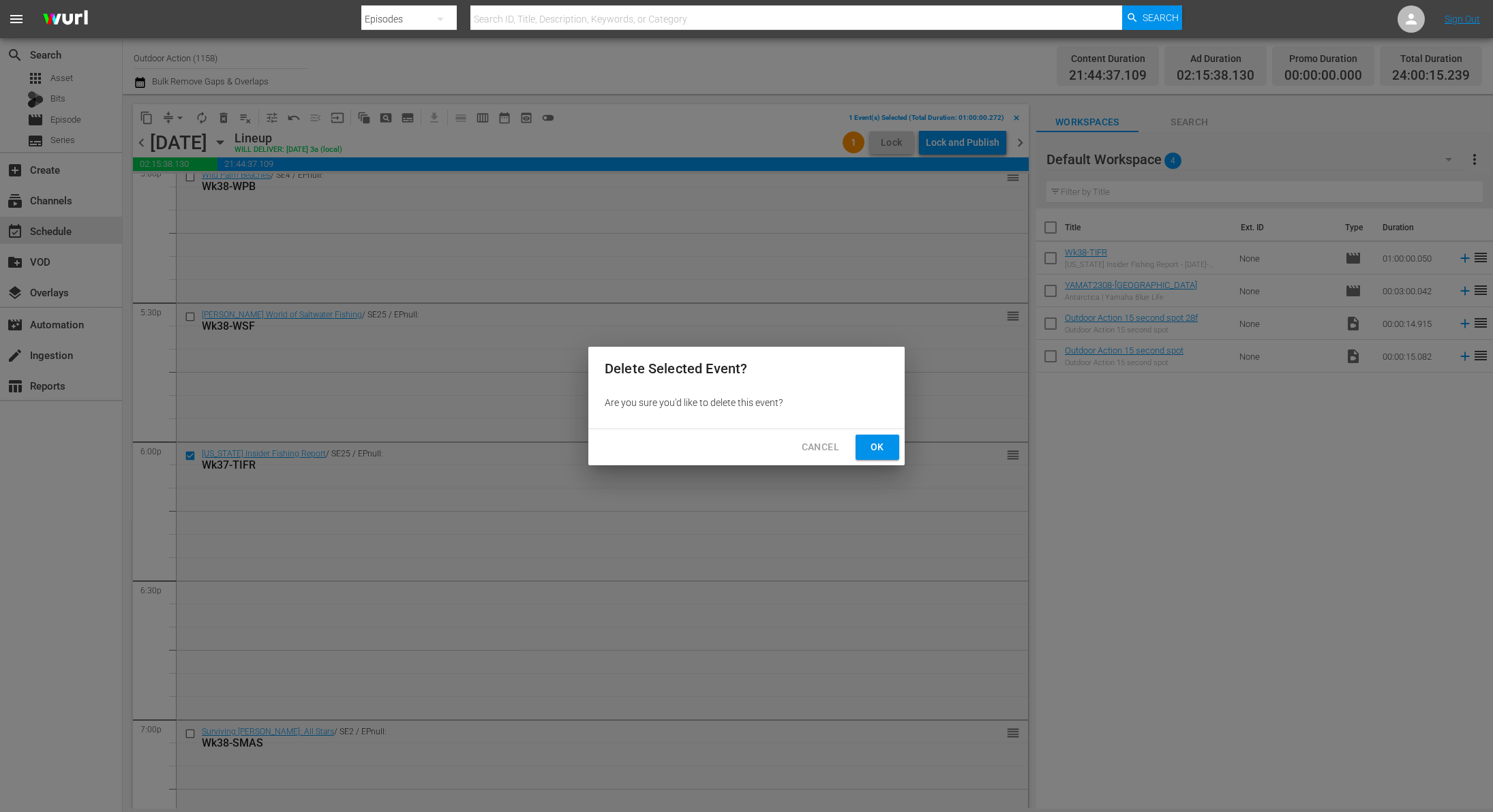
click at [870, 447] on span "Ok" at bounding box center [877, 447] width 21 height 17
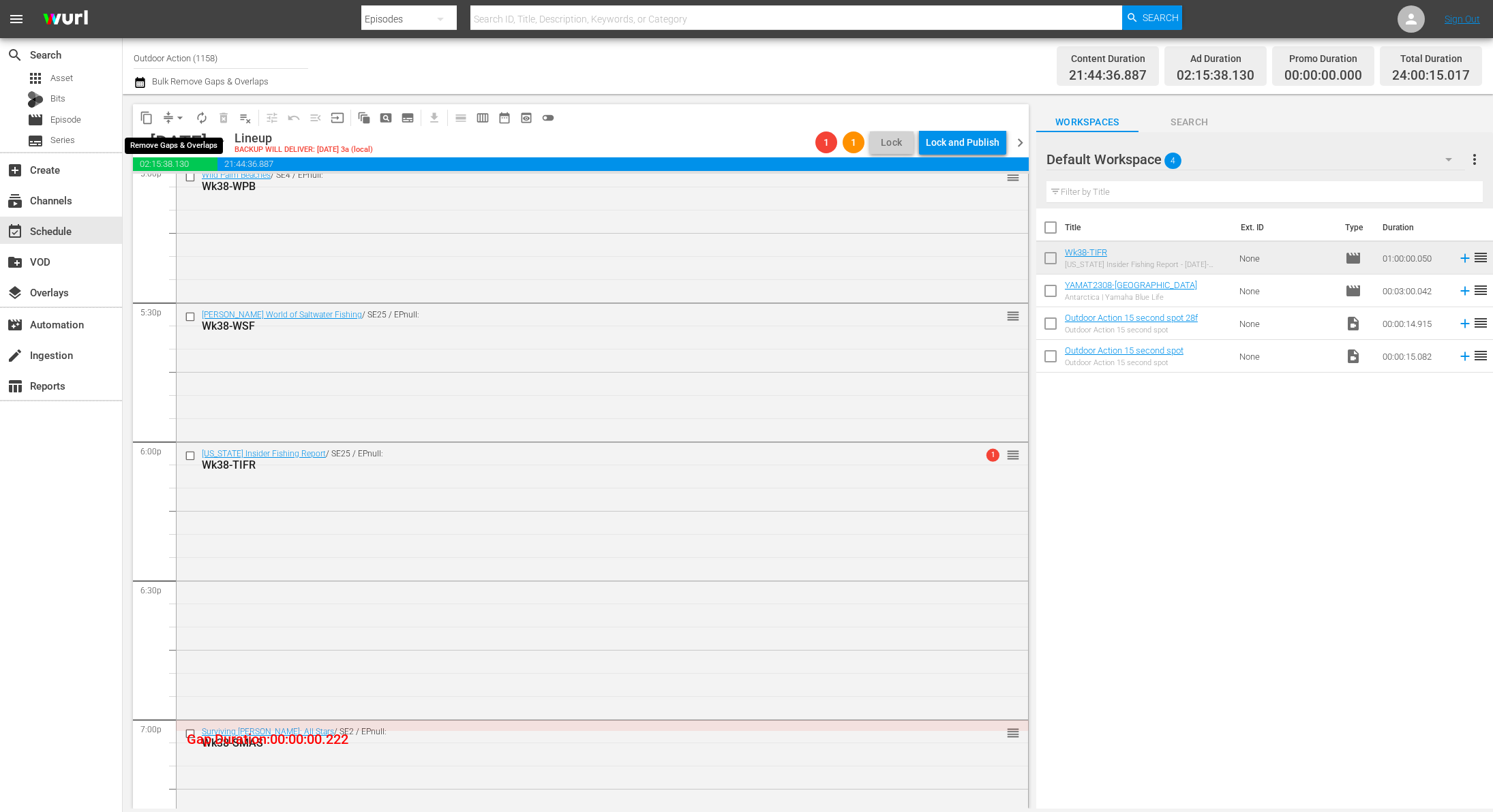
click at [169, 114] on button "arrow_drop_down" at bounding box center [179, 117] width 21 height 21
click at [184, 146] on li "Align to Midnight" at bounding box center [180, 144] width 143 height 22
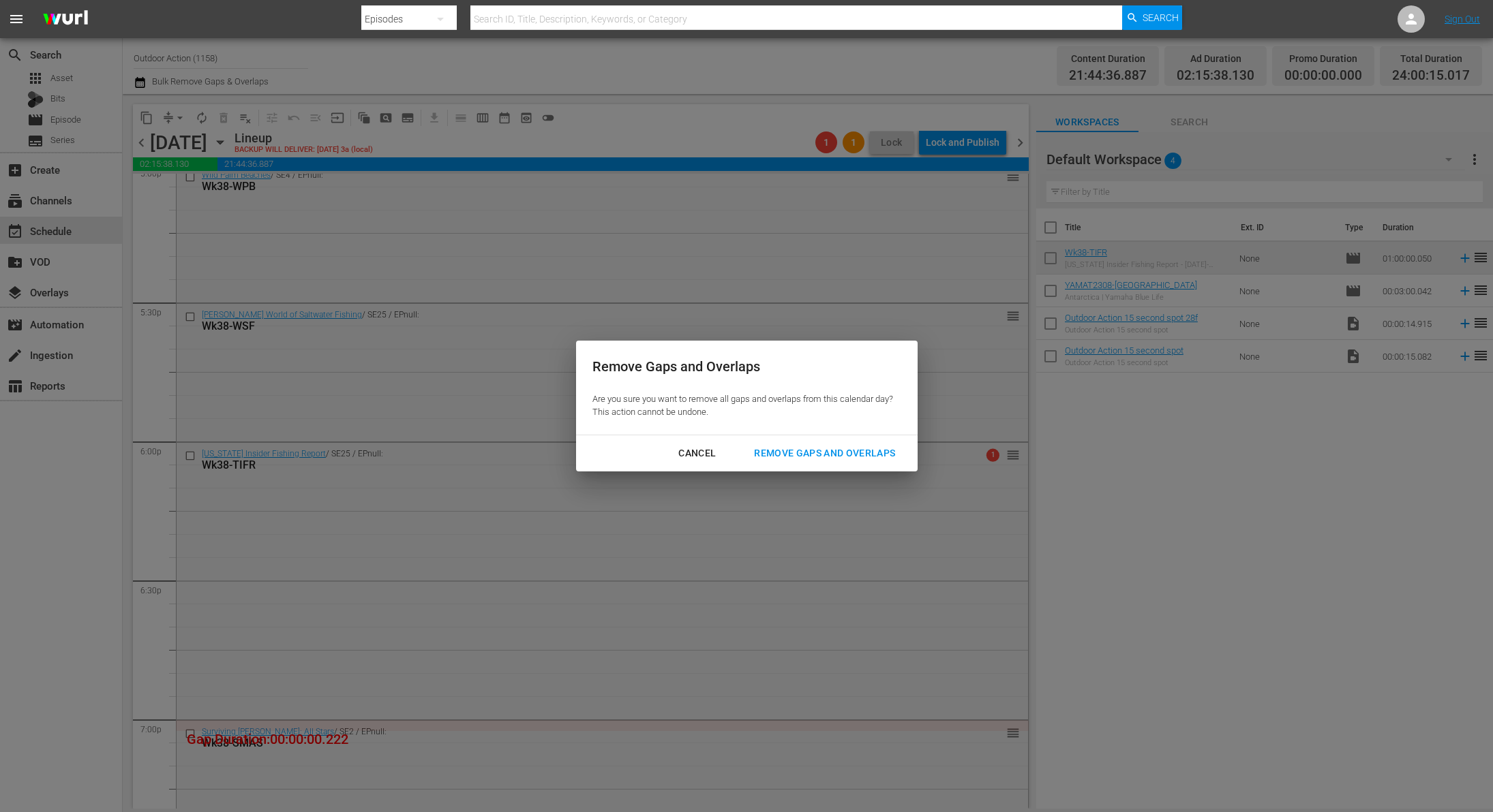
click at [805, 452] on div "Remove Gaps and Overlaps" at bounding box center [824, 453] width 163 height 17
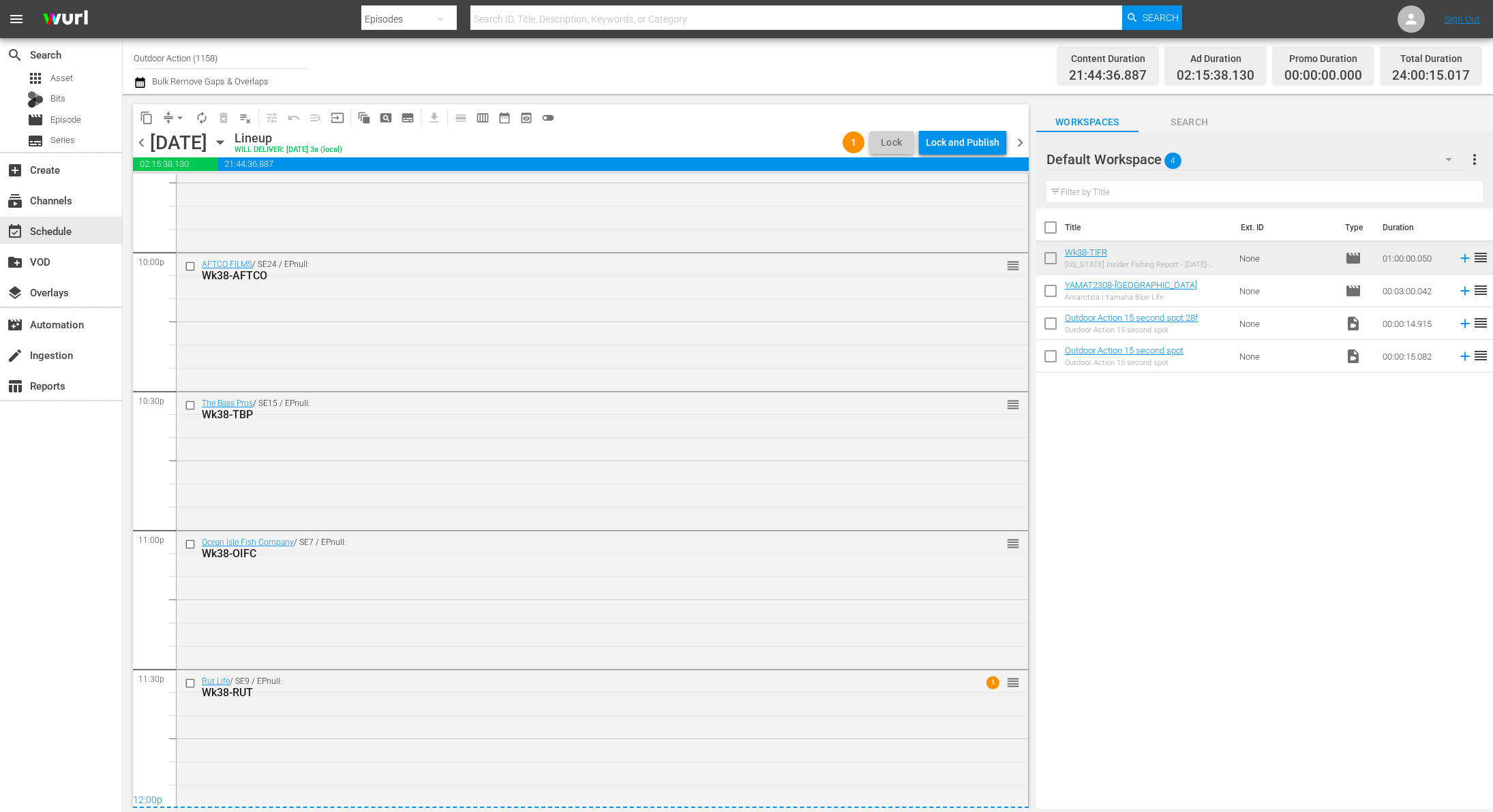
scroll to position [0, 0]
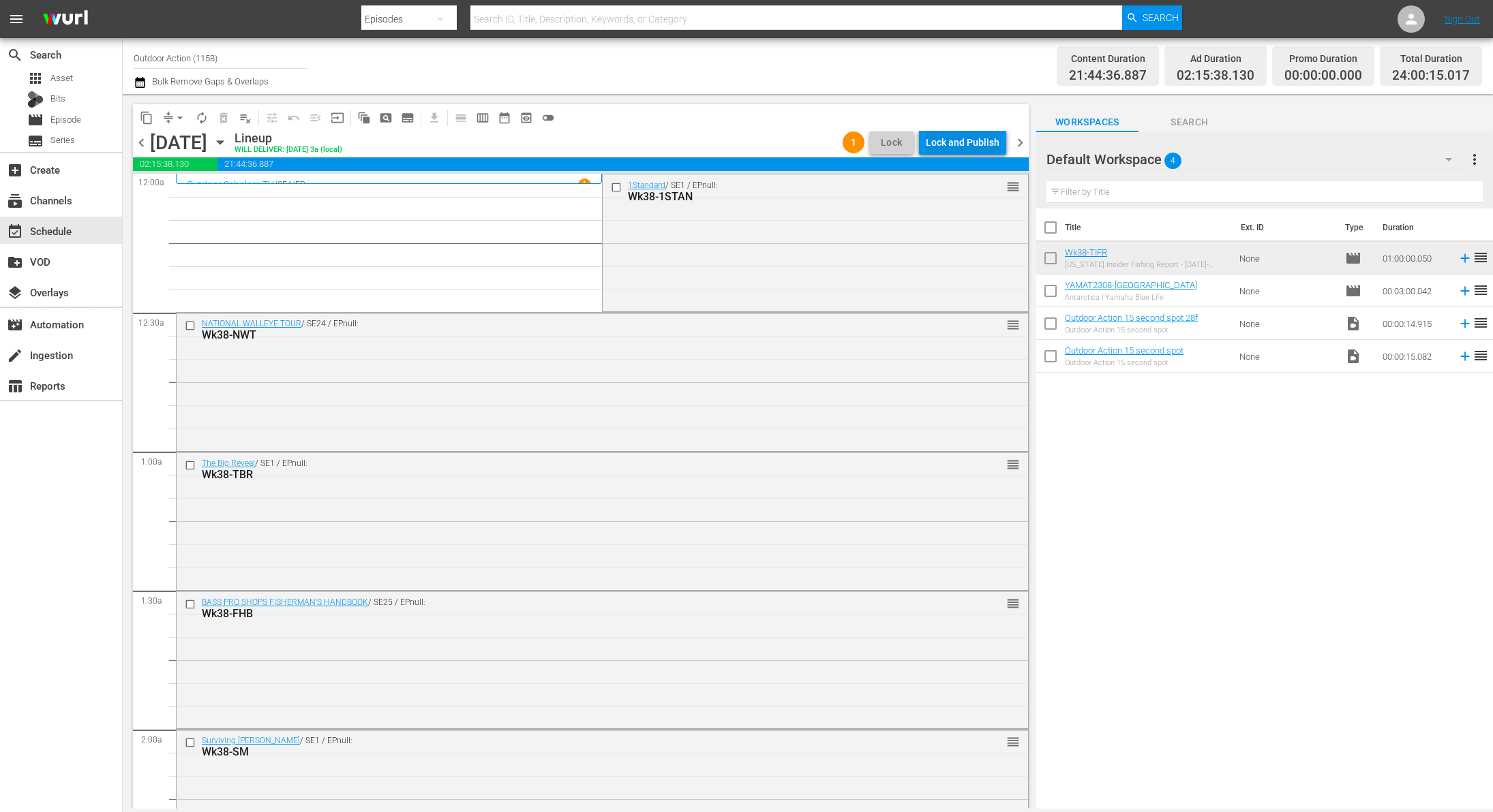
click at [960, 139] on div "Lock and Publish" at bounding box center [962, 142] width 73 height 24
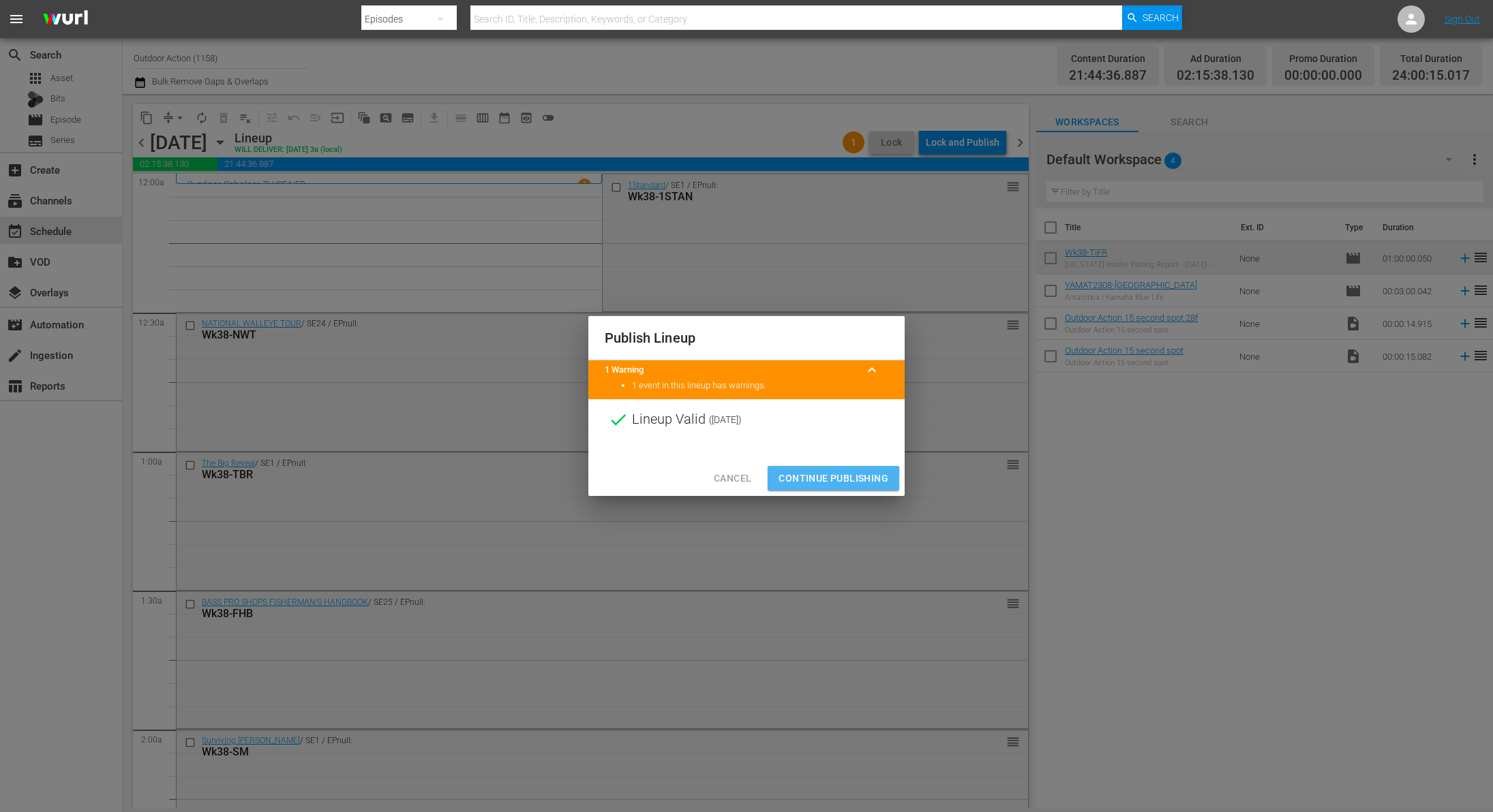
click at [821, 473] on span "Continue Publishing" at bounding box center [833, 479] width 110 height 17
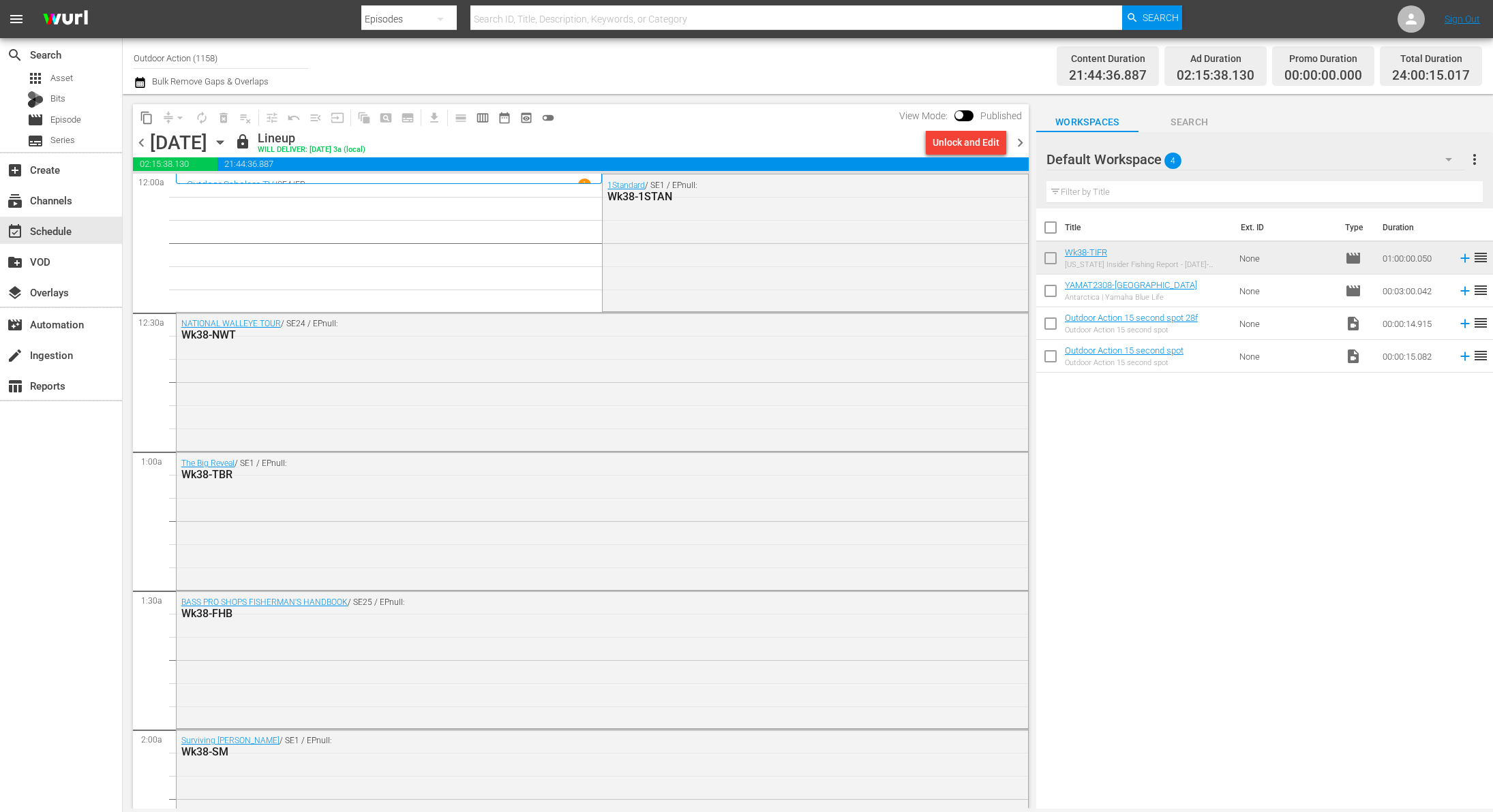
click at [1024, 136] on span "chevron_right" at bounding box center [1020, 142] width 17 height 17
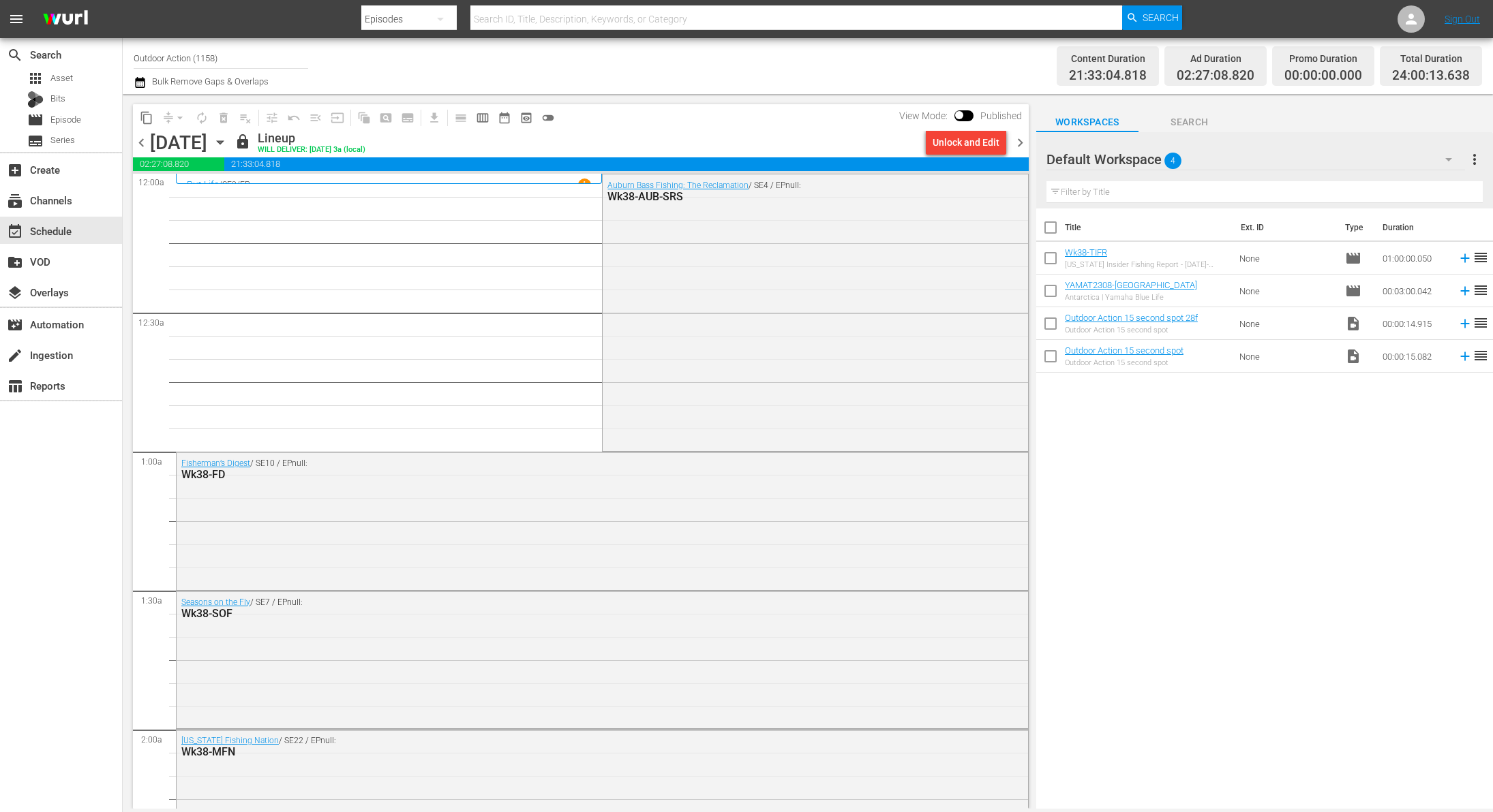
click at [963, 145] on div "Unlock and Edit" at bounding box center [966, 142] width 67 height 24
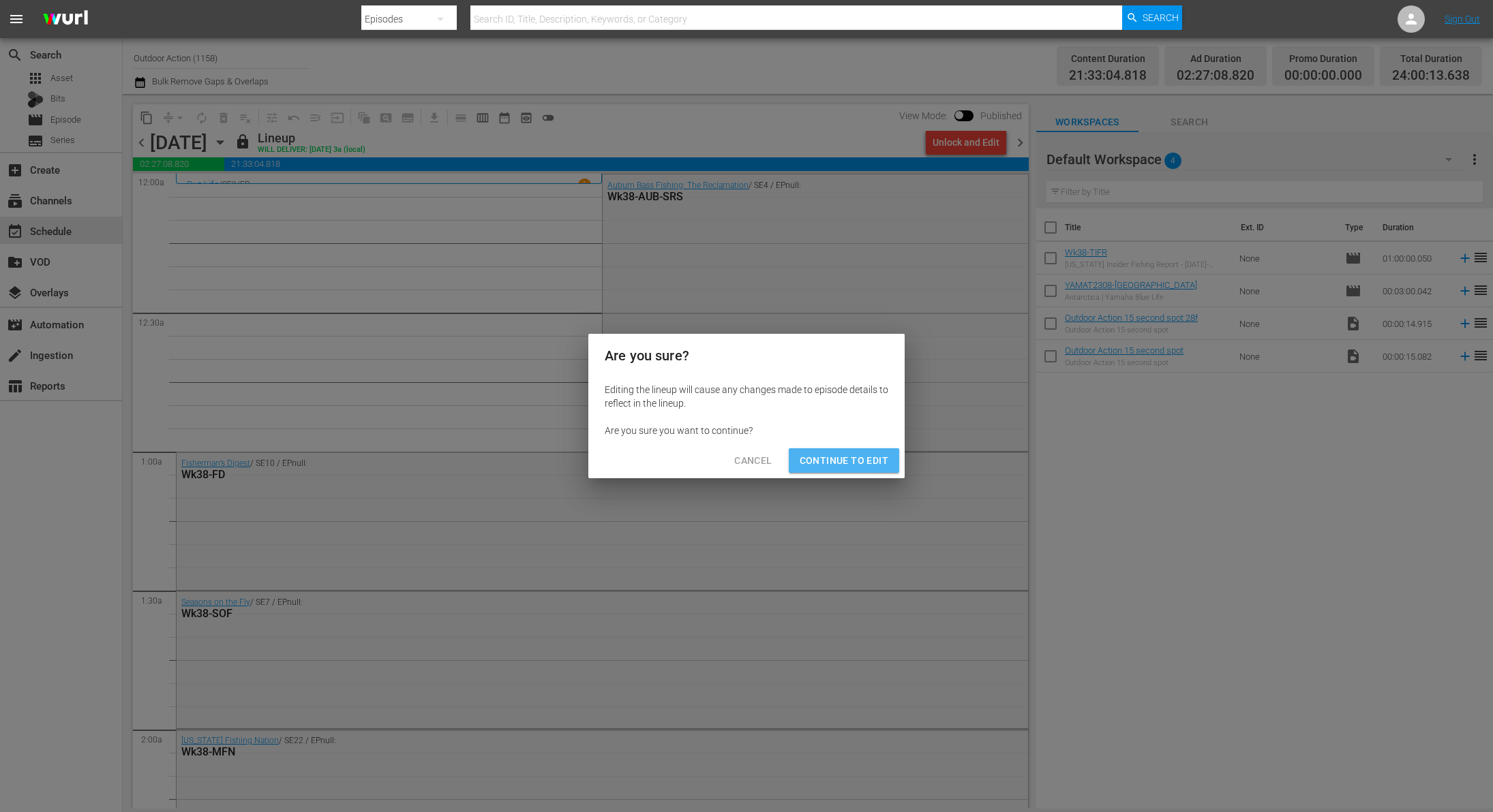
click at [860, 451] on button "Continue to Edit" at bounding box center [844, 461] width 110 height 25
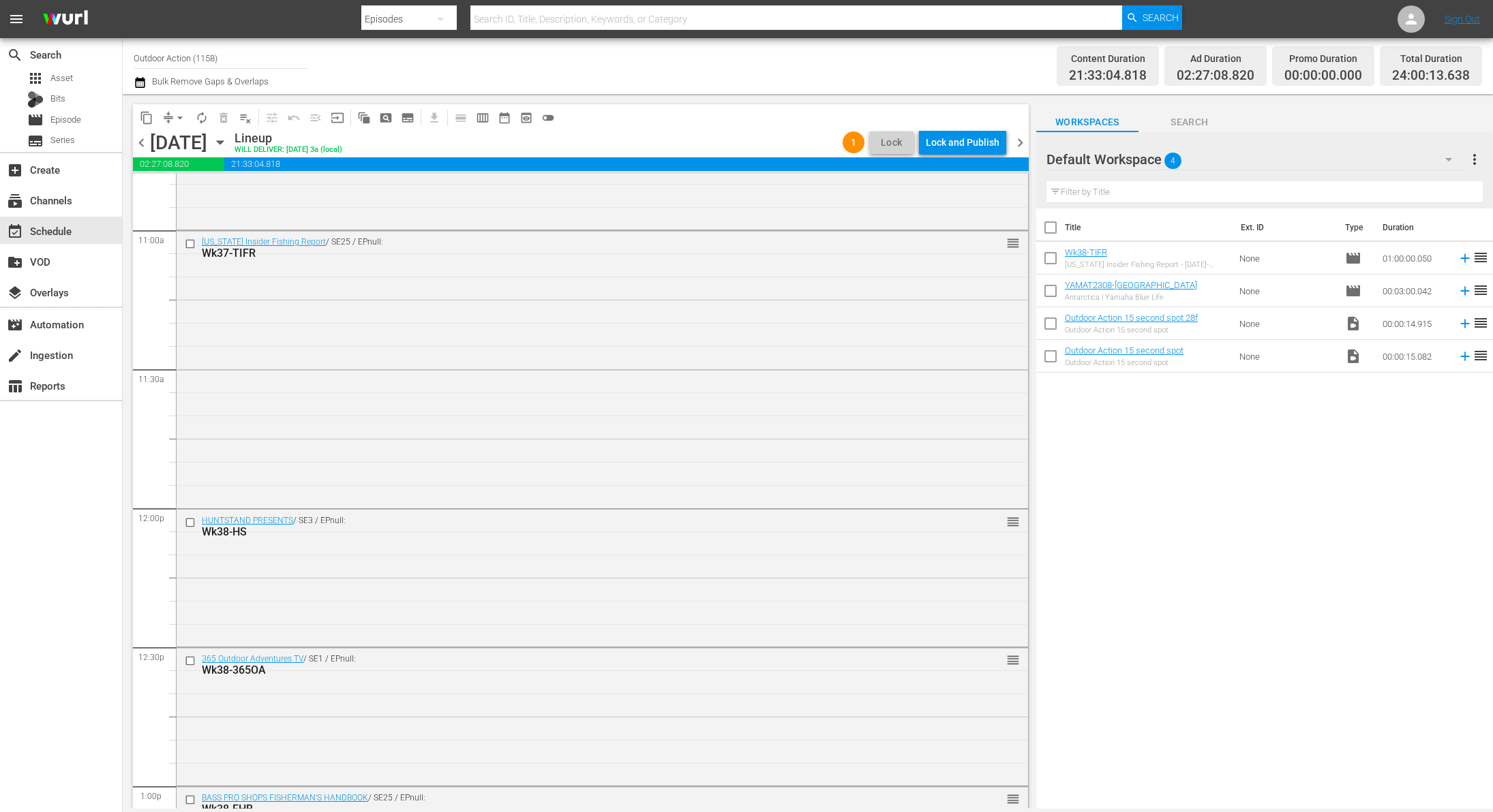
scroll to position [2916, 0]
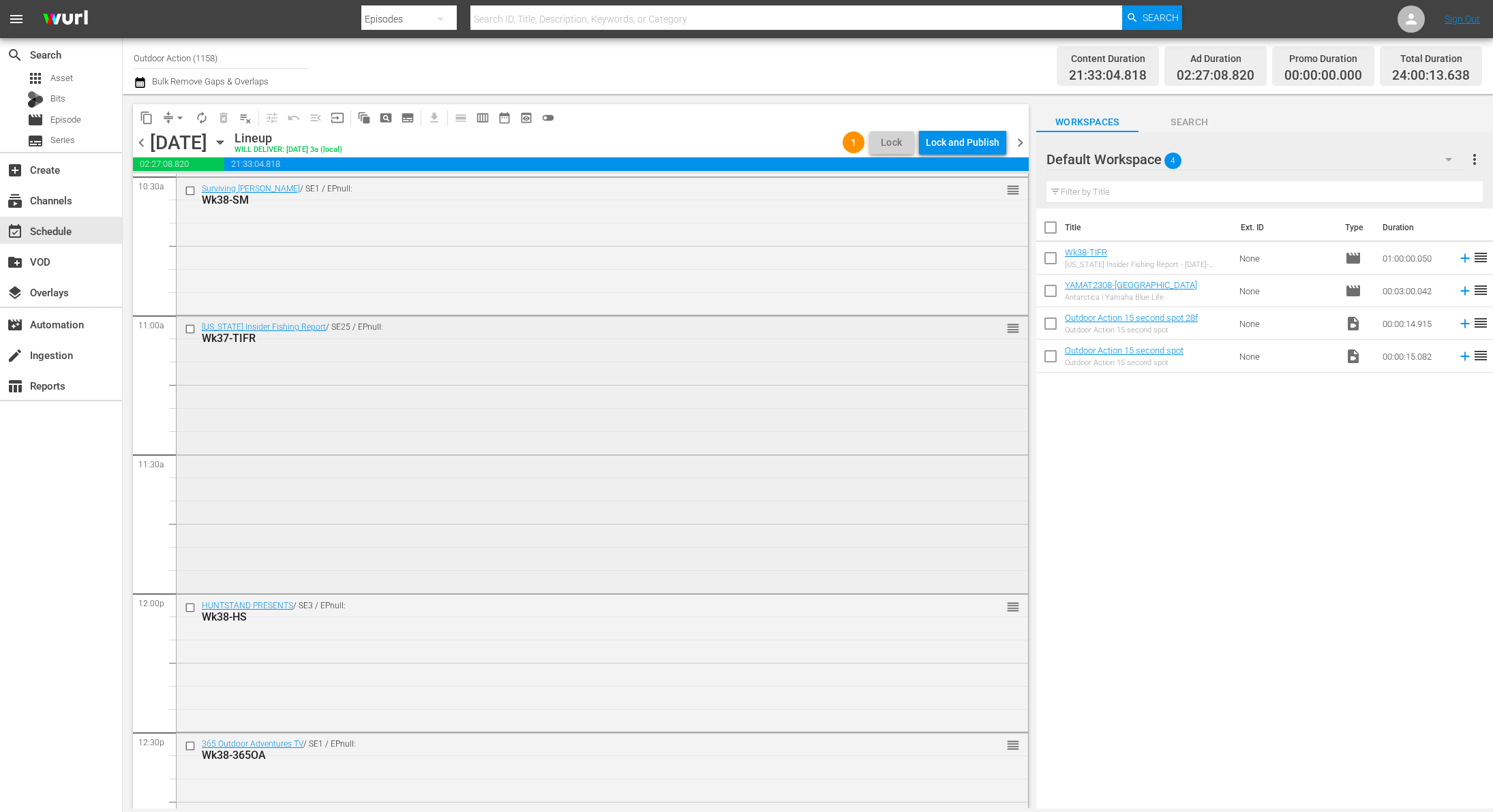
click at [190, 329] on input "checkbox" at bounding box center [191, 330] width 14 height 12
click at [222, 122] on span "delete_forever_outlined" at bounding box center [223, 118] width 13 height 13
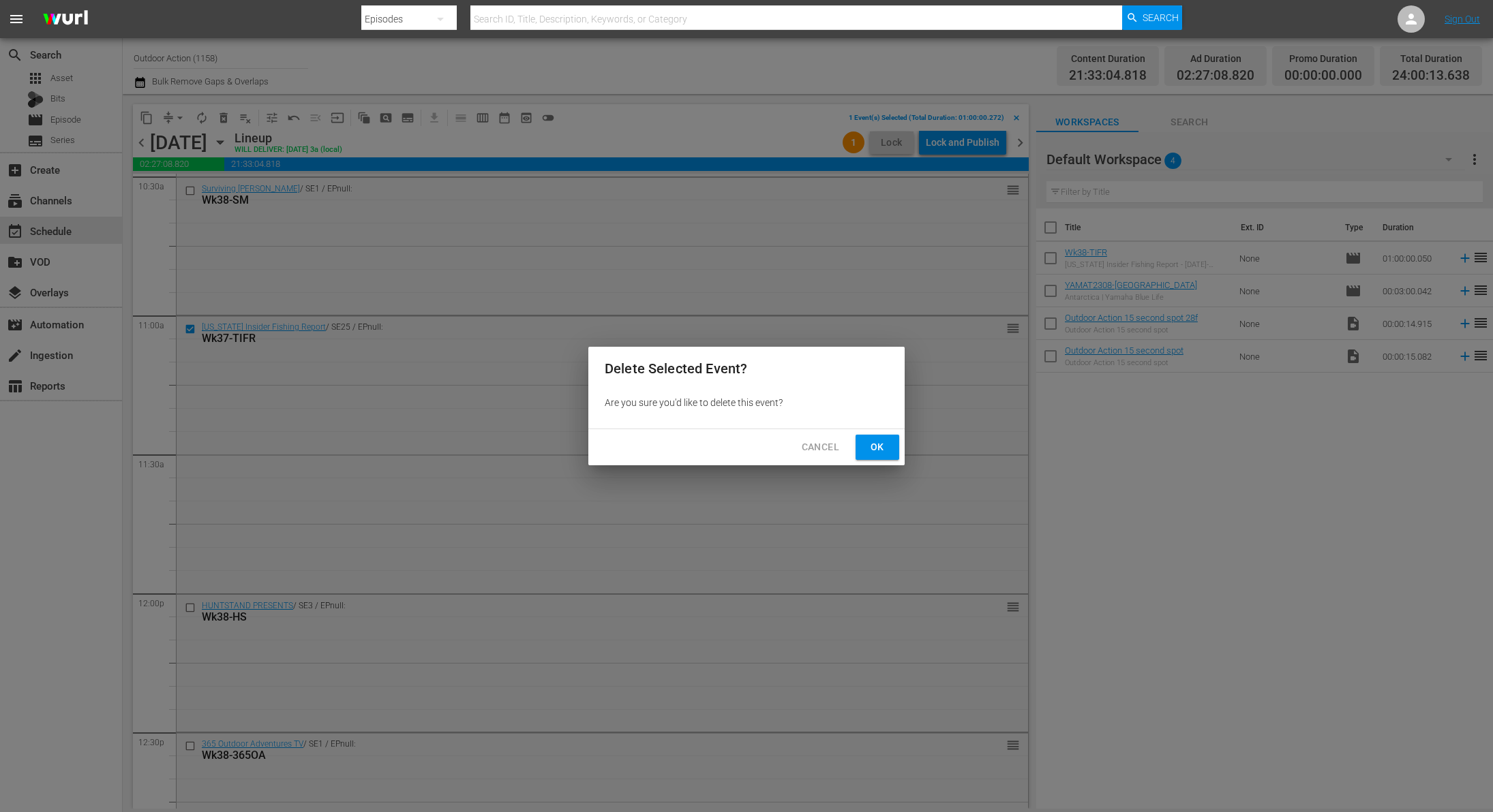
click at [876, 449] on span "Ok" at bounding box center [877, 447] width 21 height 17
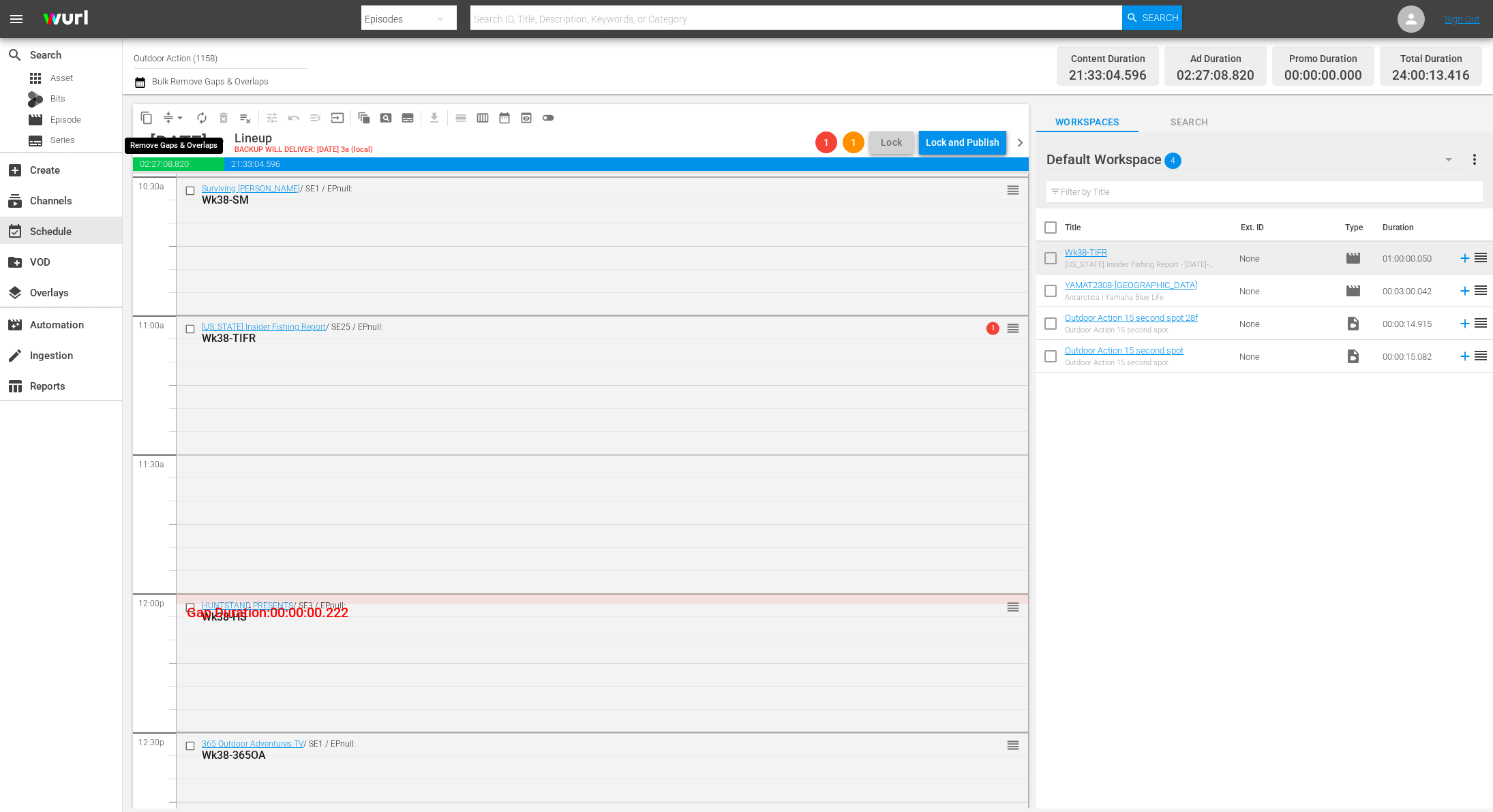
click at [171, 119] on button "arrow_drop_down" at bounding box center [179, 117] width 21 height 21
click at [182, 148] on li "Align to Midnight" at bounding box center [180, 144] width 143 height 22
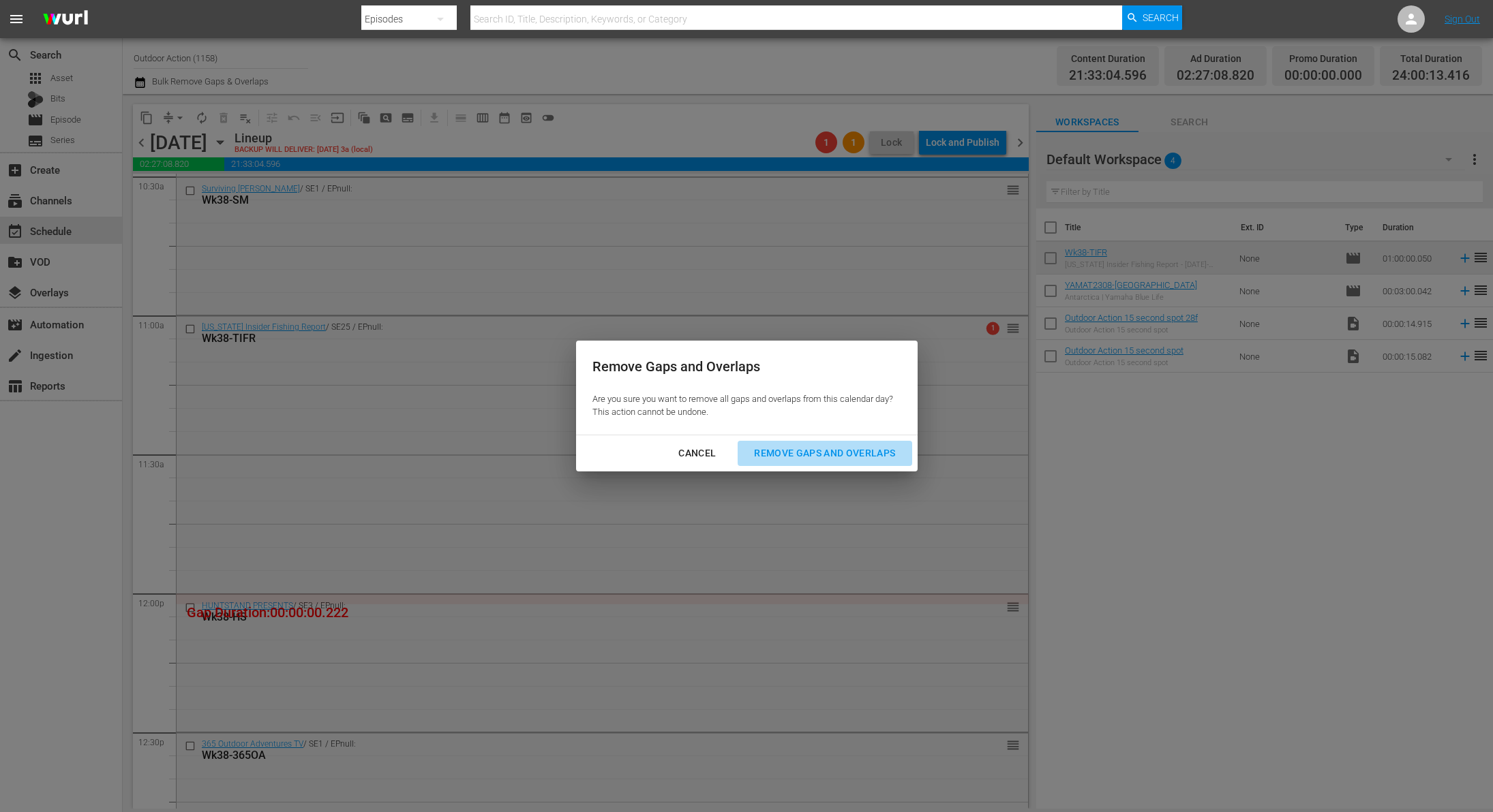
click at [808, 450] on div "Remove Gaps and Overlaps" at bounding box center [824, 453] width 163 height 17
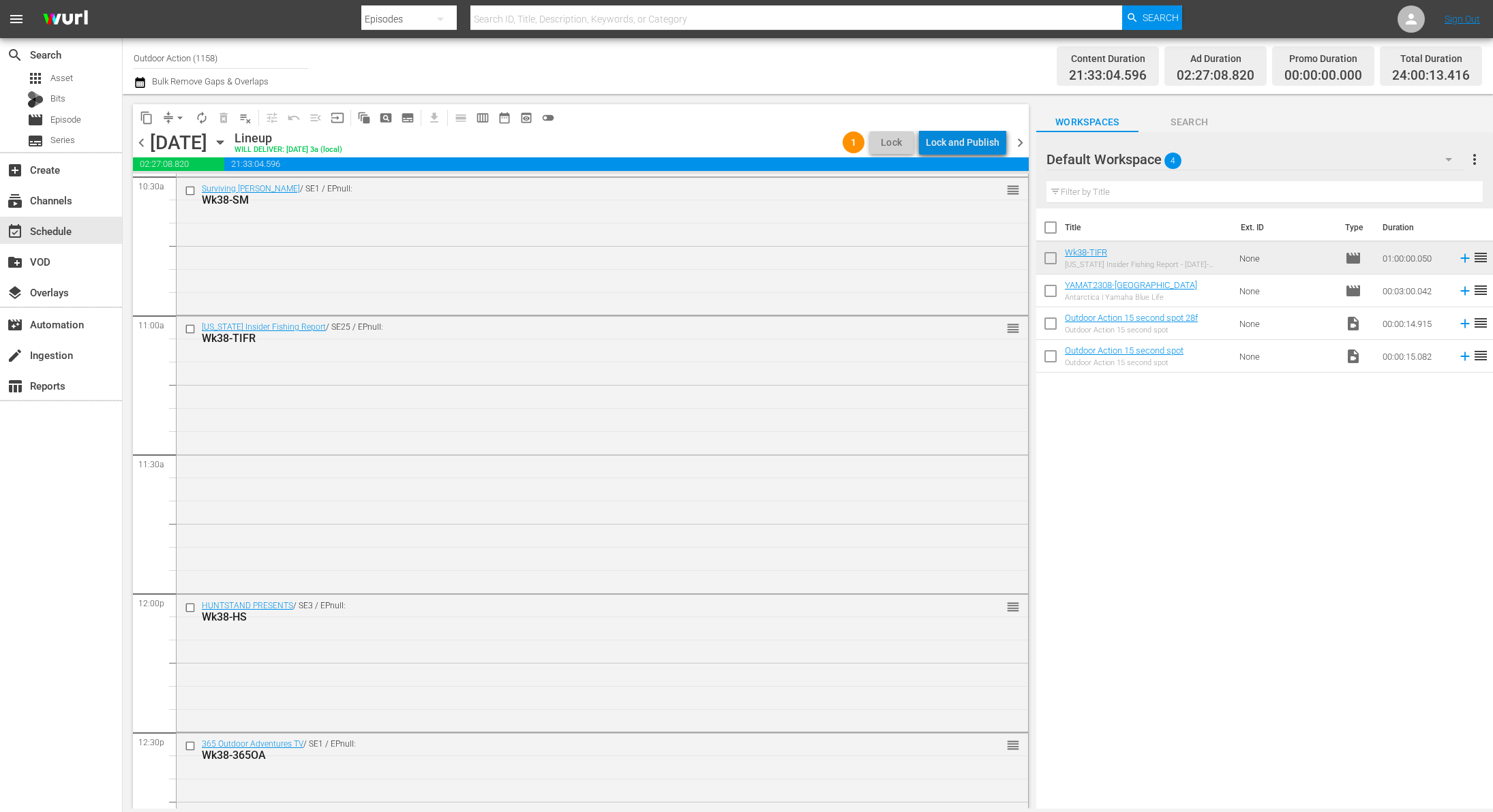
click at [969, 139] on div "Lock and Publish" at bounding box center [962, 142] width 73 height 24
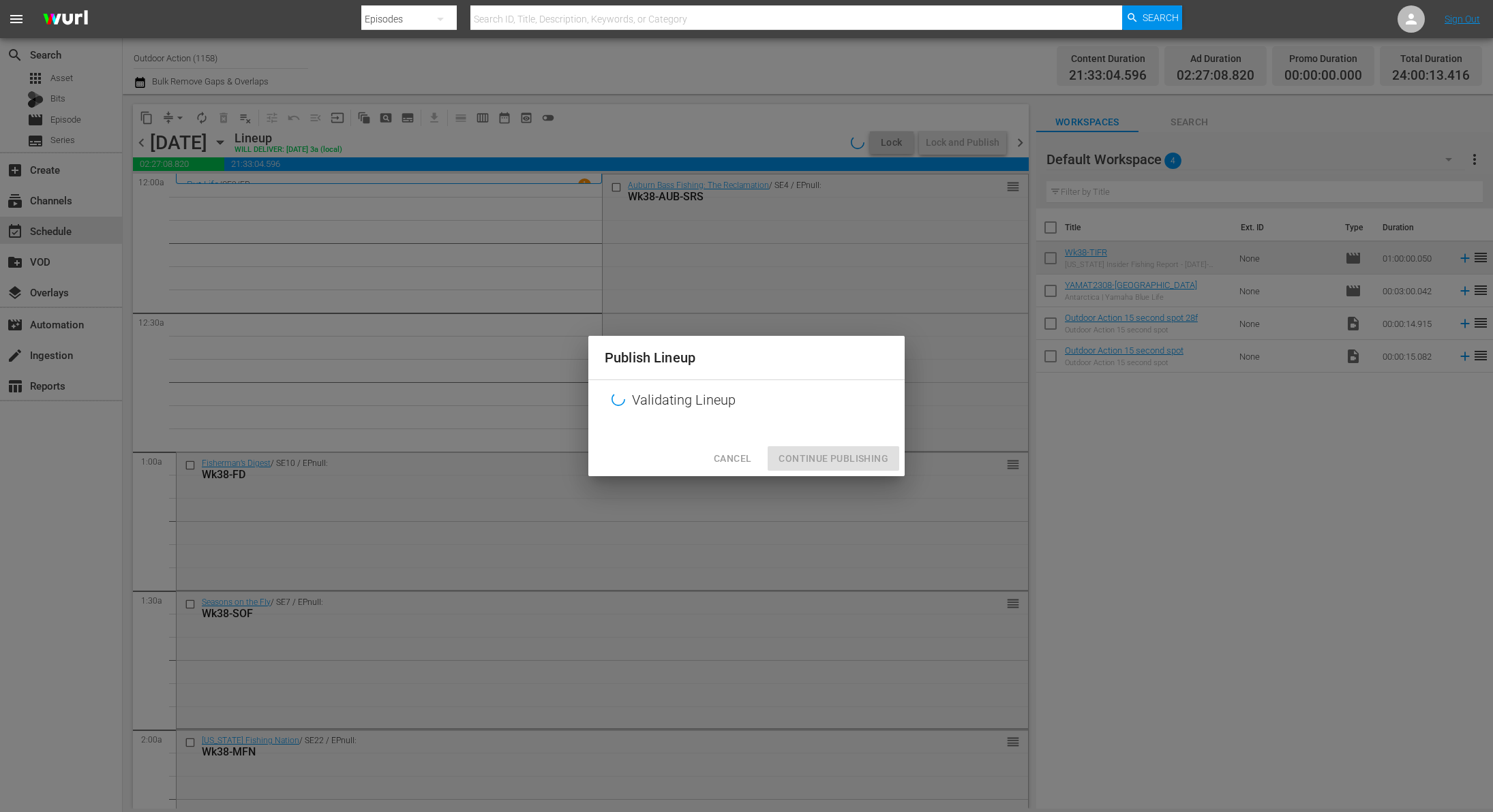
scroll to position [2916, 0]
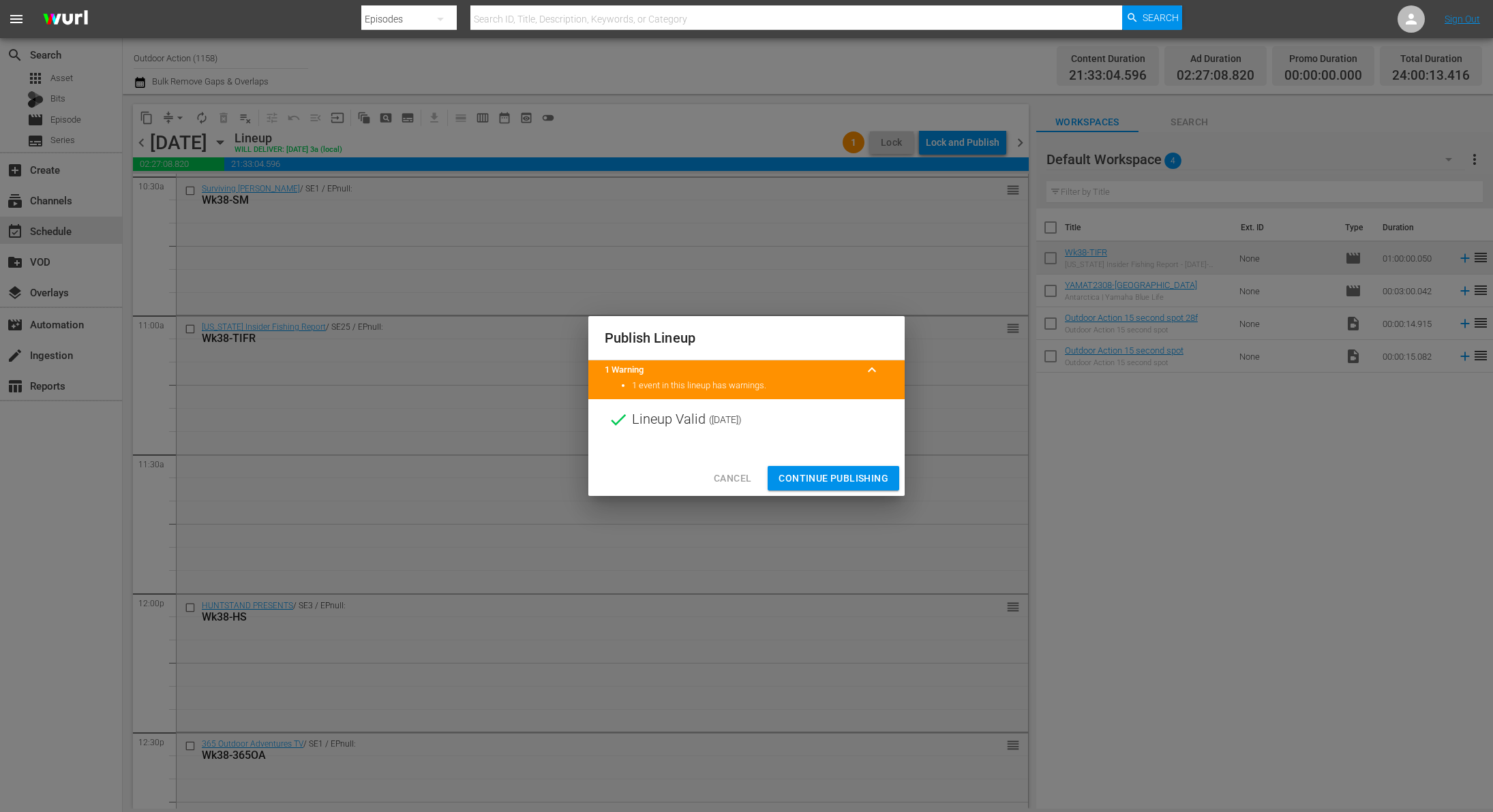
click at [812, 478] on span "Continue Publishing" at bounding box center [833, 479] width 110 height 17
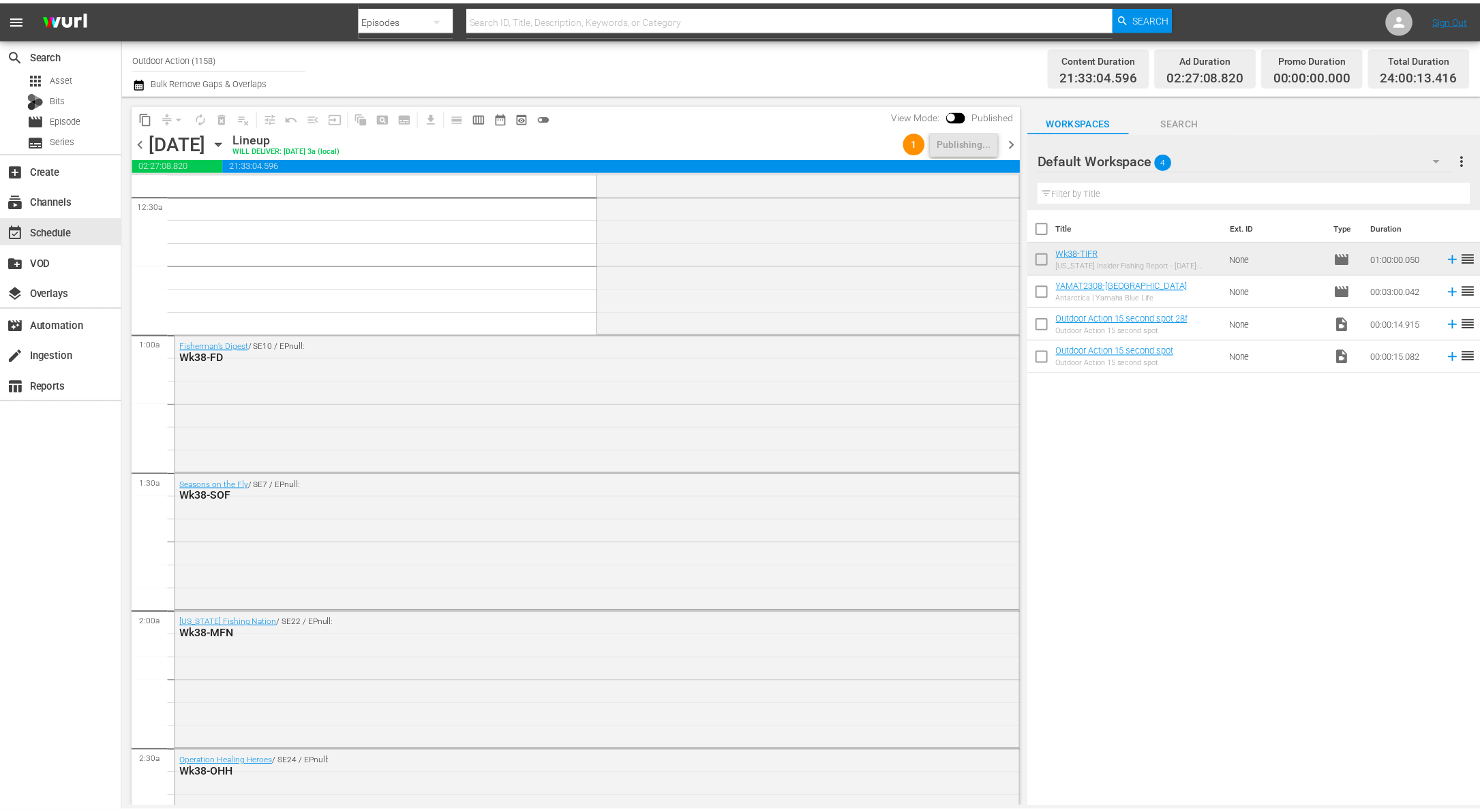
scroll to position [0, 0]
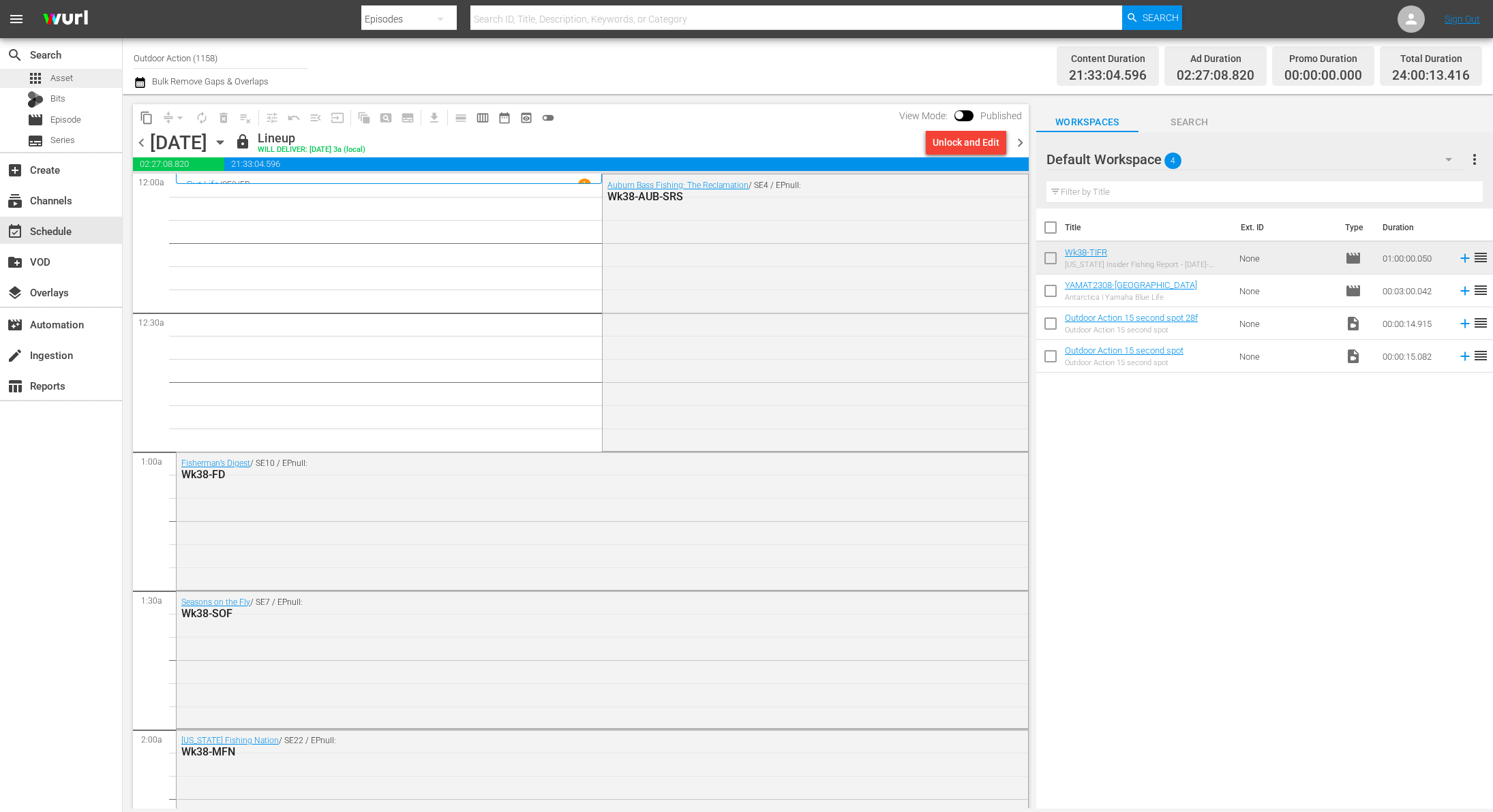
click at [62, 81] on span "Asset" at bounding box center [62, 79] width 22 height 13
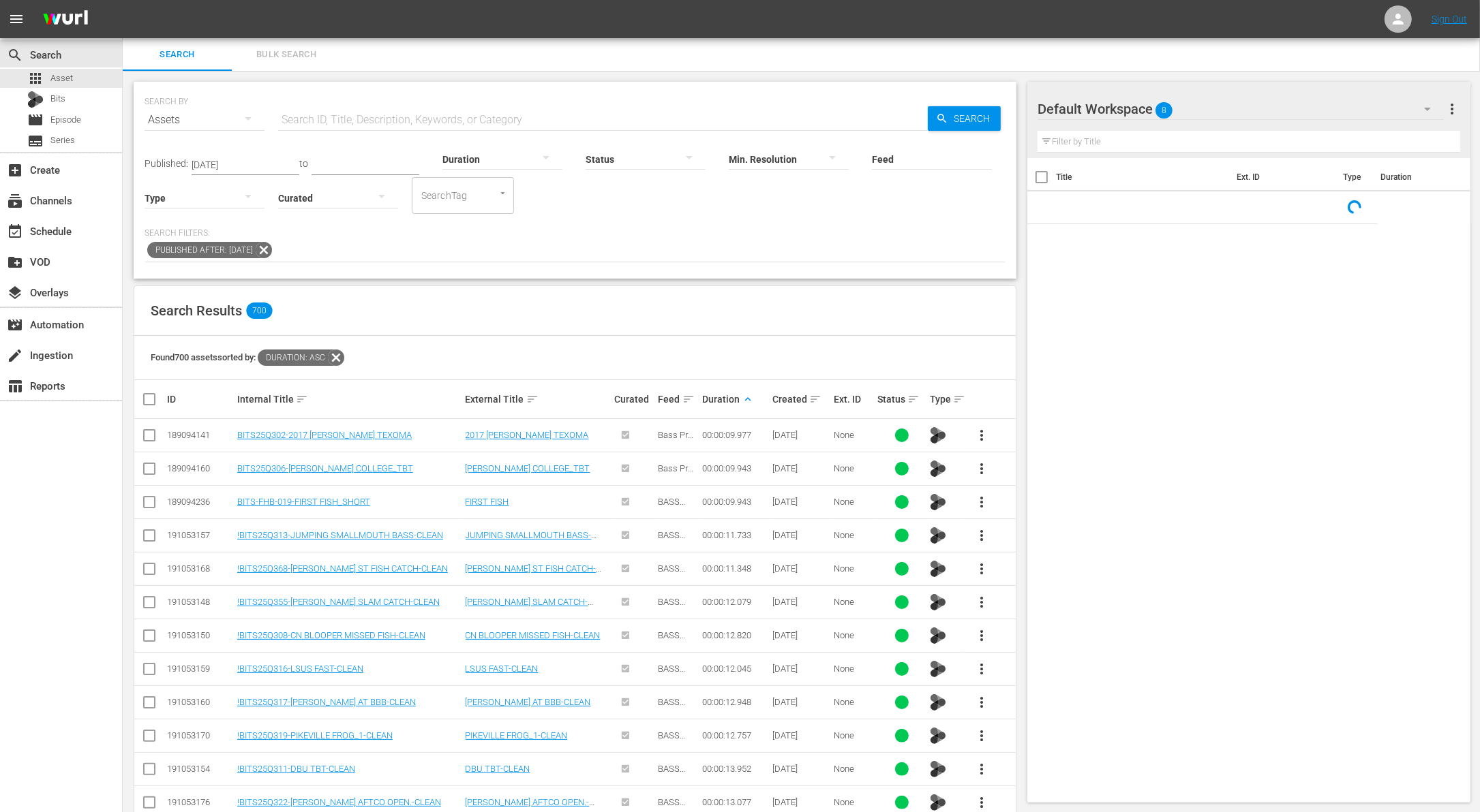
click at [273, 243] on icon at bounding box center [264, 250] width 18 height 18
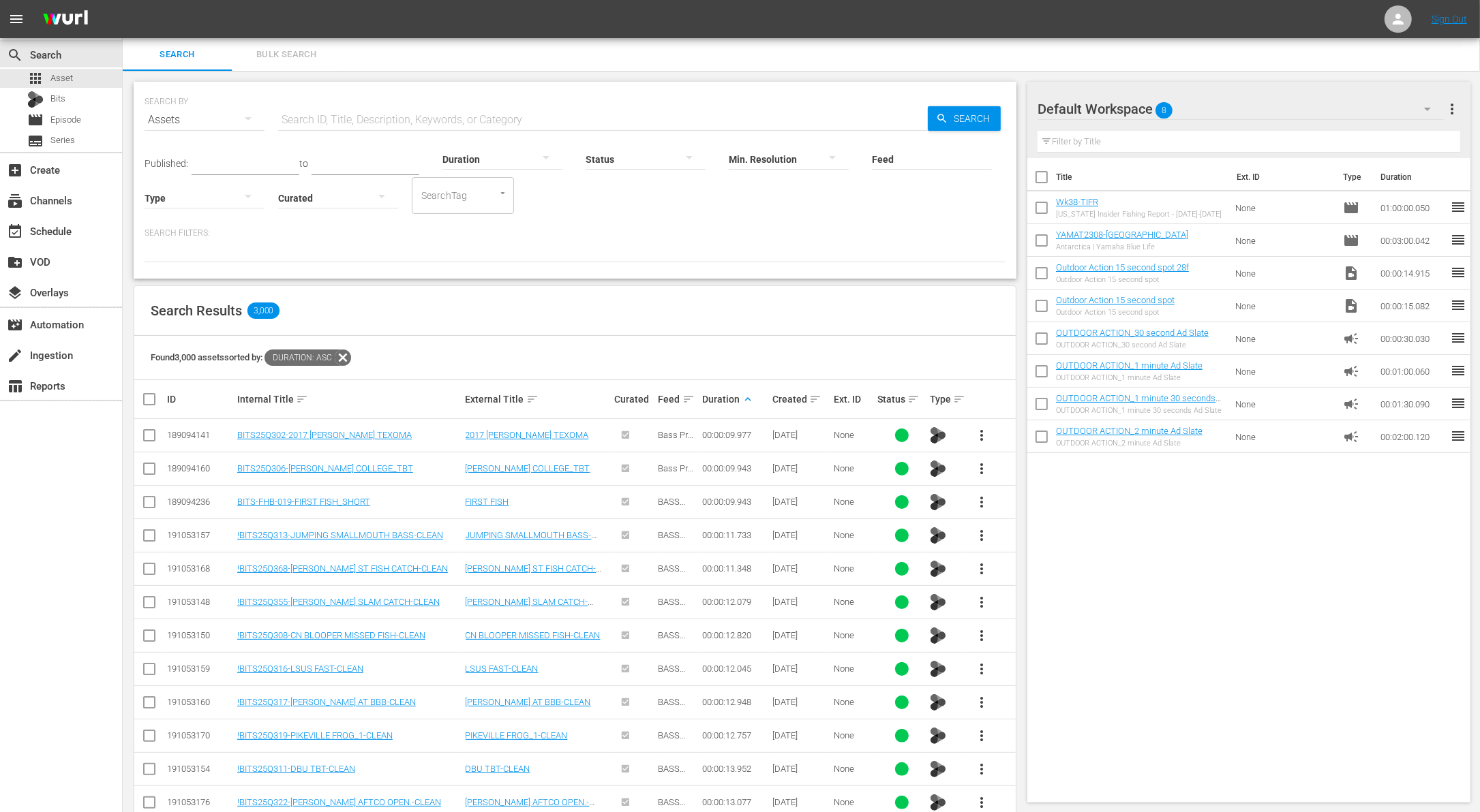
click at [342, 359] on icon at bounding box center [343, 358] width 18 height 18
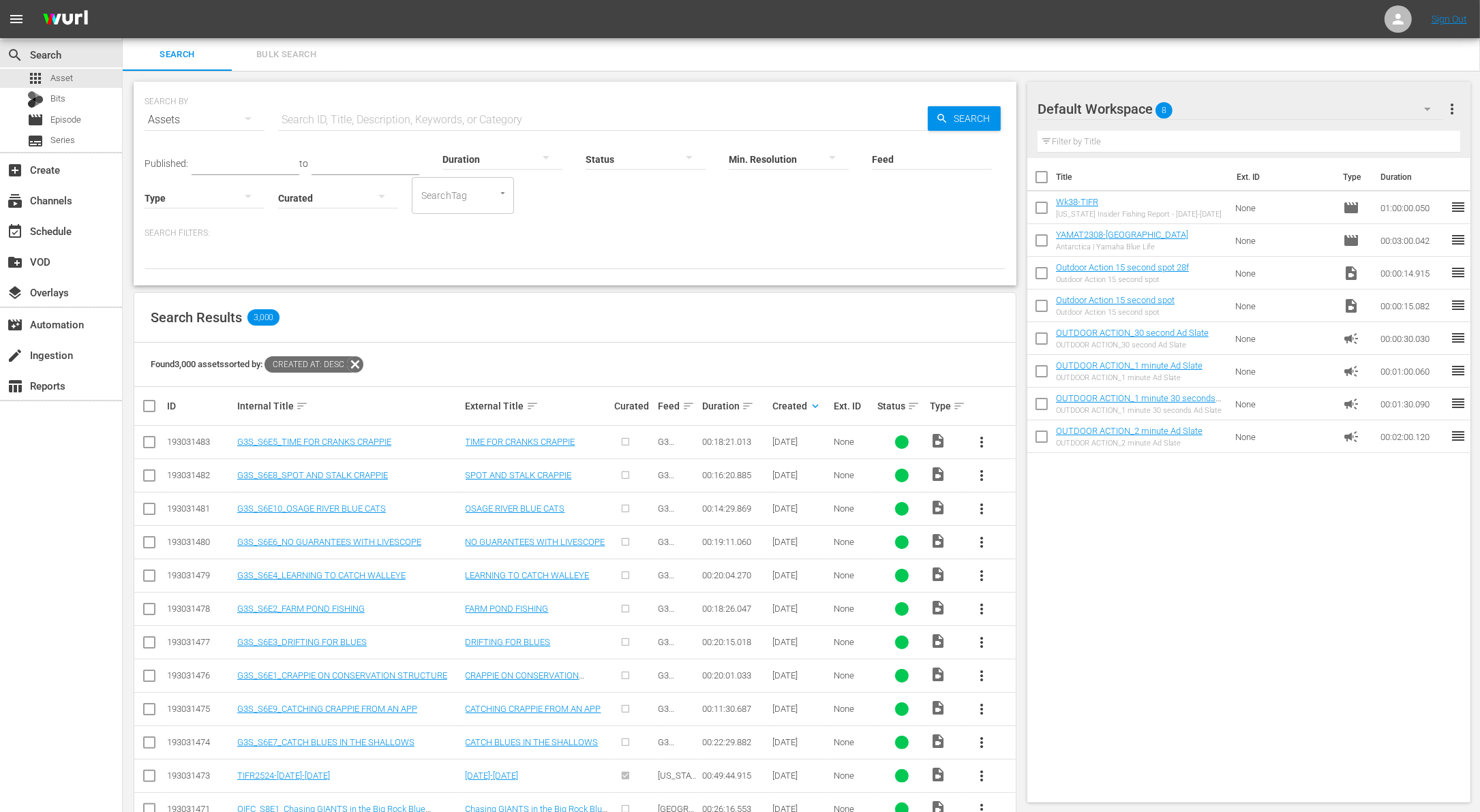
click at [706, 247] on div at bounding box center [575, 257] width 861 height 23
